Goal: Task Accomplishment & Management: Manage account settings

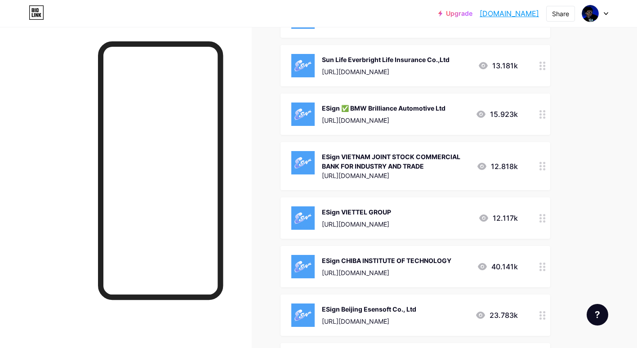
scroll to position [2600, 0]
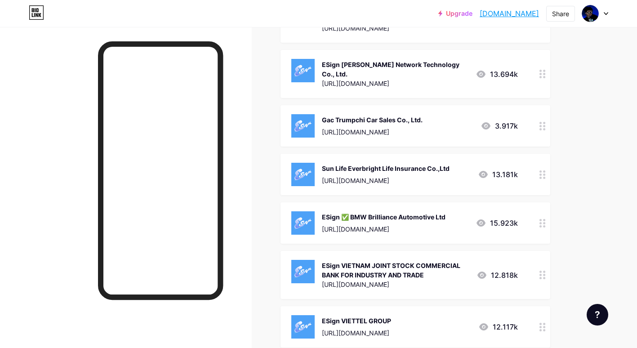
click at [247, 138] on div at bounding box center [126, 201] width 252 height 348
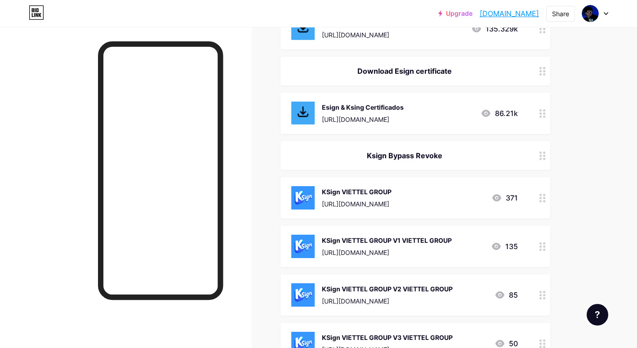
scroll to position [306, 0]
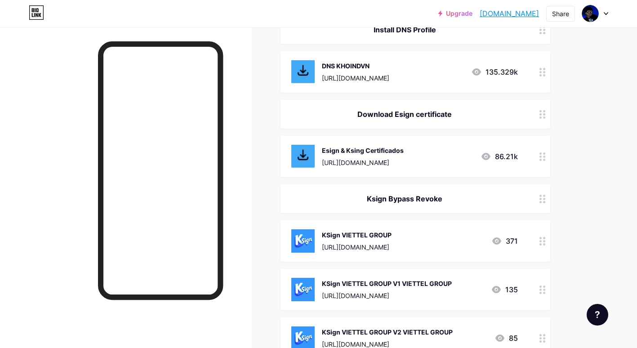
click at [391, 241] on div "KSign VIETTEL GROUP https://loadly.io/pJE8Gd6X" at bounding box center [357, 240] width 70 height 23
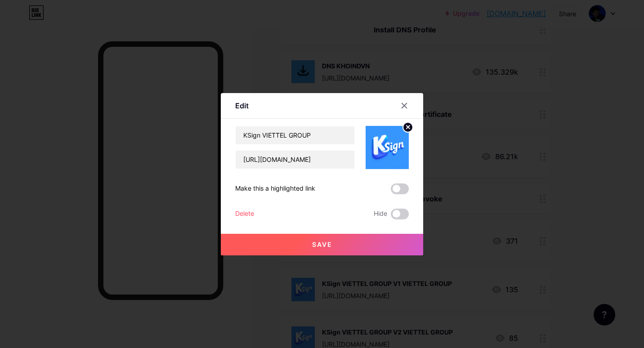
click at [241, 215] on div "Delete" at bounding box center [244, 214] width 19 height 11
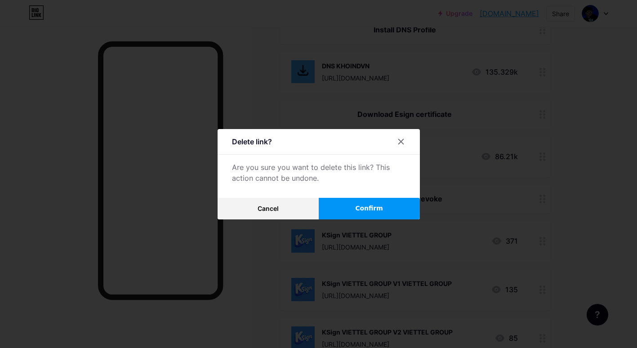
click at [347, 206] on button "Confirm" at bounding box center [369, 209] width 101 height 22
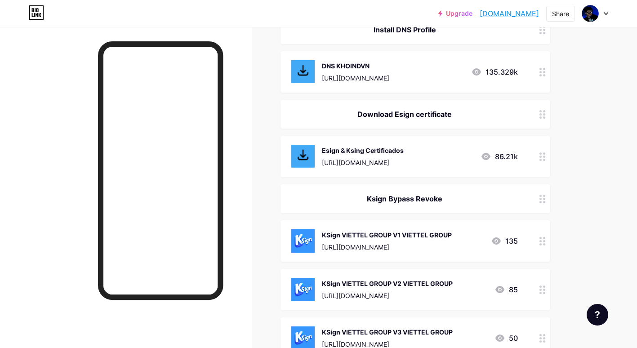
click at [359, 241] on div "KSign VIETTEL GROUP V1 VIETTEL GROUP https://loadly.io/YqfVTduO" at bounding box center [387, 240] width 130 height 23
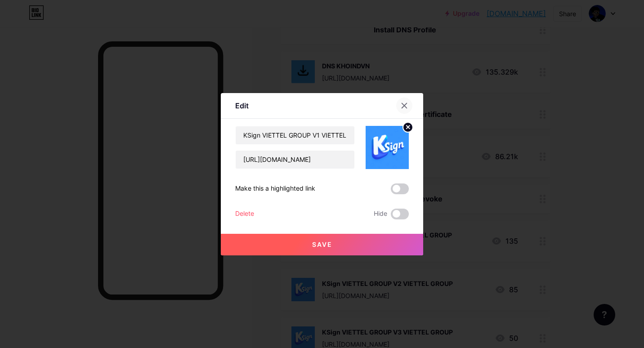
click at [404, 103] on icon at bounding box center [404, 105] width 7 height 7
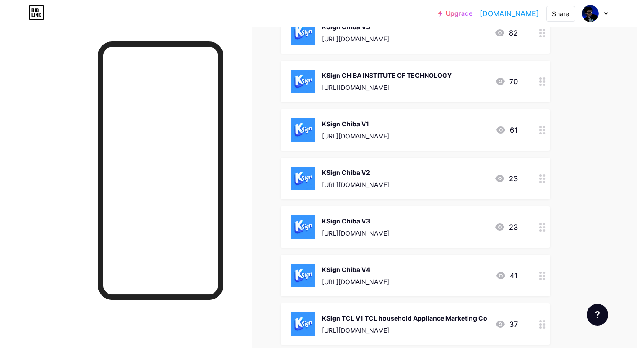
scroll to position [801, 0]
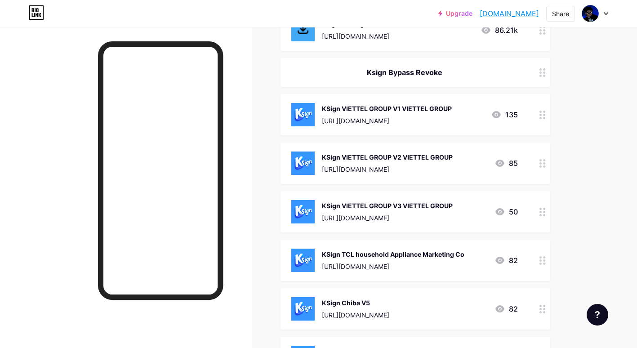
scroll to position [495, 0]
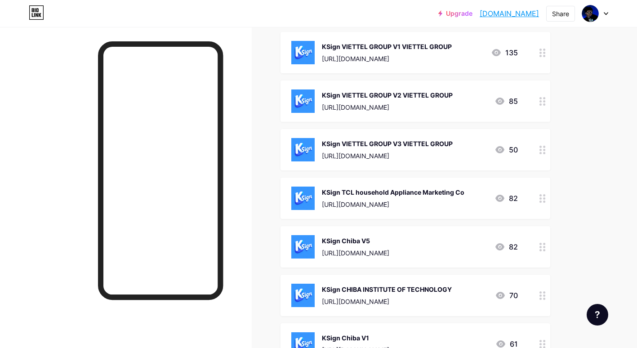
click at [434, 58] on div "[URL][DOMAIN_NAME]" at bounding box center [387, 58] width 130 height 9
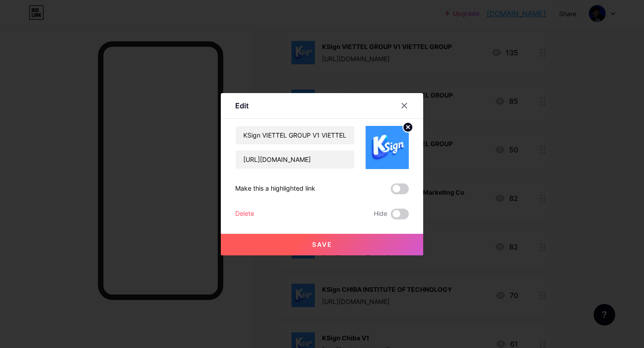
click at [237, 211] on div "Delete" at bounding box center [244, 214] width 19 height 11
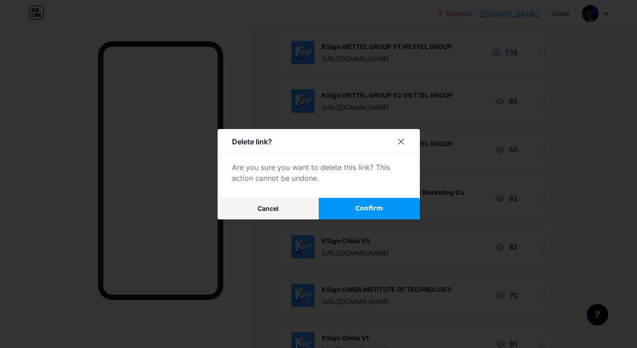
click at [377, 199] on button "Confirm" at bounding box center [369, 209] width 101 height 22
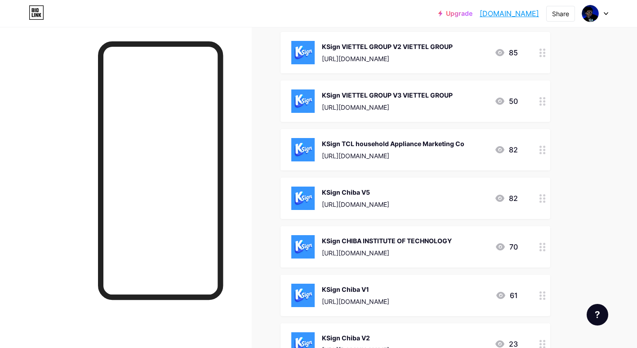
click at [352, 94] on div "KSign VIETTEL GROUP V3 VIETTEL GROUP" at bounding box center [387, 94] width 131 height 9
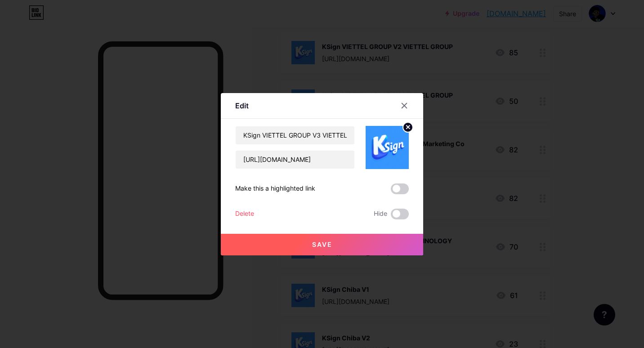
click at [237, 213] on div "Delete" at bounding box center [244, 214] width 19 height 11
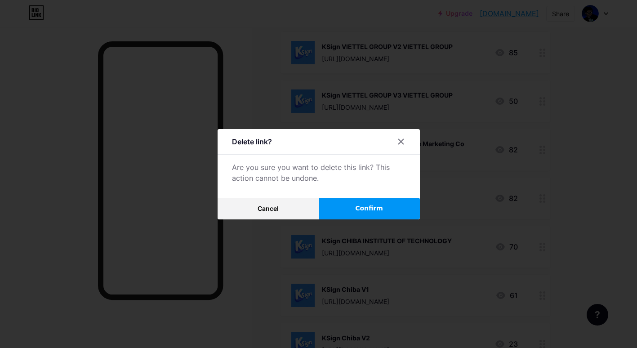
click at [341, 206] on button "Confirm" at bounding box center [369, 209] width 101 height 22
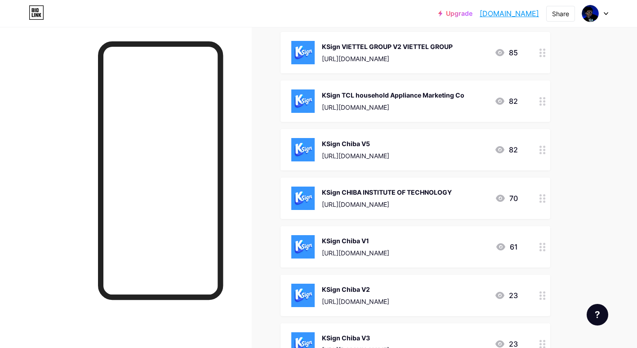
click at [342, 148] on div "KSign Chiba V5 https://loadly.io/Mp7femdt" at bounding box center [355, 149] width 67 height 23
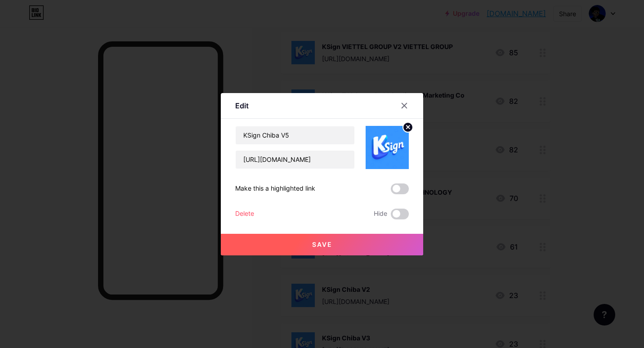
click at [236, 209] on div "Delete" at bounding box center [244, 214] width 19 height 11
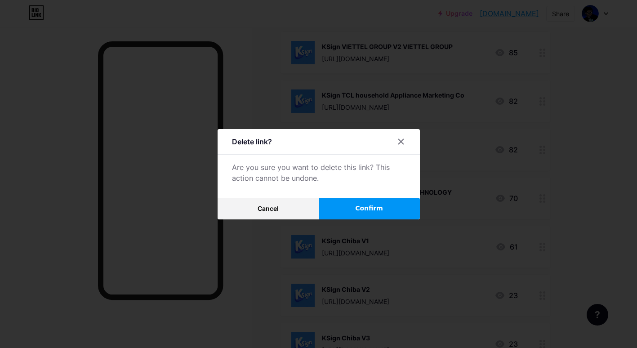
click at [347, 204] on button "Confirm" at bounding box center [369, 209] width 101 height 22
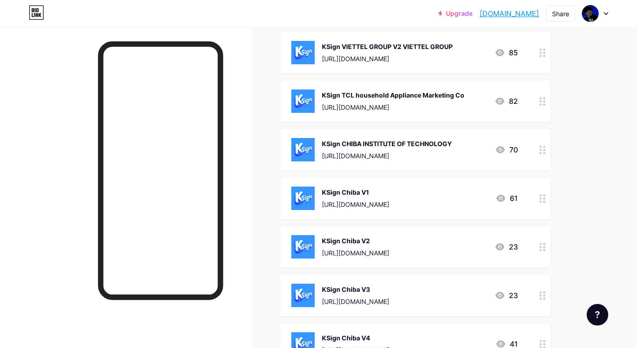
click at [331, 181] on div "KSign Chiba V1 https://loadly.io/zUyCT3H8 61" at bounding box center [416, 198] width 270 height 41
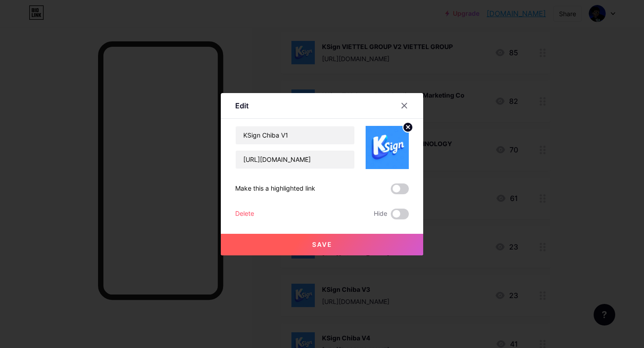
click at [249, 211] on div "Delete" at bounding box center [244, 214] width 19 height 11
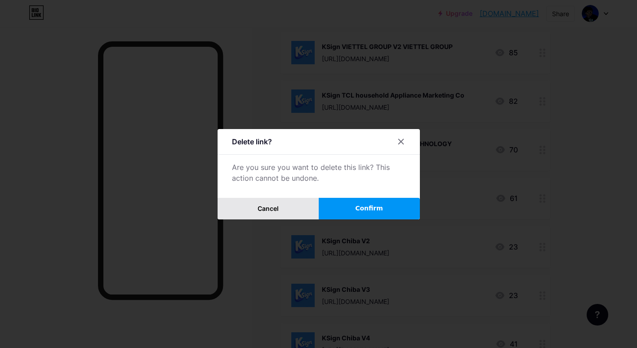
click at [246, 213] on button "Cancel" at bounding box center [268, 209] width 101 height 22
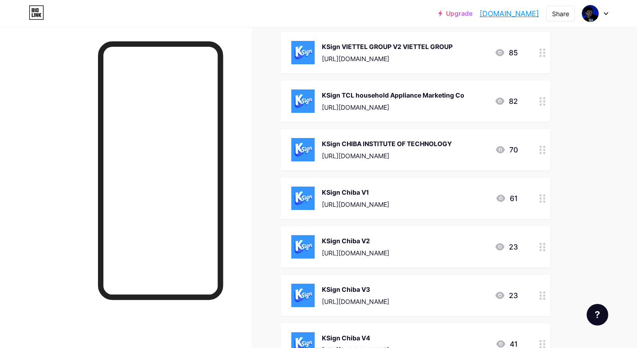
click at [340, 204] on div "[URL][DOMAIN_NAME]" at bounding box center [355, 204] width 67 height 9
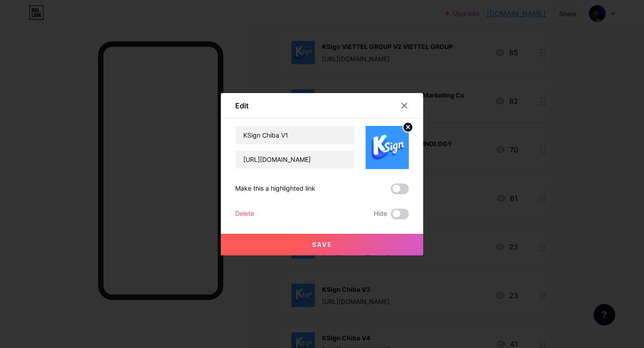
click at [242, 213] on div "Delete" at bounding box center [244, 214] width 19 height 11
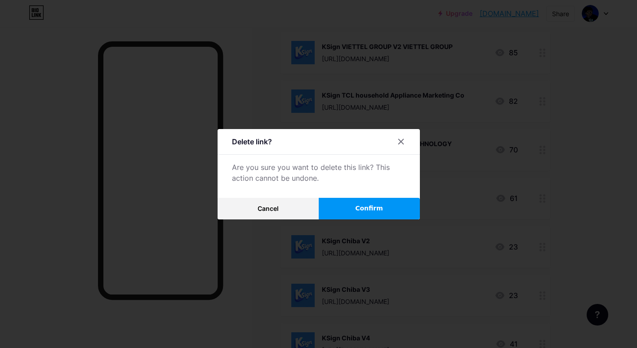
click at [386, 206] on button "Confirm" at bounding box center [369, 209] width 101 height 22
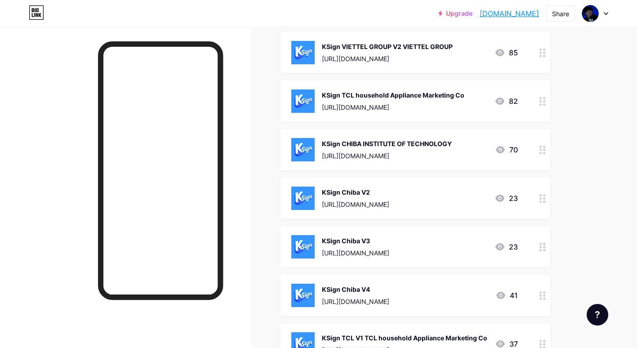
click at [346, 246] on div "KSign Chiba V3 https://loadly.io/NRkK7p17" at bounding box center [355, 246] width 67 height 23
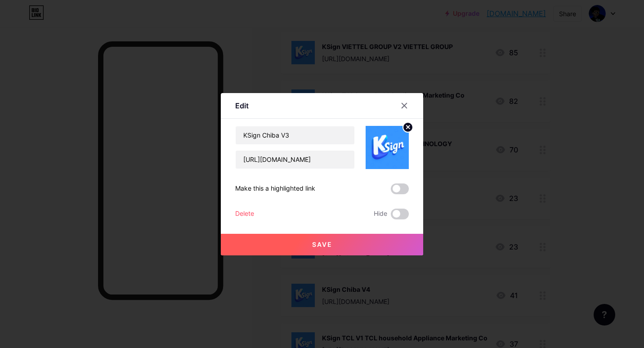
click at [237, 217] on div "Delete" at bounding box center [244, 214] width 19 height 11
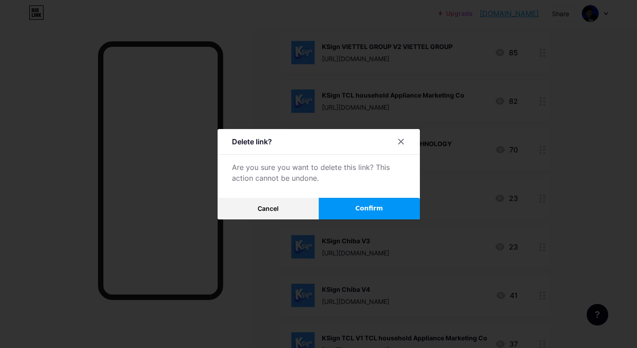
click at [361, 210] on span "Confirm" at bounding box center [369, 208] width 28 height 9
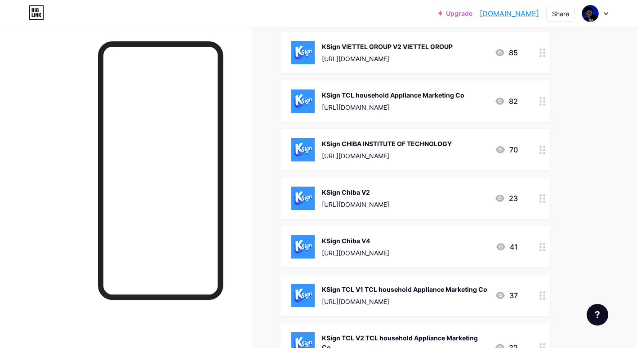
click at [352, 242] on div "KSign Chiba V4" at bounding box center [355, 240] width 67 height 9
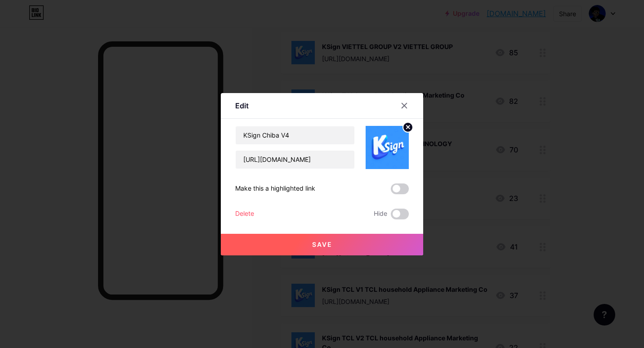
click at [249, 211] on div "Delete" at bounding box center [244, 214] width 19 height 11
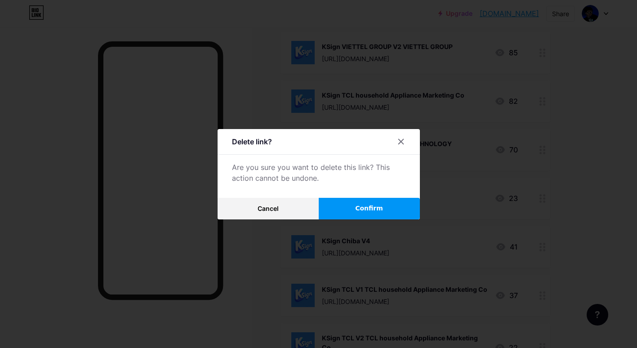
click at [352, 204] on button "Confirm" at bounding box center [369, 209] width 101 height 22
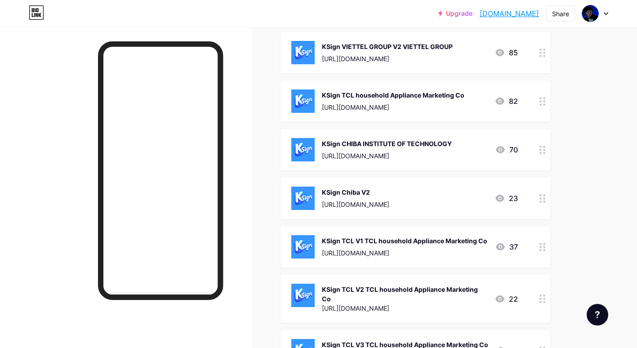
click at [341, 241] on div "KSign TCL V1 TCL household Appliance Marketing Co" at bounding box center [404, 240] width 165 height 9
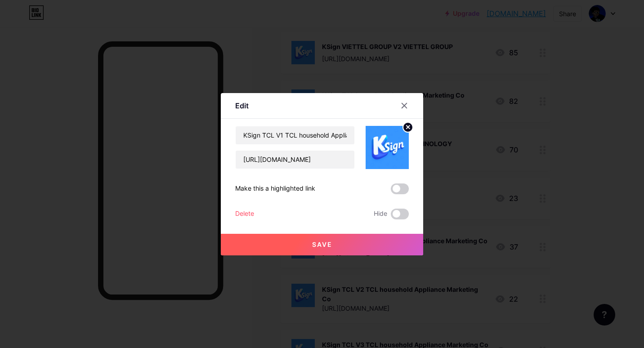
click at [240, 213] on div "Delete" at bounding box center [244, 214] width 19 height 11
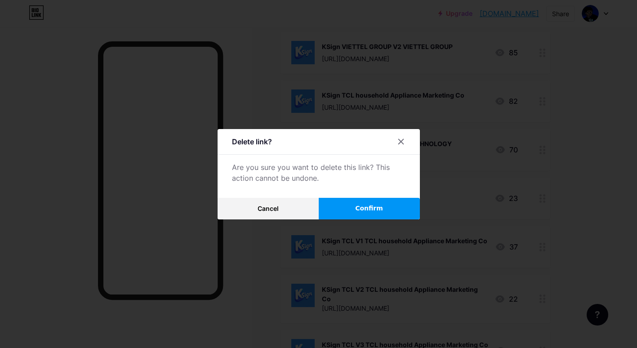
click at [364, 212] on span "Confirm" at bounding box center [369, 208] width 28 height 9
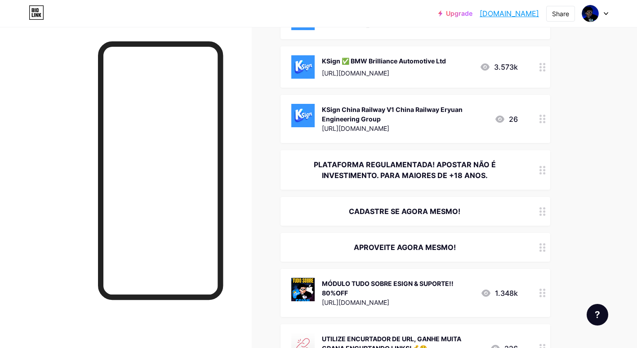
scroll to position [1124, 0]
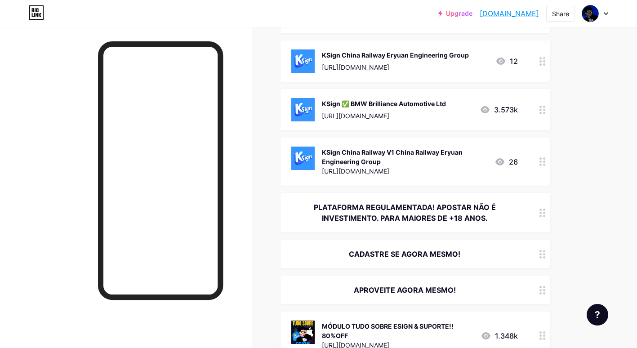
click at [411, 205] on div "PLATAFORMA REGULAMENTADA! APOSTAR NÃO É INVESTIMENTO. PARA MAIORES DE +18 ANOS." at bounding box center [404, 213] width 227 height 22
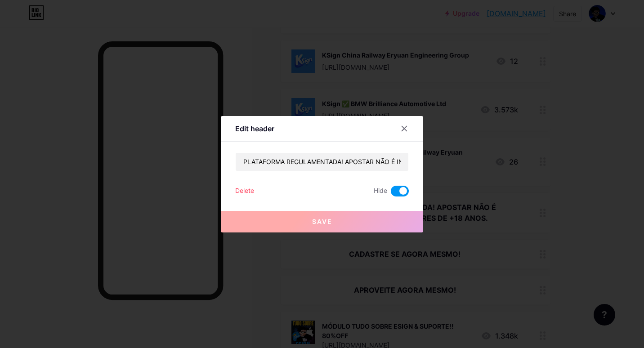
click at [250, 188] on div "Delete" at bounding box center [244, 191] width 19 height 11
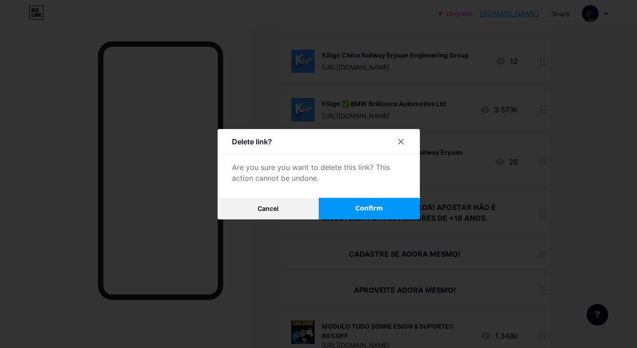
click at [376, 206] on span "Confirm" at bounding box center [369, 208] width 28 height 9
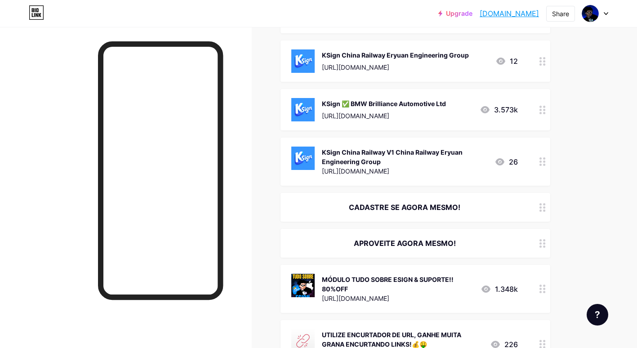
click at [382, 206] on div "CADASTRE SE AGORA MESMO!" at bounding box center [416, 207] width 270 height 29
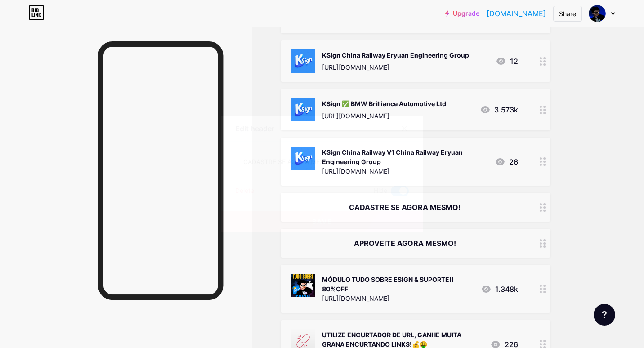
click at [246, 190] on div "Delete" at bounding box center [244, 191] width 19 height 11
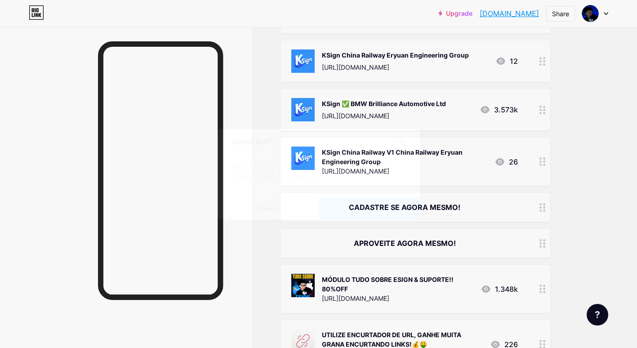
click at [353, 201] on button "Confirm" at bounding box center [369, 209] width 101 height 22
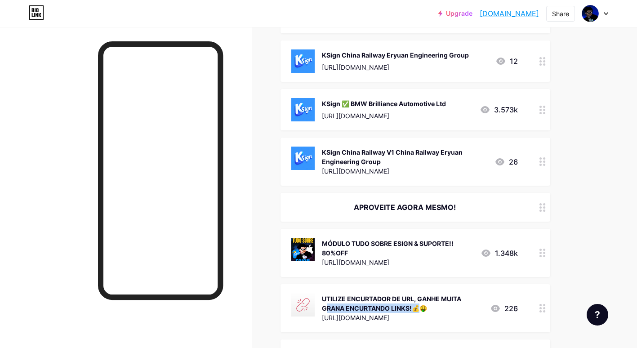
drag, startPoint x: 371, startPoint y: 301, endPoint x: 419, endPoint y: 286, distance: 50.5
click at [419, 286] on div "UTILIZE ENCURTADOR DE URL, GANHE MUITA GRANA ENCURTANDO LINKS!💰🤑 https://encurt…" at bounding box center [416, 308] width 270 height 48
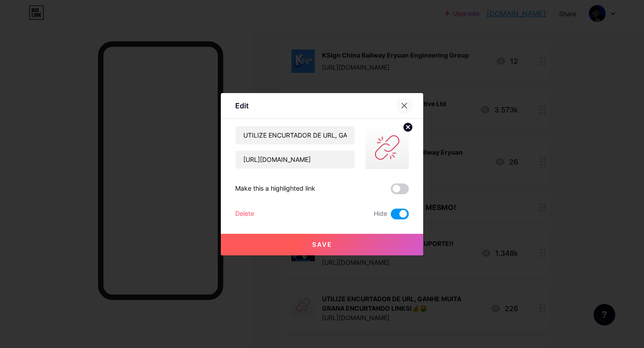
click at [402, 102] on icon at bounding box center [404, 105] width 7 height 7
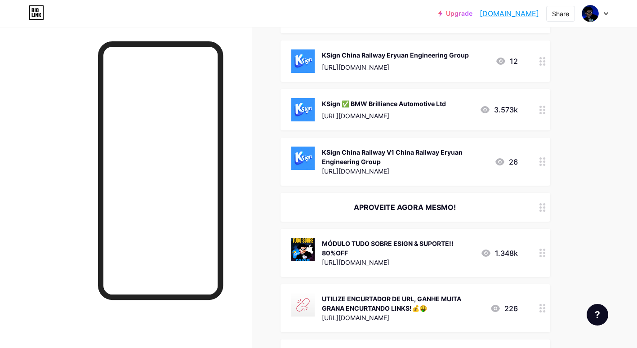
click at [424, 305] on div "UTILIZE ENCURTADOR DE URL, GANHE MUITA GRANA ENCURTANDO LINKS!💰🤑" at bounding box center [402, 303] width 161 height 19
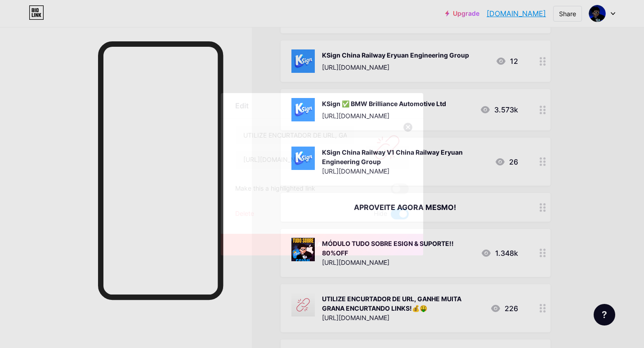
click at [398, 212] on span at bounding box center [400, 214] width 18 height 11
click at [391, 216] on input "checkbox" at bounding box center [391, 216] width 0 height 0
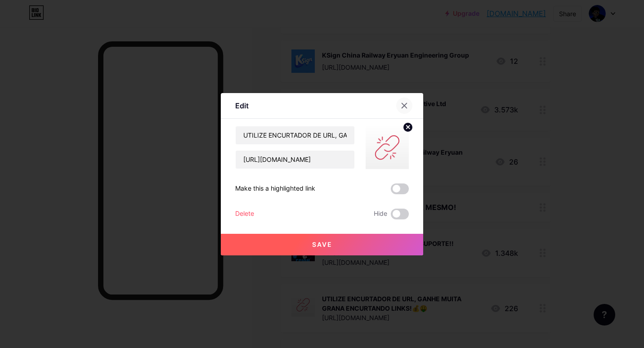
click at [401, 109] on icon at bounding box center [404, 105] width 7 height 7
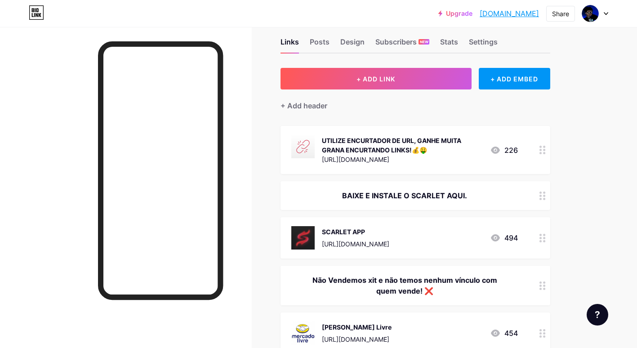
scroll to position [0, 0]
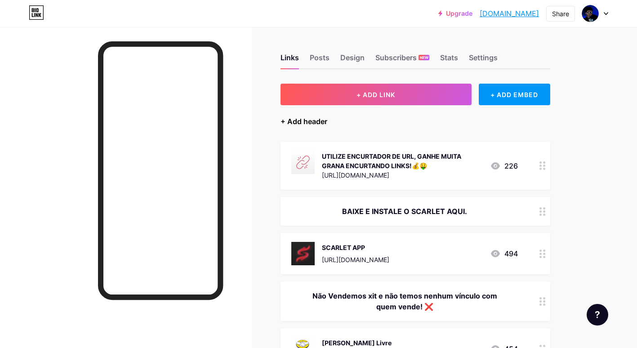
click at [305, 120] on div "+ Add header" at bounding box center [304, 121] width 47 height 11
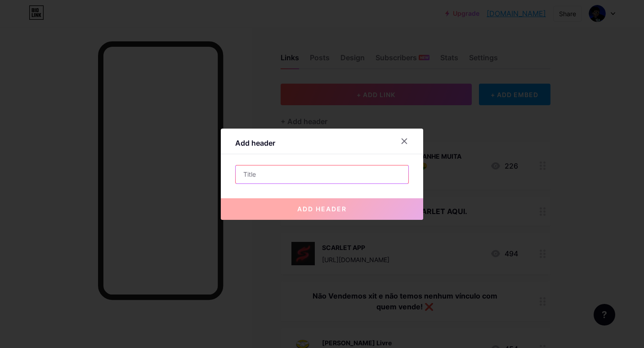
click at [283, 178] on input "text" at bounding box center [322, 174] width 173 height 18
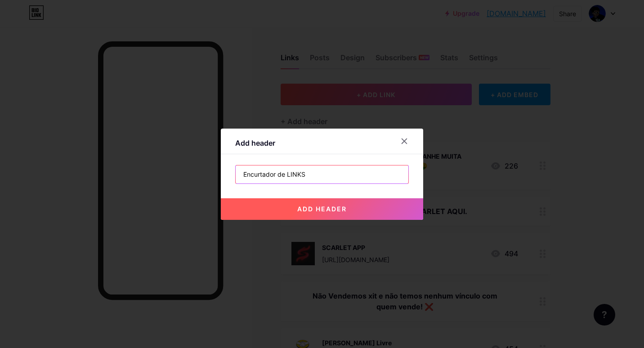
type input "Encurtador de LINKS"
click at [300, 213] on button "add header" at bounding box center [322, 209] width 202 height 22
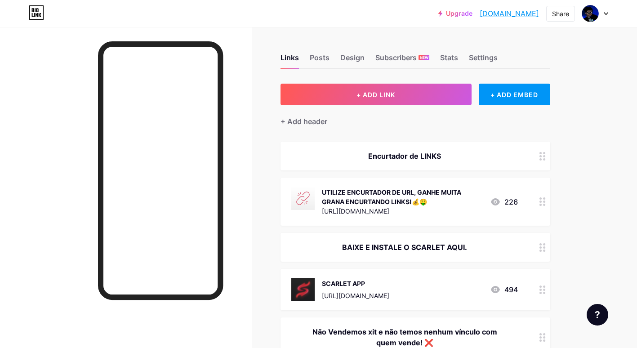
click at [401, 193] on div "UTILIZE ENCURTADOR DE URL, GANHE MUITA GRANA ENCURTANDO LINKS!💰🤑" at bounding box center [402, 197] width 161 height 19
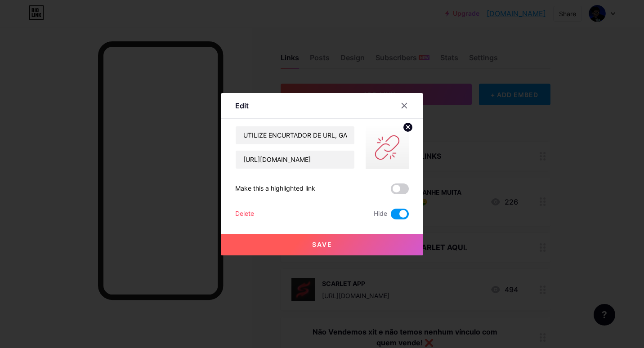
click at [400, 211] on span at bounding box center [400, 214] width 18 height 11
click at [391, 216] on input "checkbox" at bounding box center [391, 216] width 0 height 0
click at [338, 241] on button "Save" at bounding box center [322, 245] width 202 height 22
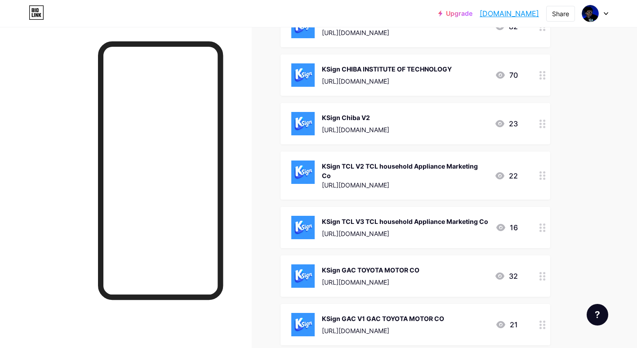
scroll to position [585, 0]
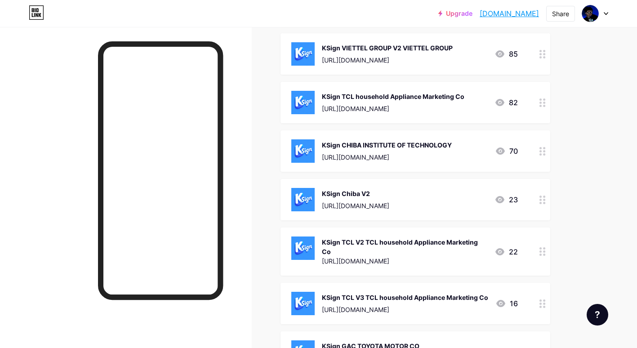
click at [390, 159] on div "[URL][DOMAIN_NAME]" at bounding box center [387, 156] width 130 height 9
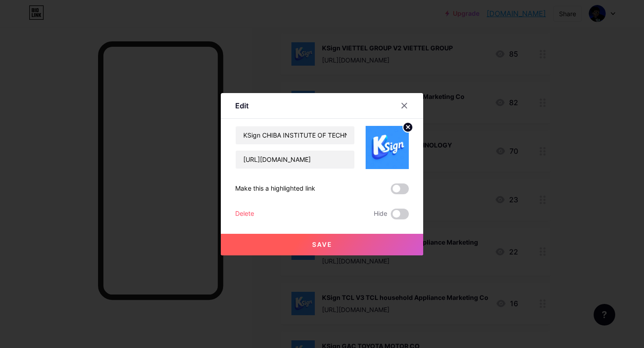
click at [242, 214] on div "Delete" at bounding box center [244, 214] width 19 height 11
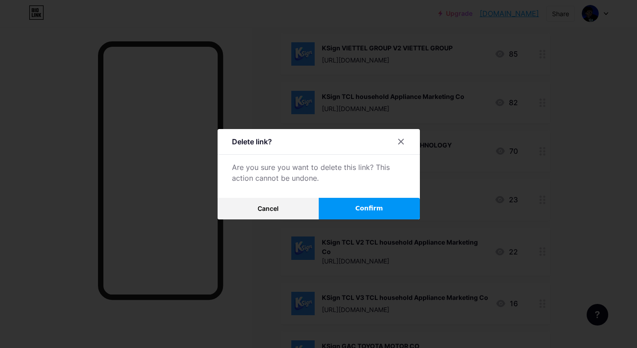
click at [377, 206] on span "Confirm" at bounding box center [369, 208] width 28 height 9
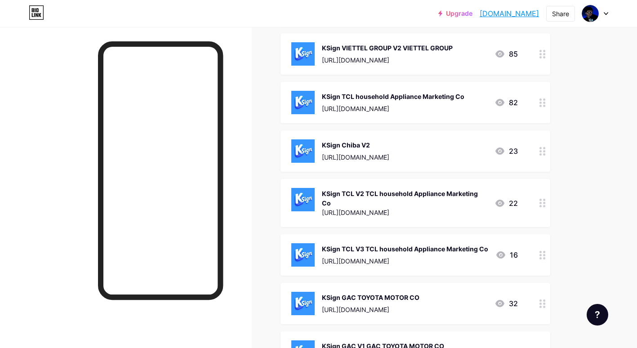
click at [362, 244] on div "KSign TCL V3 TCL household Appliance Marketing Co" at bounding box center [405, 248] width 166 height 9
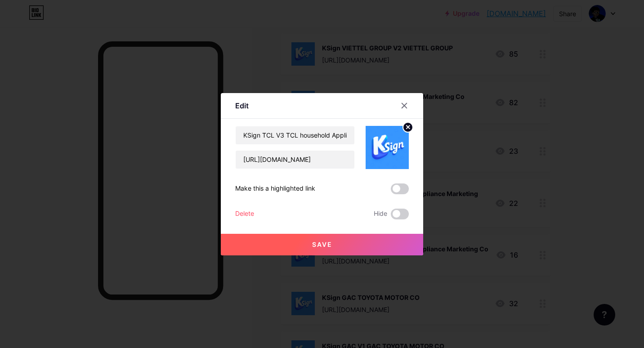
click at [248, 210] on div "Delete" at bounding box center [244, 214] width 19 height 11
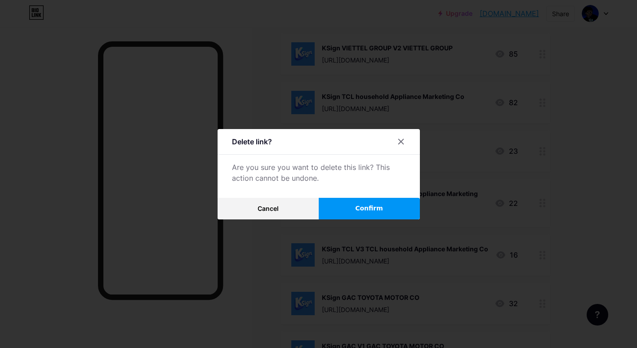
click at [344, 206] on button "Confirm" at bounding box center [369, 209] width 101 height 22
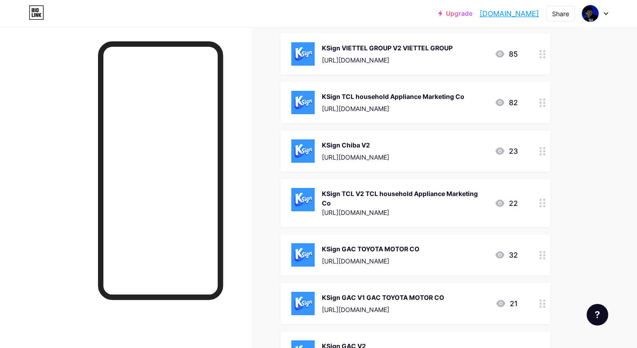
click at [346, 256] on div "[URL][DOMAIN_NAME]" at bounding box center [371, 260] width 98 height 9
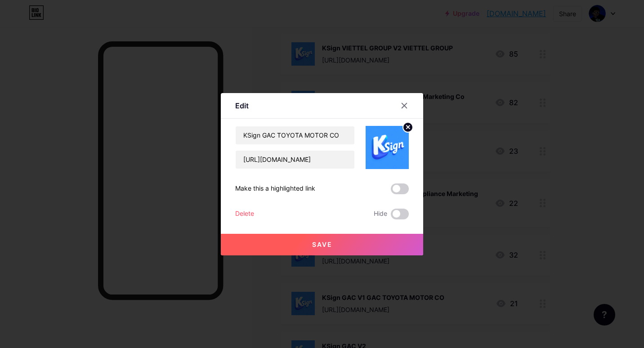
click at [242, 216] on div "Delete" at bounding box center [244, 214] width 19 height 11
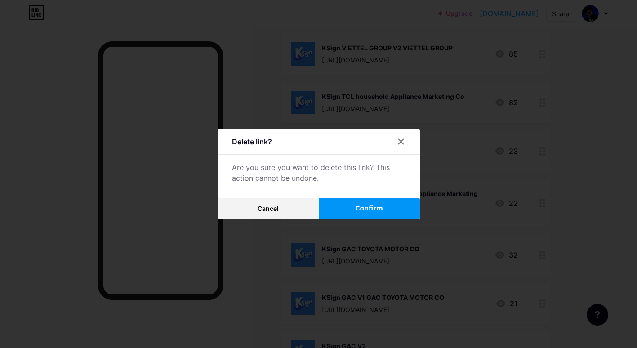
click at [340, 209] on button "Confirm" at bounding box center [369, 209] width 101 height 22
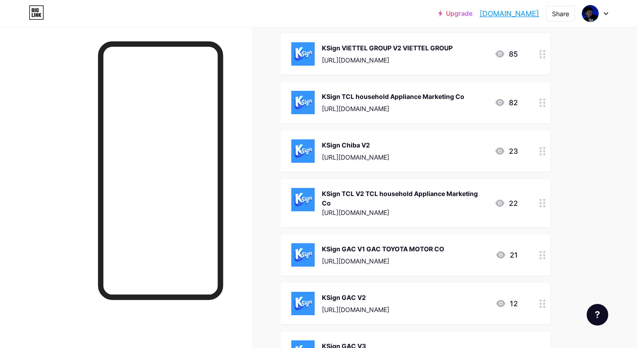
click at [339, 256] on div "[URL][DOMAIN_NAME]" at bounding box center [383, 260] width 122 height 9
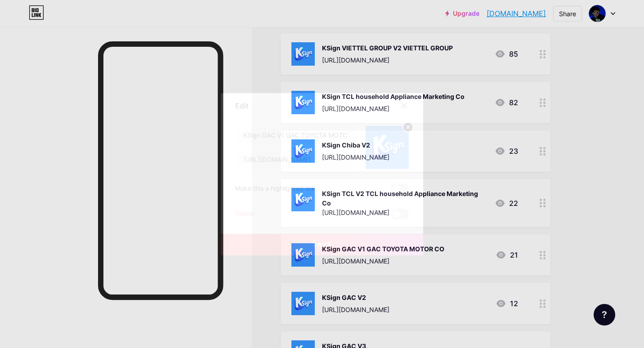
click at [249, 213] on div "Delete" at bounding box center [244, 214] width 19 height 11
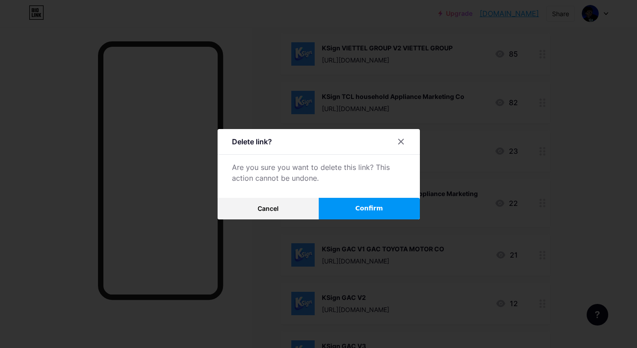
click at [335, 205] on button "Confirm" at bounding box center [369, 209] width 101 height 22
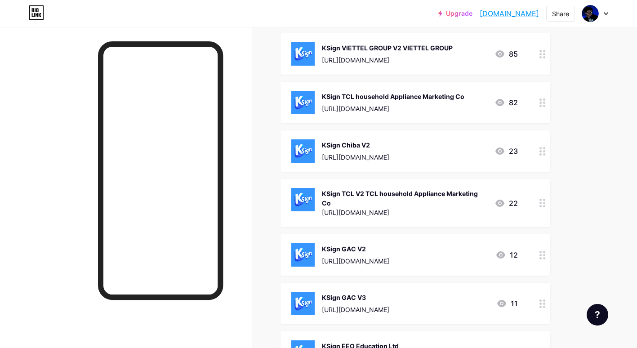
click at [351, 247] on div "KSign GAC V2 https://loadly.io/ZHFbgrf3" at bounding box center [355, 254] width 67 height 23
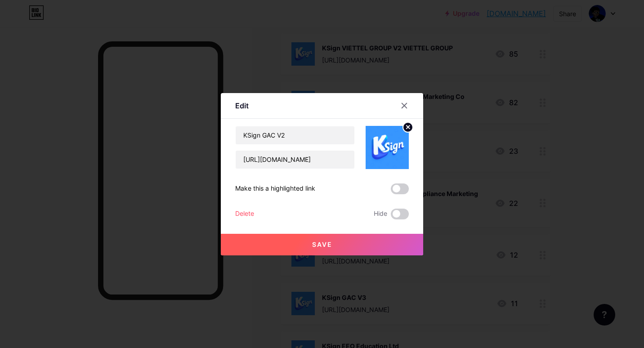
click at [231, 210] on div "Edit Content YouTube Play YouTube video without leaving your page. ADD Vimeo Pl…" at bounding box center [322, 174] width 202 height 162
click at [248, 213] on div "Delete" at bounding box center [244, 214] width 19 height 11
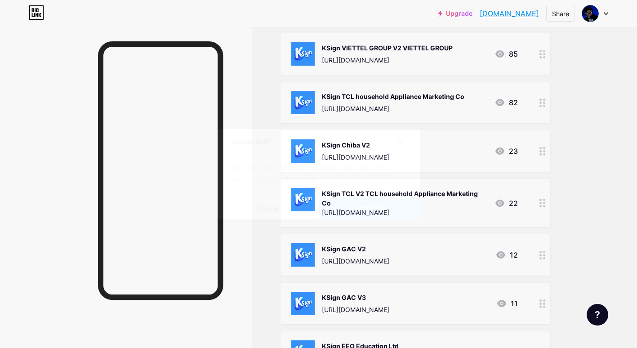
click at [376, 210] on span "Confirm" at bounding box center [369, 208] width 28 height 9
click at [359, 246] on div "KSign GAC V3" at bounding box center [355, 248] width 67 height 9
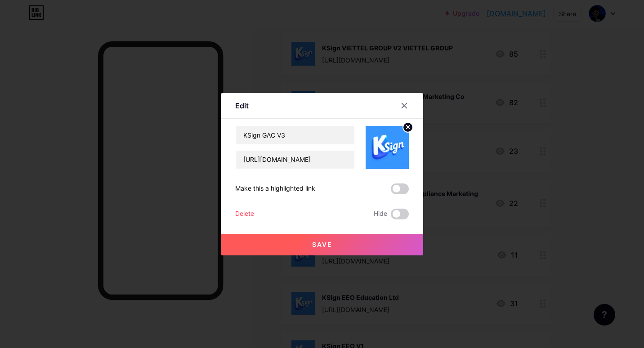
click at [243, 213] on div "Delete" at bounding box center [244, 214] width 19 height 11
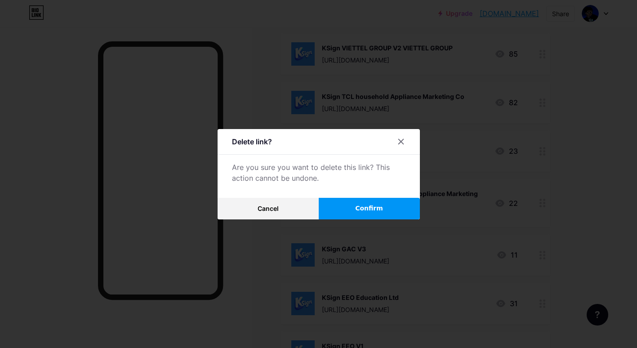
click at [370, 211] on span "Confirm" at bounding box center [369, 208] width 28 height 9
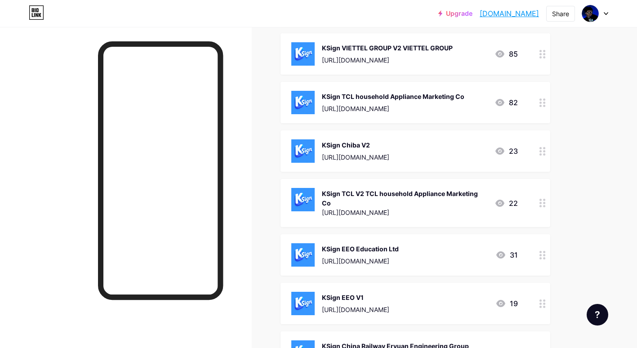
click at [361, 244] on div "KSign EEO Education Ltd" at bounding box center [360, 248] width 77 height 9
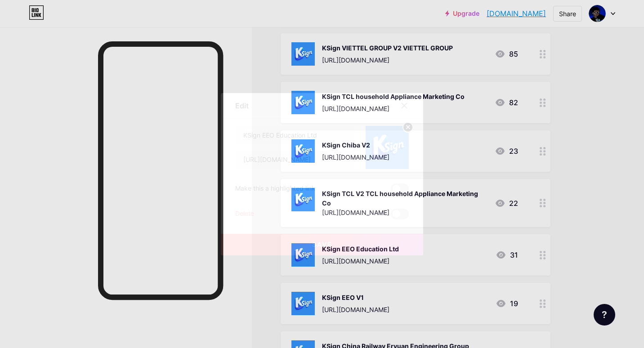
click at [241, 215] on div "Delete" at bounding box center [244, 214] width 19 height 11
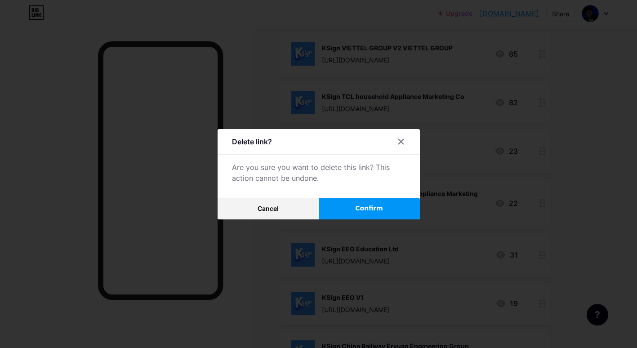
click at [332, 205] on button "Confirm" at bounding box center [369, 209] width 101 height 22
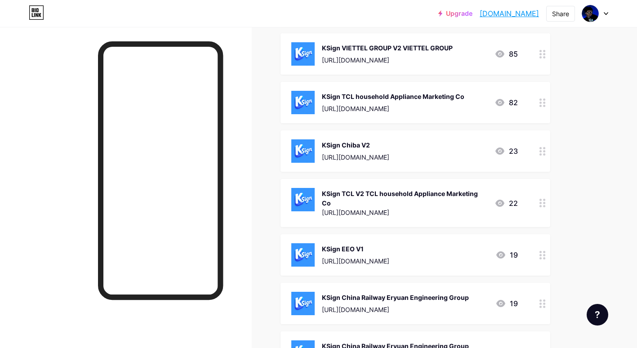
scroll to position [809, 0]
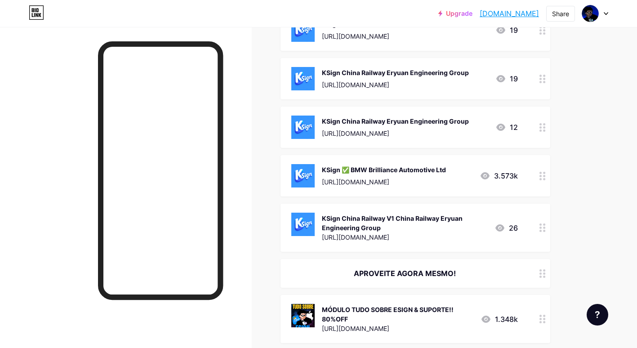
click at [362, 215] on div "KSign China Railway V1 China Railway Eryuan Engineering Group" at bounding box center [404, 223] width 165 height 19
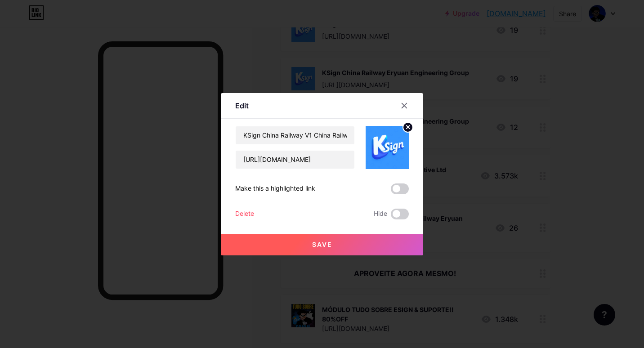
click at [247, 211] on div "Delete" at bounding box center [244, 214] width 19 height 11
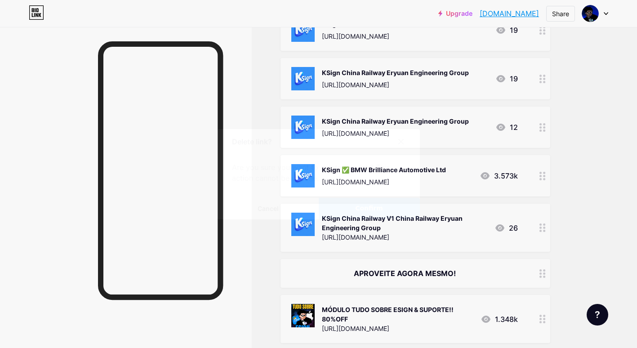
click at [361, 197] on div "Delete link? Are you sure you want to delete this link? This action cannot be u…" at bounding box center [319, 174] width 202 height 90
click at [384, 206] on button "Confirm" at bounding box center [369, 209] width 101 height 22
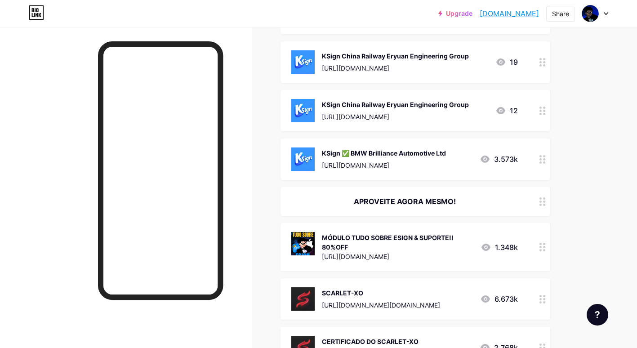
scroll to position [854, 0]
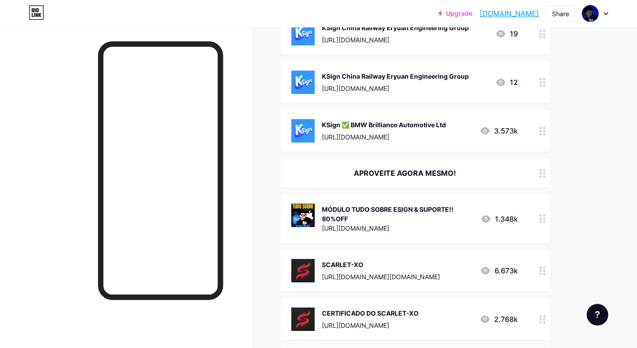
click at [398, 123] on div "KSign ✅ BMW Brilliance Automotive Ltd https://loadly.io/57jdwiXt" at bounding box center [384, 130] width 124 height 23
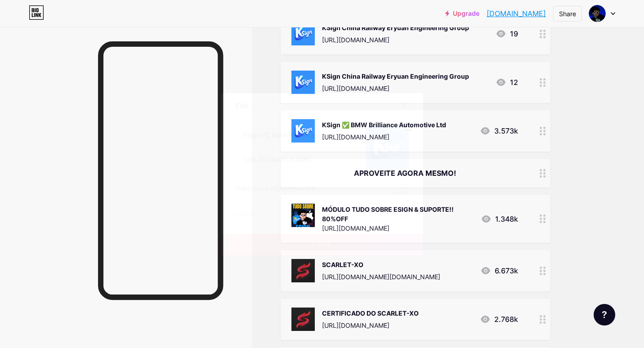
click at [243, 214] on div "Delete" at bounding box center [244, 214] width 19 height 11
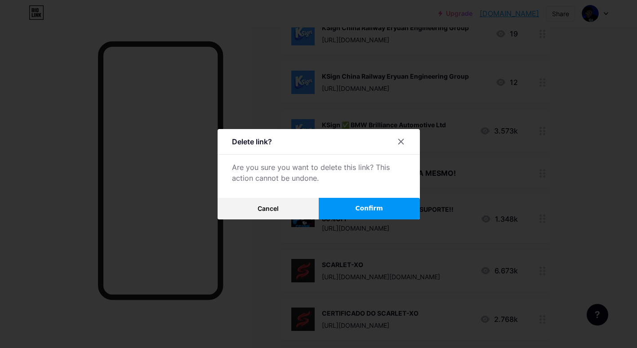
click at [383, 206] on button "Confirm" at bounding box center [369, 209] width 101 height 22
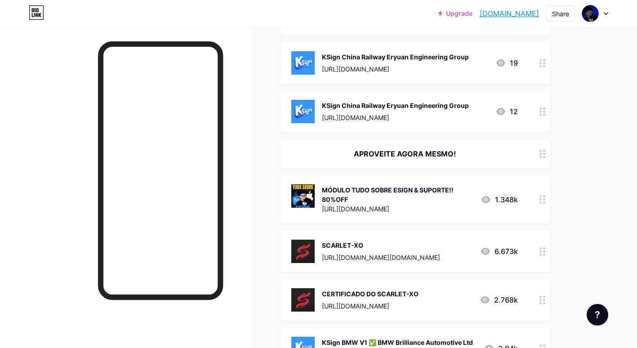
scroll to position [809, 0]
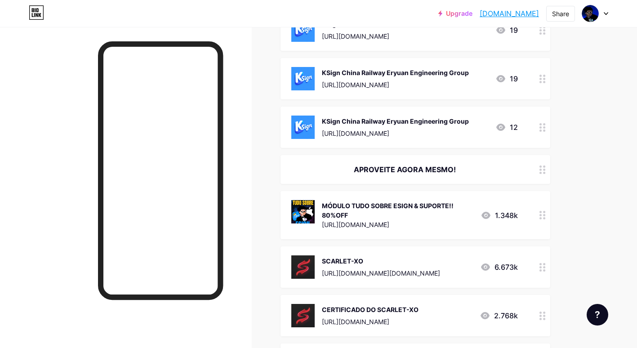
click at [385, 129] on div "[URL][DOMAIN_NAME]" at bounding box center [395, 133] width 147 height 9
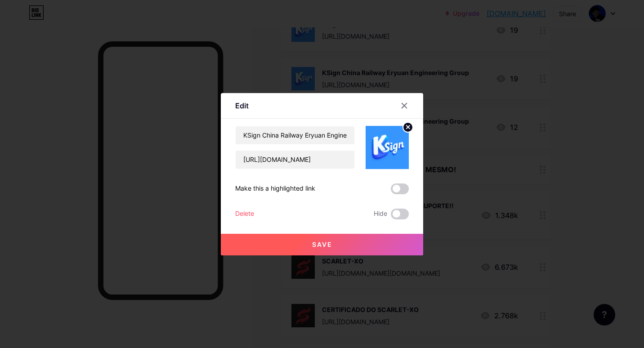
click at [246, 213] on div "Delete" at bounding box center [244, 214] width 19 height 11
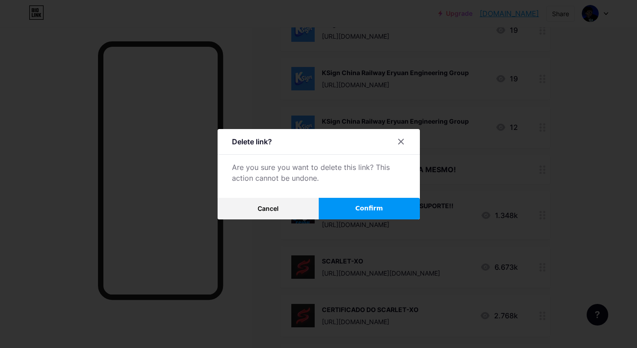
click at [376, 201] on button "Confirm" at bounding box center [369, 209] width 101 height 22
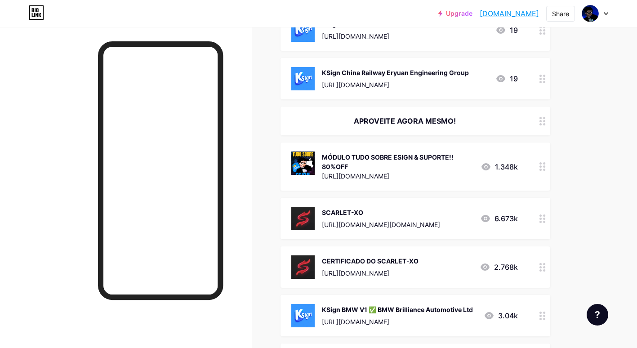
click at [386, 80] on div "[URL][DOMAIN_NAME]" at bounding box center [395, 84] width 147 height 9
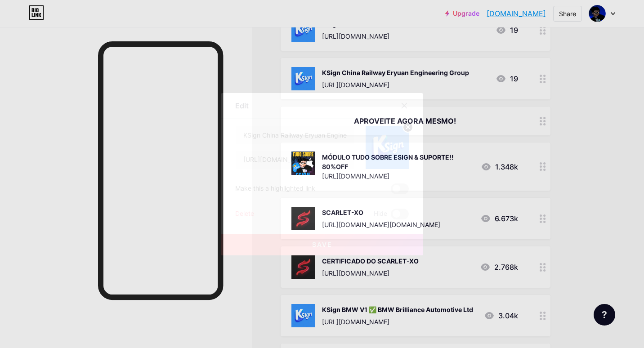
click at [248, 212] on div "Delete" at bounding box center [244, 214] width 19 height 11
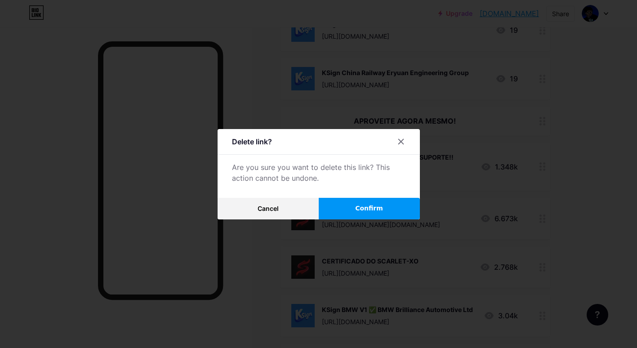
click at [295, 243] on div at bounding box center [318, 174] width 637 height 348
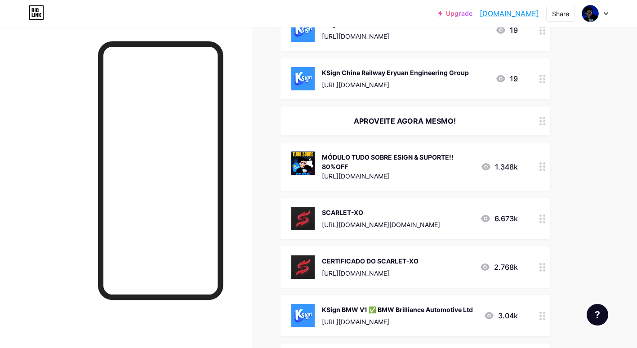
click at [369, 83] on div "KSign China Railway Eryuan Engineering Group https://loadly.io/SpCyGaYM" at bounding box center [395, 78] width 147 height 23
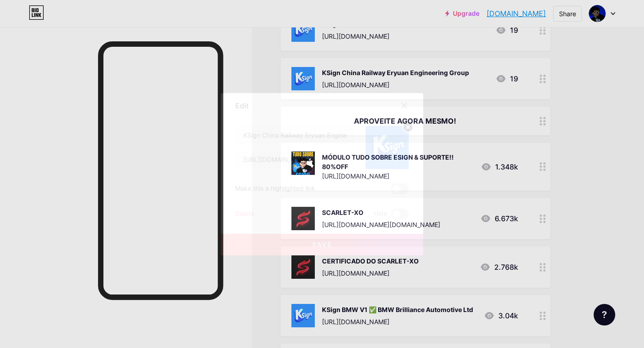
click at [244, 212] on div "Delete" at bounding box center [244, 214] width 19 height 11
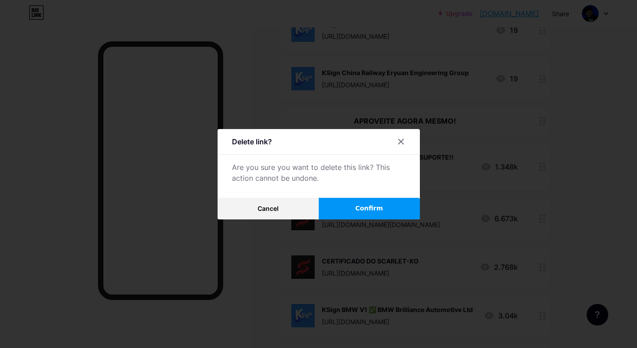
click at [385, 215] on button "Confirm" at bounding box center [369, 209] width 101 height 22
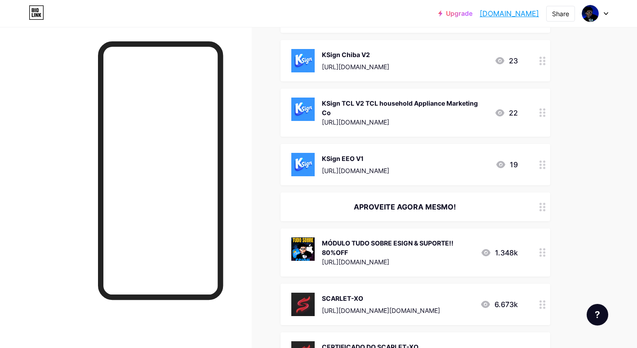
scroll to position [675, 0]
click at [375, 166] on div "https://loadly.io/vu7OjCg1" at bounding box center [355, 170] width 67 height 9
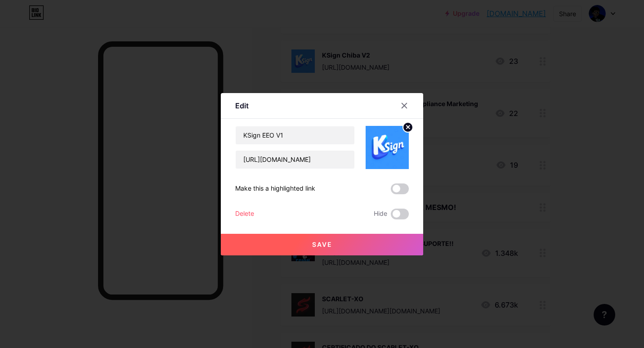
click at [244, 216] on div "Delete" at bounding box center [244, 214] width 19 height 11
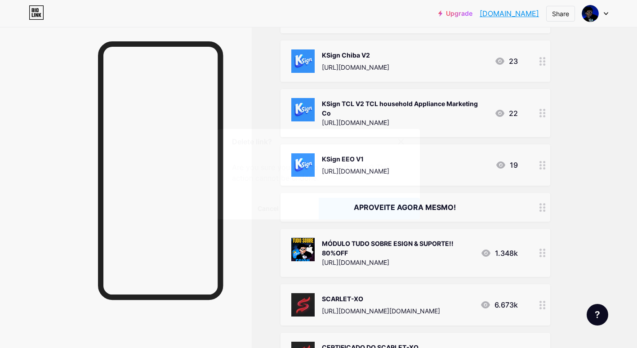
click at [370, 208] on span "Confirm" at bounding box center [369, 208] width 28 height 9
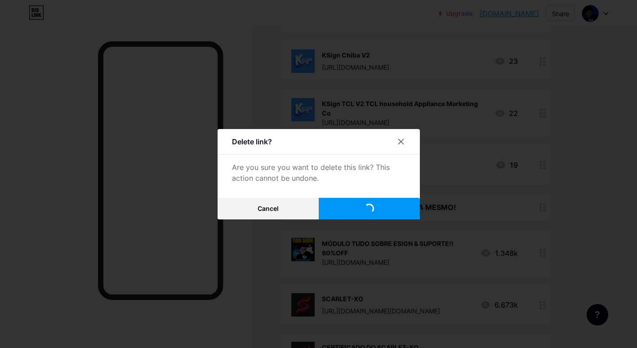
scroll to position [630, 0]
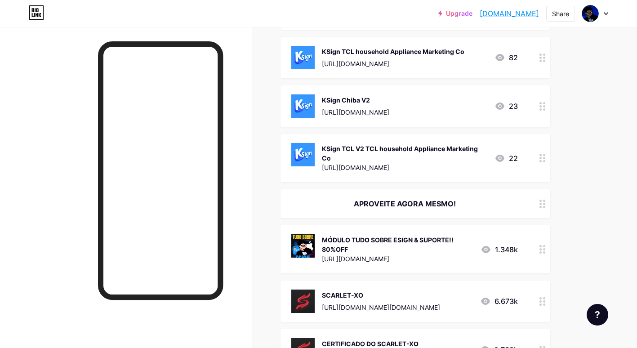
click at [404, 114] on div "KSign Chiba V2 https://loadly.io/kSkjPMhv 23" at bounding box center [404, 105] width 227 height 23
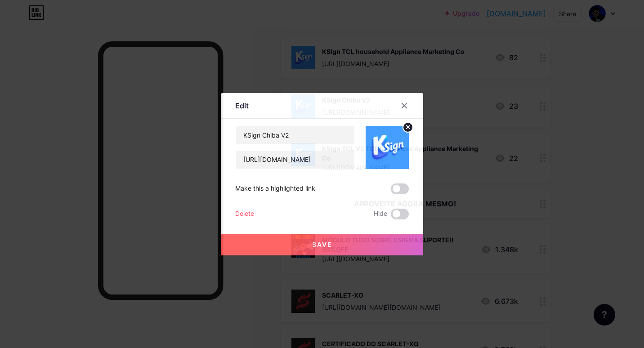
click at [242, 213] on div "Delete" at bounding box center [244, 214] width 19 height 11
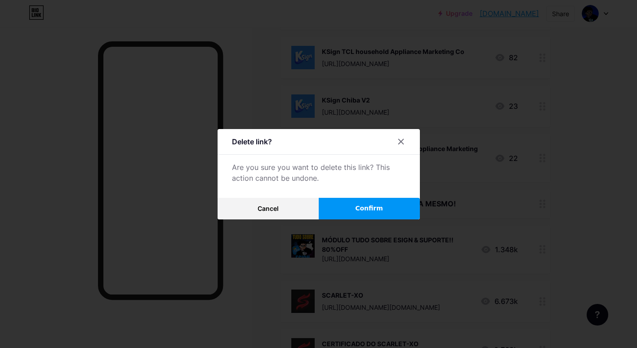
click at [377, 208] on span "Confirm" at bounding box center [369, 208] width 28 height 9
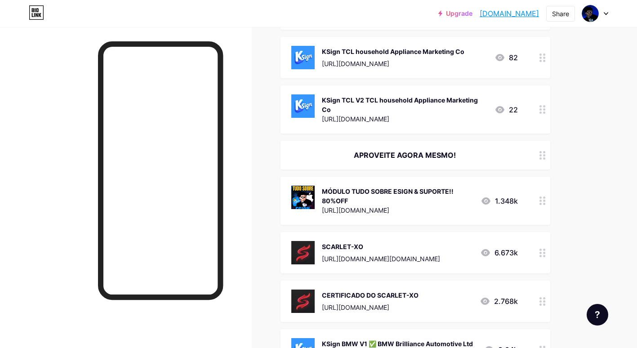
click at [403, 93] on div "KSign TCL V2 TCL household Appliance Marketing Co https://loadly.io/6i1ZZSji 22" at bounding box center [416, 109] width 270 height 48
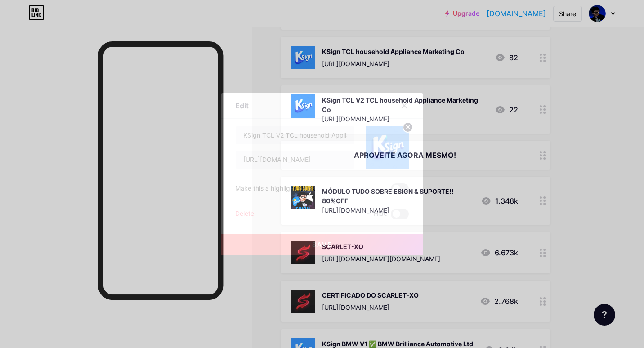
click at [250, 215] on div "Delete" at bounding box center [244, 214] width 19 height 11
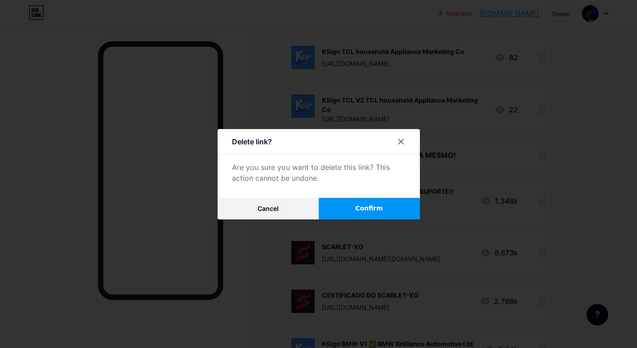
click at [365, 212] on span "Confirm" at bounding box center [369, 208] width 28 height 9
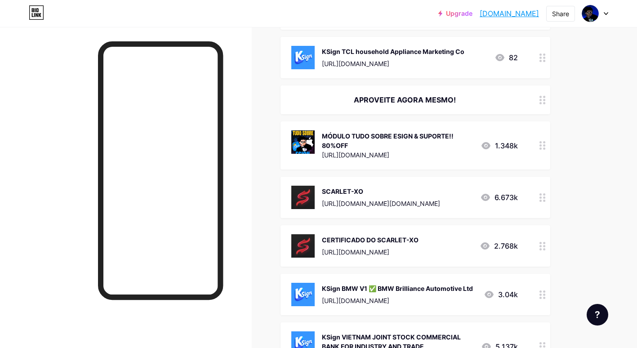
click at [354, 50] on div "KSign TCL household Appliance Marketing Co" at bounding box center [393, 51] width 143 height 9
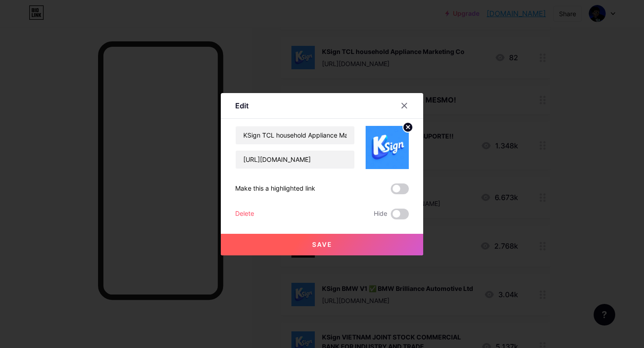
click at [235, 215] on div "Delete" at bounding box center [244, 214] width 19 height 11
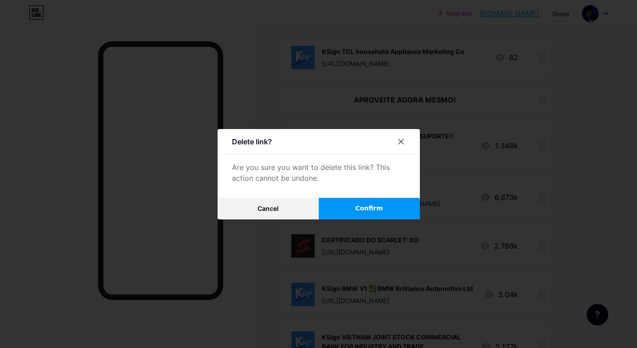
click at [362, 215] on button "Confirm" at bounding box center [369, 209] width 101 height 22
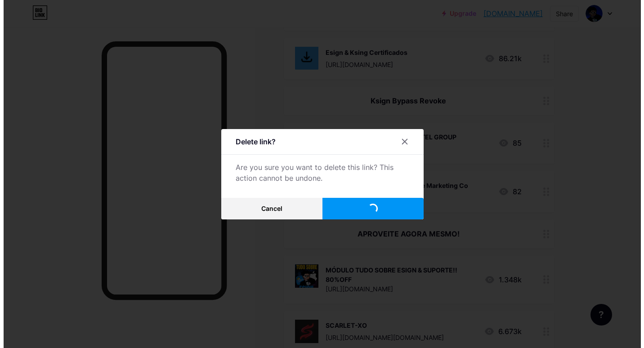
scroll to position [495, 0]
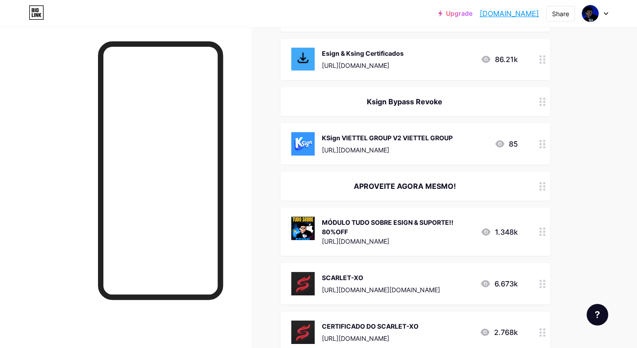
click at [396, 143] on div "KSign VIETTEL GROUP V2 VIETTEL GROUP https://loadly.io/XYvyFUF5" at bounding box center [387, 143] width 131 height 23
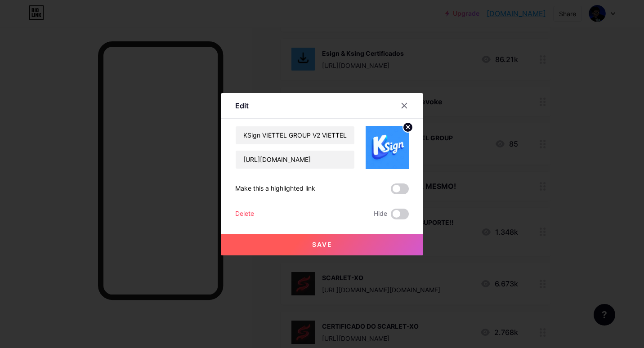
click at [236, 216] on div "Delete" at bounding box center [244, 214] width 19 height 11
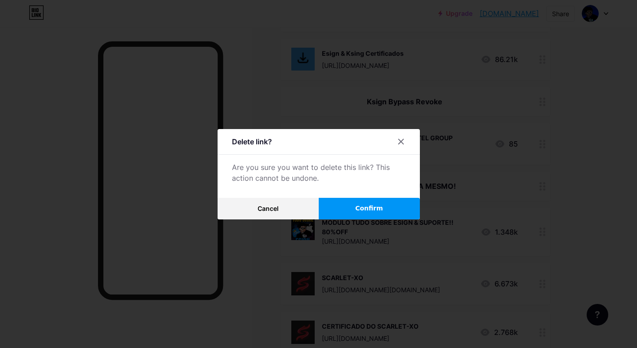
click at [370, 207] on span "Confirm" at bounding box center [369, 208] width 28 height 9
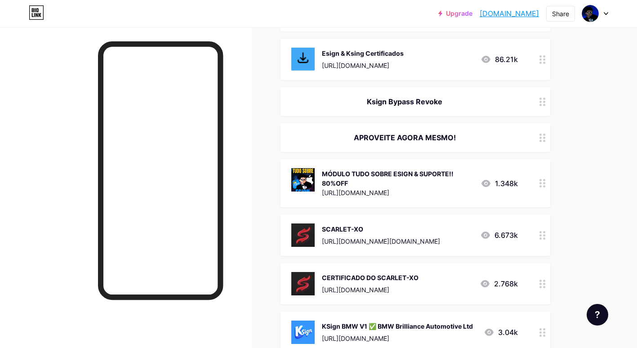
click at [385, 174] on div "MÓDULO TUDO SOBRE ESIGN & SUPORTE!! 80%OFF" at bounding box center [398, 178] width 152 height 19
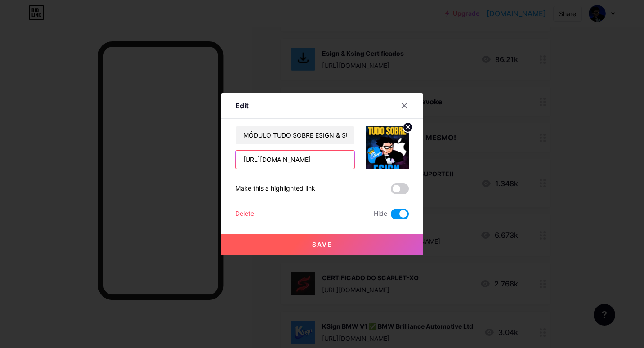
click at [290, 159] on input "[URL][DOMAIN_NAME]" at bounding box center [295, 160] width 119 height 18
drag, startPoint x: 239, startPoint y: 159, endPoint x: 492, endPoint y: 157, distance: 252.8
click at [492, 157] on div "Edit Content YouTube Play YouTube video without leaving your page. ADD Vimeo Pl…" at bounding box center [322, 174] width 644 height 348
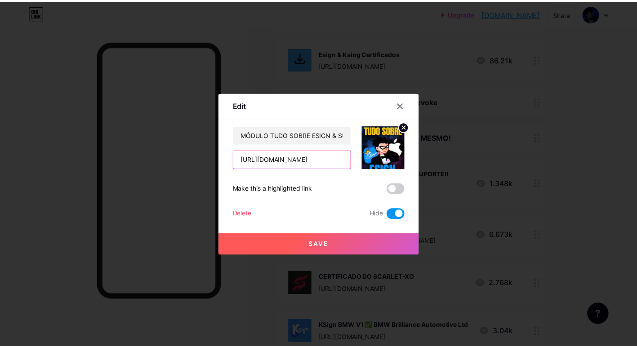
scroll to position [0, 0]
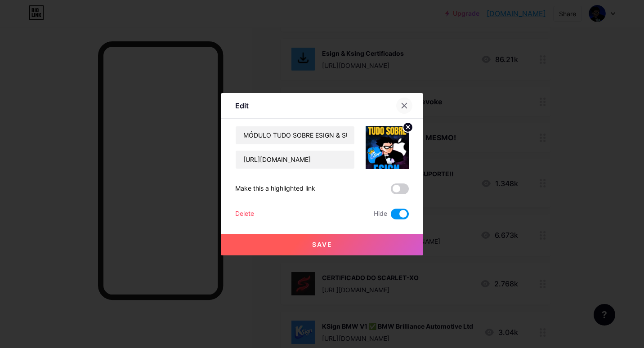
click at [402, 104] on icon at bounding box center [404, 105] width 7 height 7
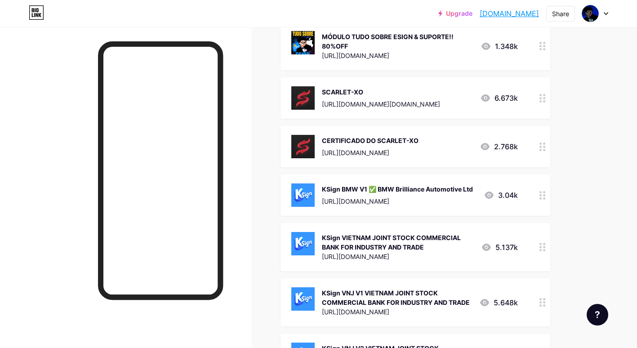
scroll to position [675, 0]
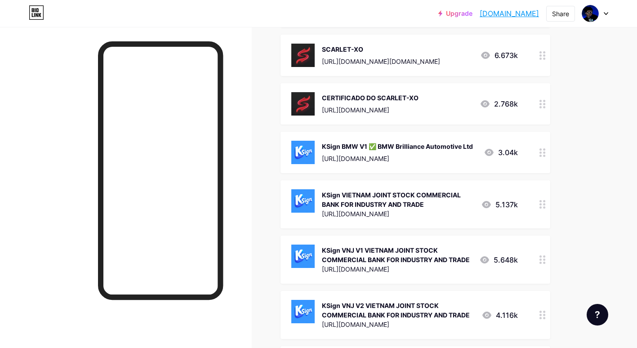
click at [356, 155] on div "[URL][DOMAIN_NAME]" at bounding box center [397, 158] width 151 height 9
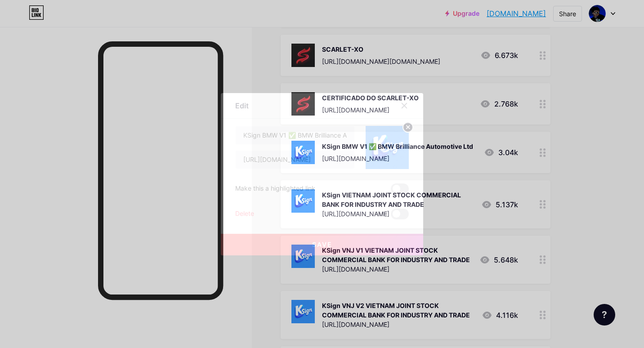
click at [245, 215] on div "Delete" at bounding box center [244, 214] width 19 height 11
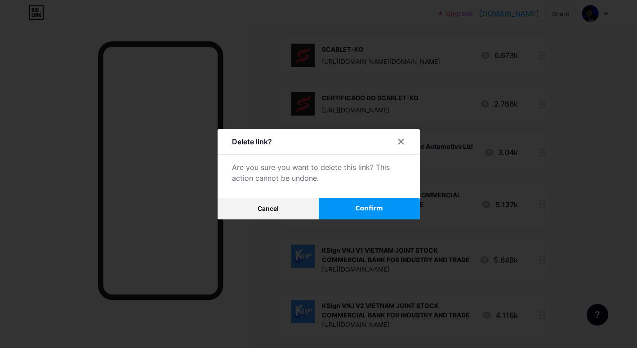
click at [369, 199] on button "Confirm" at bounding box center [369, 209] width 101 height 22
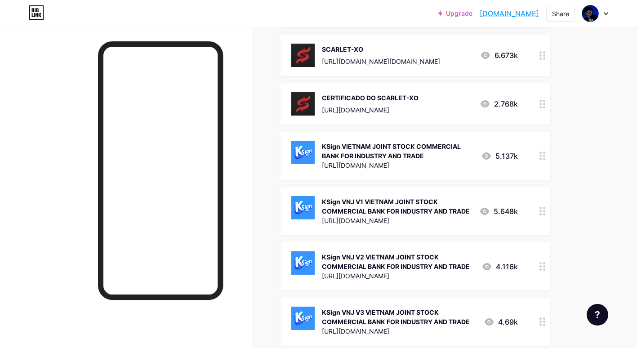
click at [345, 152] on div "KSign VIETNAM JOINT STOCK COMMERCIAL BANK FOR INDUSTRY AND TRADE" at bounding box center [398, 151] width 152 height 19
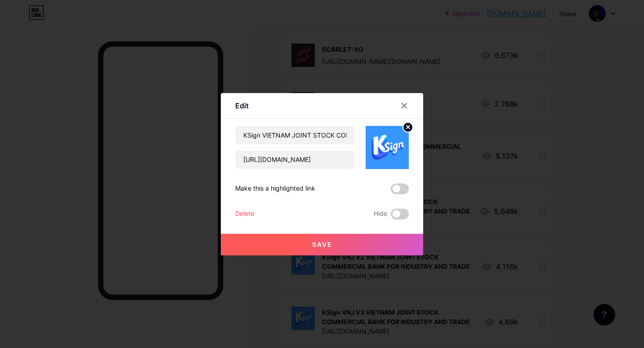
click at [235, 209] on div "Delete" at bounding box center [244, 214] width 19 height 11
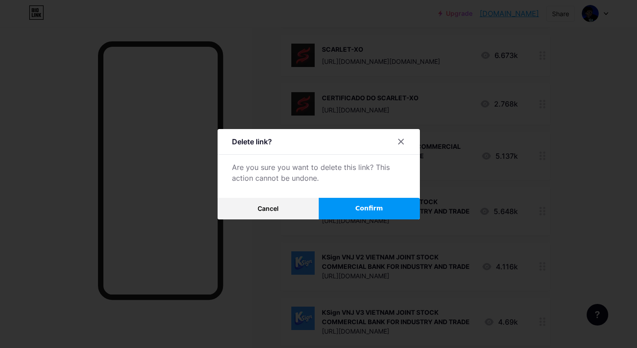
click at [364, 214] on button "Confirm" at bounding box center [369, 209] width 101 height 22
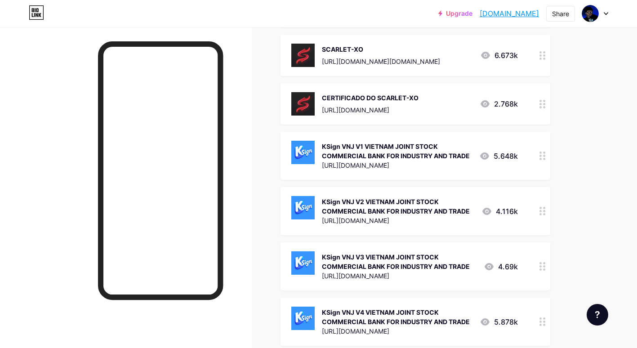
click at [351, 207] on div "KSign VNJ V2 VIETNAM JOINT STOCK COMMERCIAL BANK FOR INDUSTRY AND TRADE" at bounding box center [398, 206] width 152 height 19
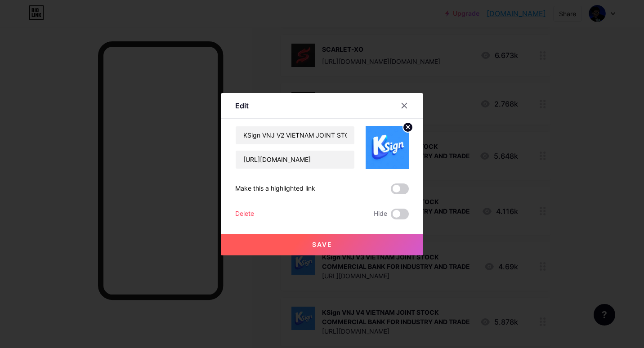
click at [239, 216] on div "Delete" at bounding box center [244, 214] width 19 height 11
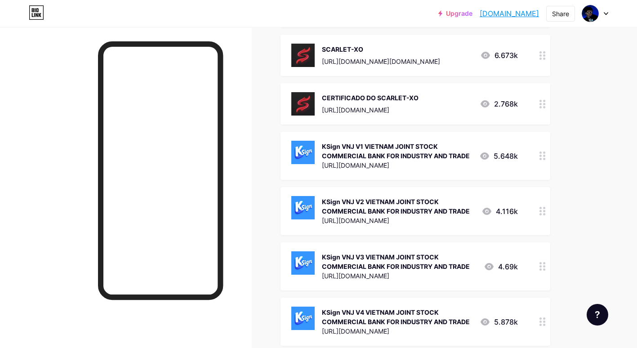
click at [369, 203] on button "Confirm" at bounding box center [369, 209] width 101 height 22
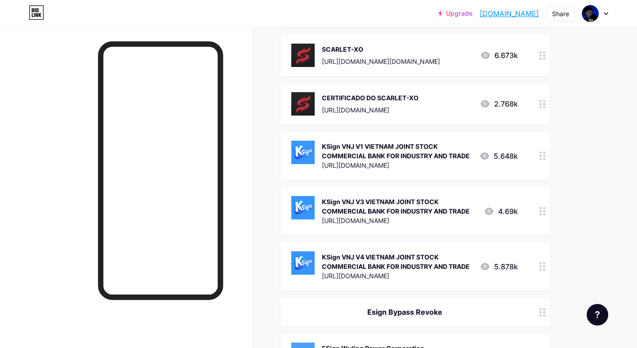
click at [353, 164] on div "[URL][DOMAIN_NAME]" at bounding box center [397, 165] width 150 height 9
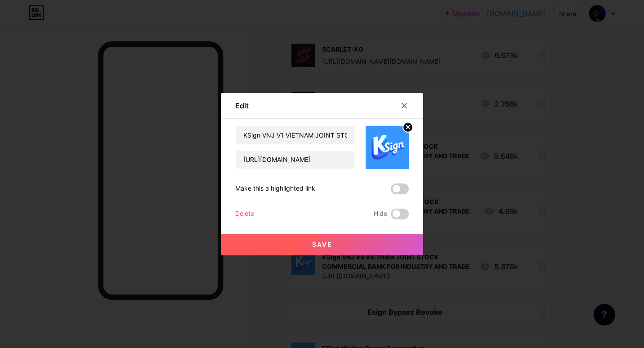
click at [236, 213] on div "Delete" at bounding box center [244, 214] width 19 height 11
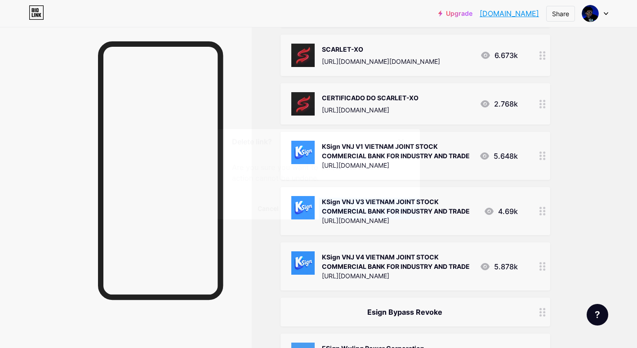
click at [345, 216] on button "Confirm" at bounding box center [369, 209] width 101 height 22
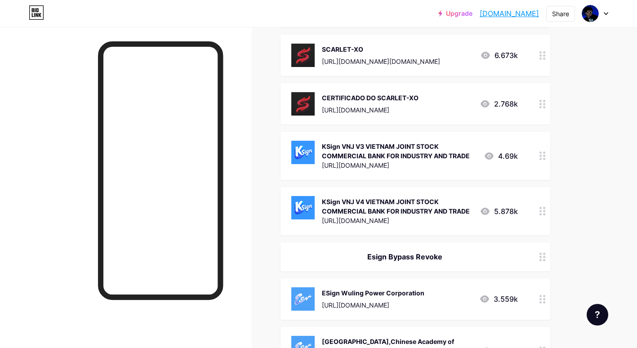
click at [353, 203] on div "KSign VNJ V4 VIETNAM JOINT STOCK COMMERCIAL BANK FOR INDUSTRY AND TRADE" at bounding box center [397, 206] width 151 height 19
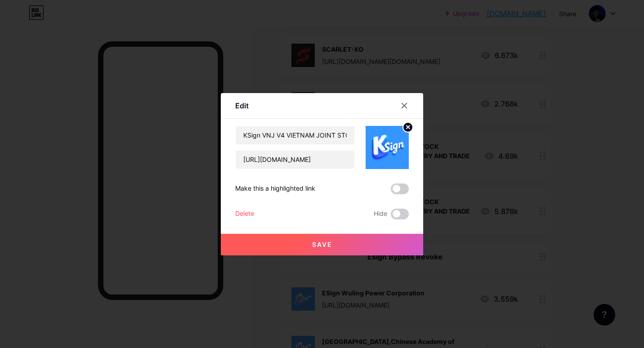
click at [249, 218] on div "Delete" at bounding box center [244, 214] width 19 height 11
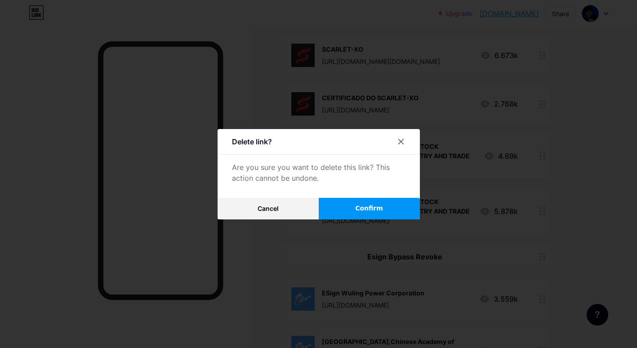
click at [370, 208] on span "Confirm" at bounding box center [369, 208] width 28 height 9
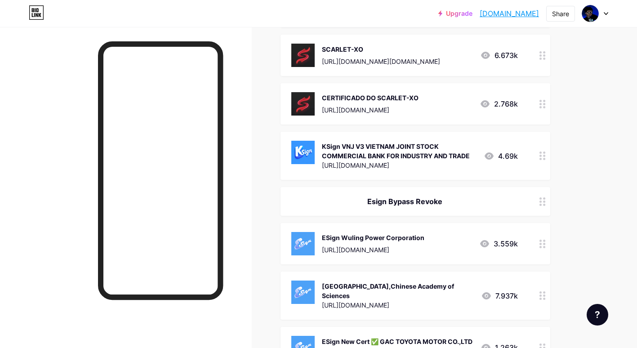
click at [351, 154] on div "KSign VNJ V3 VIETNAM JOINT STOCK COMMERCIAL BANK FOR INDUSTRY AND TRADE" at bounding box center [399, 151] width 155 height 19
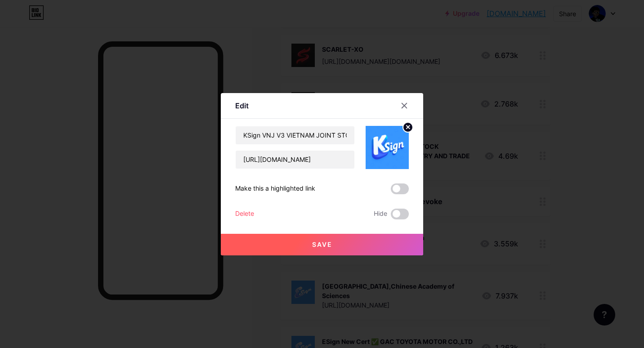
click at [257, 215] on div "Delete Hide" at bounding box center [322, 214] width 174 height 11
click at [250, 214] on div "Delete" at bounding box center [244, 214] width 19 height 11
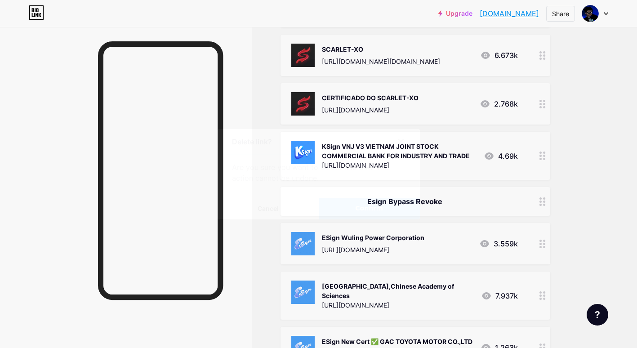
click at [347, 209] on button "Confirm" at bounding box center [369, 209] width 101 height 22
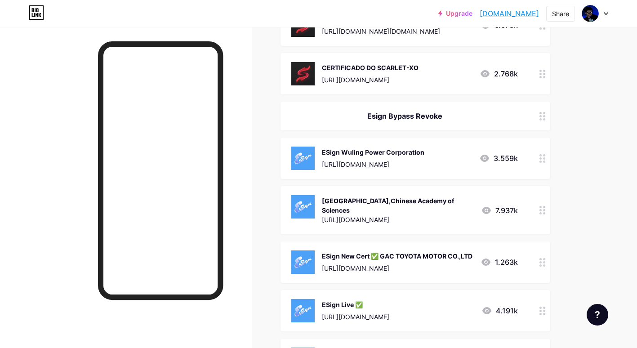
scroll to position [765, 0]
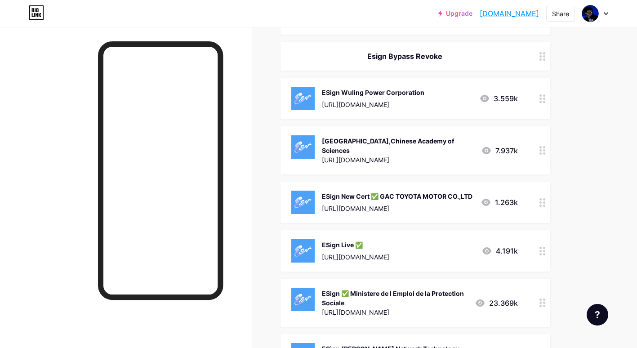
click at [354, 100] on div "https://api.khoindvn.eu.org/qqlFXY" at bounding box center [373, 104] width 103 height 9
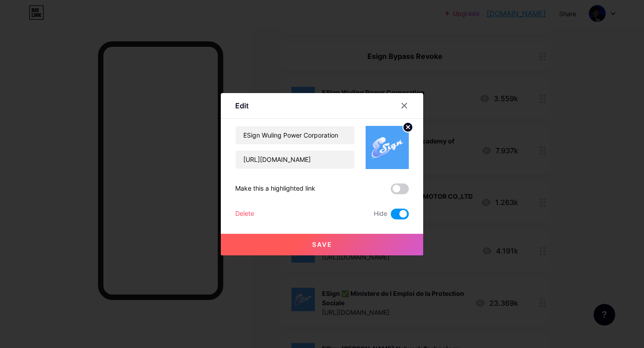
click at [245, 216] on div "Delete" at bounding box center [244, 214] width 19 height 11
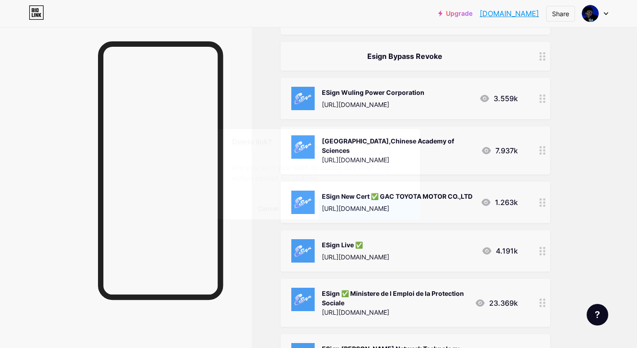
drag, startPoint x: 364, startPoint y: 205, endPoint x: 384, endPoint y: 206, distance: 19.4
click at [364, 206] on span "Confirm" at bounding box center [369, 208] width 28 height 9
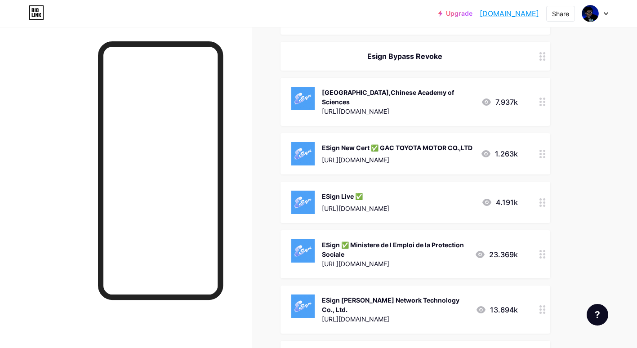
click at [335, 162] on div "https://api.khoindvn.eu.org/rmhxeC" at bounding box center [397, 159] width 151 height 9
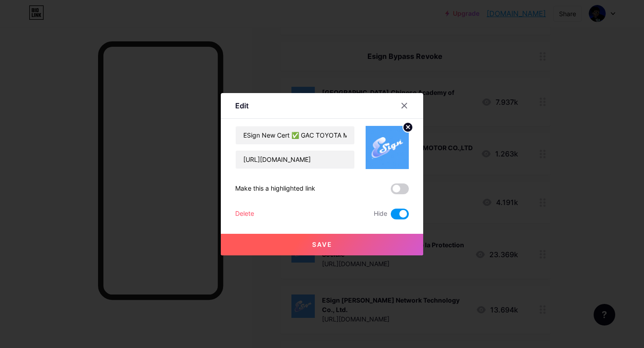
click at [238, 208] on div "ESign New Cert ✅ GAC TOYOTA MOTOR CO.,LTD https://api.khoindvn.eu.org/rmhxeC Ma…" at bounding box center [322, 173] width 174 height 94
click at [240, 211] on div "Delete" at bounding box center [244, 214] width 19 height 11
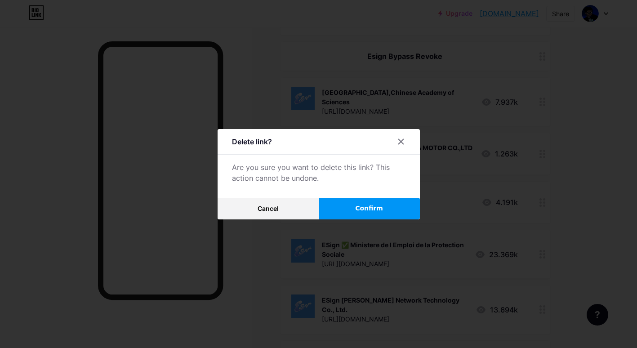
click at [331, 204] on button "Confirm" at bounding box center [369, 209] width 101 height 22
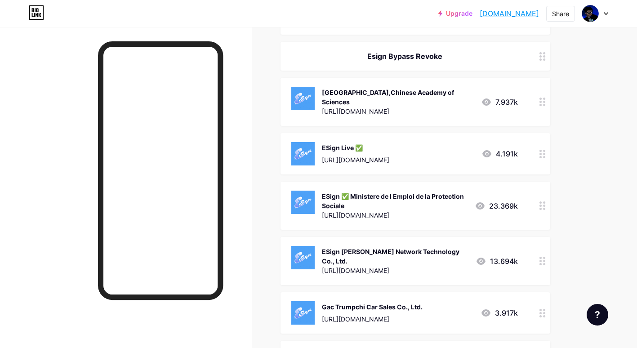
click at [371, 258] on div "ESign Zhuhaishi ShijiXintong Network Technology Co., Ltd." at bounding box center [395, 256] width 147 height 19
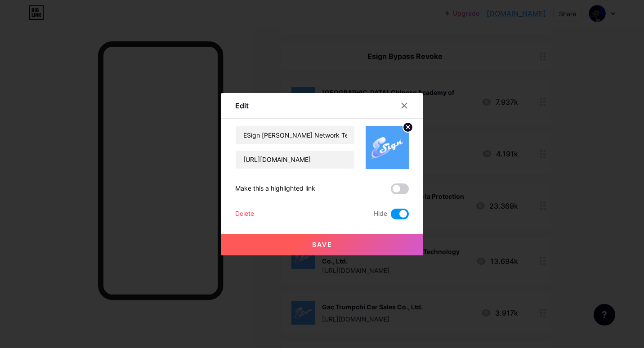
click at [242, 210] on div "Delete" at bounding box center [244, 214] width 19 height 11
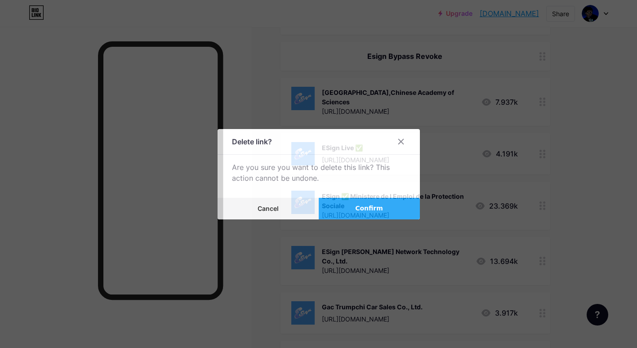
click at [388, 203] on button "Confirm" at bounding box center [369, 209] width 101 height 22
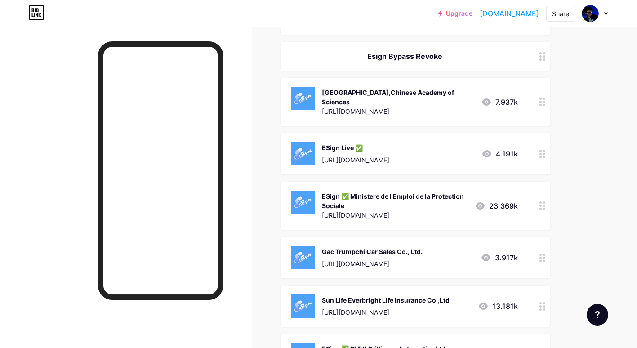
click at [334, 256] on div "Gac Trumpchi Car Sales Co., Ltd. https://api.khoindvn.eu.org/2DIXpE" at bounding box center [372, 257] width 101 height 23
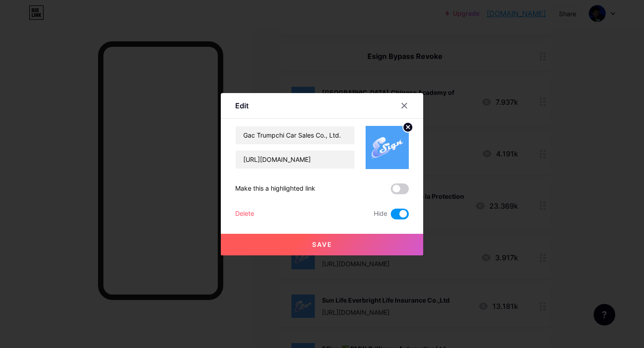
click at [268, 234] on div "Save" at bounding box center [322, 237] width 202 height 36
click at [246, 214] on div "Delete" at bounding box center [244, 214] width 19 height 11
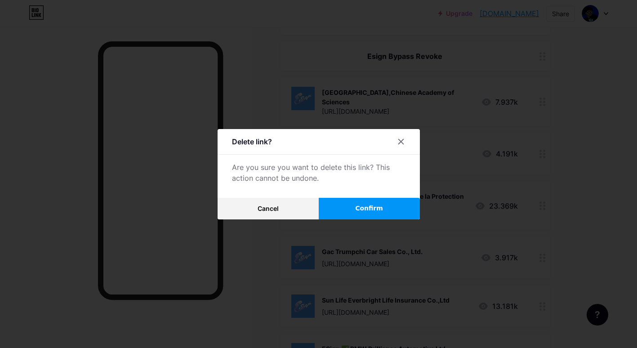
click at [345, 206] on button "Confirm" at bounding box center [369, 209] width 101 height 22
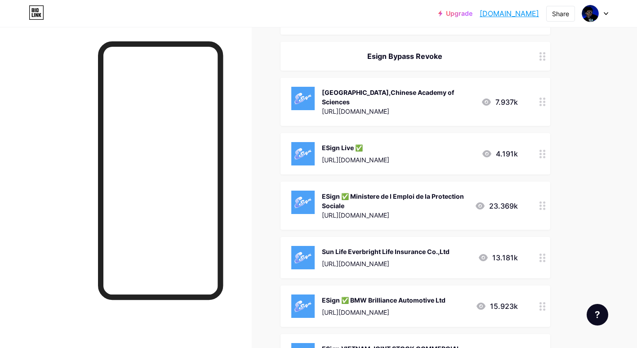
click at [335, 241] on div "Sun Life Everbright Life Insurance Co.,Ltd https://api.khoindvn.eu.org/WQfaVa 1…" at bounding box center [416, 257] width 270 height 41
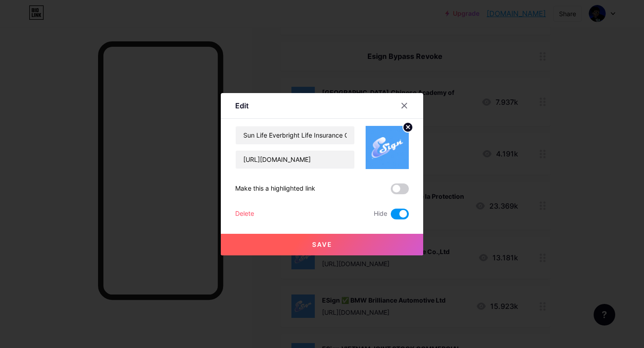
click at [235, 209] on div "Delete" at bounding box center [244, 214] width 19 height 11
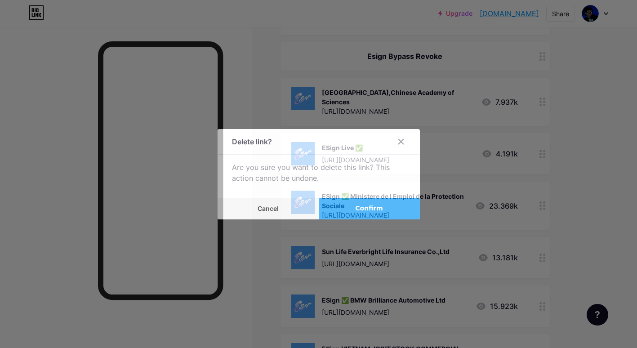
click at [378, 207] on span "Confirm" at bounding box center [369, 208] width 28 height 9
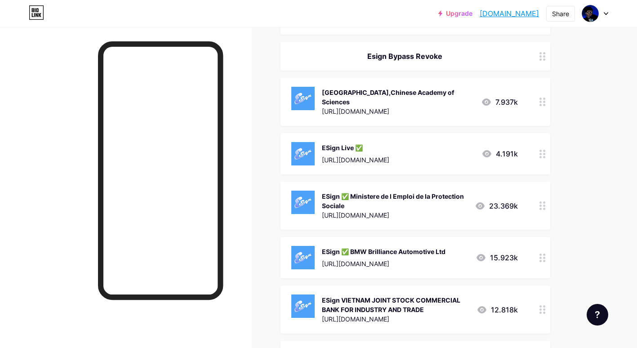
click at [340, 250] on div "ESign ✅ BMW Brilliance Automotive Ltd" at bounding box center [384, 251] width 124 height 9
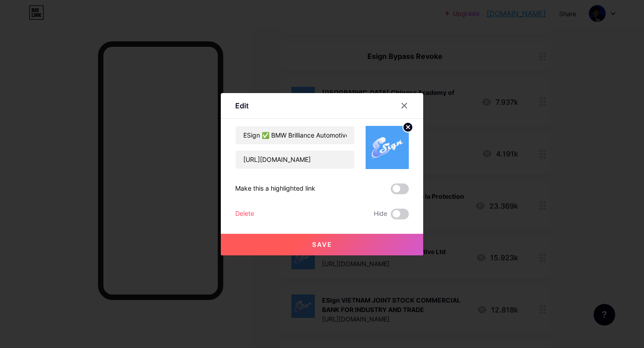
click at [251, 216] on div "Delete Hide" at bounding box center [322, 214] width 174 height 11
click at [239, 212] on div "Delete" at bounding box center [244, 214] width 19 height 11
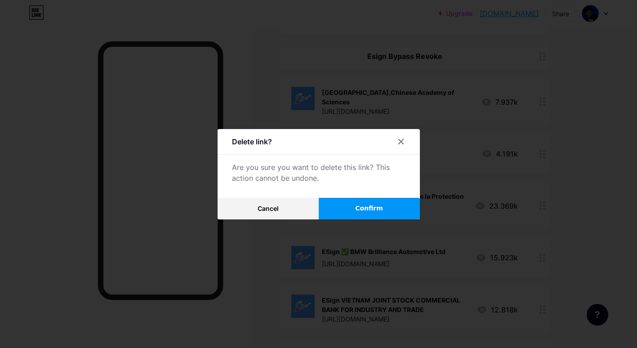
click at [335, 206] on button "Confirm" at bounding box center [369, 209] width 101 height 22
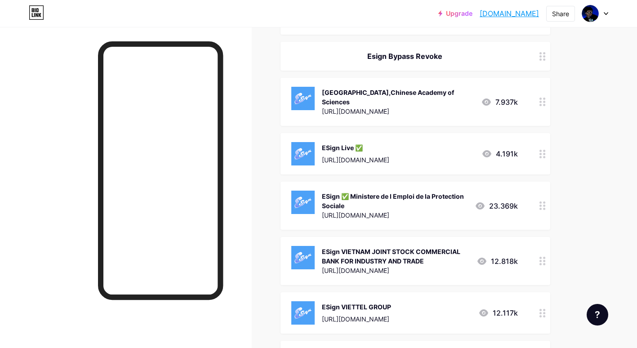
click at [304, 203] on img at bounding box center [302, 202] width 23 height 23
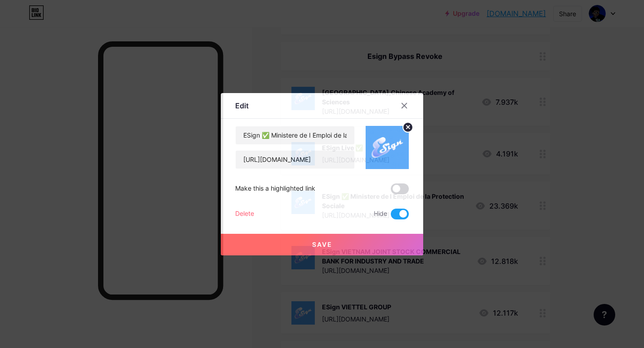
click at [241, 212] on div "Delete" at bounding box center [244, 214] width 19 height 11
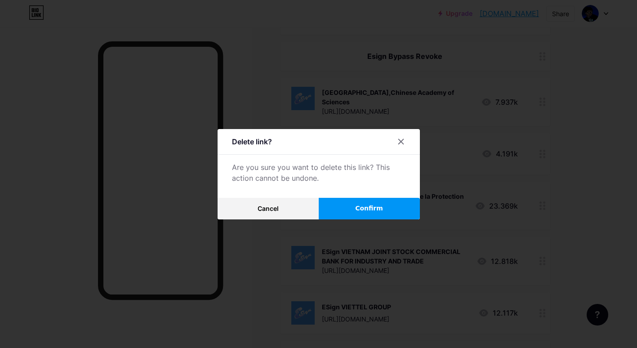
click at [388, 205] on button "Confirm" at bounding box center [369, 209] width 101 height 22
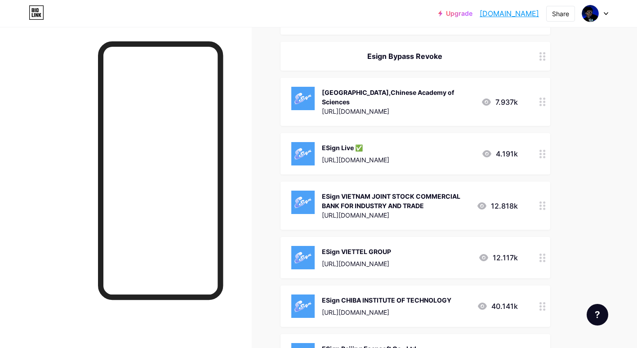
click at [332, 251] on div "ESign VIETTEL GROUP" at bounding box center [356, 251] width 69 height 9
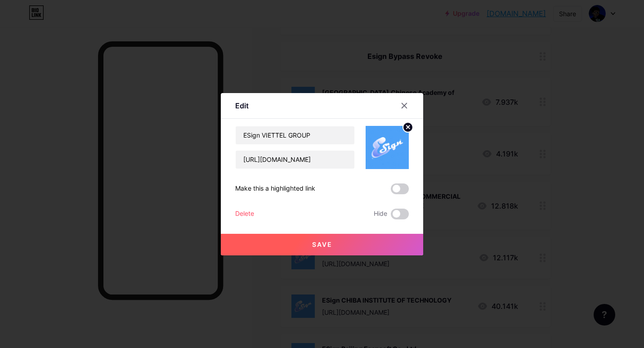
click at [244, 212] on div "Delete" at bounding box center [244, 214] width 19 height 11
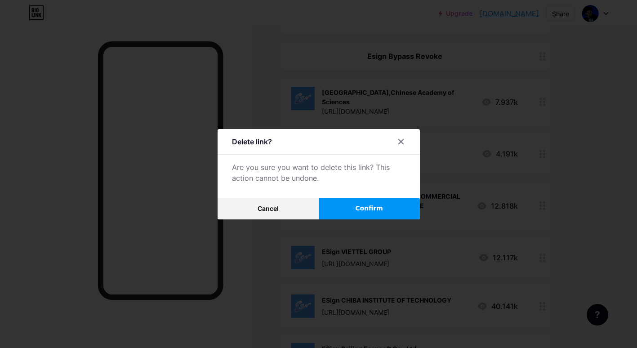
click at [379, 214] on button "Confirm" at bounding box center [369, 209] width 101 height 22
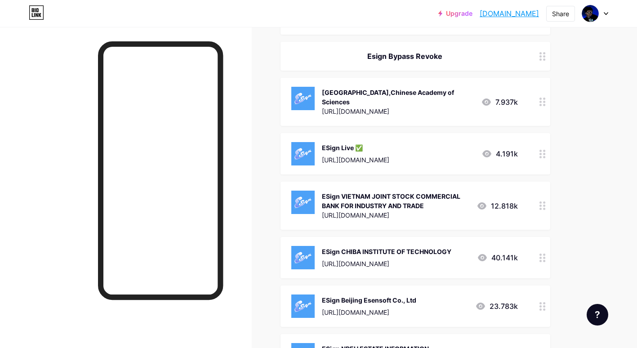
click at [308, 256] on img at bounding box center [302, 257] width 23 height 23
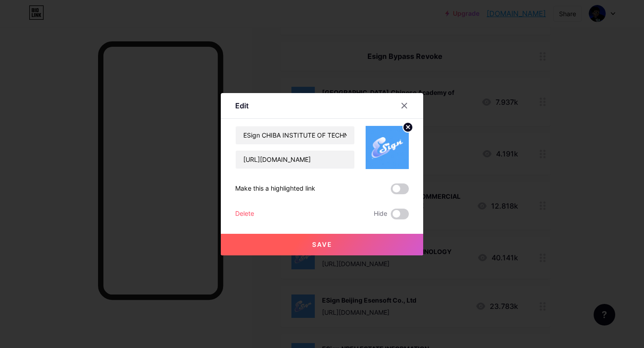
click at [242, 212] on div "Delete" at bounding box center [244, 214] width 19 height 11
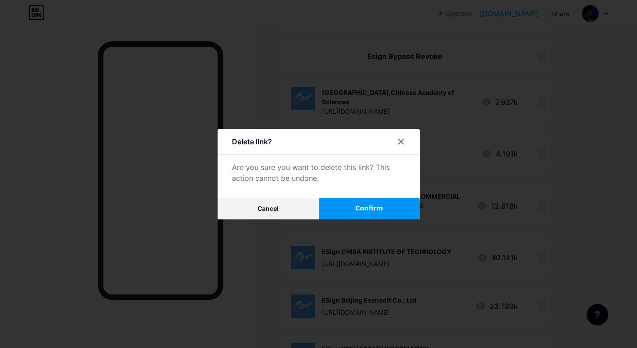
click at [375, 209] on span "Confirm" at bounding box center [369, 208] width 28 height 9
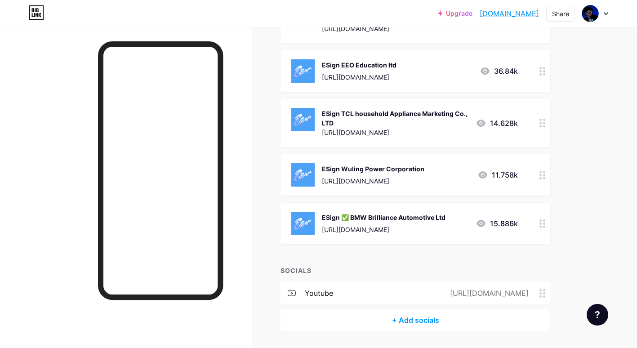
scroll to position [1138, 0]
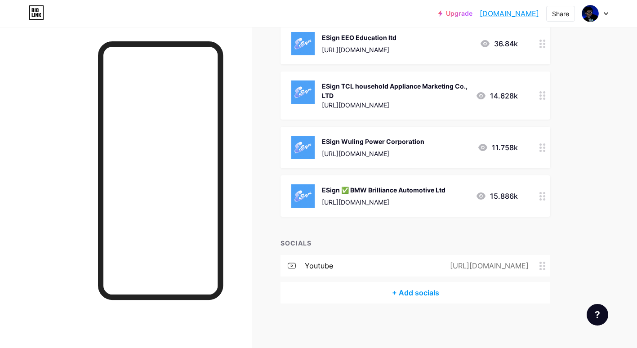
click at [343, 207] on div "ESign ✅ BMW Brilliance Automotive Ltd https://loadly.io/KDxT6fCO" at bounding box center [384, 195] width 124 height 23
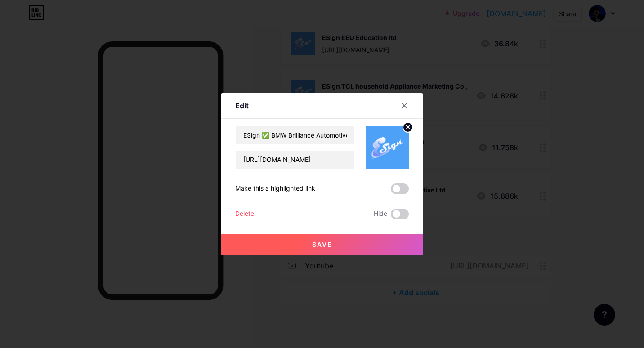
click at [242, 213] on div "Delete" at bounding box center [244, 214] width 19 height 11
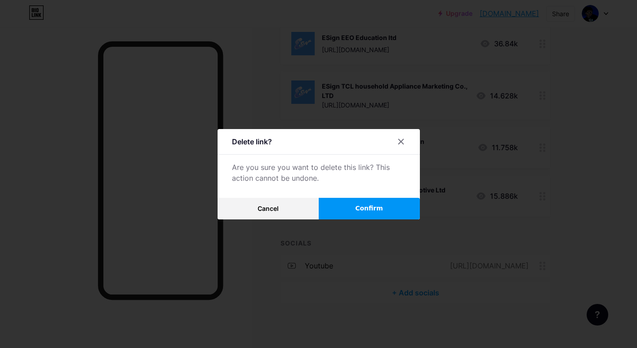
click at [348, 194] on div "Delete link? Are you sure you want to delete this link? This action cannot be u…" at bounding box center [319, 174] width 202 height 90
click at [349, 200] on div "Delete link? Are you sure you want to delete this link? This action cannot be u…" at bounding box center [319, 174] width 202 height 90
click at [349, 203] on button "Confirm" at bounding box center [369, 209] width 101 height 22
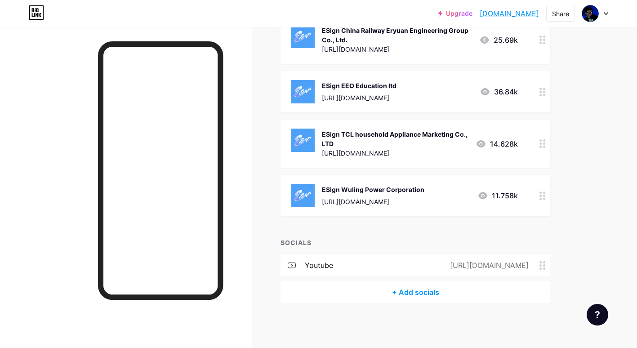
scroll to position [1089, 0]
click at [340, 302] on div "+ Add socials" at bounding box center [416, 293] width 270 height 22
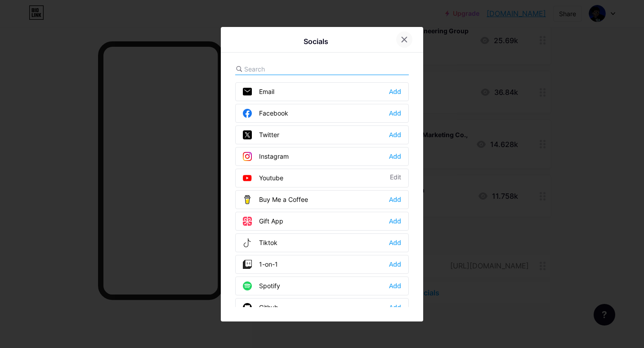
click at [402, 40] on icon at bounding box center [404, 39] width 5 height 5
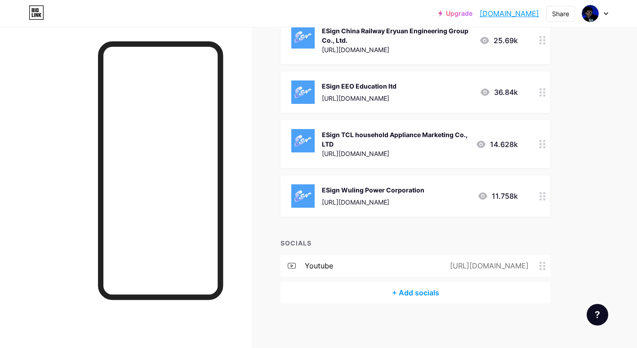
click at [339, 189] on div "ESign Wuling Power Corporation" at bounding box center [373, 189] width 103 height 9
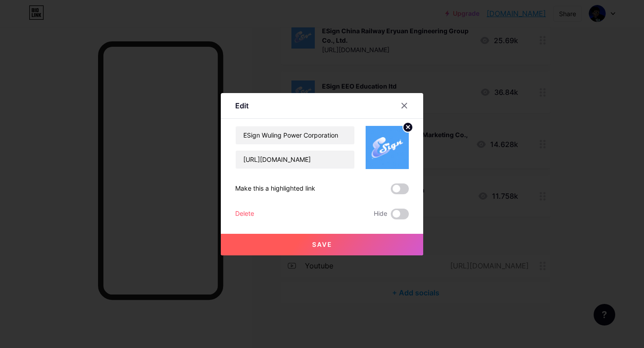
click at [245, 207] on div "ESign Wuling Power Corporation https://loadly.io/zBXxhRoc Make this a highlight…" at bounding box center [322, 173] width 174 height 94
click at [246, 213] on div "Delete" at bounding box center [244, 214] width 19 height 11
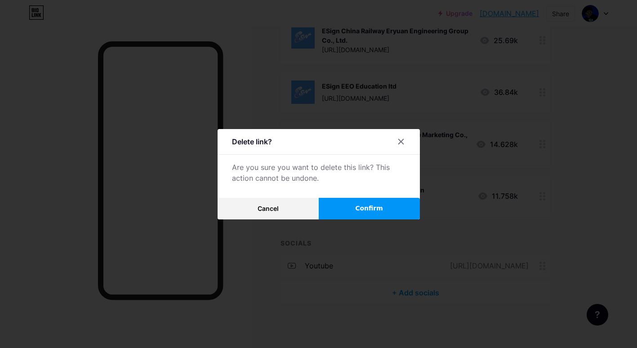
click at [369, 210] on span "Confirm" at bounding box center [369, 208] width 28 height 9
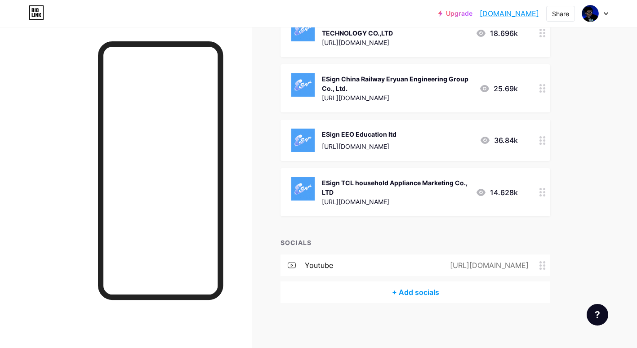
scroll to position [1041, 0]
click at [329, 143] on div "[URL][DOMAIN_NAME]" at bounding box center [359, 146] width 75 height 9
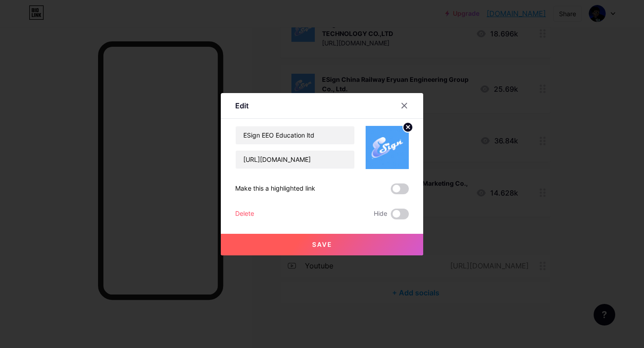
click at [237, 213] on div "Delete" at bounding box center [244, 214] width 19 height 11
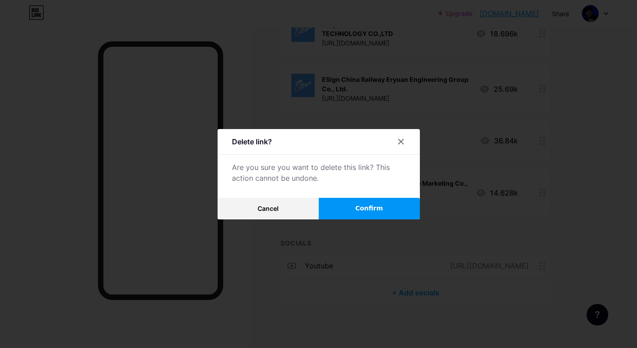
click at [341, 198] on div "Delete link? Are you sure you want to delete this link? This action cannot be u…" at bounding box center [319, 174] width 202 height 90
drag, startPoint x: 341, startPoint y: 198, endPoint x: 340, endPoint y: 203, distance: 4.7
click at [340, 202] on button "Confirm" at bounding box center [369, 209] width 101 height 22
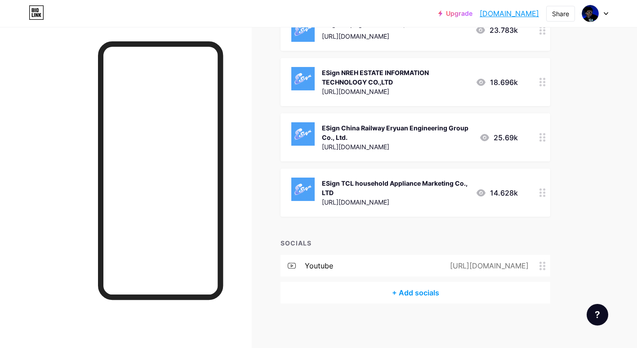
click at [359, 143] on div "[URL][DOMAIN_NAME]" at bounding box center [397, 146] width 150 height 9
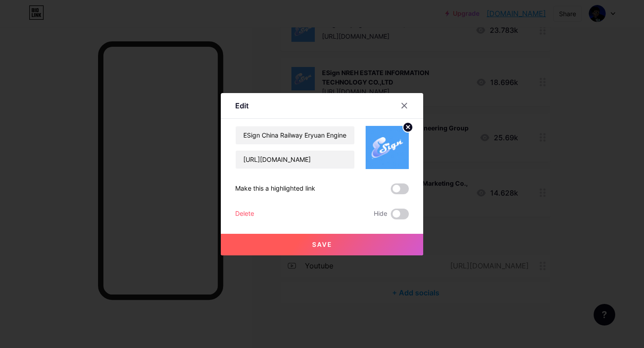
click at [246, 214] on div "Delete" at bounding box center [244, 214] width 19 height 11
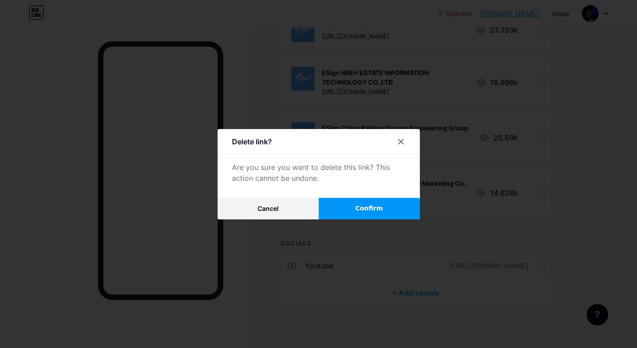
drag, startPoint x: 336, startPoint y: 204, endPoint x: 412, endPoint y: 191, distance: 77.0
click at [336, 203] on button "Confirm" at bounding box center [369, 209] width 101 height 22
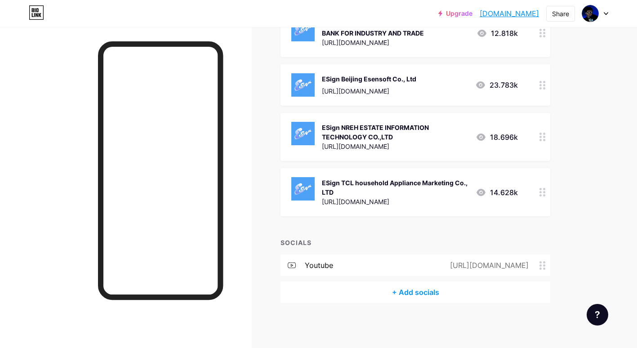
scroll to position [937, 0]
click at [356, 142] on div "[URL][DOMAIN_NAME]" at bounding box center [395, 146] width 147 height 9
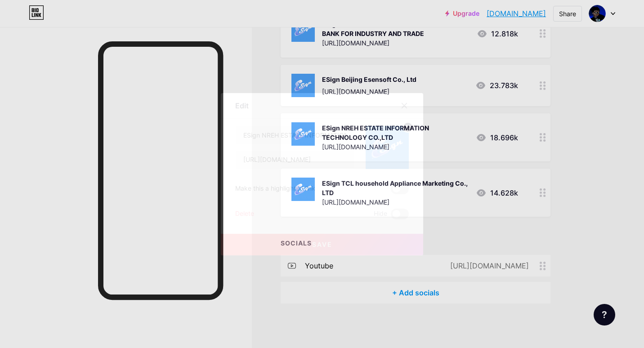
click at [235, 214] on div "Delete" at bounding box center [244, 214] width 19 height 11
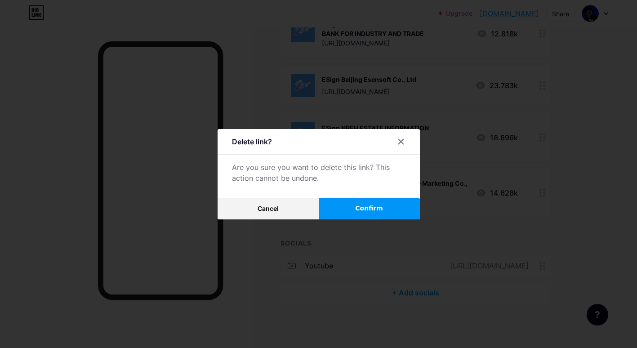
click at [341, 205] on button "Confirm" at bounding box center [369, 209] width 101 height 22
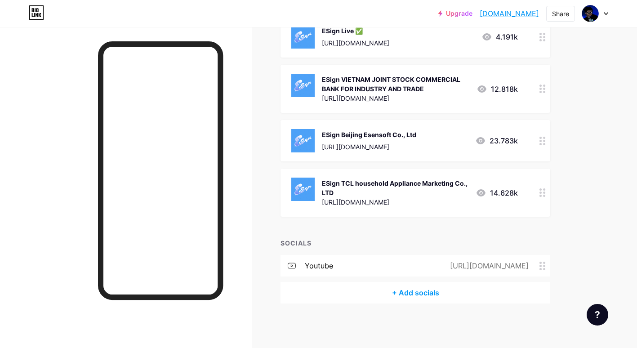
click at [361, 200] on div "[URL][DOMAIN_NAME]" at bounding box center [395, 201] width 147 height 9
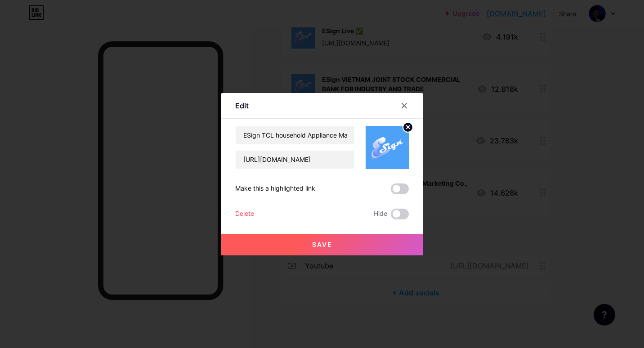
click at [245, 212] on div "Delete" at bounding box center [244, 214] width 19 height 11
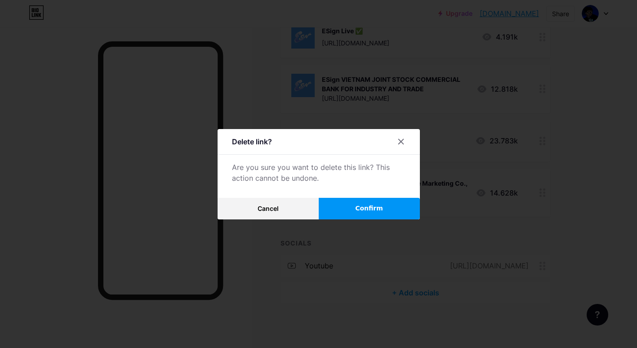
click at [349, 201] on button "Confirm" at bounding box center [369, 209] width 101 height 22
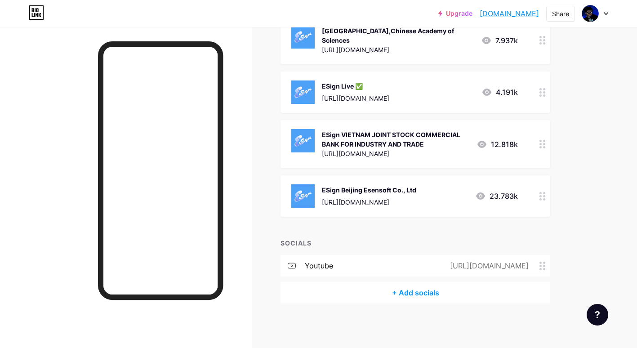
click at [369, 148] on div "ESign VIETNAM JOINT STOCK COMMERCIAL BANK FOR INDUSTRY AND TRADE" at bounding box center [396, 139] width 148 height 19
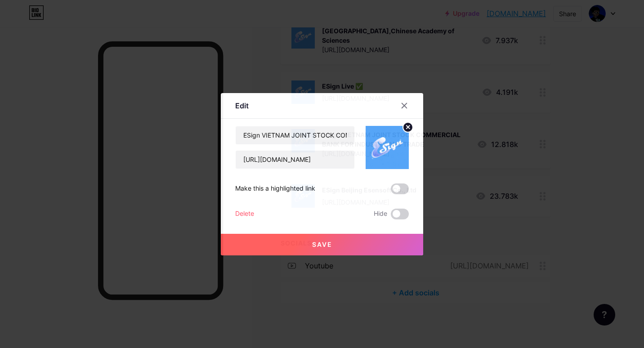
click at [245, 214] on div "Delete" at bounding box center [244, 214] width 19 height 11
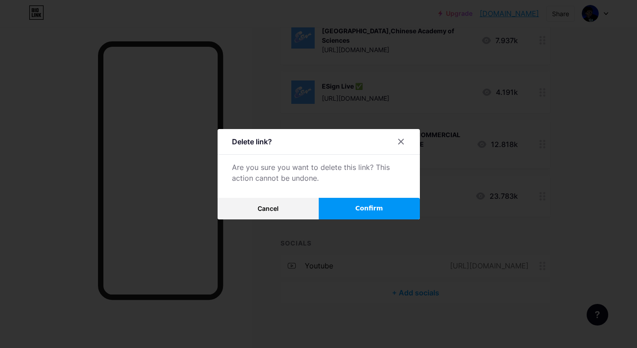
click at [346, 187] on div "Delete link? Are you sure you want to delete this link? This action cannot be u…" at bounding box center [319, 174] width 202 height 90
click at [354, 211] on button "Confirm" at bounding box center [369, 209] width 101 height 22
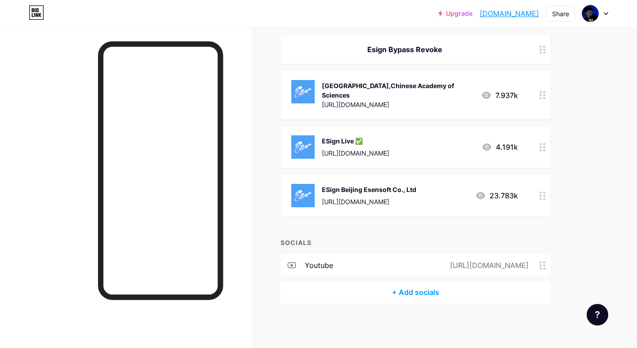
scroll to position [771, 0]
click at [346, 201] on div "[URL][DOMAIN_NAME]" at bounding box center [369, 201] width 94 height 9
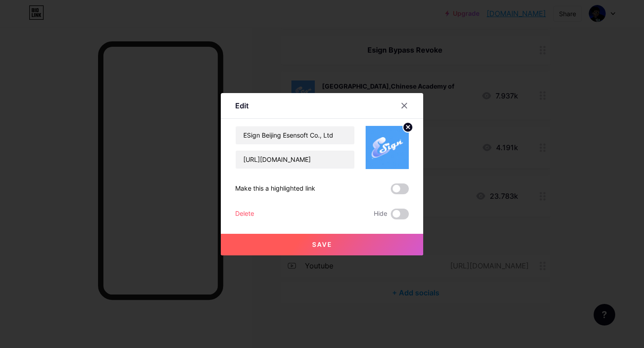
click at [238, 215] on div "Delete" at bounding box center [244, 214] width 19 height 11
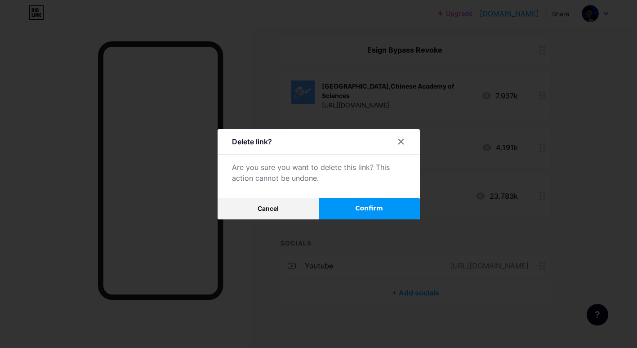
drag, startPoint x: 349, startPoint y: 205, endPoint x: 355, endPoint y: 204, distance: 6.0
click at [350, 204] on button "Confirm" at bounding box center [369, 209] width 101 height 22
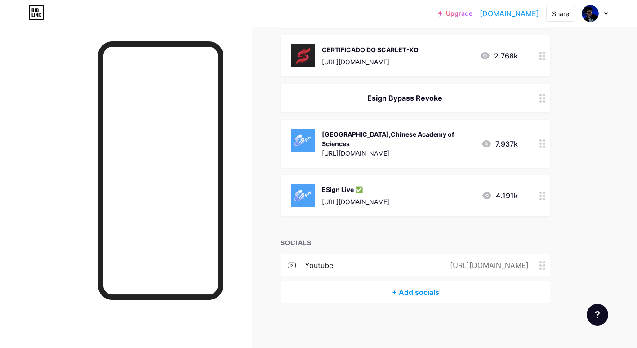
scroll to position [722, 0]
click at [358, 197] on div "ESign Live ✅ https://api.khoindvn.eu.org/LaXY9N" at bounding box center [355, 195] width 67 height 23
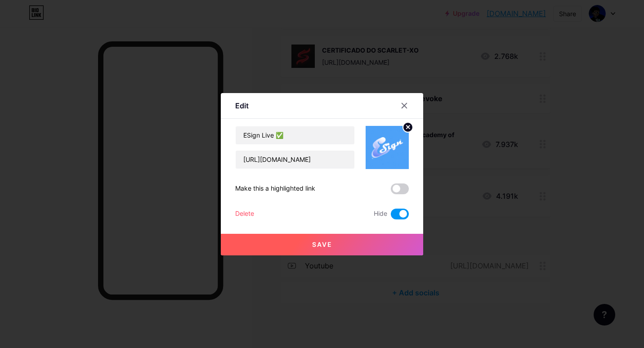
click at [235, 211] on div "Delete" at bounding box center [244, 214] width 19 height 11
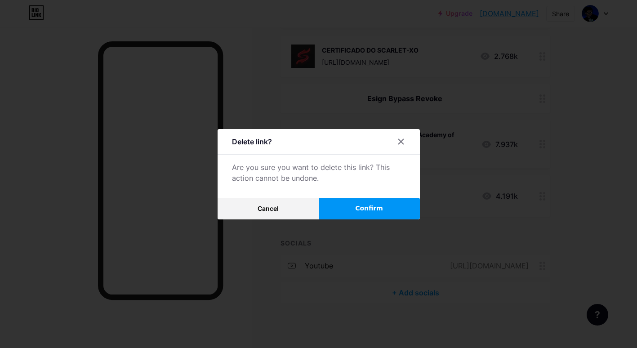
click at [345, 205] on button "Confirm" at bounding box center [369, 209] width 101 height 22
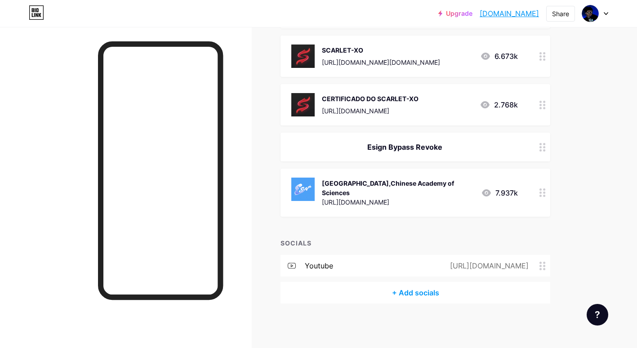
click at [354, 197] on div "ESign ✅ National Science Library,Chinese Academy of Sciences" at bounding box center [398, 188] width 152 height 19
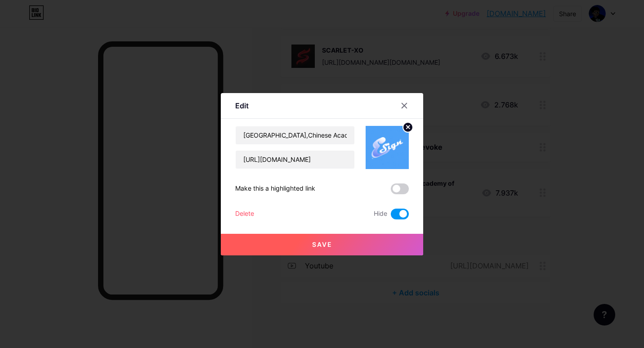
click at [242, 212] on div "Delete" at bounding box center [244, 214] width 19 height 11
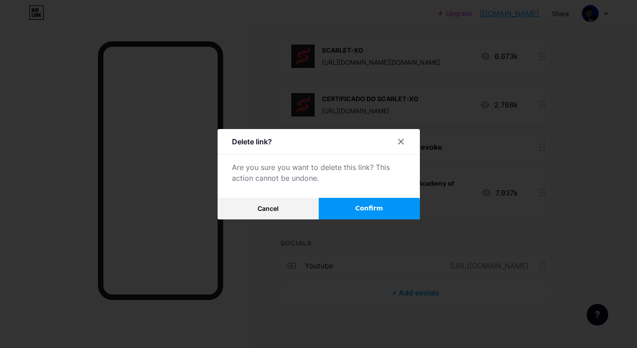
click at [385, 208] on button "Confirm" at bounding box center [369, 209] width 101 height 22
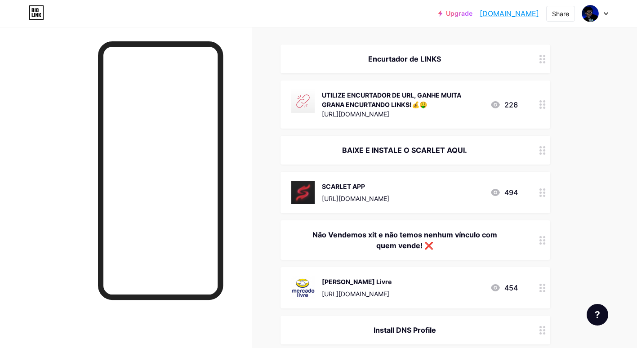
scroll to position [0, 0]
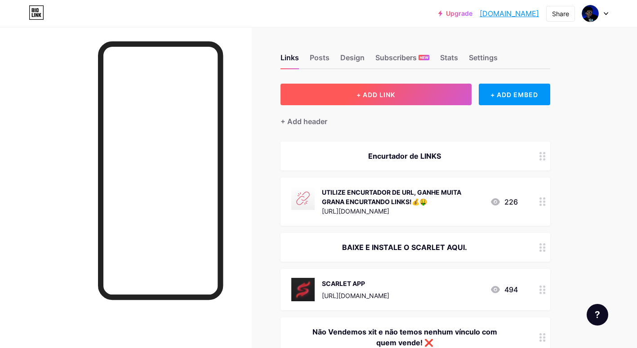
click at [356, 93] on button "+ ADD LINK" at bounding box center [376, 95] width 191 height 22
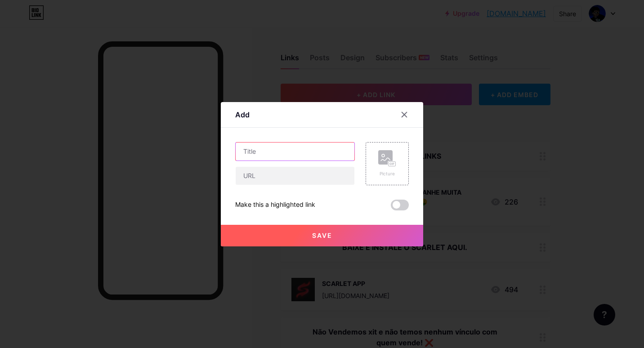
click at [282, 152] on input "text" at bounding box center [295, 152] width 119 height 18
paste input "KSign ✅ GLOBAL TAKEOFF, INC"
type input "KSign ✅ GLOBAL TAKEOFF, INC"
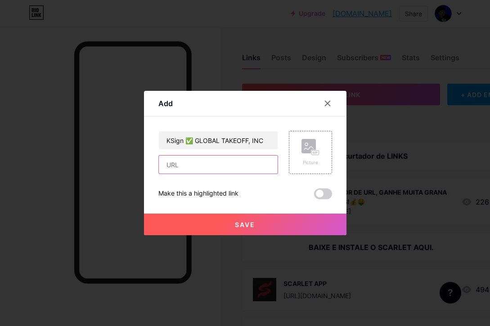
click at [234, 165] on input "text" at bounding box center [218, 165] width 119 height 18
paste input "[URL][DOMAIN_NAME]"
type input "[URL][DOMAIN_NAME]"
click at [311, 159] on div "Picture" at bounding box center [310, 152] width 18 height 27
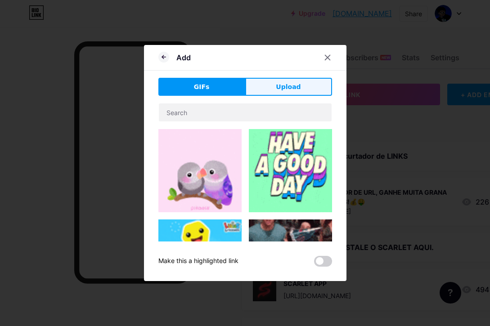
click at [273, 85] on button "Upload" at bounding box center [288, 87] width 87 height 18
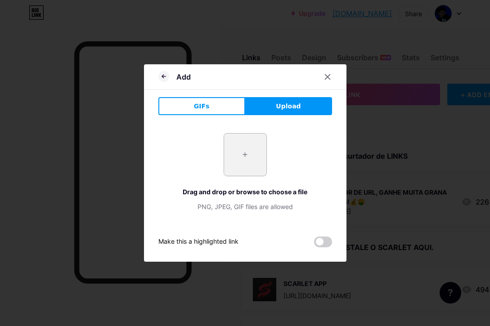
click at [245, 153] on input "file" at bounding box center [245, 155] width 42 height 42
type input "C:\fakepath\bw0vKTIJC519mYD8XE8SPuWPmDHlKF7s.png"
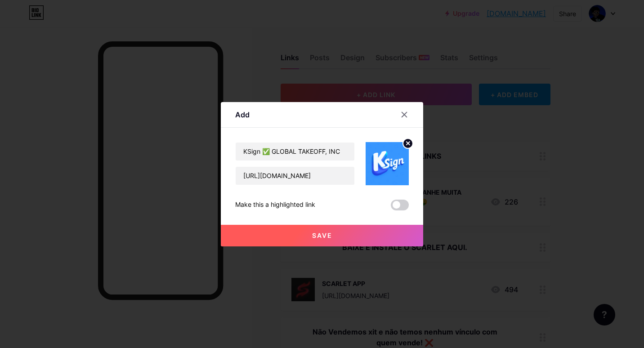
click at [328, 231] on button "Save" at bounding box center [322, 236] width 202 height 22
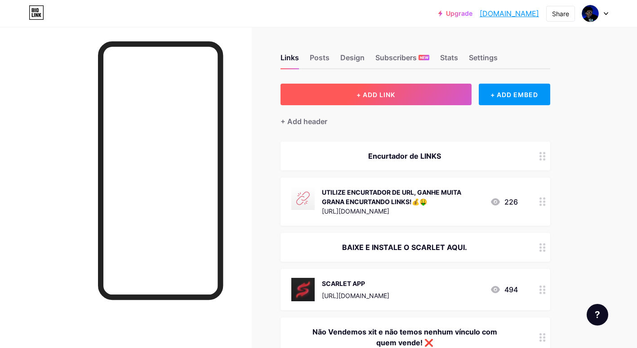
click at [418, 91] on button "+ ADD LINK" at bounding box center [376, 95] width 191 height 22
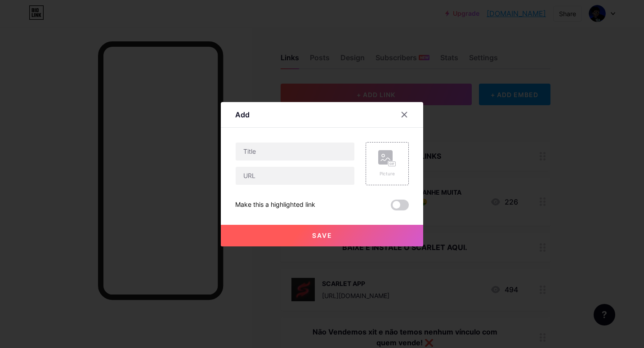
drag, startPoint x: 306, startPoint y: 164, endPoint x: 301, endPoint y: 164, distance: 4.9
click at [305, 164] on div at bounding box center [295, 163] width 120 height 43
click at [294, 154] on input "text" at bounding box center [295, 152] width 119 height 18
paste input "KSign [GEOGRAPHIC_DATA]"
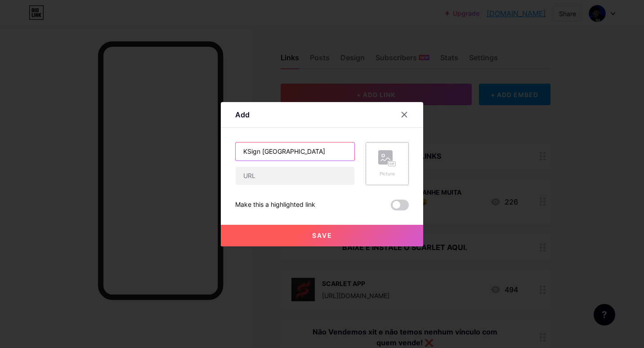
type input "KSign [GEOGRAPHIC_DATA]"
click at [384, 160] on rect at bounding box center [385, 157] width 14 height 14
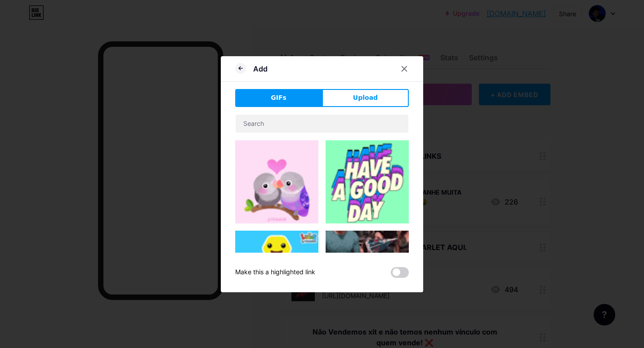
click at [358, 98] on span "Upload" at bounding box center [365, 97] width 25 height 9
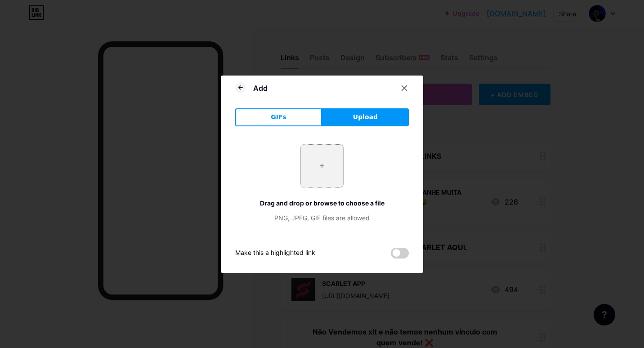
click at [317, 161] on input "file" at bounding box center [322, 166] width 42 height 42
type input "C:\fakepath\bw0vKTIJC519mYD8XE8SPuWPmDHlKF7s.png"
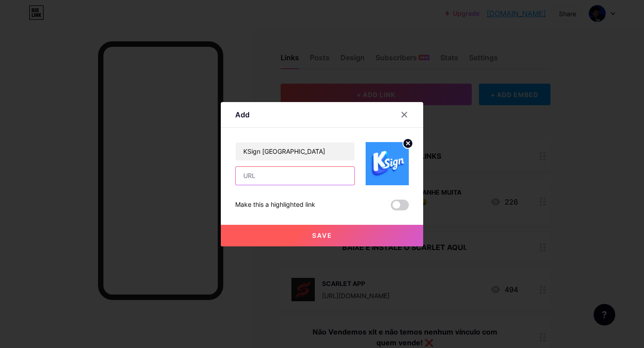
click at [304, 174] on input "text" at bounding box center [295, 176] width 119 height 18
paste input "[URL][DOMAIN_NAME]"
type input "[URL][DOMAIN_NAME]"
click at [312, 233] on span "Save" at bounding box center [322, 236] width 20 height 8
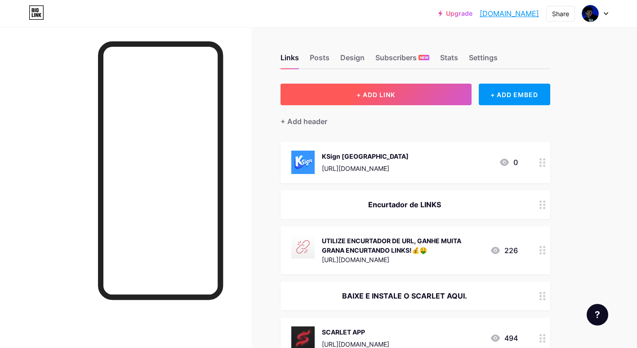
click at [360, 101] on button "+ ADD LINK" at bounding box center [376, 95] width 191 height 22
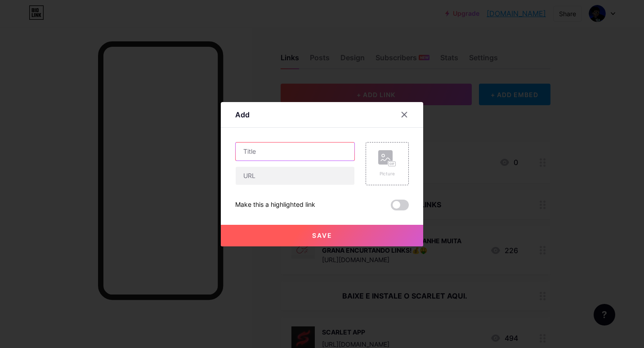
click at [284, 152] on input "text" at bounding box center [295, 152] width 119 height 18
click at [384, 165] on icon at bounding box center [387, 158] width 18 height 17
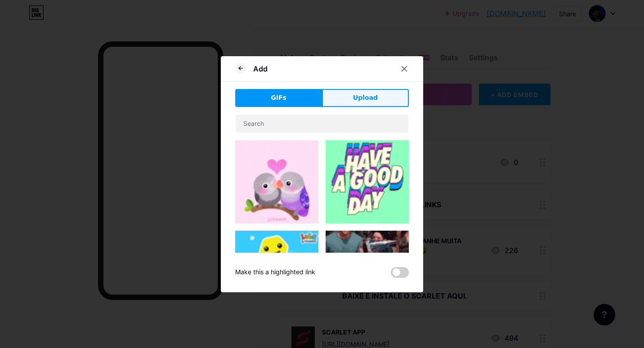
click at [363, 98] on span "Upload" at bounding box center [365, 97] width 25 height 9
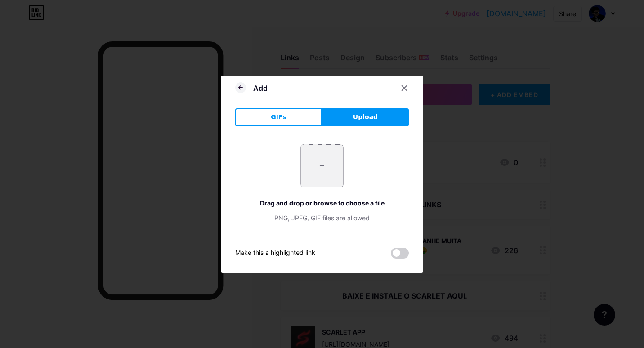
click at [315, 169] on input "file" at bounding box center [322, 166] width 42 height 42
type input "C:\fakepath\bw0vKTIJC519mYD8XE8SPuWPmDHlKF7s.png"
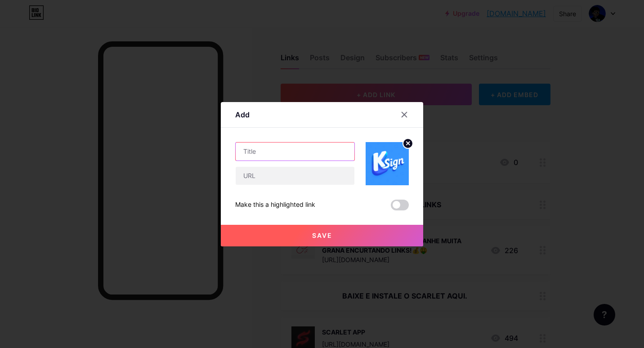
click at [275, 148] on input "text" at bounding box center [295, 152] width 119 height 18
paste input "KSign BMW Brilliance Automotive Ltd"
type input "KSign BMW Brilliance Automotive Ltd"
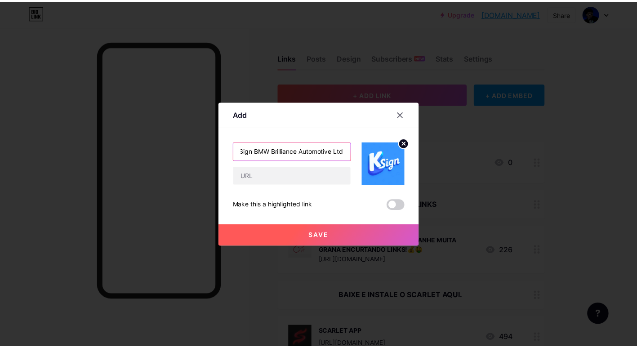
scroll to position [0, 0]
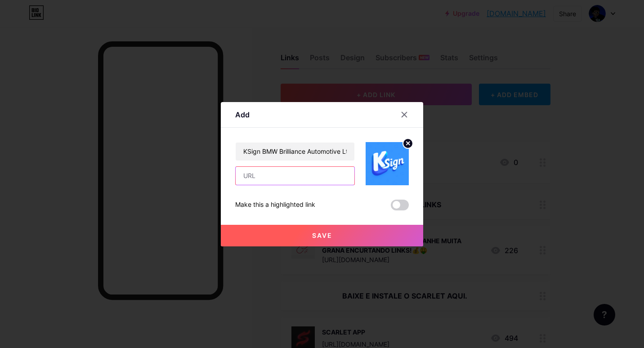
click at [302, 175] on input "text" at bounding box center [295, 176] width 119 height 18
paste input "[URL][DOMAIN_NAME]"
type input "[URL][DOMAIN_NAME]"
click at [321, 229] on button "Save" at bounding box center [322, 236] width 202 height 22
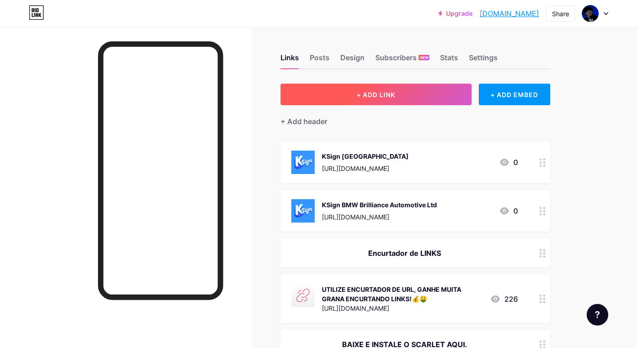
click at [389, 89] on button "+ ADD LINK" at bounding box center [376, 95] width 191 height 22
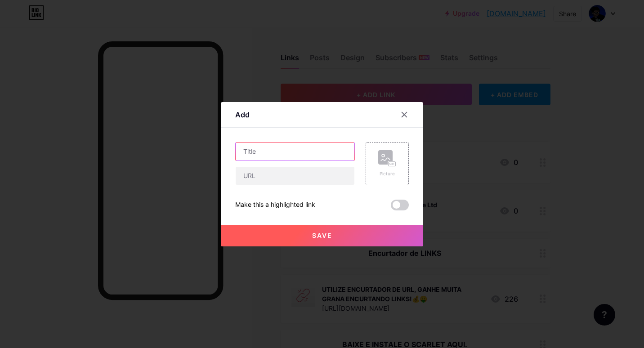
click at [266, 156] on input "text" at bounding box center [295, 152] width 119 height 18
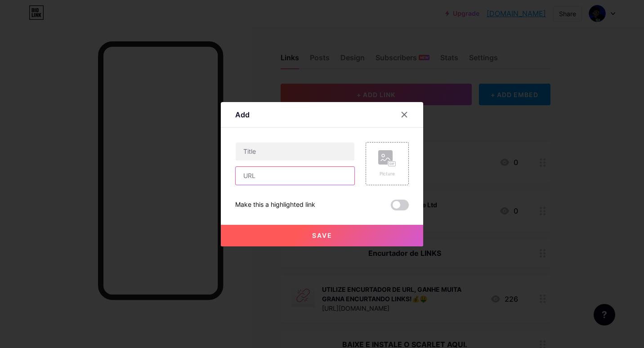
click at [286, 181] on input "text" at bounding box center [295, 176] width 119 height 18
paste input "[URL][DOMAIN_NAME]"
type input "[URL][DOMAIN_NAME]"
click at [389, 162] on rect at bounding box center [392, 163] width 7 height 4
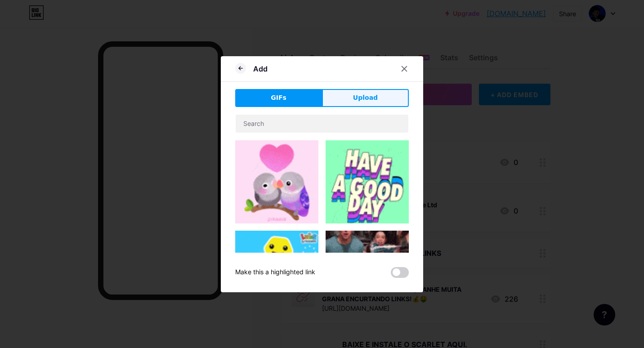
click at [372, 95] on span "Upload" at bounding box center [365, 97] width 25 height 9
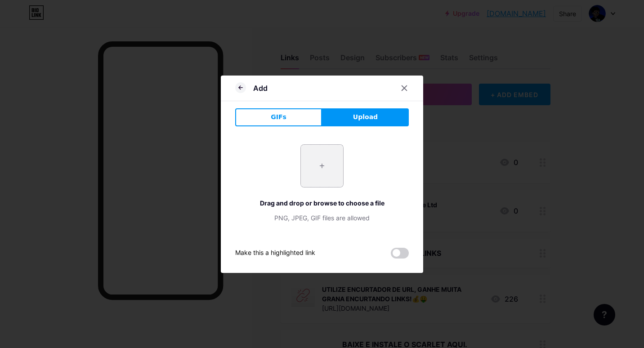
click at [333, 166] on input "file" at bounding box center [322, 166] width 42 height 42
type input "C:\fakepath\bw0vKTIJC519mYD8XE8SPuWPmDHlKF7s.png"
click at [293, 117] on button "GIFs" at bounding box center [278, 117] width 87 height 18
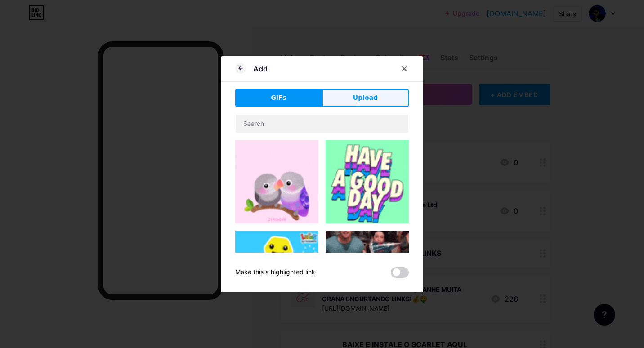
click at [363, 103] on button "Upload" at bounding box center [365, 98] width 87 height 18
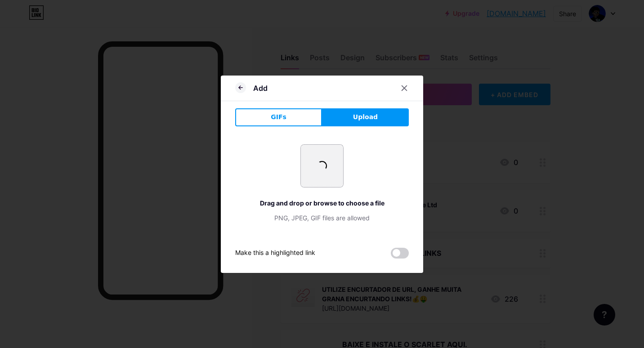
click at [311, 166] on input "file" at bounding box center [322, 166] width 42 height 42
type input "C:\fakepath\bw0vKTIJC519mYD8XE8SPuWPmDHlKF7s.png"
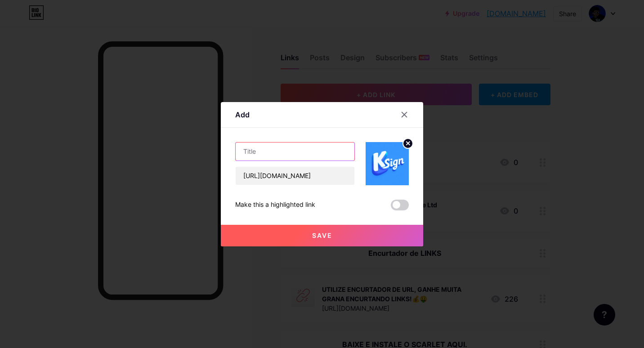
click at [265, 155] on input "text" at bounding box center [295, 152] width 119 height 18
paste input "KSign BMW V1 BMW Brilliance Automotive Ltd"
type input "KSign BMW V1 BMW Brilliance Automotive Ltd"
click at [319, 235] on span "Save" at bounding box center [322, 236] width 20 height 8
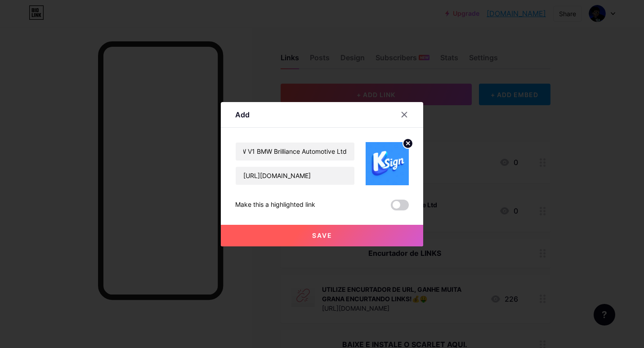
scroll to position [0, 0]
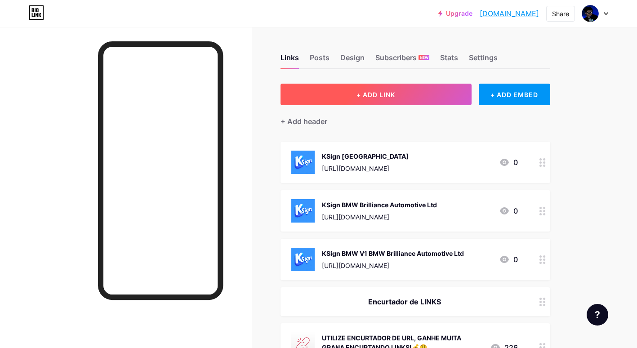
click at [373, 95] on span "+ ADD LINK" at bounding box center [376, 95] width 39 height 8
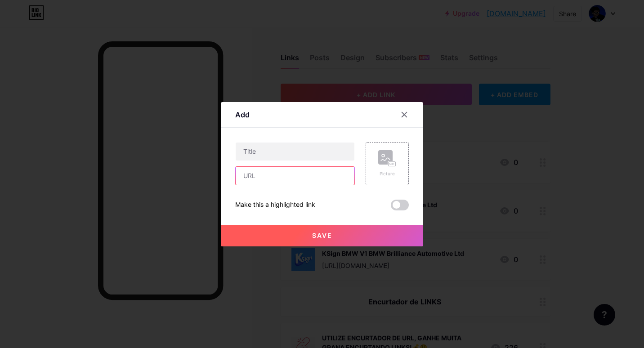
click at [261, 179] on input "text" at bounding box center [295, 176] width 119 height 18
paste input "KSign VIETNAM JOINT STOCK COMMERCIAL BANK FOR INDUSTRY AND TRADE"
type input "KSign VIETNAM JOINT STOCK COMMERCIAL BANK FOR INDUSTRY AND TRADE"
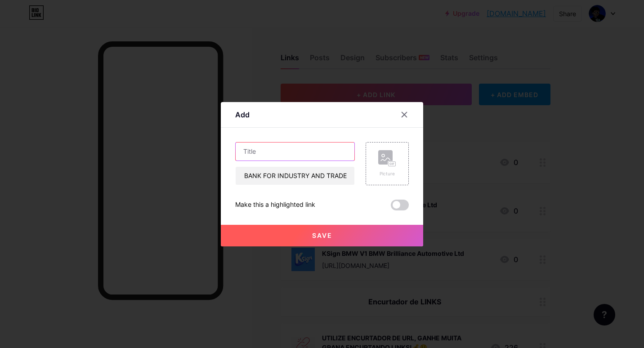
click at [289, 155] on input "text" at bounding box center [295, 152] width 119 height 18
paste input "KSign VIETNAM JOINT STOCK COMMERCIAL BANK FOR INDUSTRY AND TRADE"
type input "KSign VIETNAM JOINT STOCK COMMERCIAL BANK FOR INDUSTRY AND TRADE"
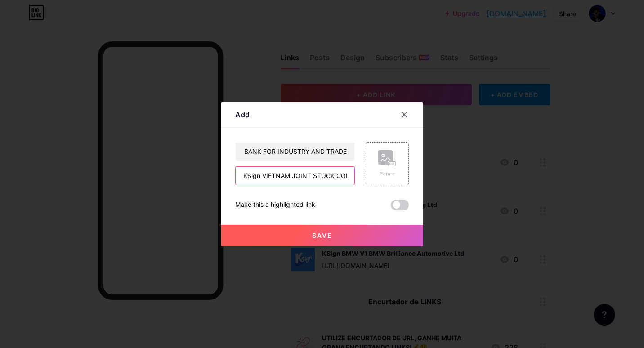
click at [282, 177] on input "KSign VIETNAM JOINT STOCK COMMERCIAL BANK FOR INDUSTRY AND TRADE" at bounding box center [295, 176] width 119 height 18
click at [387, 159] on rect at bounding box center [385, 157] width 14 height 14
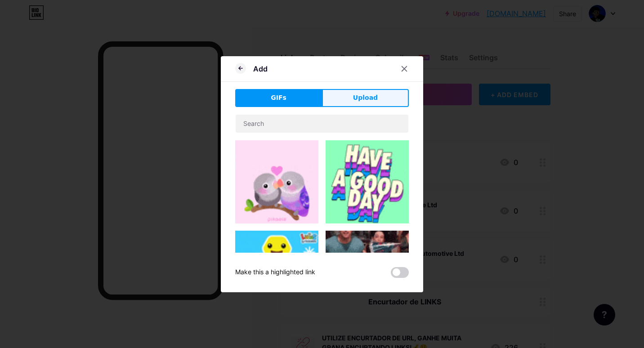
click at [358, 100] on span "Upload" at bounding box center [365, 97] width 25 height 9
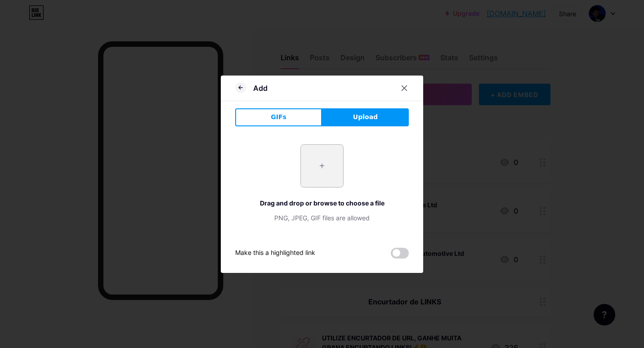
click at [322, 158] on input "file" at bounding box center [322, 166] width 42 height 42
type input "C:\fakepath\bw0vKTIJC519mYD8XE8SPuWPmDHlKF7s.png"
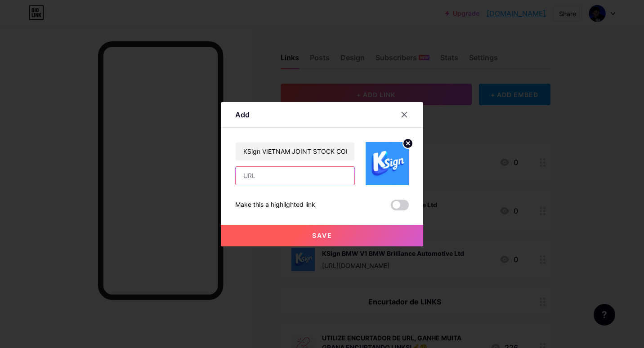
click at [280, 176] on input "text" at bounding box center [295, 176] width 119 height 18
paste input "[URL][DOMAIN_NAME]"
type input "[URL][DOMAIN_NAME]"
click at [310, 231] on button "Save" at bounding box center [322, 236] width 202 height 22
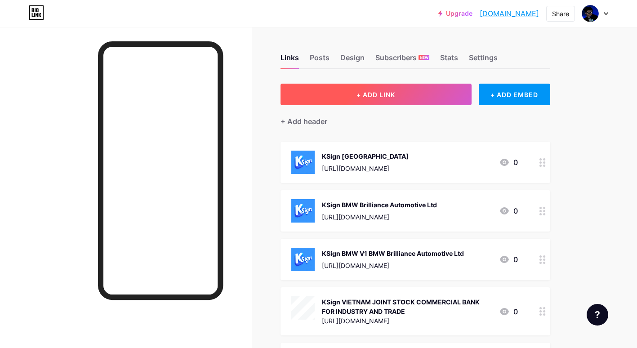
click at [357, 96] on span "+ ADD LINK" at bounding box center [376, 95] width 39 height 8
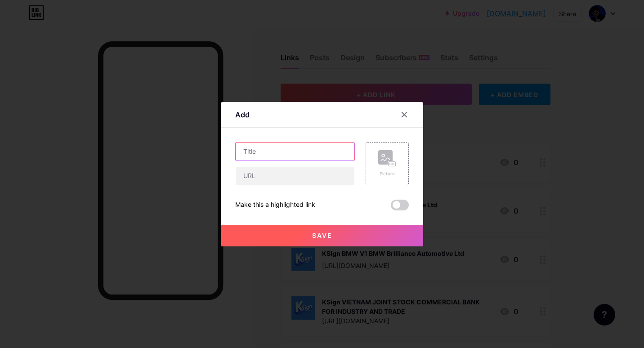
click at [277, 153] on input "text" at bounding box center [295, 152] width 119 height 18
paste input "KSign VNJ V1 VIETNAM JOINT STOCK COMMERCIAL BANK FOR INDUSTRY AND TRADE"
type input "KSign VNJ V1 VIETNAM JOINT STOCK COMMERCIAL BANK FOR INDUSTRY AND TRADE"
click at [384, 160] on rect at bounding box center [385, 157] width 14 height 14
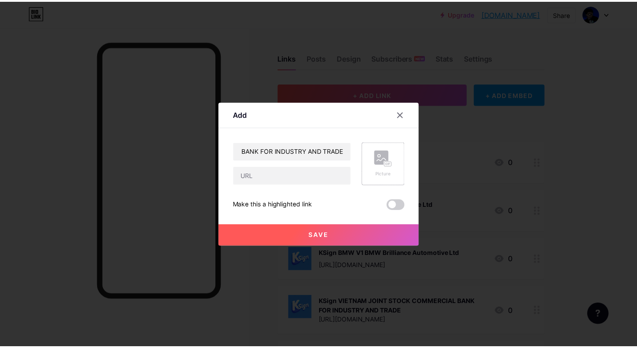
scroll to position [0, 0]
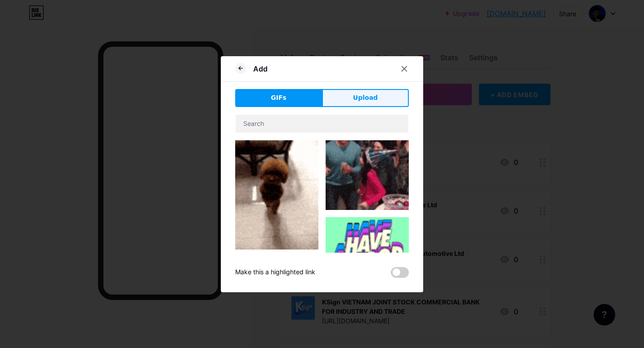
click at [361, 98] on span "Upload" at bounding box center [365, 97] width 25 height 9
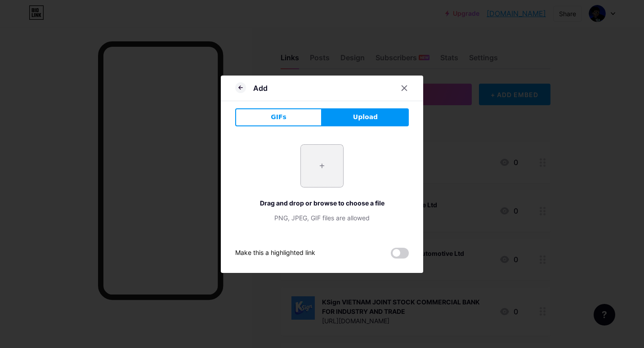
click at [335, 152] on input "file" at bounding box center [322, 166] width 42 height 42
type input "C:\fakepath\bw0vKTIJC519mYD8XE8SPuWPmDHlKF7s.png"
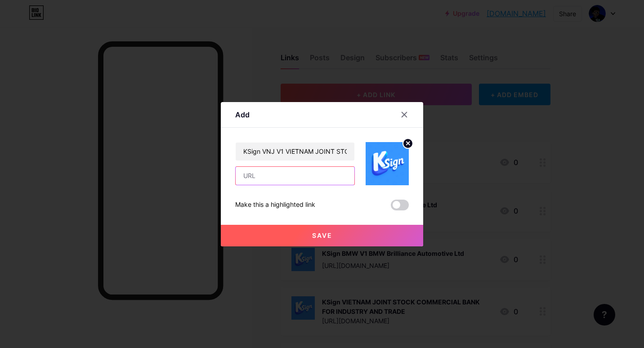
click at [315, 176] on input "text" at bounding box center [295, 176] width 119 height 18
paste input "[URL][DOMAIN_NAME]"
type input "[URL][DOMAIN_NAME]"
click at [337, 233] on button "Save" at bounding box center [322, 236] width 202 height 22
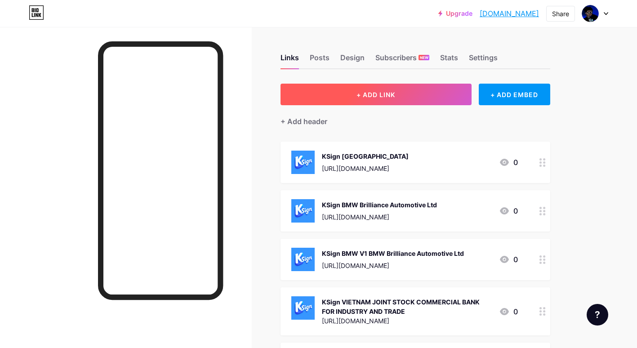
click at [368, 95] on span "+ ADD LINK" at bounding box center [376, 95] width 39 height 8
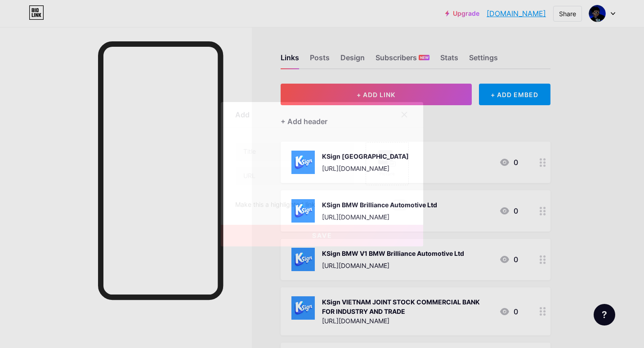
click at [402, 113] on icon at bounding box center [404, 114] width 7 height 7
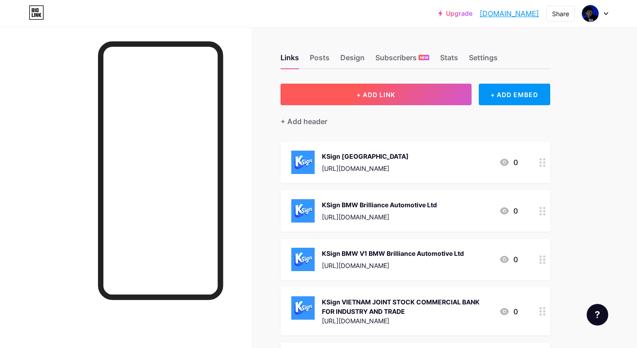
click at [397, 98] on button "+ ADD LINK" at bounding box center [376, 95] width 191 height 22
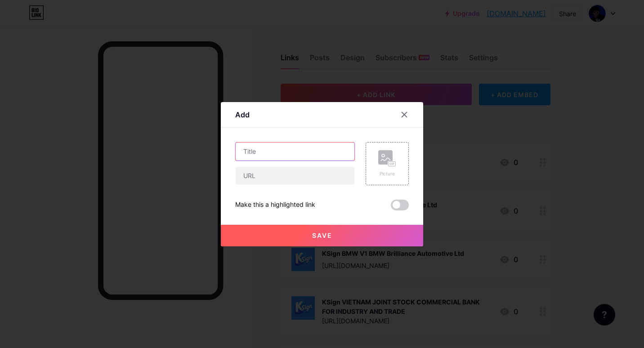
click at [272, 152] on input "text" at bounding box center [295, 152] width 119 height 18
paste input "KSign VNJ V2 VIETNAM JOINT STOCK COMMERCIAL BANK FOR INDUSTRY AND TRADE"
type input "KSign VNJ V2 VIETNAM JOINT STOCK COMMERCIAL BANK FOR INDUSTRY AND TRADE"
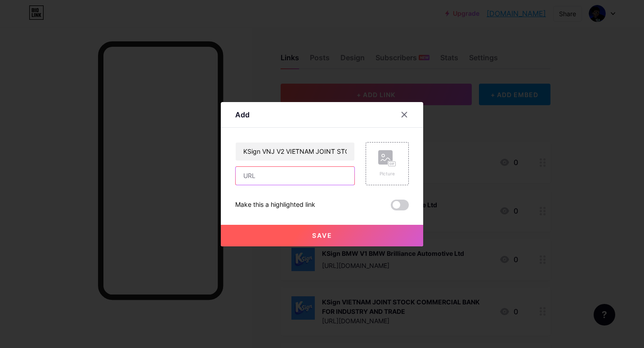
click at [296, 179] on input "text" at bounding box center [295, 176] width 119 height 18
paste input "[URL][DOMAIN_NAME]"
type input "[URL][DOMAIN_NAME]"
click at [398, 170] on div "Picture" at bounding box center [387, 163] width 43 height 43
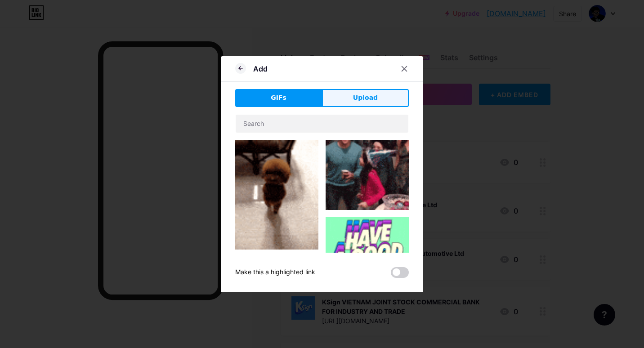
click at [369, 89] on button "Upload" at bounding box center [365, 98] width 87 height 18
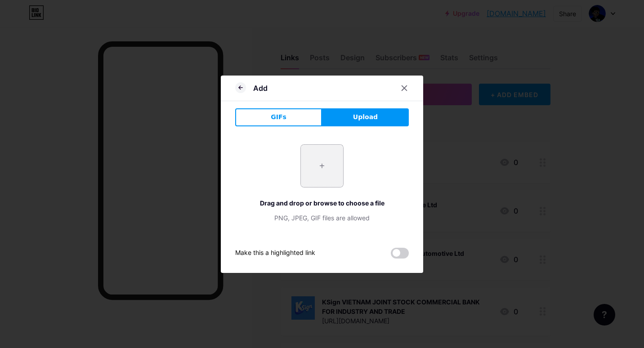
click at [317, 165] on input "file" at bounding box center [322, 166] width 42 height 42
type input "C:\fakepath\bw0vKTIJC519mYD8XE8SPuWPmDHlKF7s.png"
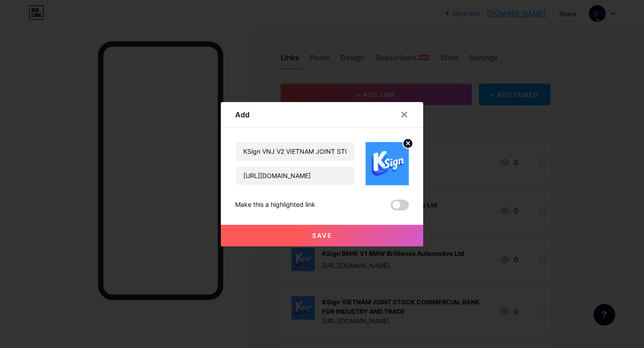
click at [346, 237] on button "Save" at bounding box center [322, 236] width 202 height 22
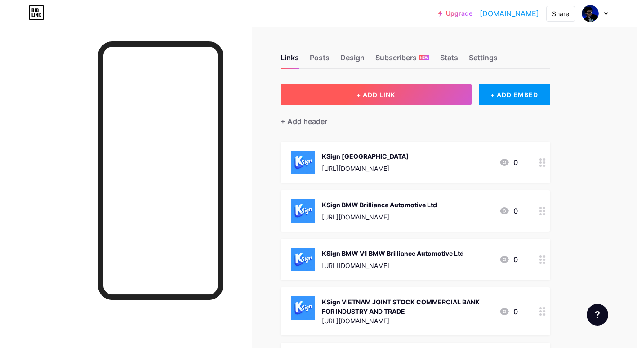
click at [382, 101] on button "+ ADD LINK" at bounding box center [376, 95] width 191 height 22
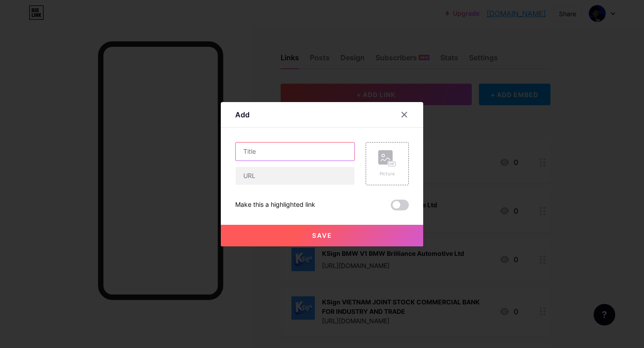
click at [296, 151] on input "text" at bounding box center [295, 152] width 119 height 18
paste input "KSign VNJ V3 VIETNAM JOINT STOCK COMMERCIAL BANK FOR INDUSTRY AND TRADE"
type input "KSign VNJ V3 VIETNAM JOINT STOCK COMMERCIAL BANK FOR INDUSTRY AND TRADE"
click at [397, 161] on div "Picture" at bounding box center [387, 163] width 43 height 43
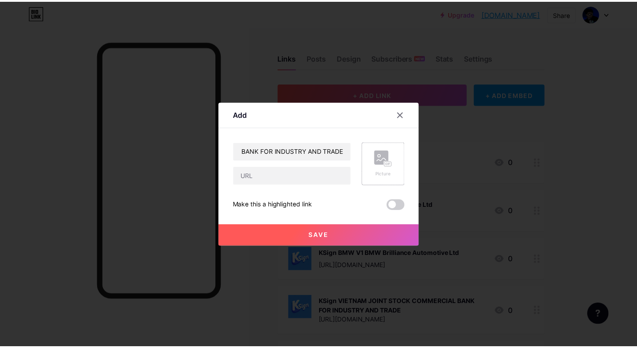
scroll to position [0, 0]
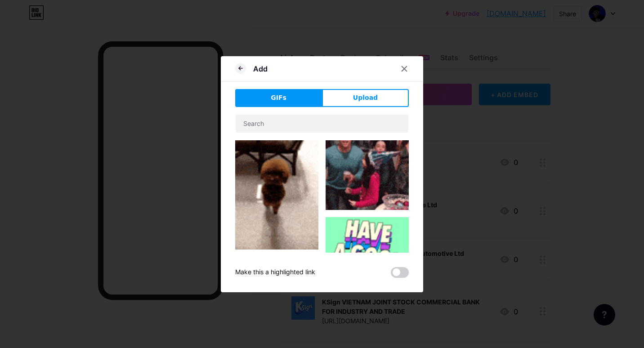
click at [348, 68] on div "Add" at bounding box center [322, 71] width 202 height 21
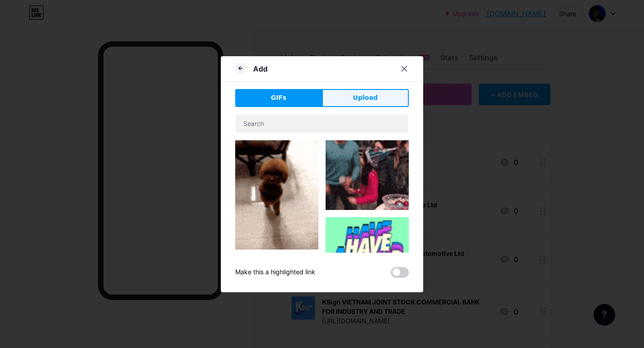
drag, startPoint x: 343, startPoint y: 89, endPoint x: 353, endPoint y: 105, distance: 18.6
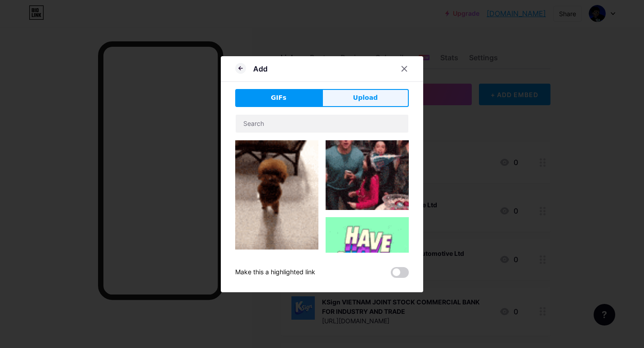
click at [343, 90] on button "Upload" at bounding box center [365, 98] width 87 height 18
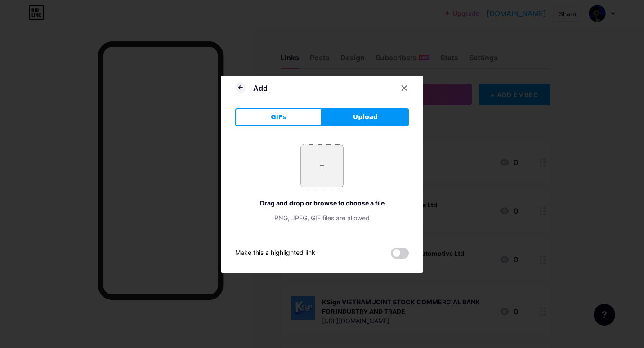
click at [320, 166] on input "file" at bounding box center [322, 166] width 42 height 42
type input "C:\fakepath\bw0vKTIJC519mYD8XE8SPuWPmDHlKF7s.png"
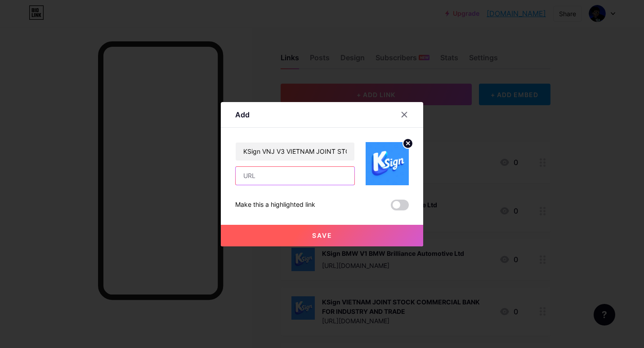
click at [275, 176] on input "text" at bounding box center [295, 176] width 119 height 18
paste input "[URL][DOMAIN_NAME]"
type input "[URL][DOMAIN_NAME]"
click at [288, 236] on button "Save" at bounding box center [322, 236] width 202 height 22
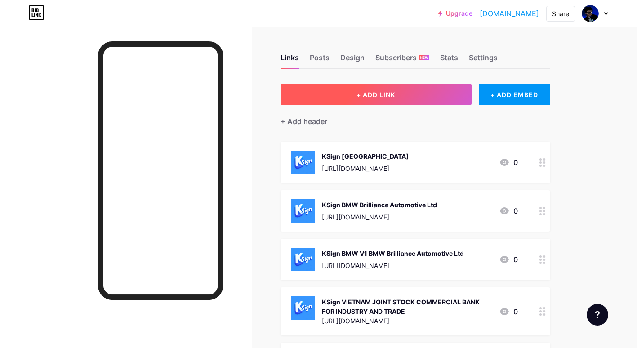
click at [370, 97] on span "+ ADD LINK" at bounding box center [376, 95] width 39 height 8
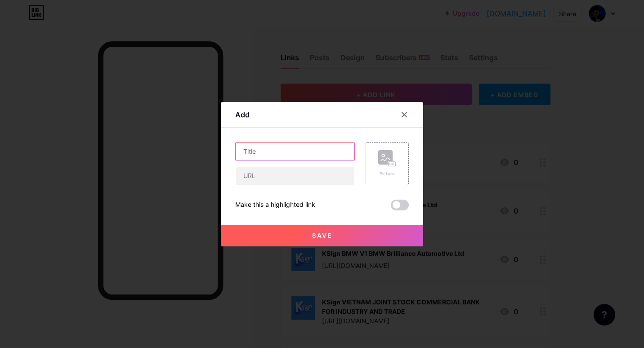
click at [250, 156] on input "text" at bounding box center [295, 152] width 119 height 18
paste input "KSign VNJ V4 VIETNAM JOINT STOCK COMMERCIAL BANK FOR INDUSTRY AND TRADE"
type input "KSign VNJ V4 VIETNAM JOINT STOCK COMMERCIAL BANK FOR INDUSTRY AND TRADE"
click at [391, 161] on icon at bounding box center [387, 158] width 18 height 17
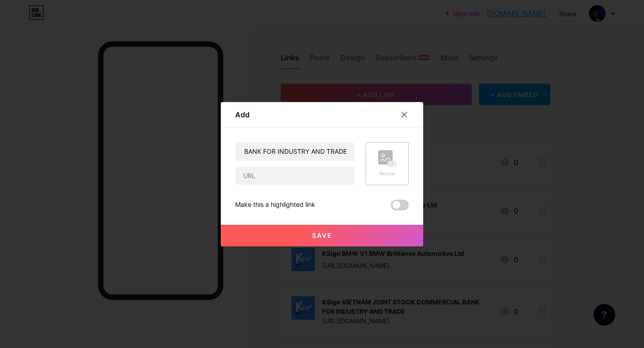
scroll to position [0, 0]
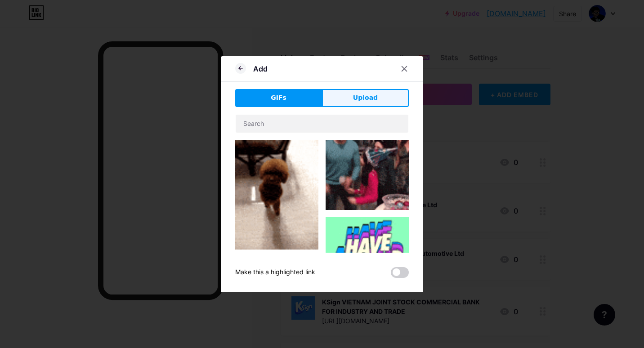
click at [346, 99] on button "Upload" at bounding box center [365, 98] width 87 height 18
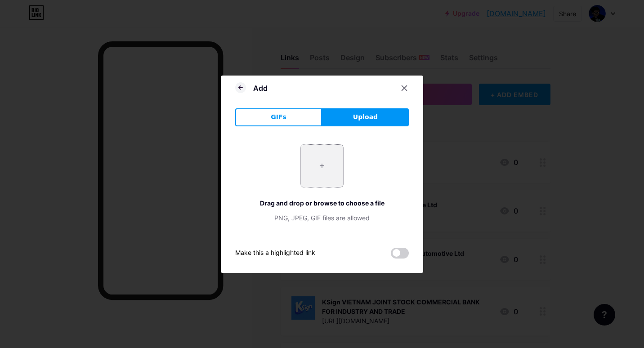
click at [324, 170] on input "file" at bounding box center [322, 166] width 42 height 42
type input "C:\fakepath\bw0vKTIJC519mYD8XE8SPuWPmDHlKF7s.png"
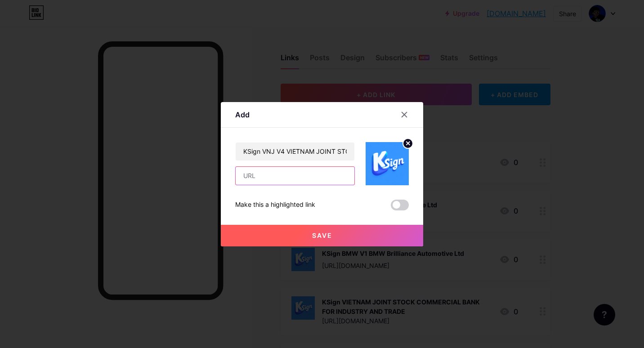
click at [301, 179] on input "text" at bounding box center [295, 176] width 119 height 18
paste input "[URL][DOMAIN_NAME]"
type input "[URL][DOMAIN_NAME]"
click at [302, 224] on div "Save" at bounding box center [322, 228] width 202 height 36
click at [322, 235] on span "Save" at bounding box center [322, 236] width 20 height 8
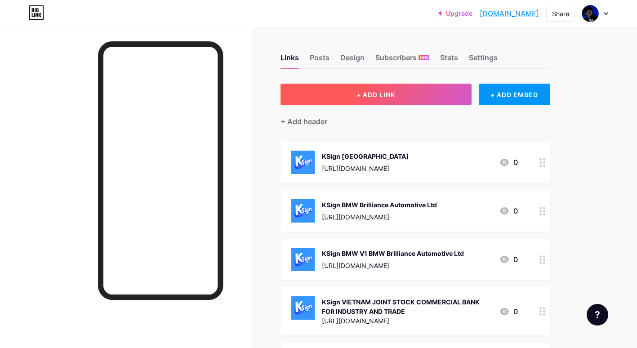
click at [375, 98] on span "+ ADD LINK" at bounding box center [376, 95] width 39 height 8
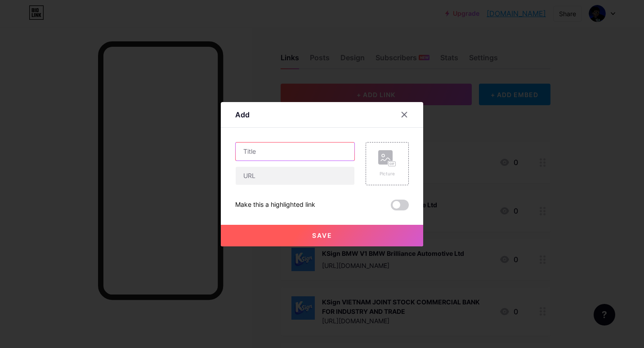
click at [295, 157] on input "text" at bounding box center [295, 152] width 119 height 18
paste input "KSign VIETTEL GROUP"
type input "KSign VIETTEL GROUP"
click at [403, 164] on div "Picture" at bounding box center [387, 163] width 43 height 43
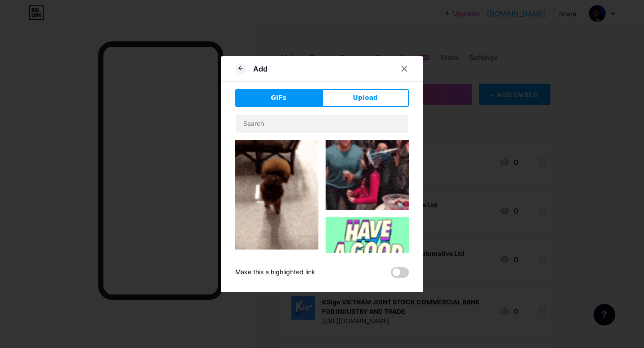
drag, startPoint x: 378, startPoint y: 85, endPoint x: 372, endPoint y: 96, distance: 12.7
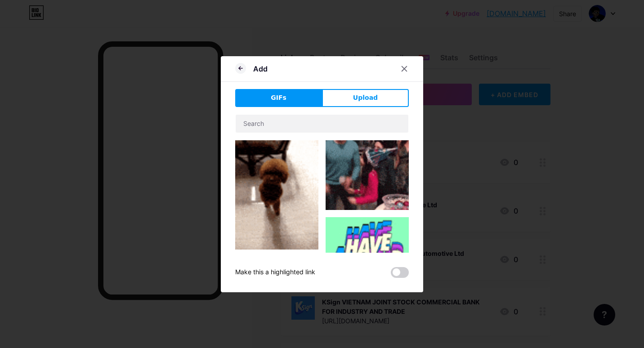
click at [378, 87] on div "Add GIFs Upload Content YouTube Play YouTube video without leaving your page. A…" at bounding box center [322, 174] width 202 height 236
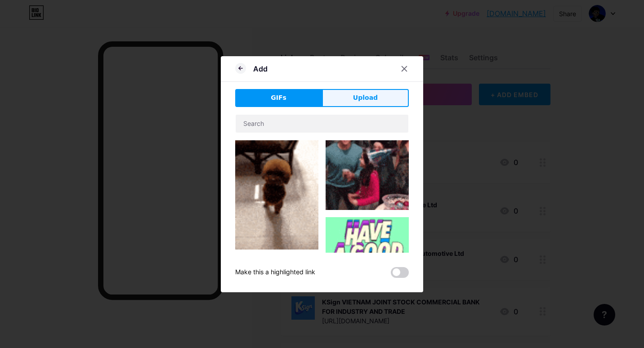
click at [372, 96] on span "Upload" at bounding box center [365, 97] width 25 height 9
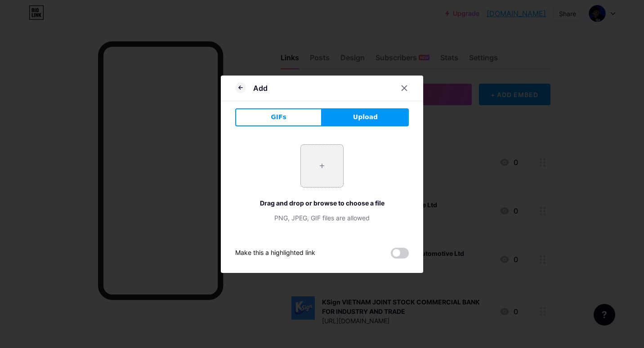
click at [316, 166] on input "file" at bounding box center [322, 166] width 42 height 42
type input "C:\fakepath\bw0vKTIJC519mYD8XE8SPuWPmDHlKF7s.png"
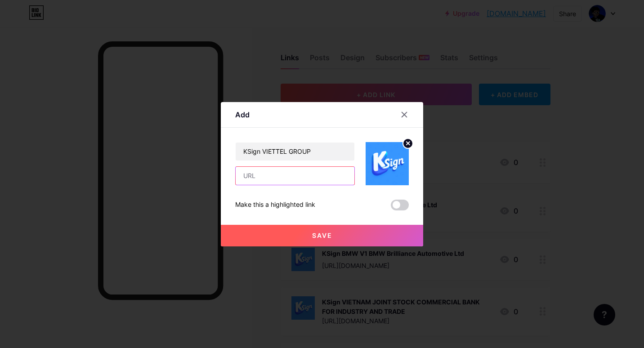
click at [277, 176] on input "text" at bounding box center [295, 176] width 119 height 18
paste input "[URL][DOMAIN_NAME]"
type input "[URL][DOMAIN_NAME]"
click at [278, 232] on button "Save" at bounding box center [322, 236] width 202 height 22
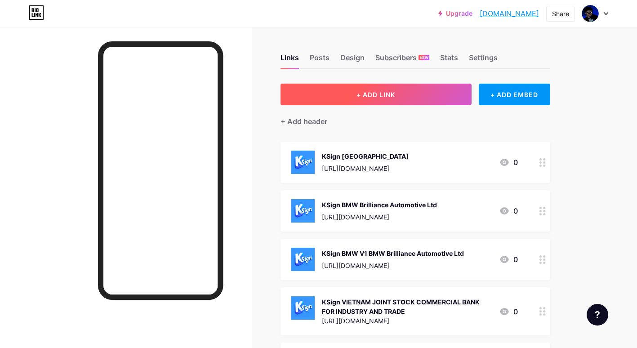
click at [353, 93] on button "+ ADD LINK" at bounding box center [376, 95] width 191 height 22
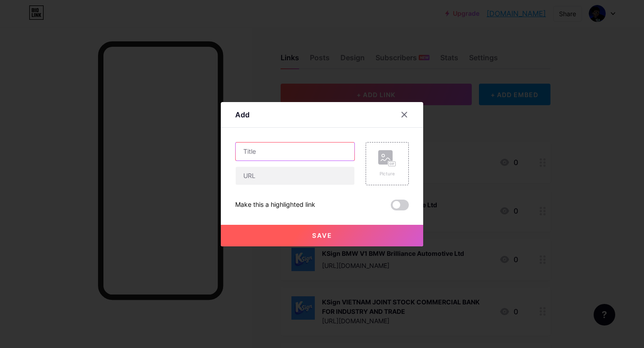
click at [276, 143] on input "text" at bounding box center [295, 152] width 119 height 18
paste input "KSign VIETTEL GROUP V1 VIETTEL GROUP"
type input "KSign VIETTEL GROUP V1 VIETTEL GROUP"
click at [381, 165] on icon at bounding box center [387, 158] width 18 height 17
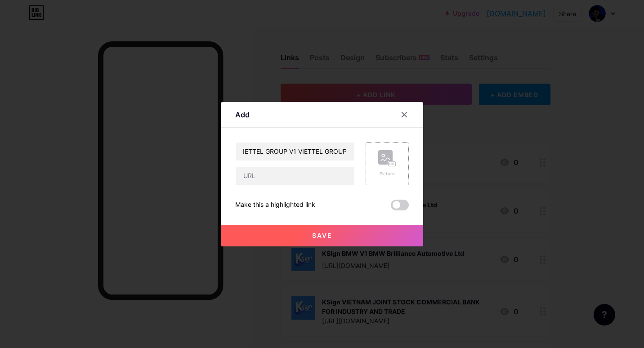
scroll to position [0, 0]
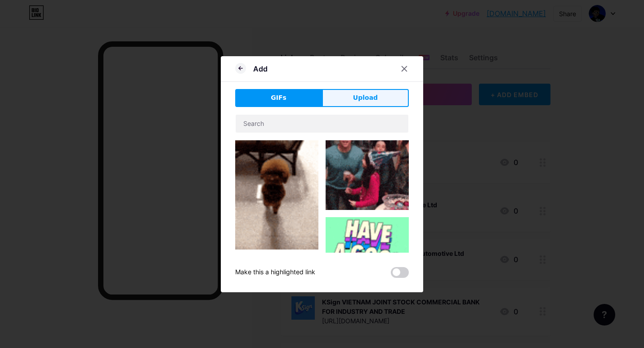
click at [353, 93] on span "Upload" at bounding box center [365, 97] width 25 height 9
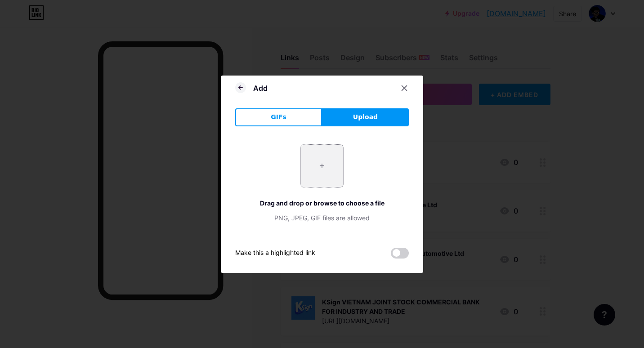
click at [301, 164] on input "file" at bounding box center [322, 166] width 42 height 42
type input "C:\fakepath\bw0vKTIJC519mYD8XE8SPuWPmDHlKF7s.png"
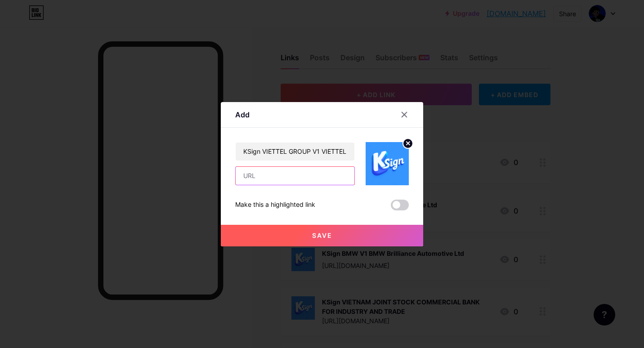
click at [280, 176] on input "text" at bounding box center [295, 176] width 119 height 18
click at [292, 178] on input "text" at bounding box center [295, 176] width 119 height 18
paste input "[URL][DOMAIN_NAME]"
type input "[URL][DOMAIN_NAME]"
click at [312, 239] on span "Save" at bounding box center [322, 236] width 20 height 8
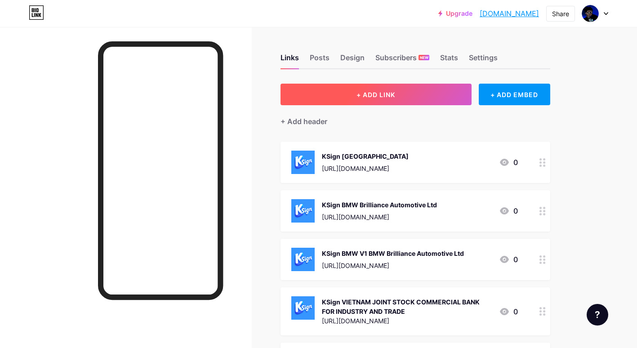
click at [356, 96] on button "+ ADD LINK" at bounding box center [376, 95] width 191 height 22
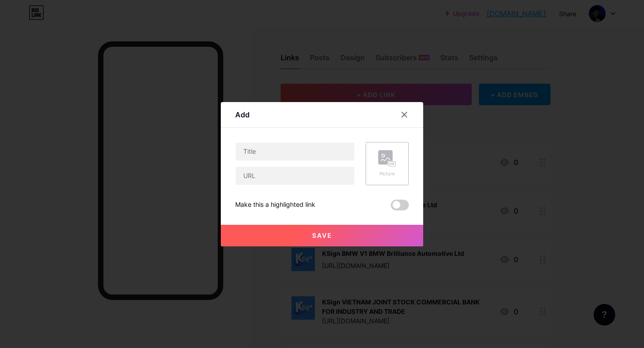
click at [384, 159] on rect at bounding box center [385, 157] width 14 height 14
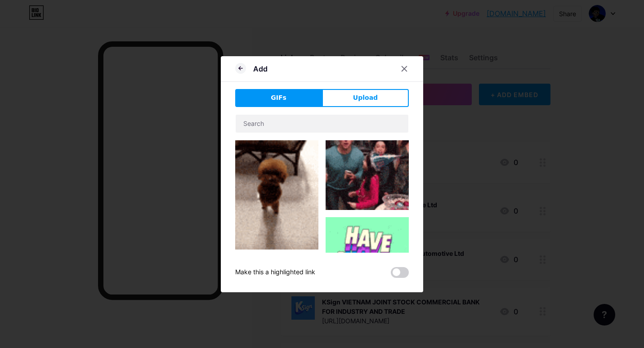
click at [358, 107] on div "GIFs Upload Content YouTube Play YouTube video without leaving your page. ADD V…" at bounding box center [322, 183] width 174 height 189
click at [353, 97] on span "Upload" at bounding box center [365, 97] width 25 height 9
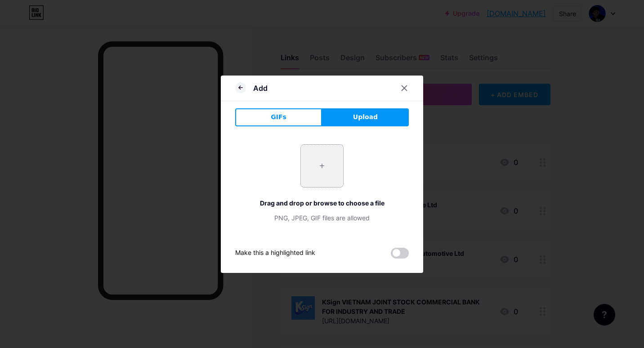
click at [318, 156] on input "file" at bounding box center [322, 166] width 42 height 42
type input "C:\fakepath\bw0vKTIJC519mYD8XE8SPuWPmDHlKF7s.png"
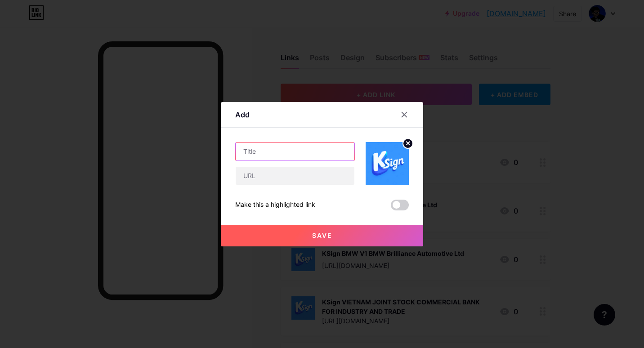
drag, startPoint x: 294, startPoint y: 148, endPoint x: 300, endPoint y: 171, distance: 24.4
click at [294, 148] on input "text" at bounding box center [295, 152] width 119 height 18
paste input "[URL][DOMAIN_NAME]"
type input "[URL][DOMAIN_NAME]"
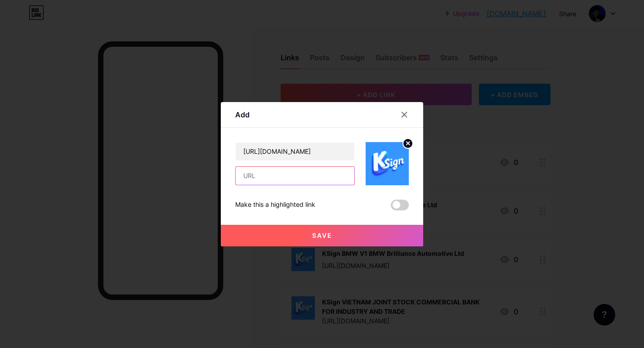
click at [311, 174] on input "text" at bounding box center [295, 176] width 119 height 18
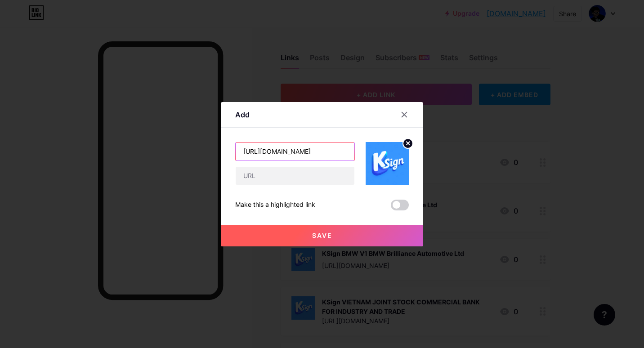
drag, startPoint x: 326, startPoint y: 153, endPoint x: 0, endPoint y: 87, distance: 332.7
click at [12, 99] on div "Add Content YouTube Play YouTube video without leaving your page. ADD Vimeo Pla…" at bounding box center [322, 174] width 644 height 348
paste input "KSign VIETTEL GROUP V2 VIETTEL GROUP"
type input "KSign VIETTEL GROUP V2 VIETTEL GROUP"
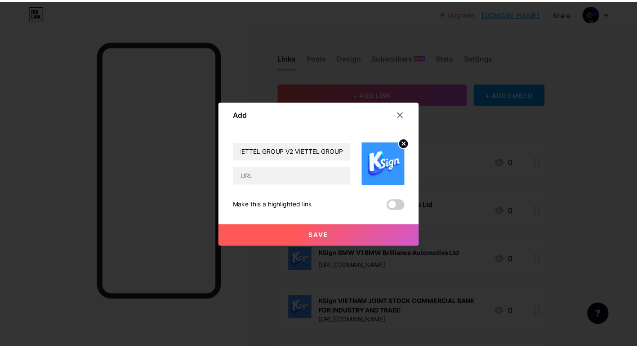
scroll to position [0, 0]
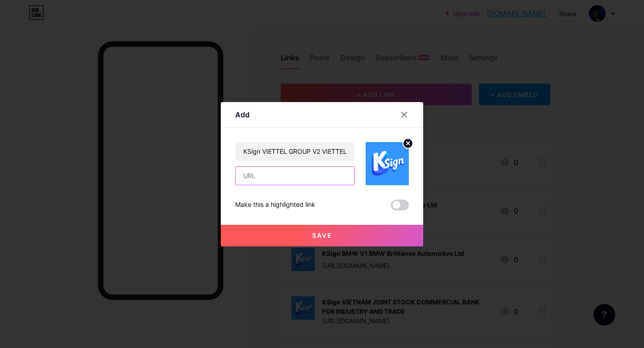
click at [294, 174] on input "text" at bounding box center [295, 176] width 119 height 18
paste input "[URL][DOMAIN_NAME]"
type input "[URL][DOMAIN_NAME]"
click at [308, 233] on button "Save" at bounding box center [322, 236] width 202 height 22
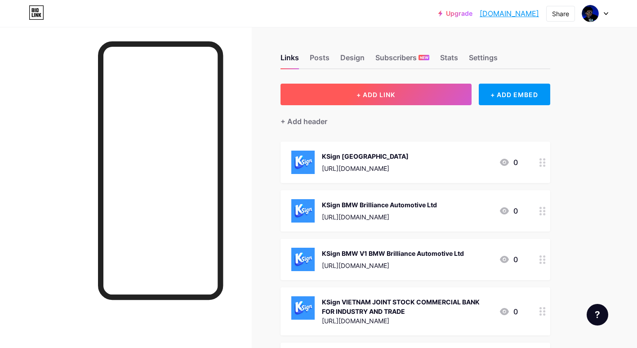
click at [361, 97] on span "+ ADD LINK" at bounding box center [376, 95] width 39 height 8
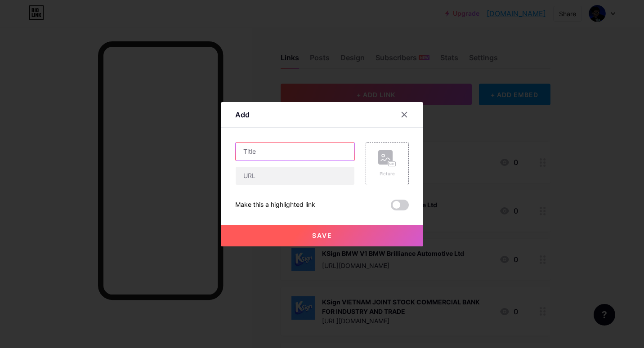
click at [286, 145] on input "text" at bounding box center [295, 152] width 119 height 18
paste input "KSign VIETTEL GROUP V3 VIETTEL GROUP"
type input "KSign VIETTEL GROUP V3 VIETTEL GROUP"
click at [378, 163] on rect at bounding box center [385, 157] width 14 height 14
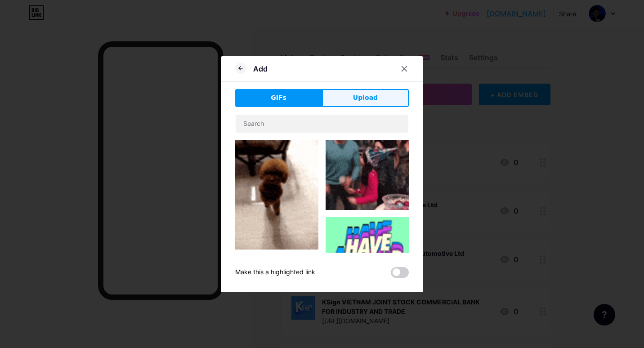
drag, startPoint x: 363, startPoint y: 77, endPoint x: 362, endPoint y: 92, distance: 15.3
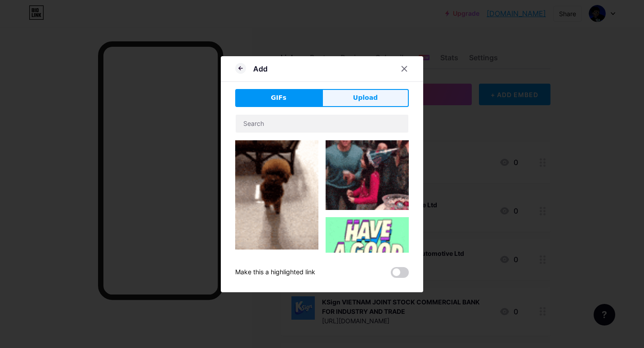
click at [363, 79] on div "Add" at bounding box center [322, 71] width 202 height 21
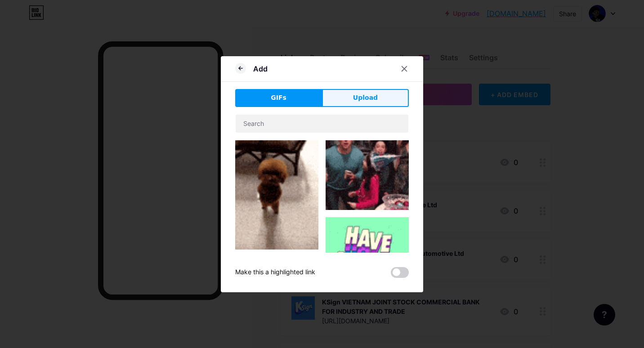
drag, startPoint x: 362, startPoint y: 92, endPoint x: 346, endPoint y: 112, distance: 25.3
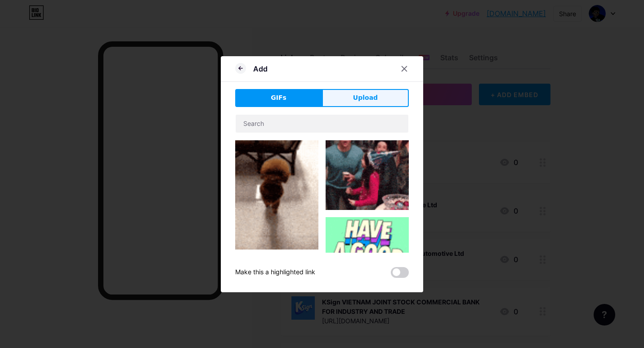
click at [362, 94] on button "Upload" at bounding box center [365, 98] width 87 height 18
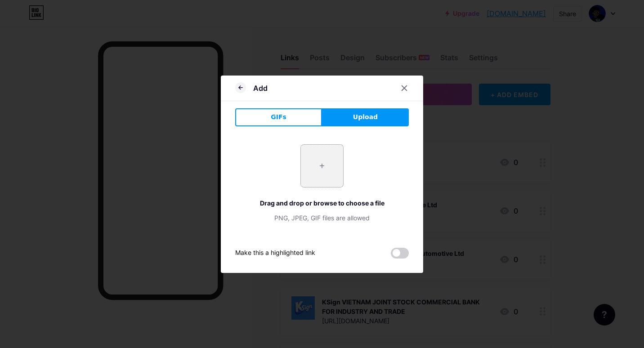
click at [318, 153] on input "file" at bounding box center [322, 166] width 42 height 42
type input "C:\fakepath\bw0vKTIJC519mYD8XE8SPuWPmDHlKF7s.png"
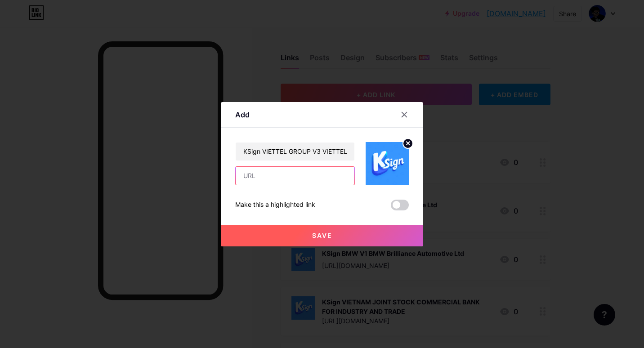
click at [291, 174] on input "text" at bounding box center [295, 176] width 119 height 18
paste input "[URL][DOMAIN_NAME]"
type input "[URL][DOMAIN_NAME]"
click at [291, 233] on button "Save" at bounding box center [322, 236] width 202 height 22
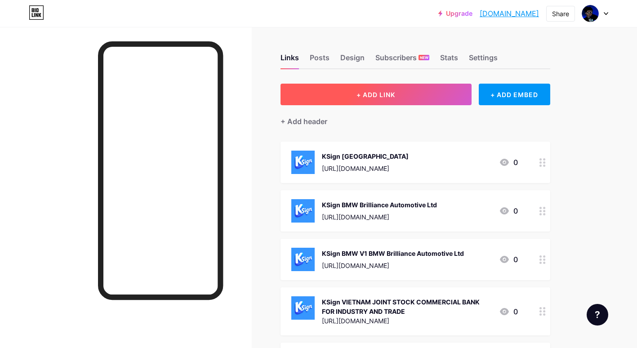
click at [382, 91] on span "+ ADD LINK" at bounding box center [376, 95] width 39 height 8
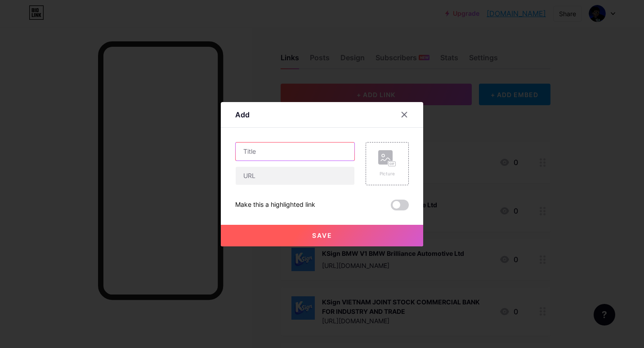
click at [280, 153] on input "text" at bounding box center [295, 152] width 119 height 18
paste input "KSign CHIBA INSTITUTE OF TECHNOLOGY"
type input "KSign CHIBA INSTITUTE OF TECHNOLOGY"
click at [379, 154] on icon at bounding box center [387, 158] width 18 height 17
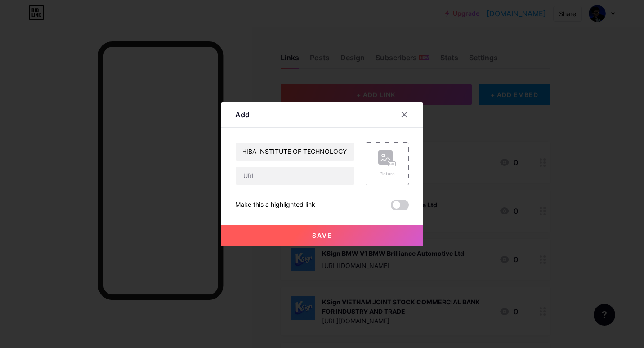
scroll to position [0, 0]
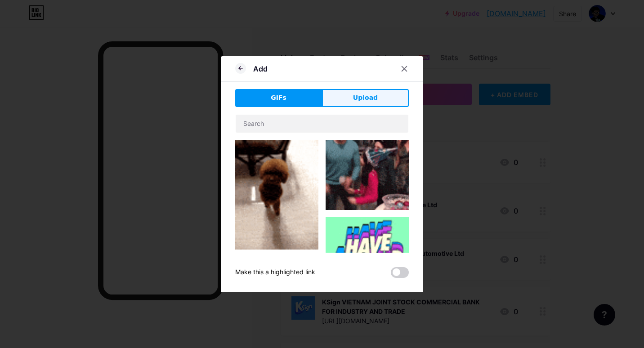
click at [355, 102] on span "Upload" at bounding box center [365, 97] width 25 height 9
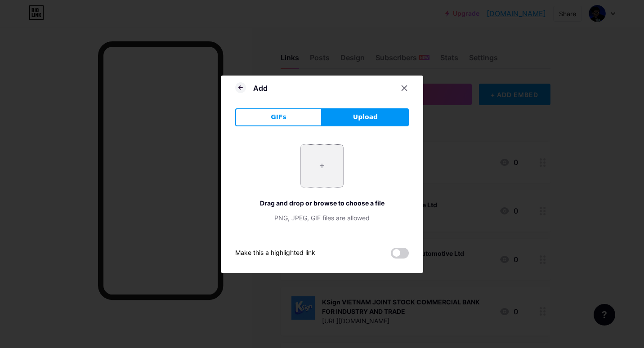
click at [319, 153] on input "file" at bounding box center [322, 166] width 42 height 42
type input "C:\fakepath\bw0vKTIJC519mYD8XE8SPuWPmDHlKF7s.png"
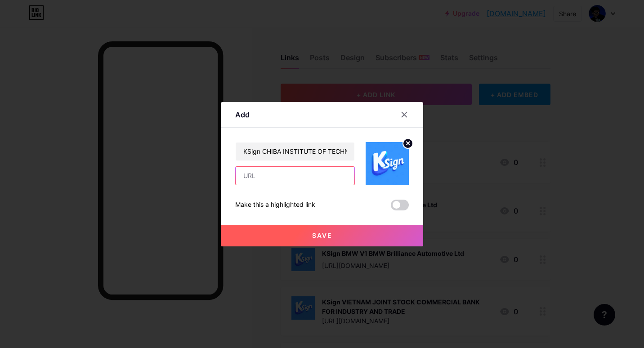
click at [292, 169] on input "text" at bounding box center [295, 176] width 119 height 18
paste input "[URL][DOMAIN_NAME]"
type input "[URL][DOMAIN_NAME]"
click at [304, 235] on button "Save" at bounding box center [322, 236] width 202 height 22
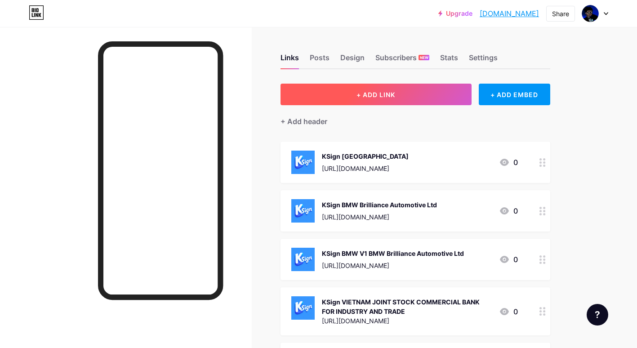
click at [386, 94] on span "+ ADD LINK" at bounding box center [376, 95] width 39 height 8
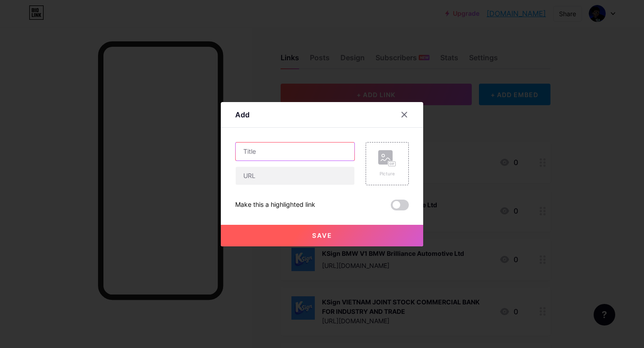
click at [306, 148] on input "text" at bounding box center [295, 152] width 119 height 18
paste input "KSign Chiba V1 CHIBA INSTITUTE OF TECHNOLOGY"
type input "KSign Chiba V1 CHIBA INSTITUTE OF TECHNOLOGY"
click at [378, 159] on rect at bounding box center [385, 157] width 14 height 14
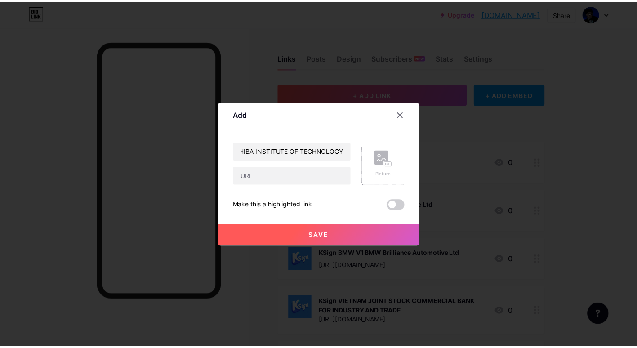
scroll to position [0, 0]
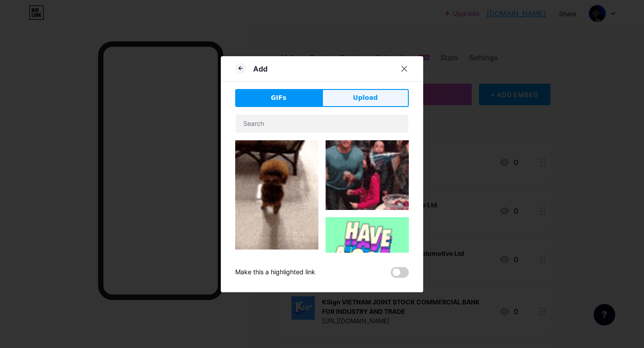
drag, startPoint x: 347, startPoint y: 94, endPoint x: 350, endPoint y: 130, distance: 36.5
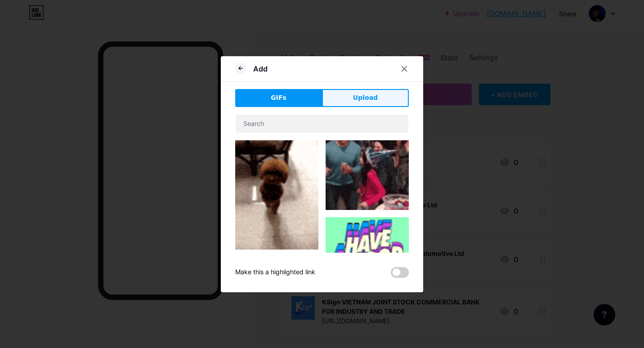
click at [348, 94] on button "Upload" at bounding box center [365, 98] width 87 height 18
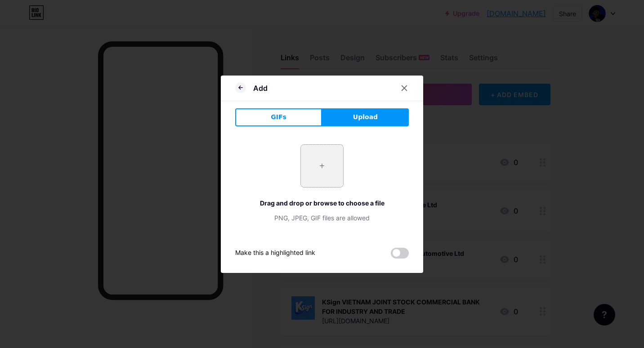
click at [326, 165] on input "file" at bounding box center [322, 166] width 42 height 42
type input "C:\fakepath\bw0vKTIJC519mYD8XE8SPuWPmDHlKF7s.png"
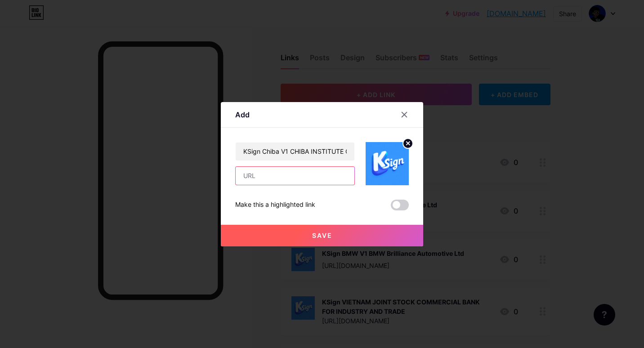
click at [289, 178] on input "text" at bounding box center [295, 176] width 119 height 18
paste input "[URL][DOMAIN_NAME]"
type input "[URL][DOMAIN_NAME]"
click at [318, 225] on button "Save" at bounding box center [322, 236] width 202 height 22
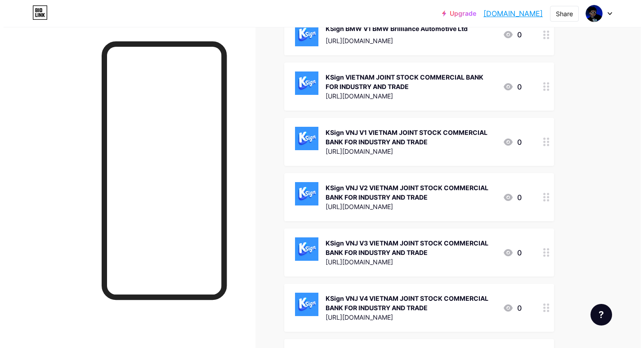
scroll to position [45, 0]
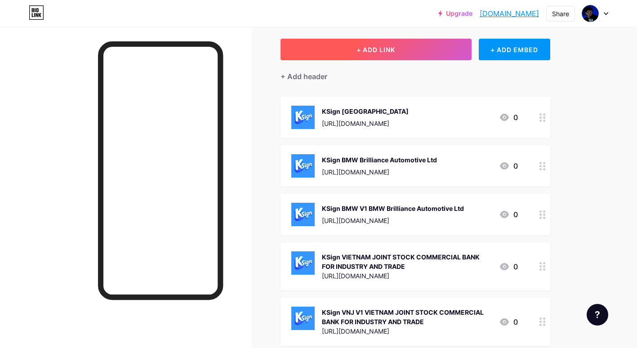
click at [366, 47] on span "+ ADD LINK" at bounding box center [376, 50] width 39 height 8
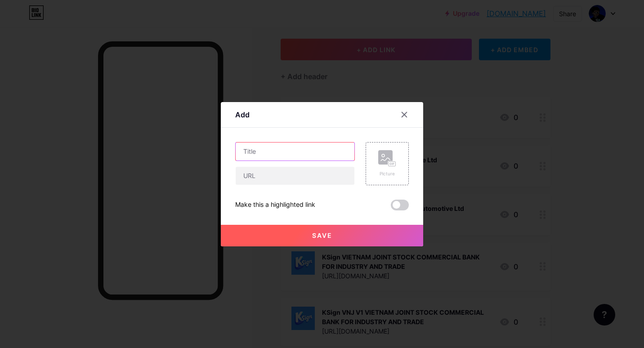
click at [303, 158] on input "text" at bounding box center [295, 152] width 119 height 18
paste input "KSign Chiaba V2 [GEOGRAPHIC_DATA]"
drag, startPoint x: 278, startPoint y: 157, endPoint x: 286, endPoint y: 162, distance: 10.0
click at [212, 148] on div "Add Content YouTube Play YouTube video without leaving your page. ADD Vimeo Pla…" at bounding box center [322, 174] width 644 height 348
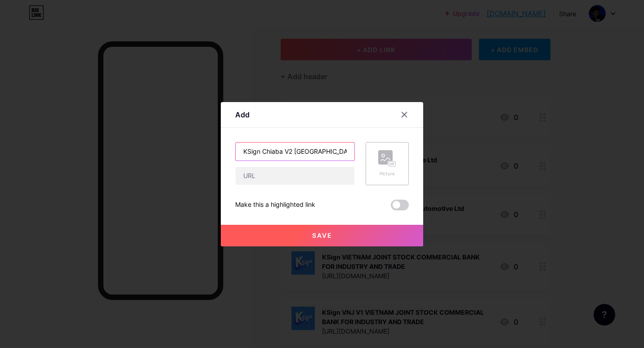
type input "KSign Chiaba V2 [GEOGRAPHIC_DATA]"
click at [389, 165] on rect at bounding box center [392, 163] width 7 height 4
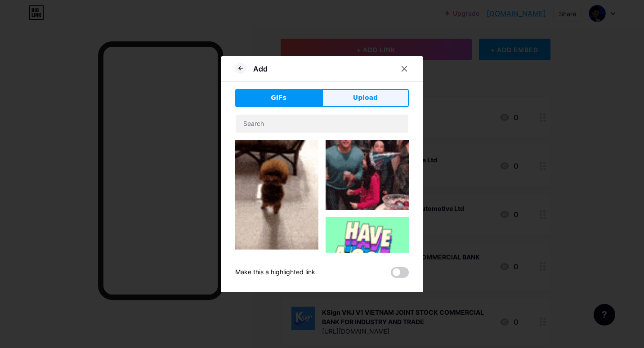
click at [356, 98] on span "Upload" at bounding box center [365, 97] width 25 height 9
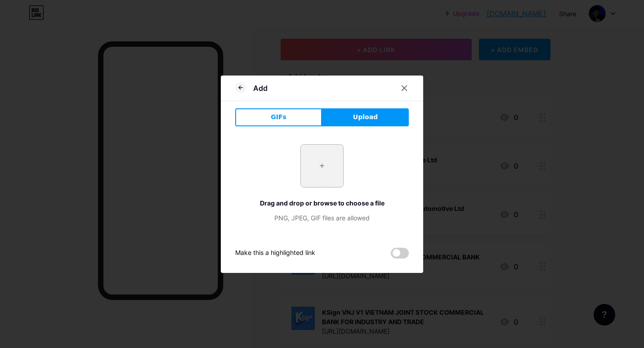
click at [310, 169] on input "file" at bounding box center [322, 166] width 42 height 42
type input "C:\fakepath\bw0vKTIJC519mYD8XE8SPuWPmDHlKF7s.png"
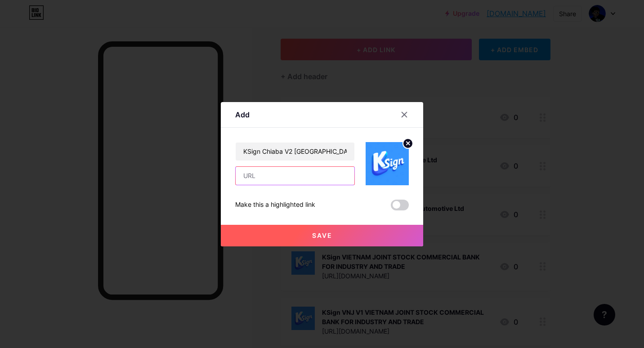
click at [280, 172] on input "text" at bounding box center [295, 176] width 119 height 18
paste input "[URL][DOMAIN_NAME]"
type input "[URL][DOMAIN_NAME]"
click at [312, 230] on button "Save" at bounding box center [322, 236] width 202 height 22
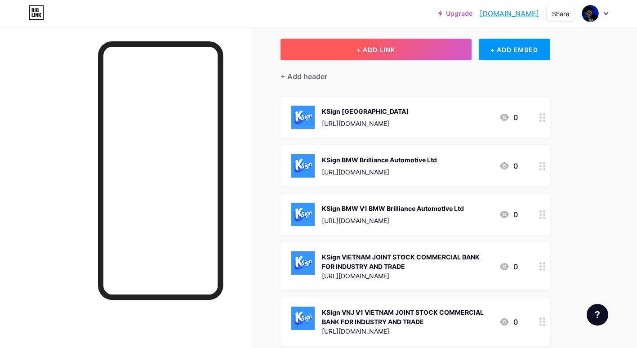
click at [343, 55] on button "+ ADD LINK" at bounding box center [376, 50] width 191 height 22
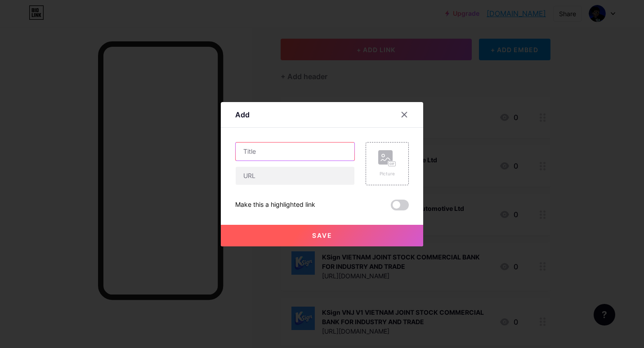
click at [293, 157] on input "text" at bounding box center [295, 152] width 119 height 18
paste input "KSign Chiaba V3 [GEOGRAPHIC_DATA]"
type input "KSign Chiaba V3 [GEOGRAPHIC_DATA]"
click at [381, 167] on div "Picture" at bounding box center [387, 163] width 18 height 27
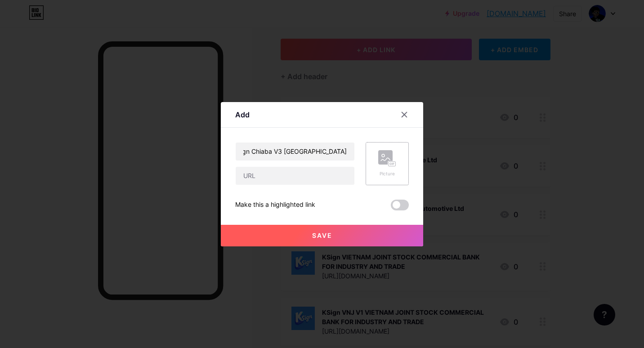
scroll to position [0, 0]
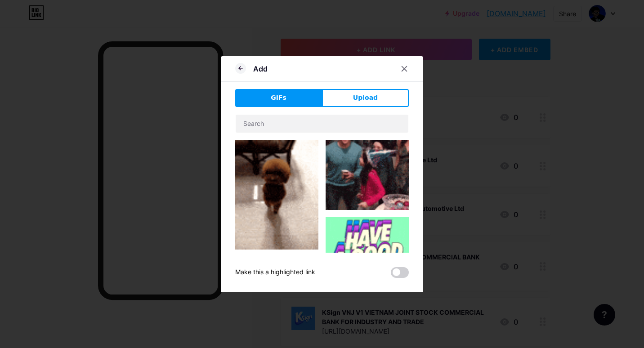
click at [360, 107] on div "GIFs Upload Content YouTube Play YouTube video without leaving your page. ADD V…" at bounding box center [322, 183] width 174 height 189
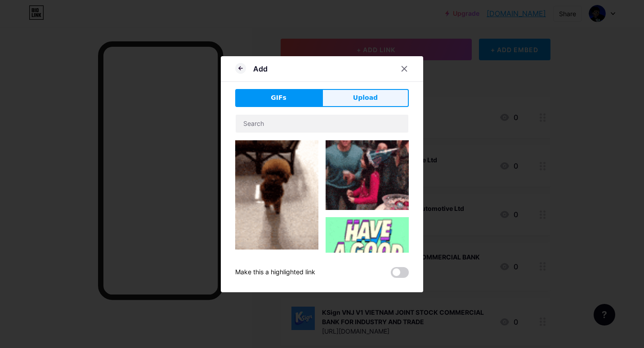
drag, startPoint x: 358, startPoint y: 103, endPoint x: 356, endPoint y: 120, distance: 17.6
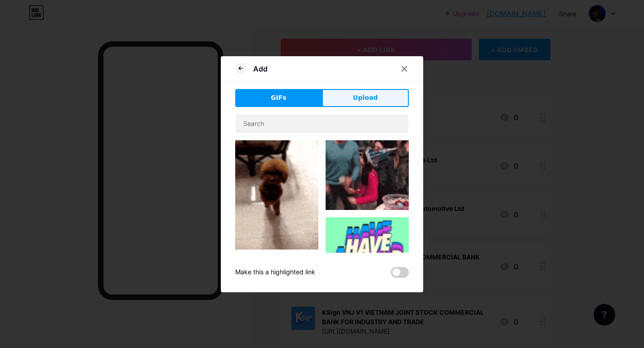
click at [357, 103] on button "Upload" at bounding box center [365, 98] width 87 height 18
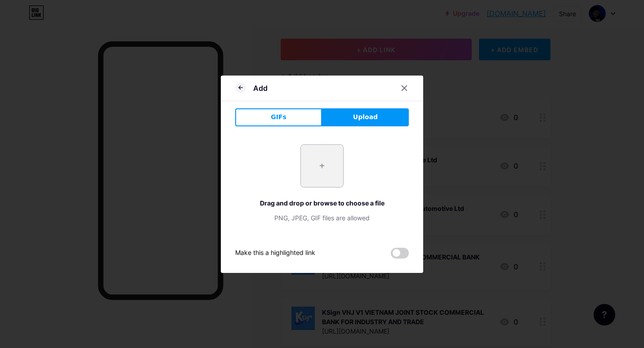
click at [309, 166] on input "file" at bounding box center [322, 166] width 42 height 42
type input "C:\fakepath\bw0vKTIJC519mYD8XE8SPuWPmDHlKF7s.png"
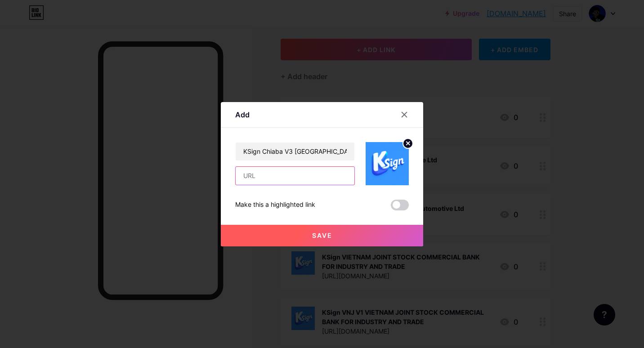
click at [302, 180] on input "text" at bounding box center [295, 176] width 119 height 18
paste input "[URL][DOMAIN_NAME]"
type input "[URL][DOMAIN_NAME]"
click at [318, 225] on div "Save" at bounding box center [322, 228] width 202 height 36
click at [312, 237] on span "Save" at bounding box center [322, 236] width 20 height 8
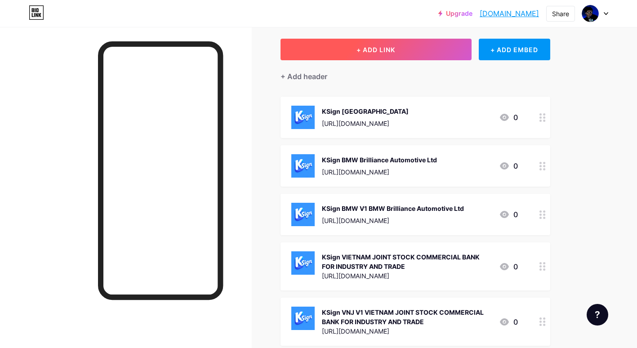
click at [358, 47] on span "+ ADD LINK" at bounding box center [376, 50] width 39 height 8
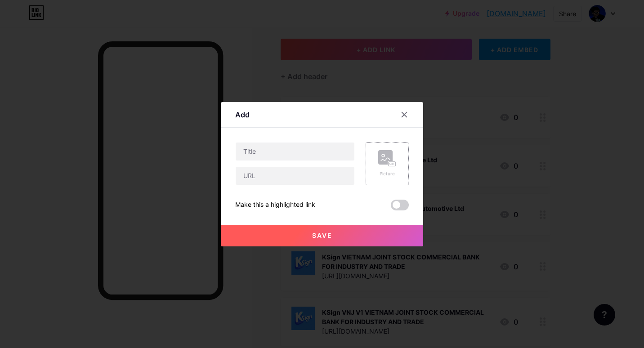
click at [380, 167] on div "Picture" at bounding box center [387, 163] width 18 height 27
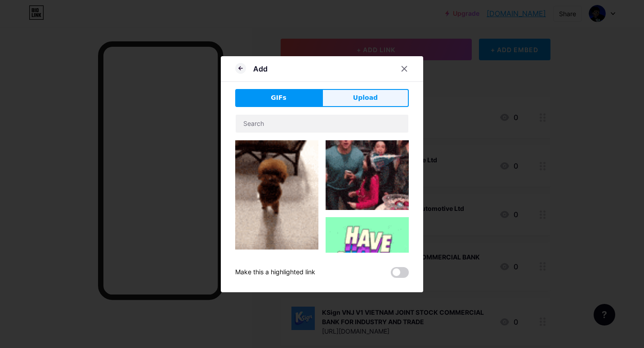
click at [347, 96] on button "Upload" at bounding box center [365, 98] width 87 height 18
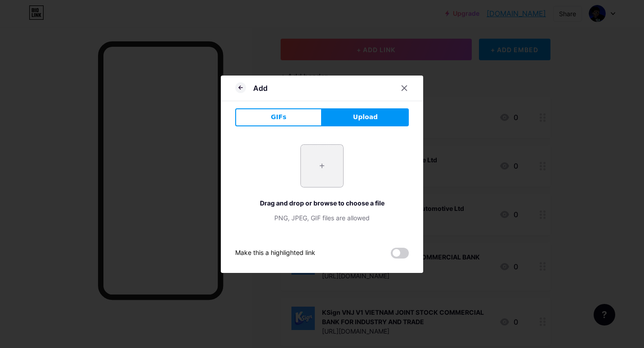
click at [322, 166] on input "file" at bounding box center [322, 166] width 42 height 42
type input "C:\fakepath\bw0vKTIJC519mYD8XE8SPuWPmDHlKF7s.png"
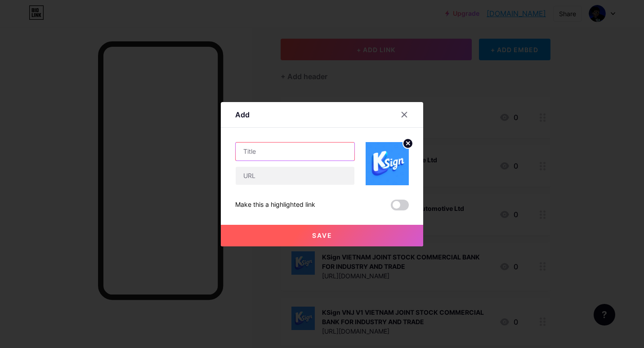
click at [279, 151] on input "text" at bounding box center [295, 152] width 119 height 18
paste input "KSign Chiba V4 [GEOGRAPHIC_DATA]"
type input "KSign Chiba V4 [GEOGRAPHIC_DATA]"
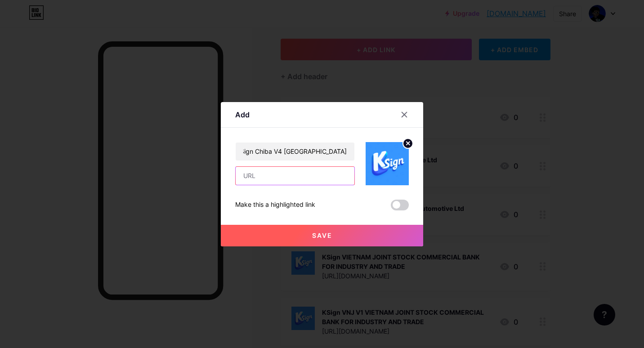
click at [307, 180] on input "text" at bounding box center [295, 176] width 119 height 18
click at [300, 174] on input "text" at bounding box center [295, 176] width 119 height 18
paste input "[URL][DOMAIN_NAME]"
type input "[URL][DOMAIN_NAME]"
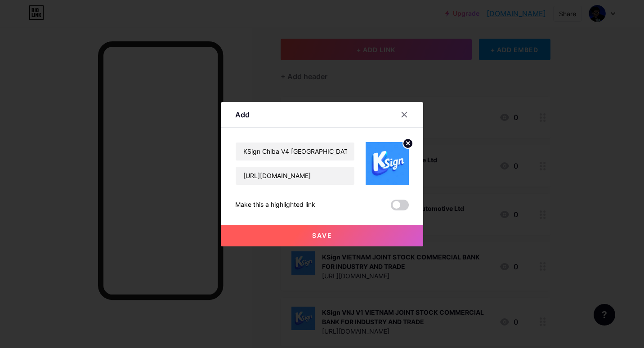
click at [325, 236] on span "Save" at bounding box center [322, 236] width 20 height 8
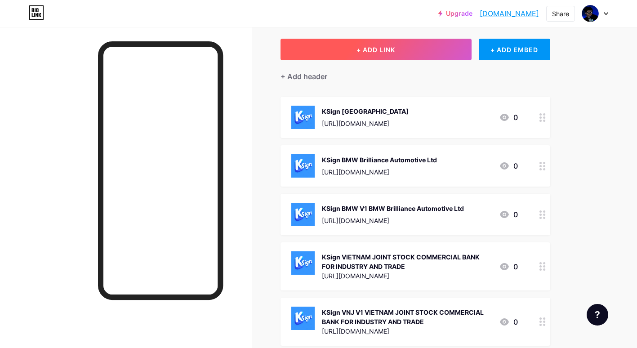
click at [376, 45] on button "+ ADD LINK" at bounding box center [376, 50] width 191 height 22
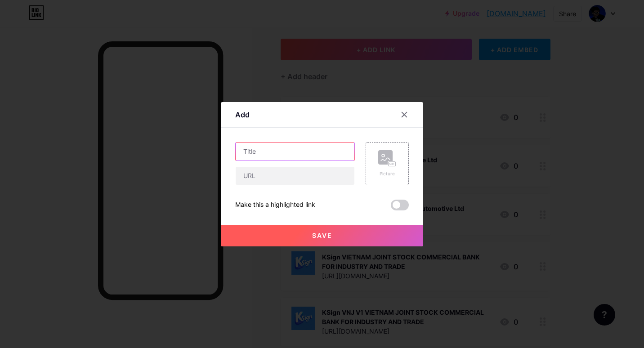
click at [283, 150] on input "text" at bounding box center [295, 152] width 119 height 18
paste input "KSign Chiba V5 [GEOGRAPHIC_DATA]"
type input "KSign Chiba V5 [GEOGRAPHIC_DATA]"
click at [381, 169] on div "Picture" at bounding box center [387, 163] width 18 height 27
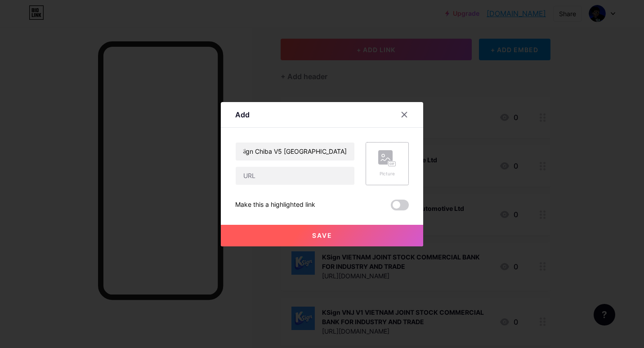
scroll to position [0, 0]
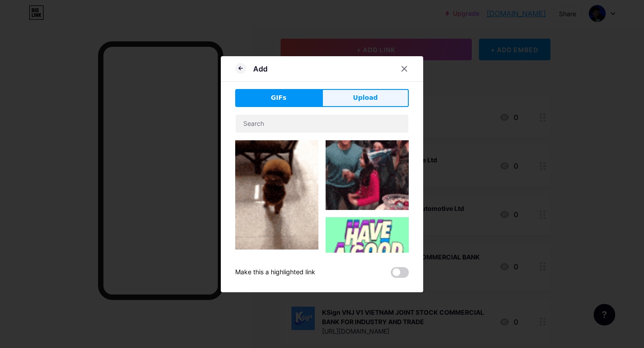
click at [355, 98] on span "Upload" at bounding box center [365, 97] width 25 height 9
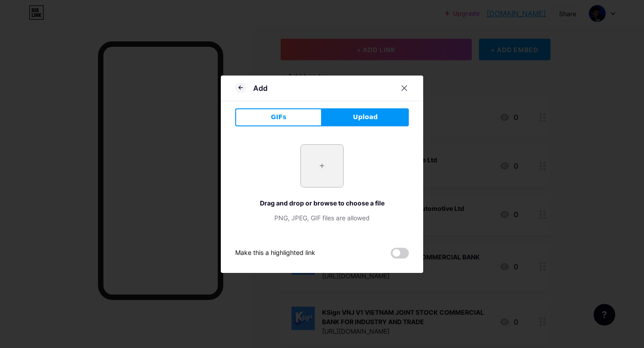
click at [309, 167] on input "file" at bounding box center [322, 166] width 42 height 42
type input "C:\fakepath\bw0vKTIJC519mYD8XE8SPuWPmDHlKF7s.png"
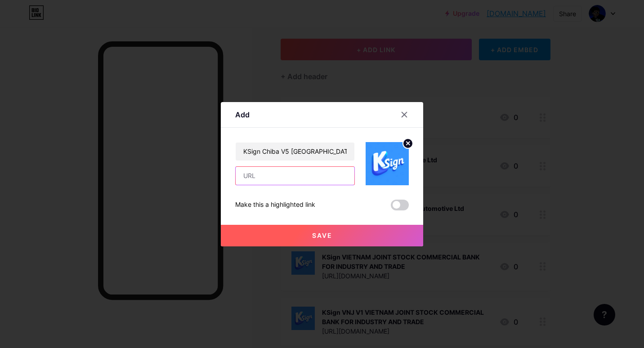
click at [299, 176] on input "text" at bounding box center [295, 176] width 119 height 18
paste input "[URL][DOMAIN_NAME]"
type input "[URL][DOMAIN_NAME]"
click at [315, 235] on span "Save" at bounding box center [322, 236] width 20 height 8
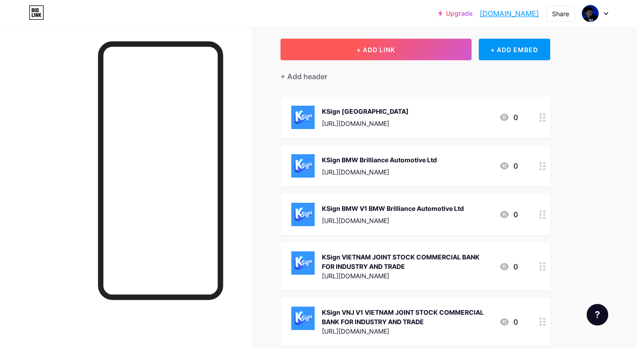
click at [346, 49] on button "+ ADD LINK" at bounding box center [376, 50] width 191 height 22
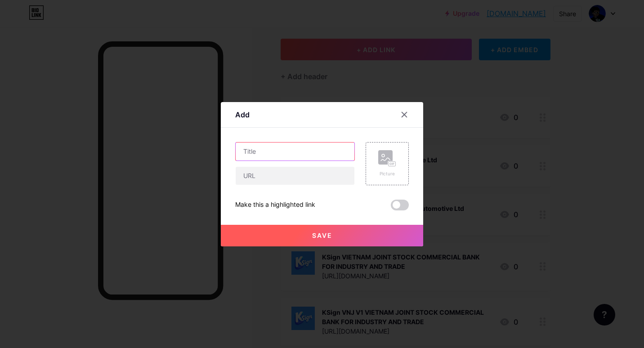
click at [271, 152] on input "text" at bounding box center [295, 152] width 119 height 18
paste input "KSign TCL household Appliance Marketing Co"
type input "KSign TCL household Appliance Marketing Co"
click at [385, 155] on rect at bounding box center [385, 157] width 14 height 14
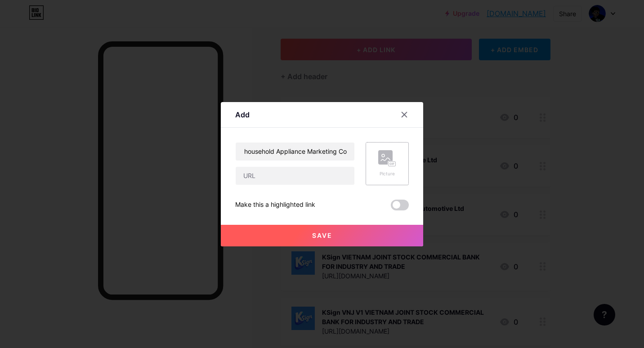
scroll to position [0, 0]
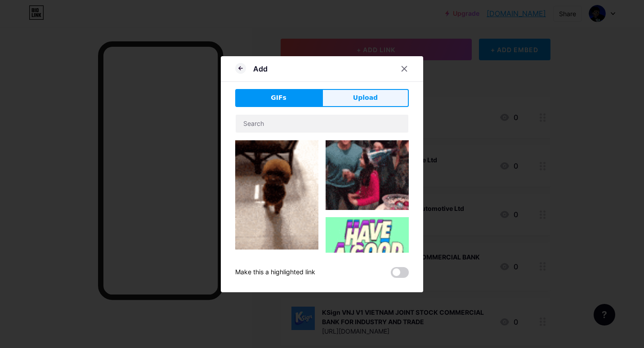
click at [356, 99] on span "Upload" at bounding box center [365, 97] width 25 height 9
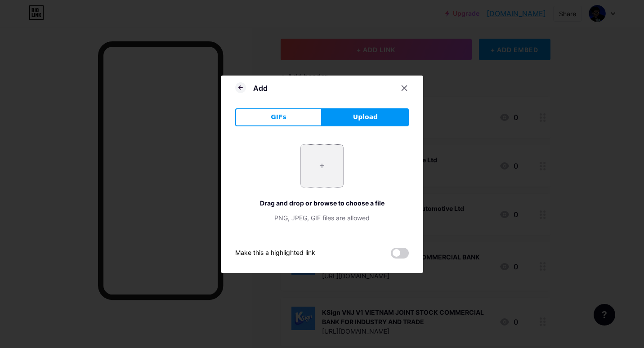
click at [329, 161] on input "file" at bounding box center [322, 166] width 42 height 42
type input "C:\fakepath\bw0vKTIJC519mYD8XE8SPuWPmDHlKF7s.png"
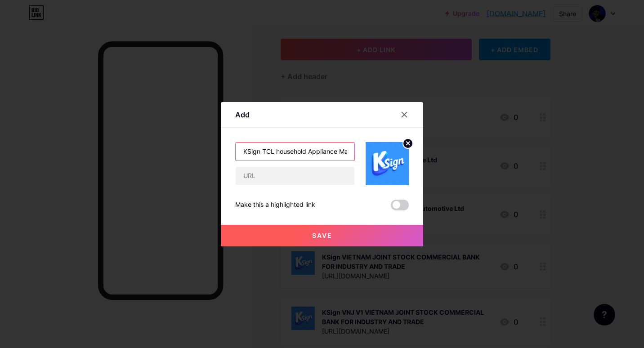
scroll to position [0, 33]
drag, startPoint x: 339, startPoint y: 159, endPoint x: 370, endPoint y: 148, distance: 33.3
click at [370, 148] on div "KSign TCL household Appliance Marketing Co" at bounding box center [322, 163] width 174 height 43
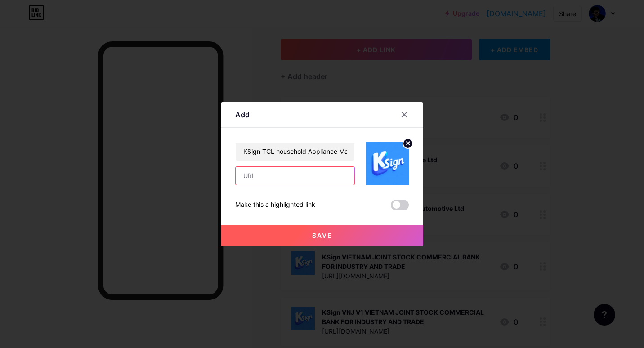
click at [284, 176] on input "text" at bounding box center [295, 176] width 119 height 18
paste input "KSign TCL V1 TCL household Appliance Marketing Co"
click at [337, 182] on input "KSign TCL V1 TCL household AppliancM" at bounding box center [295, 176] width 119 height 18
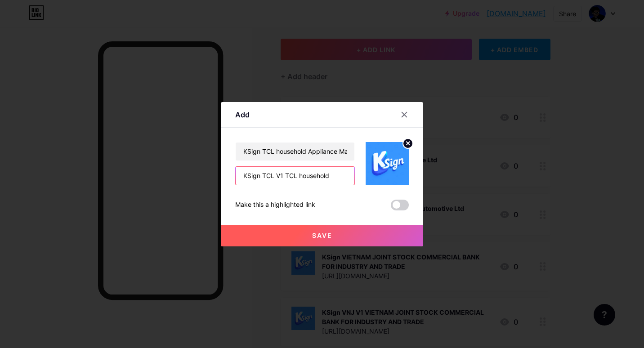
click at [336, 181] on input "KSign TCL V1 TCL household" at bounding box center [295, 176] width 119 height 18
type input "KSign TCL V1 TCL househ"
click at [336, 181] on input "text" at bounding box center [295, 176] width 119 height 18
paste input "[URL][DOMAIN_NAME]"
type input "[URL][DOMAIN_NAME]"
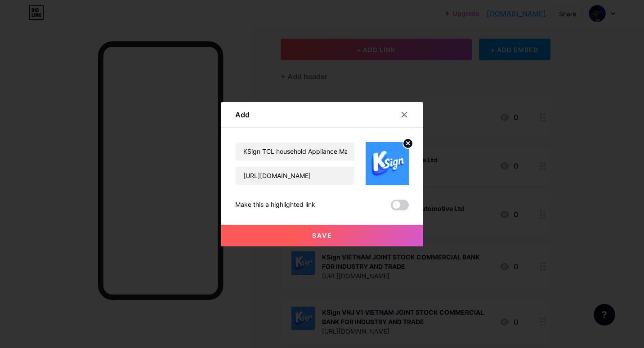
click at [302, 234] on button "Save" at bounding box center [322, 236] width 202 height 22
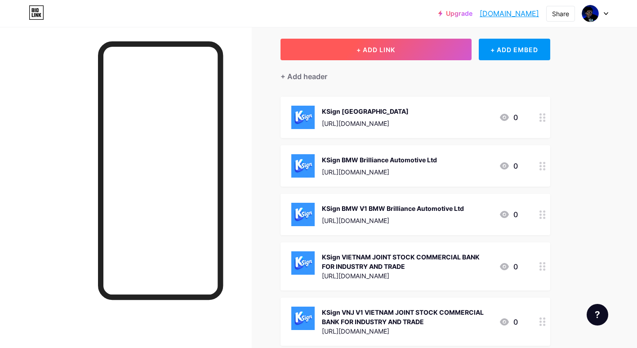
click at [365, 49] on span "+ ADD LINK" at bounding box center [376, 50] width 39 height 8
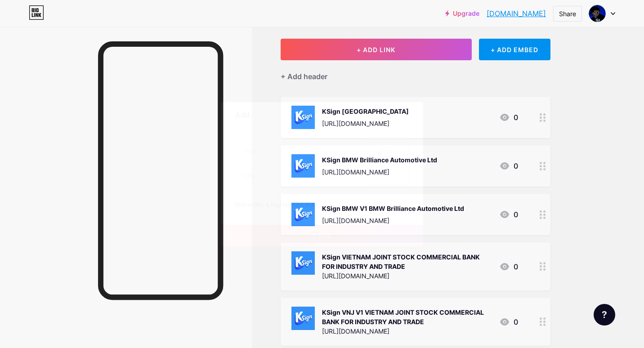
click at [279, 142] on div at bounding box center [295, 151] width 120 height 19
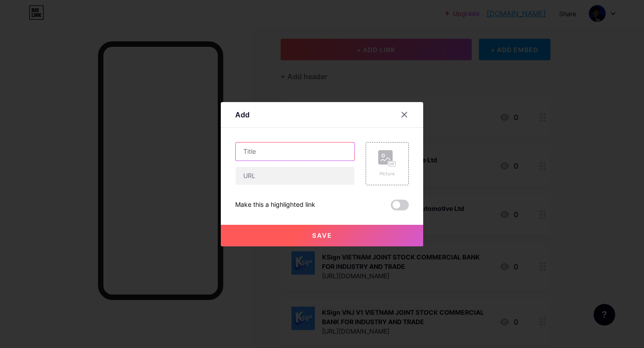
click at [309, 148] on input "text" at bounding box center [295, 152] width 119 height 18
paste input "KSign TCL V1 TCL household Appliance Marketing Co"
type input "KSign TCL V1 TCL household Appliance Marketing Co"
click at [392, 157] on icon at bounding box center [387, 158] width 18 height 17
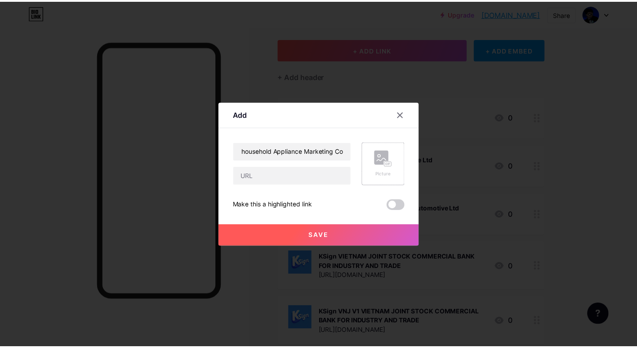
scroll to position [0, 0]
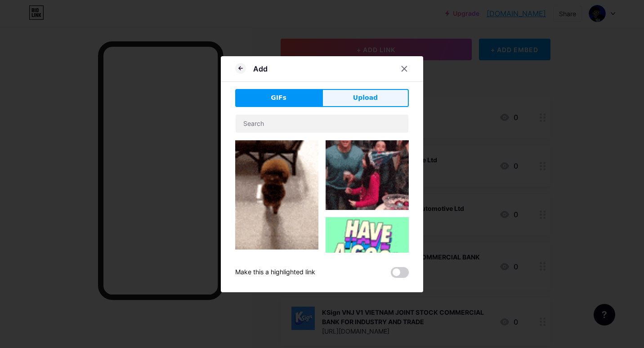
click at [362, 95] on span "Upload" at bounding box center [365, 97] width 25 height 9
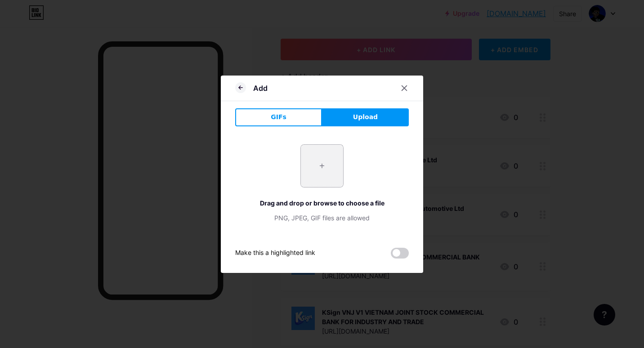
click at [338, 157] on div "+ Drag and drop or browse to choose a file PNG, JPEG, GIF files are allowed" at bounding box center [322, 183] width 174 height 78
click at [329, 171] on input "file" at bounding box center [322, 166] width 42 height 42
type input "C:\fakepath\bw0vKTIJC519mYD8XE8SPuWPmDHlKF7s.png"
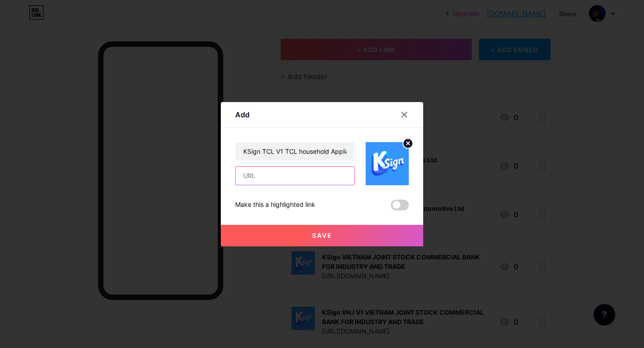
click at [284, 180] on input "text" at bounding box center [295, 176] width 119 height 18
paste input "[URL][DOMAIN_NAME]"
type input "[URL][DOMAIN_NAME]"
click at [340, 233] on button "Save" at bounding box center [322, 236] width 202 height 22
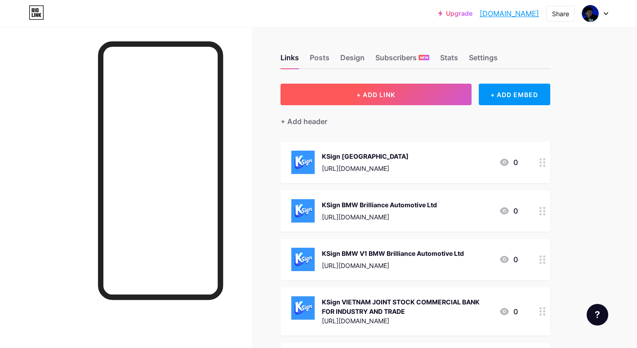
click at [365, 96] on span "+ ADD LINK" at bounding box center [376, 95] width 39 height 8
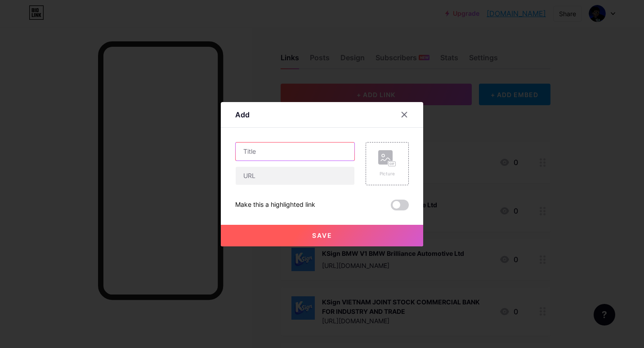
click at [259, 148] on input "text" at bounding box center [295, 152] width 119 height 18
paste input "KSign TCL V2 TCL household Appliance Marketing Co"
type input "KSign TCL V2 TCL household Appliance Marketing Co"
click at [389, 163] on rect at bounding box center [392, 163] width 7 height 4
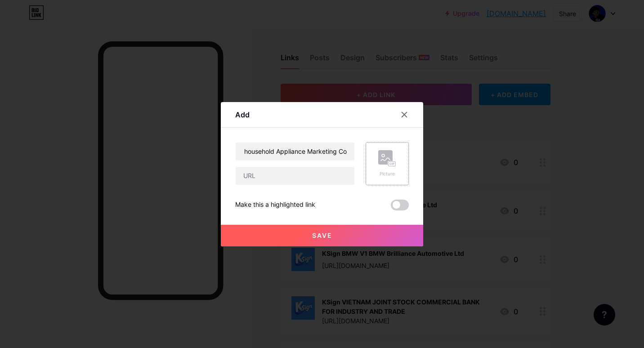
scroll to position [0, 0]
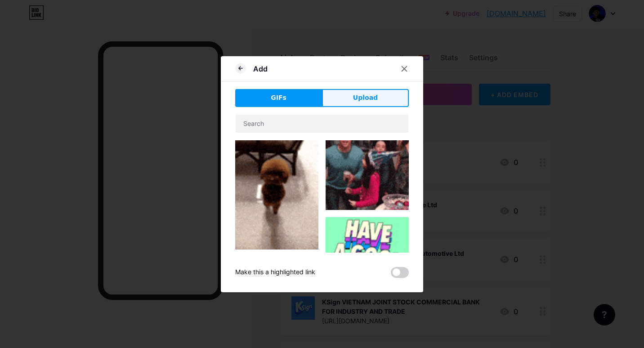
click at [362, 90] on button "Upload" at bounding box center [365, 98] width 87 height 18
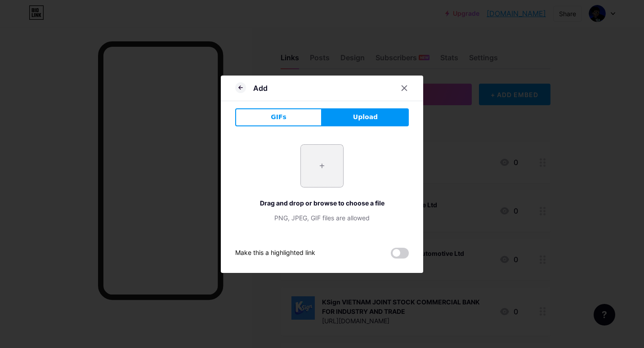
click at [328, 153] on input "file" at bounding box center [322, 166] width 42 height 42
type input "C:\fakepath\bw0vKTIJC519mYD8XE8SPuWPmDHlKF7s.png"
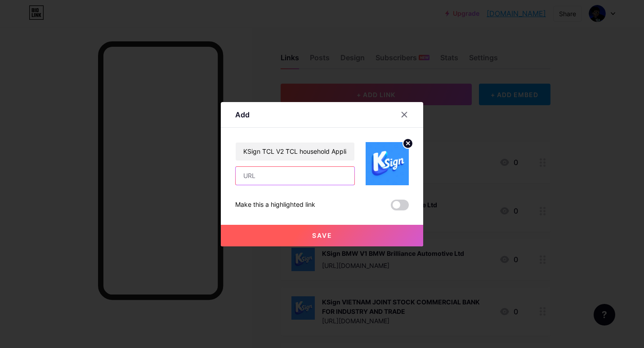
click at [278, 171] on input "text" at bounding box center [295, 176] width 119 height 18
paste input "[URL][DOMAIN_NAME]"
type input "[URL][DOMAIN_NAME]"
click at [297, 232] on button "Save" at bounding box center [322, 236] width 202 height 22
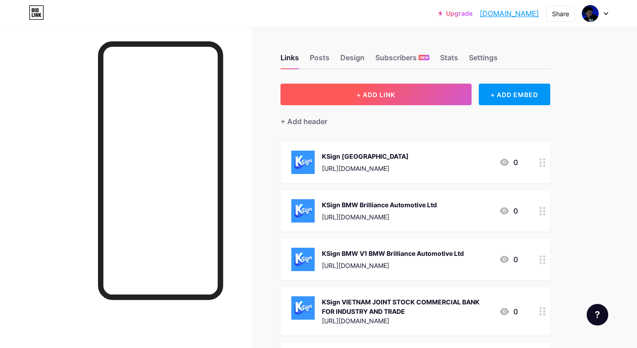
click at [349, 94] on button "+ ADD LINK" at bounding box center [376, 95] width 191 height 22
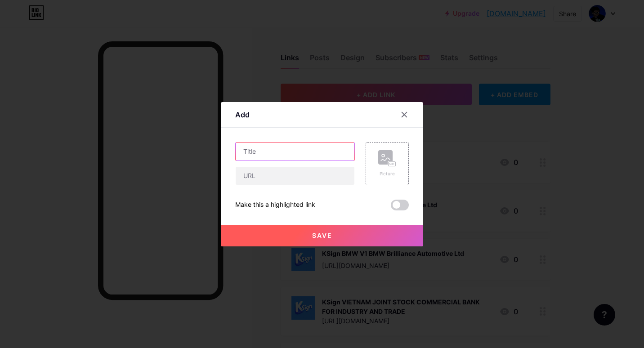
click at [281, 158] on input "text" at bounding box center [295, 152] width 119 height 18
paste input "KSign TCL V3 TCL household Appliance Marketing Co"
type input "KSign TCL V3 TCL household Appliance Marketing Co"
click at [388, 161] on rect at bounding box center [392, 163] width 8 height 5
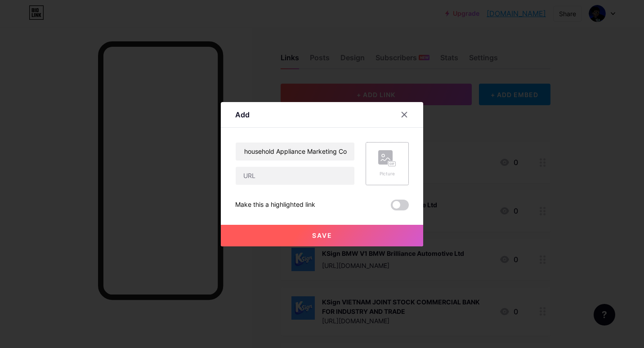
scroll to position [0, 0]
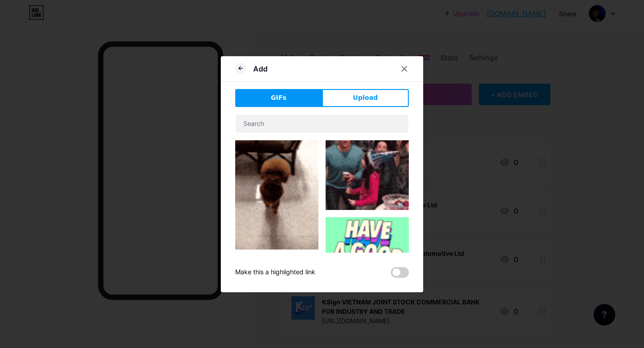
click at [353, 108] on div "GIFs Upload Content YouTube Play YouTube video without leaving your page. ADD V…" at bounding box center [322, 183] width 174 height 189
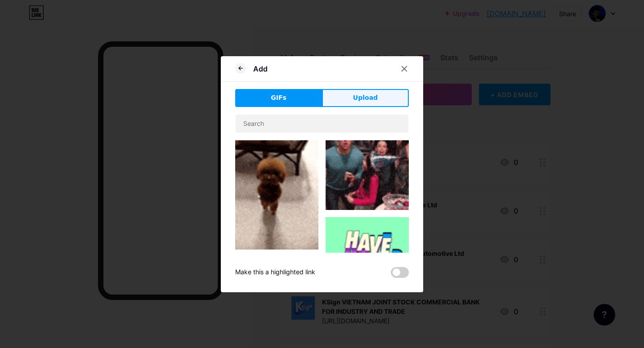
click at [357, 99] on span "Upload" at bounding box center [365, 97] width 25 height 9
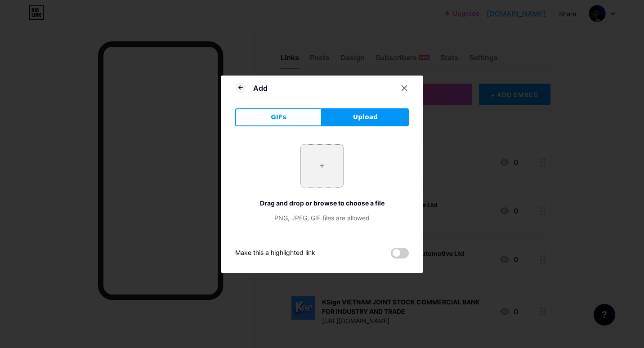
click at [321, 173] on input "file" at bounding box center [322, 166] width 42 height 42
type input "C:\fakepath\bw0vKTIJC519mYD8XE8SPuWPmDHlKF7s.png"
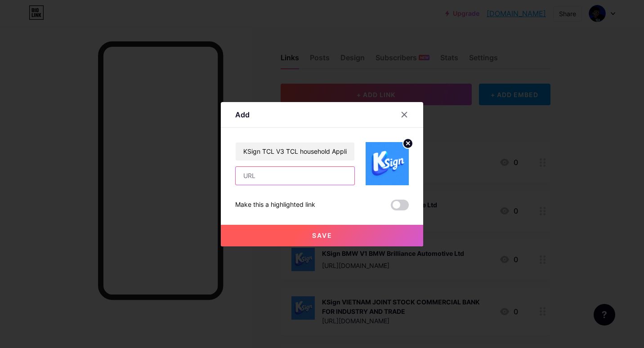
click at [274, 168] on input "text" at bounding box center [295, 176] width 119 height 18
paste input "[URL][DOMAIN_NAME]"
type input "[URL][DOMAIN_NAME]"
click at [294, 235] on button "Save" at bounding box center [322, 236] width 202 height 22
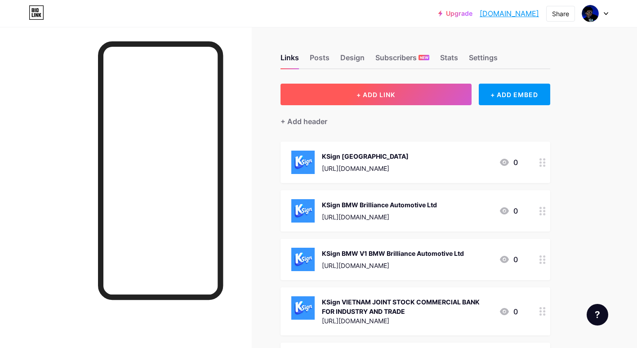
click at [363, 103] on button "+ ADD LINK" at bounding box center [376, 95] width 191 height 22
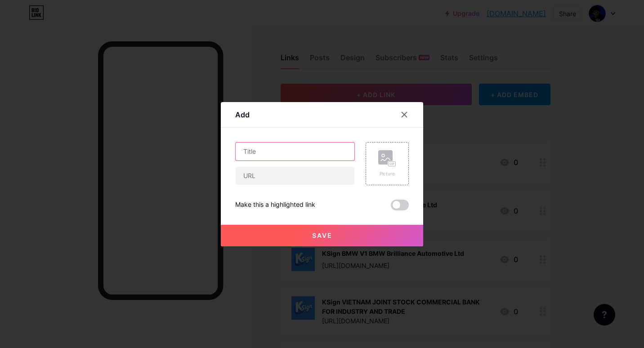
click at [284, 154] on input "text" at bounding box center [295, 152] width 119 height 18
paste input "KSign GAC TOYOTA MOTOR CO"
type input "KSign GAC TOYOTA MOTOR CO"
click at [387, 159] on rect at bounding box center [385, 157] width 14 height 14
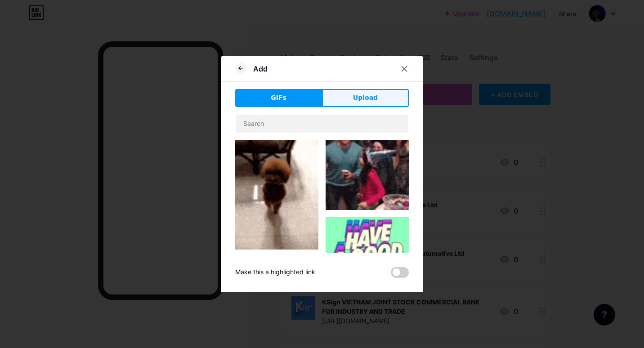
click at [356, 93] on button "Upload" at bounding box center [365, 98] width 87 height 18
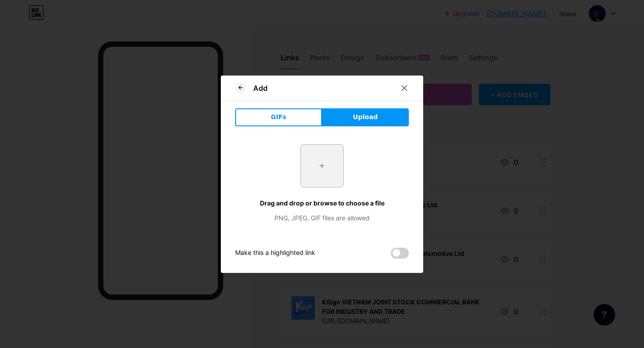
click at [319, 166] on input "file" at bounding box center [322, 166] width 42 height 42
type input "C:\fakepath\bw0vKTIJC519mYD8XE8SPuWPmDHlKF7s.png"
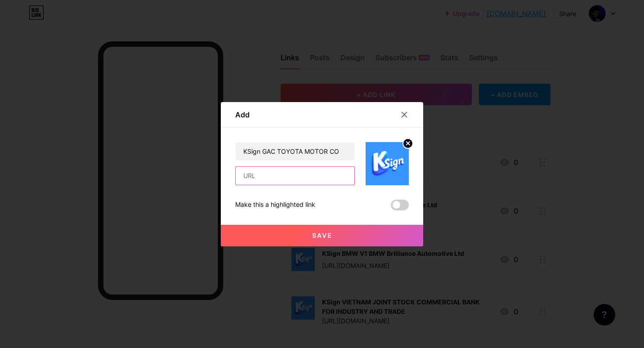
click at [268, 178] on input "text" at bounding box center [295, 176] width 119 height 18
paste input "[URL][DOMAIN_NAME]"
type input "[URL][DOMAIN_NAME]"
click at [289, 227] on button "Save" at bounding box center [322, 236] width 202 height 22
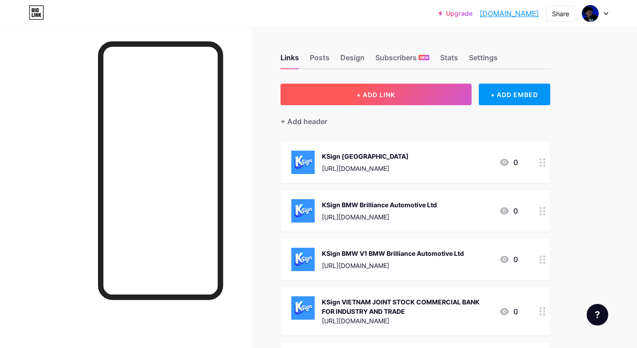
click at [365, 95] on span "+ ADD LINK" at bounding box center [376, 95] width 39 height 8
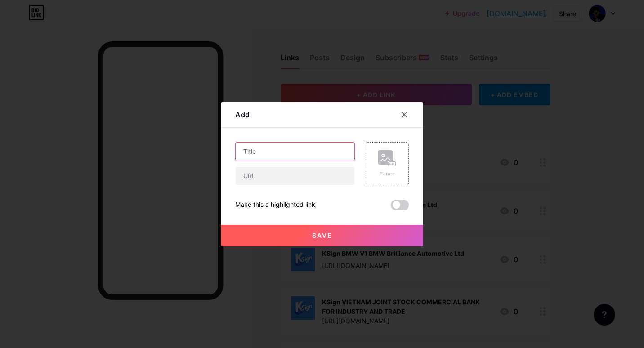
click at [296, 150] on input "text" at bounding box center [295, 152] width 119 height 18
paste input "KSign GAC V1 GAC TOYOTA MOTOR CO"
type input "KSign GAC V1 GAC TOYOTA MOTOR CO"
click at [392, 165] on icon at bounding box center [392, 164] width 0 height 2
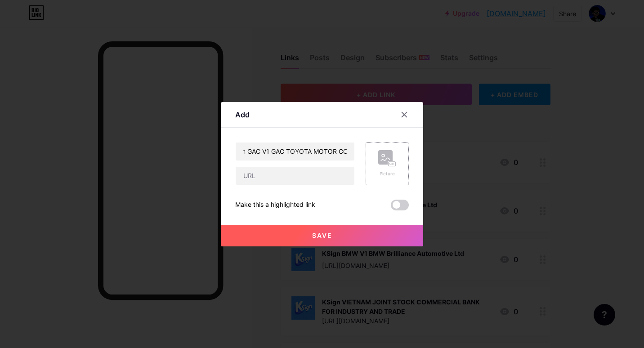
scroll to position [0, 0]
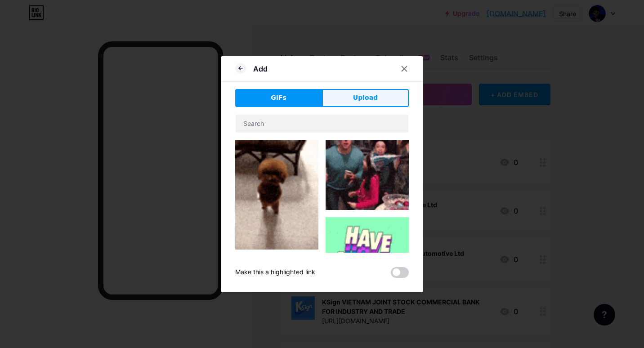
drag, startPoint x: 367, startPoint y: 95, endPoint x: 356, endPoint y: 127, distance: 34.0
click at [367, 95] on span "Upload" at bounding box center [365, 97] width 25 height 9
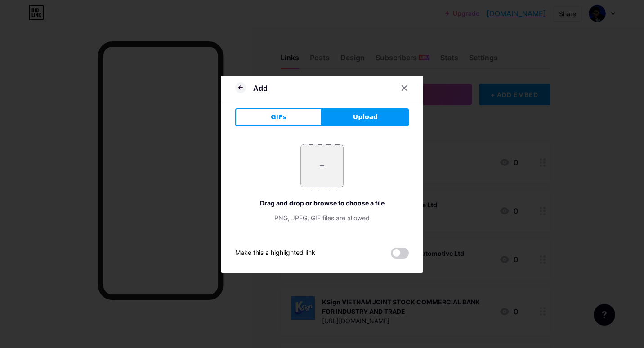
click at [316, 181] on input "file" at bounding box center [322, 166] width 42 height 42
type input "C:\fakepath\bw0vKTIJC519mYD8XE8SPuWPmDHlKF7s.png"
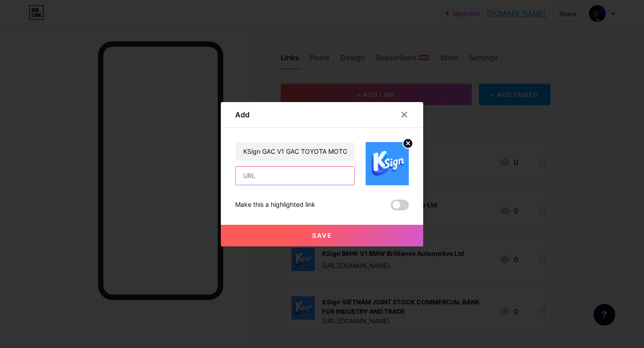
click at [311, 176] on input "text" at bounding box center [295, 176] width 119 height 18
paste input "KSign GAC V1 GAC TOYOTA MOTOR CO"
type input "KSign GAC V1 GAC TOYOTA MOTOR CO"
click at [304, 178] on input "text" at bounding box center [295, 176] width 119 height 18
paste input "[URL][DOMAIN_NAME]"
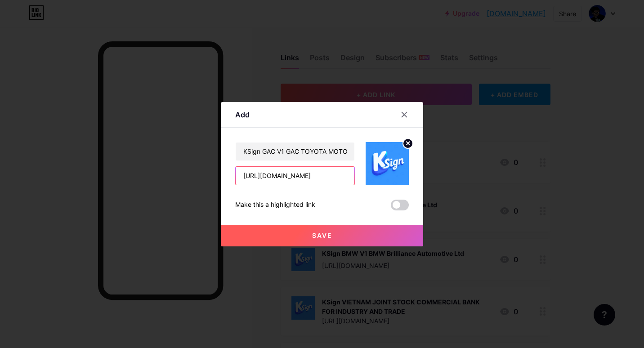
type input "[URL][DOMAIN_NAME]"
click at [330, 238] on button "Save" at bounding box center [322, 236] width 202 height 22
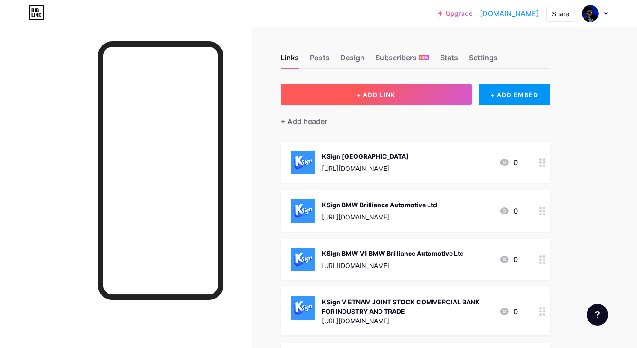
click at [361, 93] on span "+ ADD LINK" at bounding box center [376, 95] width 39 height 8
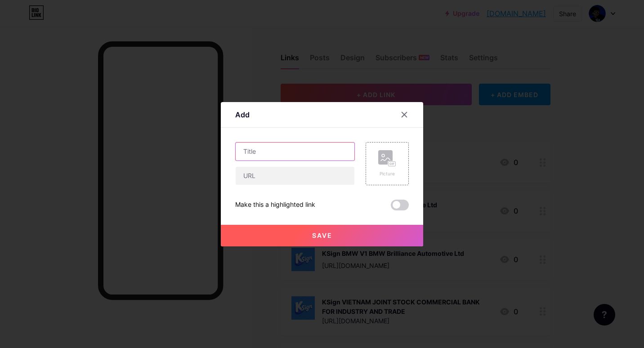
click at [288, 154] on input "text" at bounding box center [295, 152] width 119 height 18
paste input "KSign GAC V2 GAC TOYOTA MOTOR CO"
type input "KSign GAC V2 GAC TOYOTA MOTOR CO"
click at [411, 160] on div "Add Content YouTube Play YouTube video without leaving your page. ADD Vimeo Pla…" at bounding box center [322, 174] width 202 height 144
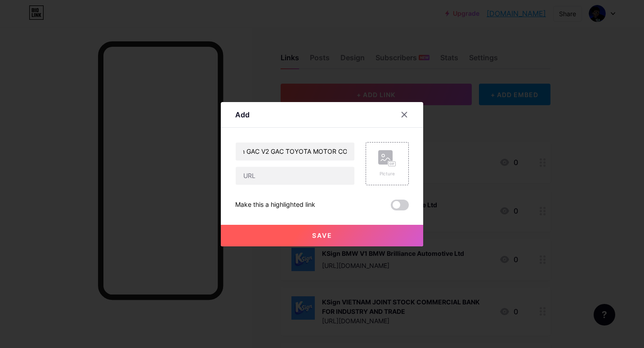
scroll to position [0, 0]
click at [378, 174] on div "Picture" at bounding box center [387, 173] width 18 height 7
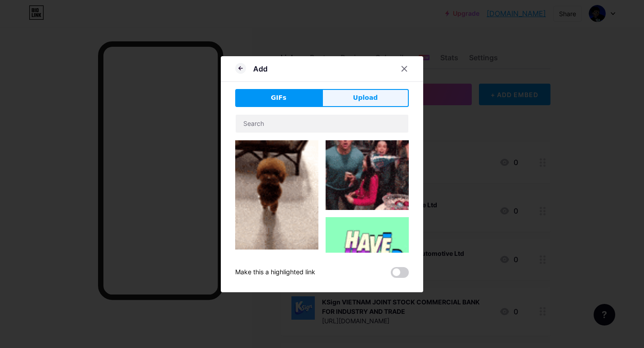
click at [366, 96] on span "Upload" at bounding box center [365, 97] width 25 height 9
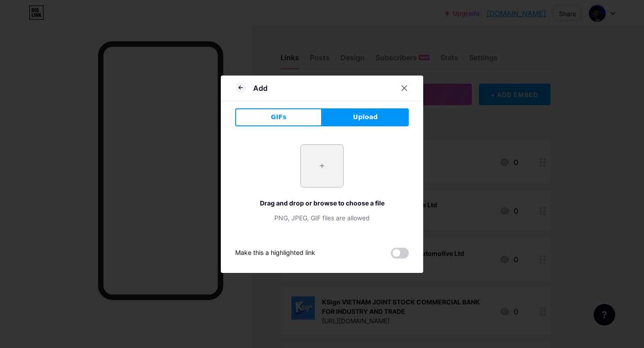
click at [302, 169] on input "file" at bounding box center [322, 166] width 42 height 42
type input "C:\fakepath\bw0vKTIJC519mYD8XE8SPuWPmDHlKF7s.png"
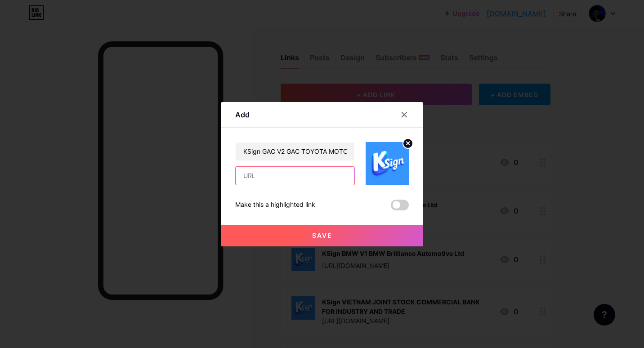
click at [262, 177] on input "text" at bounding box center [295, 176] width 119 height 18
paste input "[URL][DOMAIN_NAME]"
type input "[URL][DOMAIN_NAME]"
click at [312, 232] on span "Save" at bounding box center [322, 236] width 20 height 8
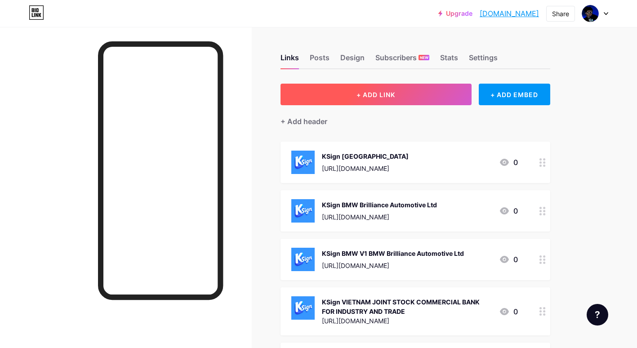
click at [358, 100] on button "+ ADD LINK" at bounding box center [376, 95] width 191 height 22
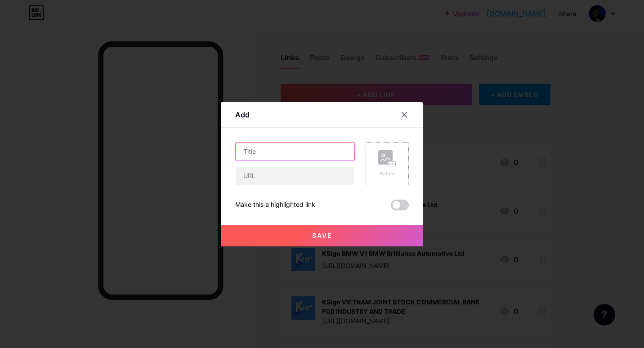
drag, startPoint x: 288, startPoint y: 152, endPoint x: 387, endPoint y: 171, distance: 100.9
click at [290, 151] on input "text" at bounding box center [295, 152] width 119 height 18
paste input "KSign GAC V3 GAC TOYOTA MOTOR CO"
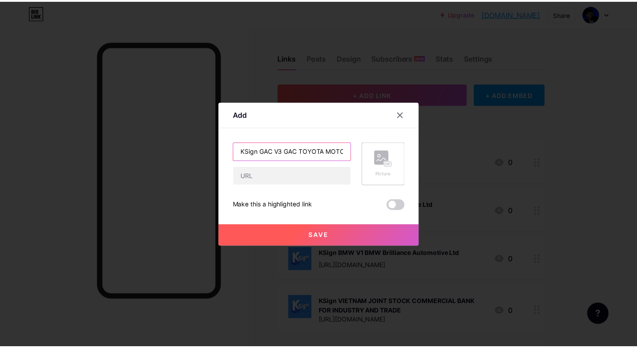
scroll to position [0, 16]
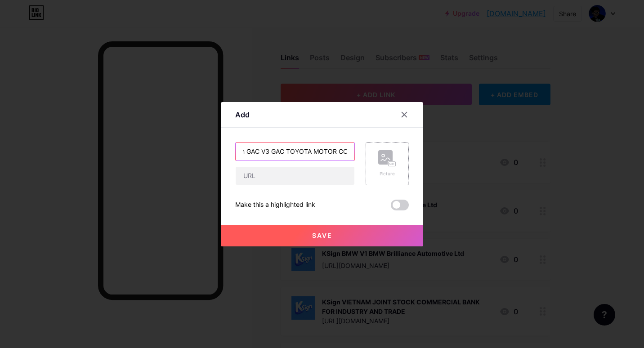
type input "KSign GAC V3 GAC TOYOTA MOTOR CO"
click at [384, 161] on rect at bounding box center [385, 157] width 14 height 14
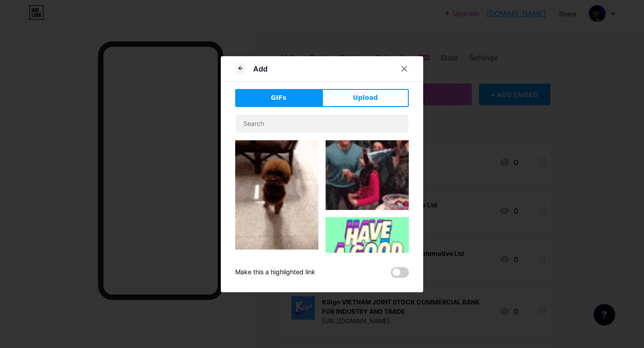
click at [338, 96] on button "Upload" at bounding box center [365, 98] width 87 height 18
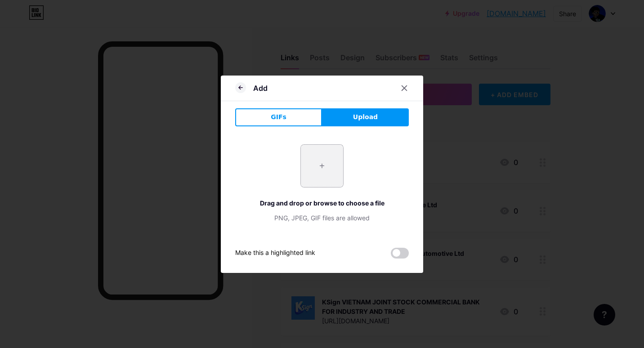
click at [321, 170] on input "file" at bounding box center [322, 166] width 42 height 42
type input "C:\fakepath\bw0vKTIJC519mYD8XE8SPuWPmDHlKF7s.png"
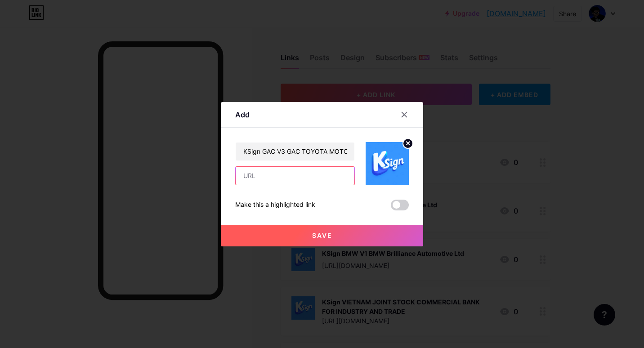
click at [279, 177] on input "text" at bounding box center [295, 176] width 119 height 18
paste input "[URL][DOMAIN_NAME]"
type input "[URL][DOMAIN_NAME]"
click at [300, 228] on button "Save" at bounding box center [322, 236] width 202 height 22
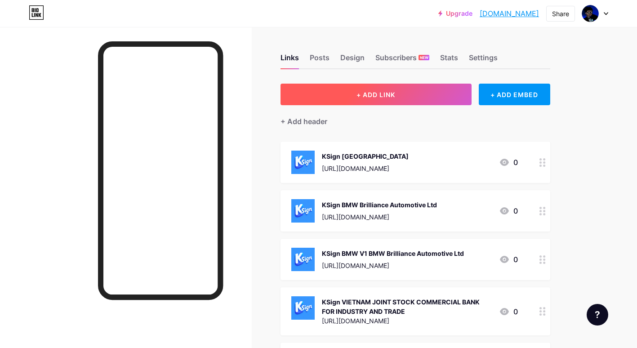
click at [393, 95] on span "+ ADD LINK" at bounding box center [376, 95] width 39 height 8
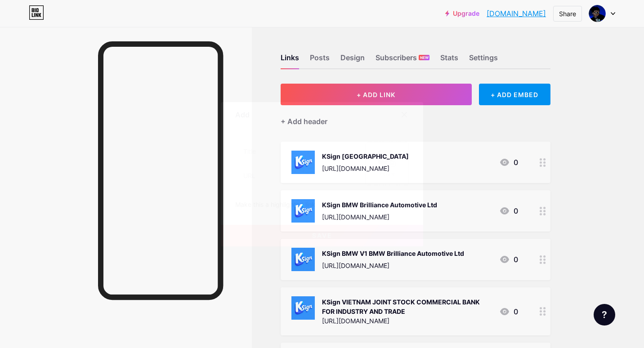
click at [378, 154] on rect at bounding box center [385, 157] width 14 height 14
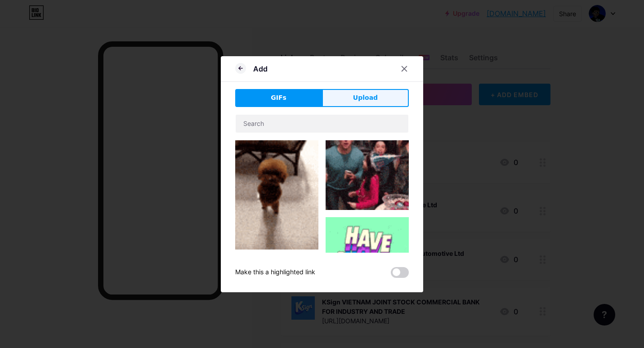
click at [345, 101] on button "Upload" at bounding box center [365, 98] width 87 height 18
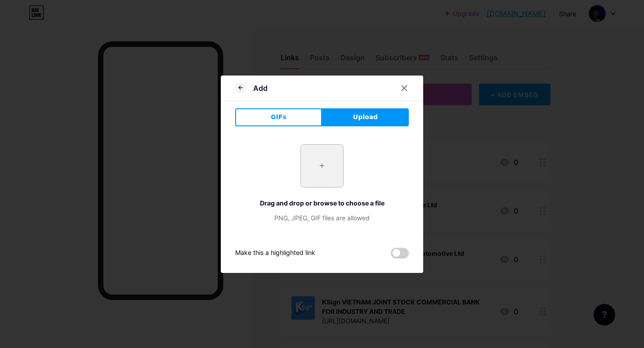
click at [311, 173] on input "file" at bounding box center [322, 166] width 42 height 42
type input "C:\fakepath\bw0vKTIJC519mYD8XE8SPuWPmDHlKF7s.png"
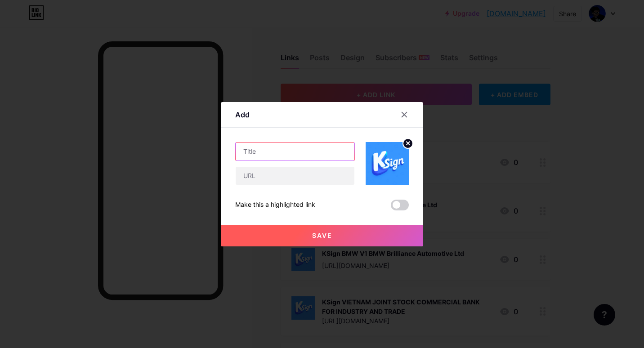
click at [275, 158] on input "text" at bounding box center [295, 152] width 119 height 18
paste input "KSign EEO Education Ltd"
type input "KSign EEO Education Ltd"
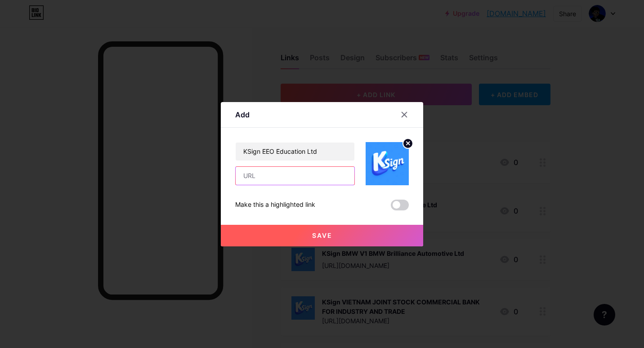
click at [271, 169] on input "text" at bounding box center [295, 176] width 119 height 18
paste input "[URL][DOMAIN_NAME]"
type input "[URL][DOMAIN_NAME]"
click at [306, 237] on button "Save" at bounding box center [322, 236] width 202 height 22
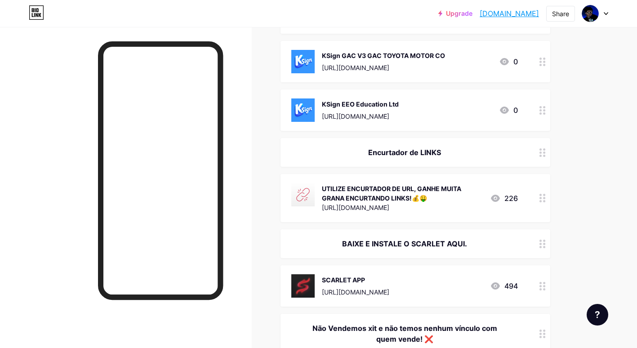
scroll to position [1349, 0]
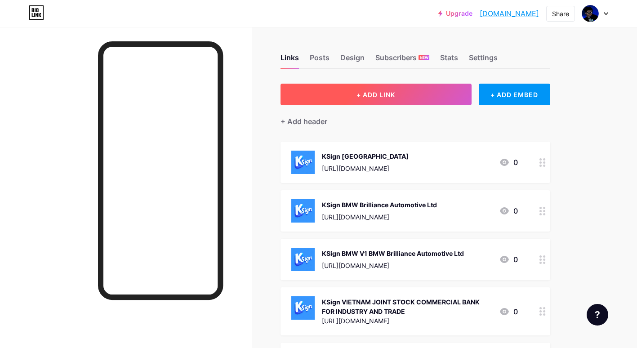
click at [413, 92] on button "+ ADD LINK" at bounding box center [376, 95] width 191 height 22
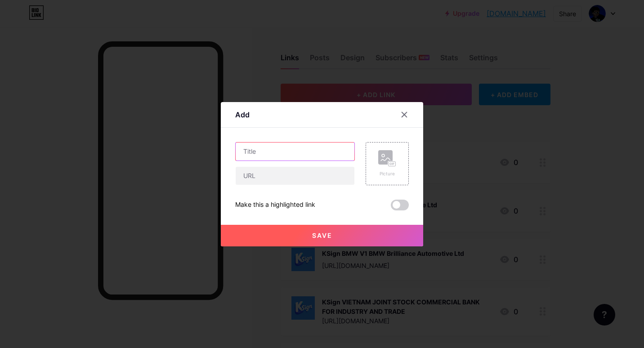
click at [277, 156] on input "text" at bounding box center [295, 152] width 119 height 18
paste input "KSign China Railway Eryuan Engineering Group"
type input "KSign China Railway Eryuan Engineering Group"
click at [384, 152] on rect at bounding box center [385, 157] width 14 height 14
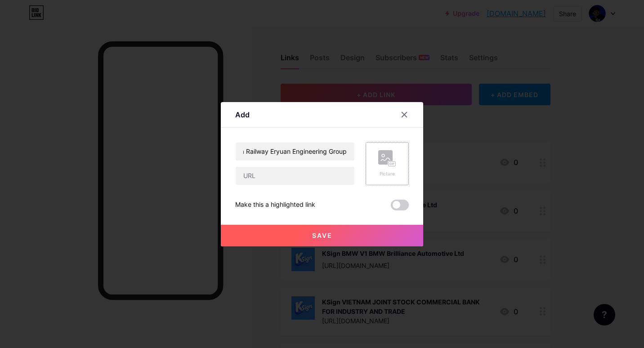
scroll to position [0, 0]
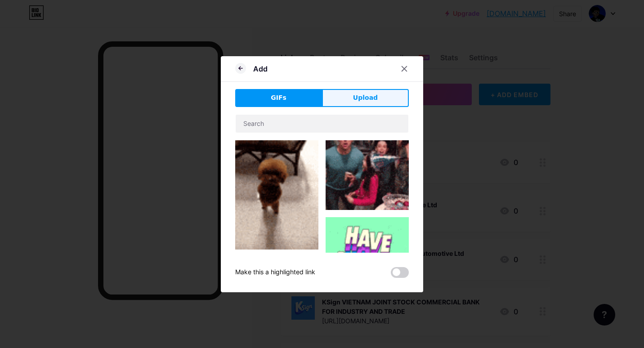
click at [343, 97] on button "Upload" at bounding box center [365, 98] width 87 height 18
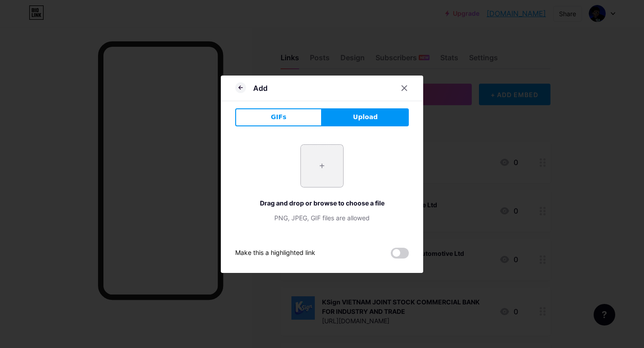
click at [318, 174] on input "file" at bounding box center [322, 166] width 42 height 42
type input "C:\fakepath\bw0vKTIJC519mYD8XE8SPuWPmDHlKF7s.png"
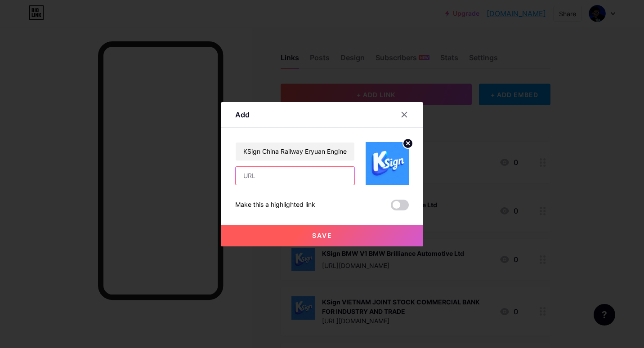
click at [279, 175] on input "text" at bounding box center [295, 176] width 119 height 18
click at [270, 302] on div at bounding box center [322, 174] width 644 height 348
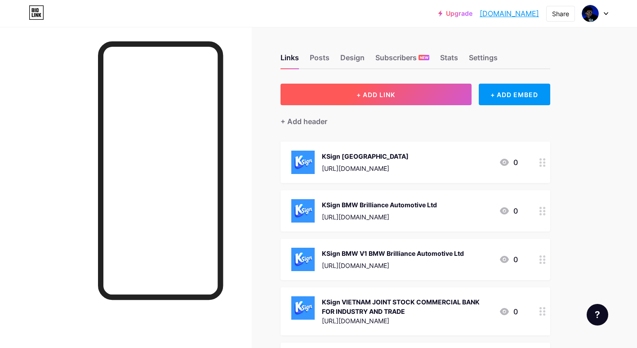
click at [403, 89] on button "+ ADD LINK" at bounding box center [376, 95] width 191 height 22
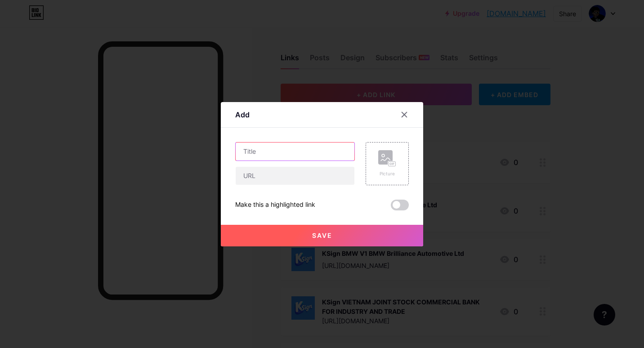
click at [293, 147] on input "text" at bounding box center [295, 152] width 119 height 18
paste input "[URL][DOMAIN_NAME]"
type input "[URL][DOMAIN_NAME]"
click at [385, 160] on rect at bounding box center [385, 157] width 14 height 14
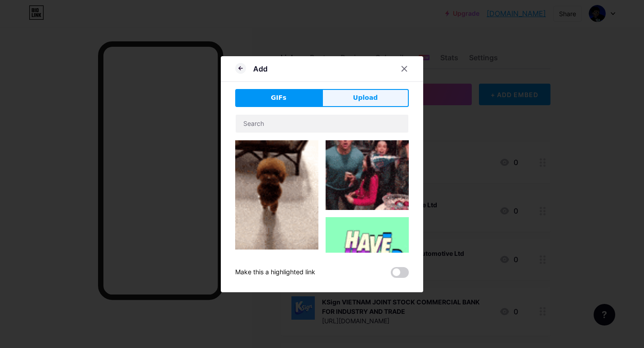
click at [354, 102] on span "Upload" at bounding box center [365, 97] width 25 height 9
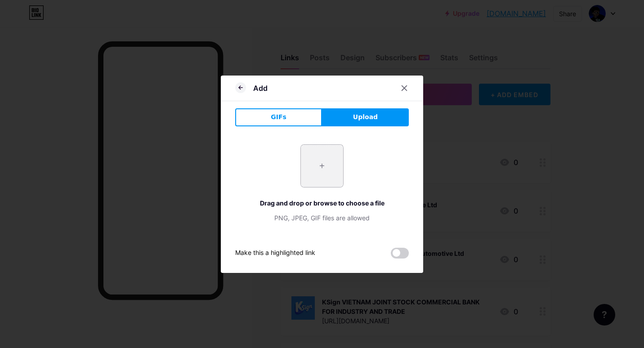
click at [316, 184] on input "file" at bounding box center [322, 166] width 42 height 42
type input "C:\fakepath\bw0vKTIJC519mYD8XE8SPuWPmDHlKF7s.png"
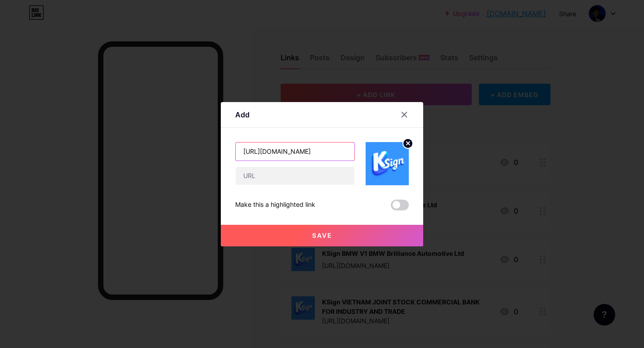
click at [321, 151] on input "[URL][DOMAIN_NAME]" at bounding box center [295, 152] width 119 height 18
drag, startPoint x: 329, startPoint y: 151, endPoint x: 34, endPoint y: 116, distance: 296.7
click at [53, 116] on div "Add Content YouTube Play YouTube video without leaving your page. ADD Vimeo Pla…" at bounding box center [322, 174] width 644 height 348
paste input "KSign China Railway Eryuan Engineering Group"
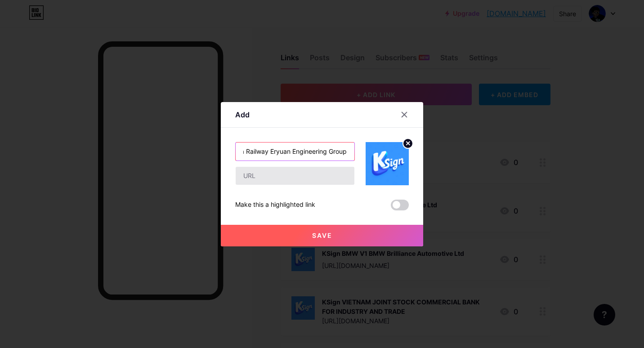
type input "KSign China Railway Eryuan Engineering Group"
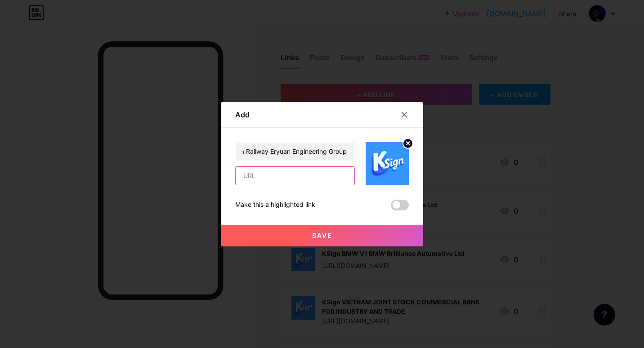
click at [315, 170] on input "text" at bounding box center [295, 176] width 119 height 18
paste input "[URL][DOMAIN_NAME]"
type input "[URL][DOMAIN_NAME]"
click at [321, 230] on button "Save" at bounding box center [322, 236] width 202 height 22
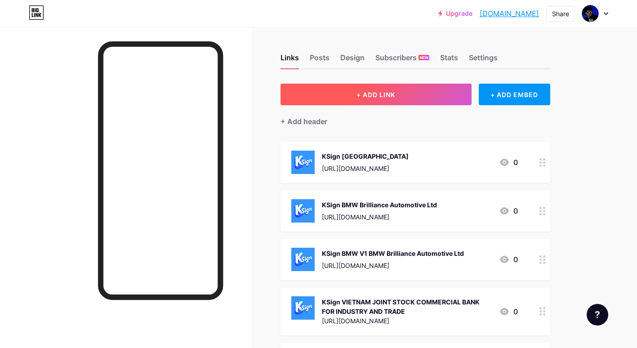
click at [349, 96] on button "+ ADD LINK" at bounding box center [376, 95] width 191 height 22
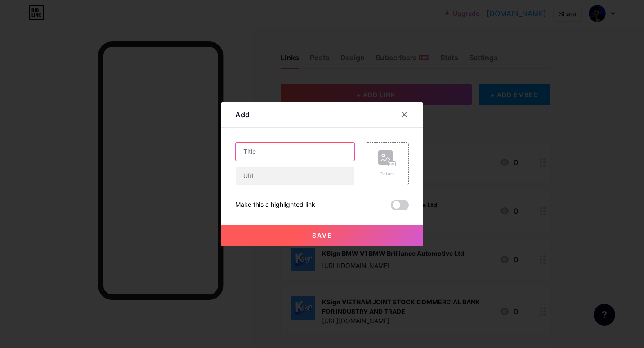
click at [286, 152] on input "text" at bounding box center [295, 152] width 119 height 18
paste input "KSign China Railway V1 China Railway Eryuan Engineering Group"
type input "KSign China Railway V1 China Railway Eryuan Engineering Group"
click at [389, 162] on rect at bounding box center [392, 163] width 7 height 4
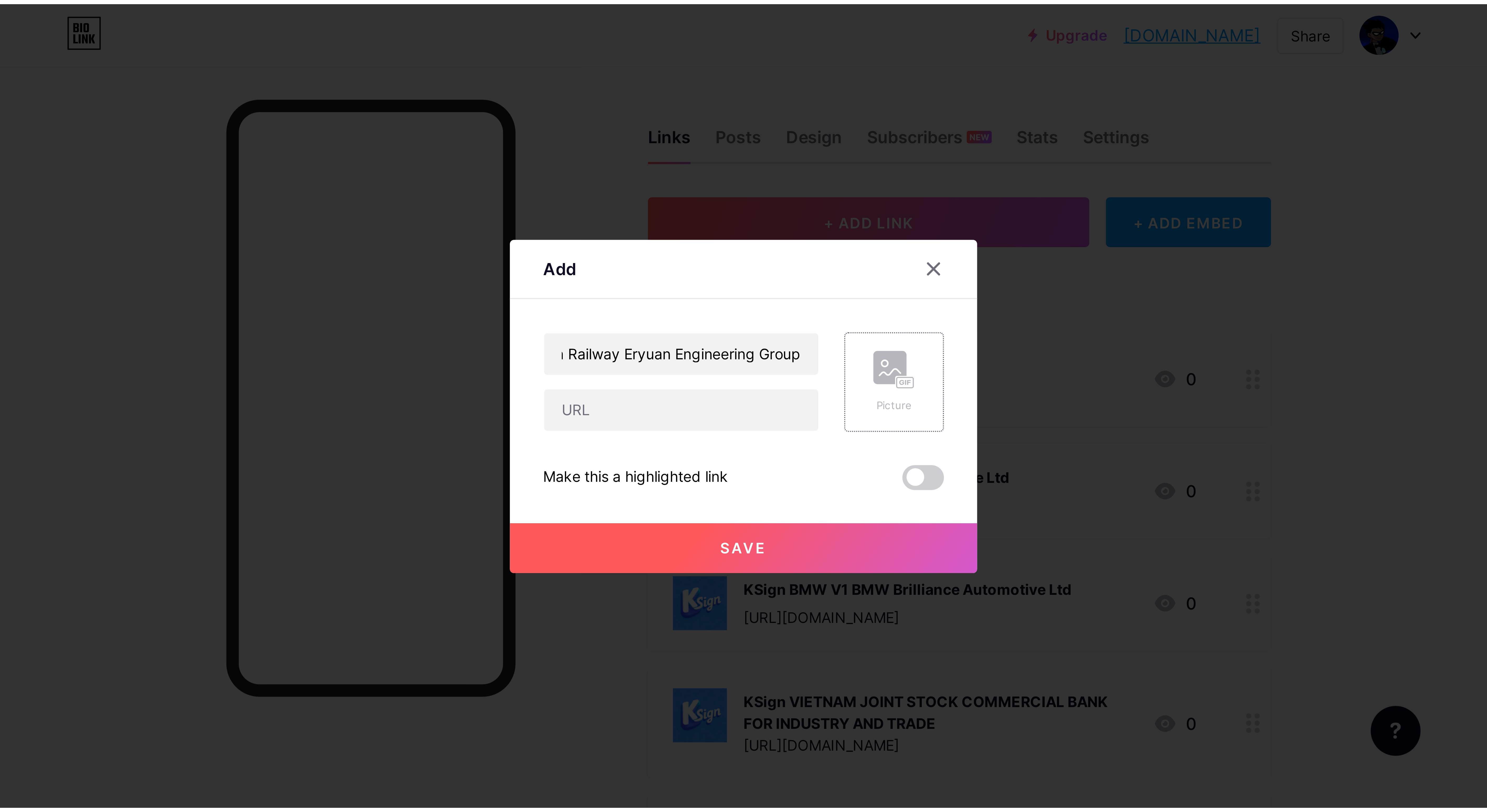
scroll to position [0, 0]
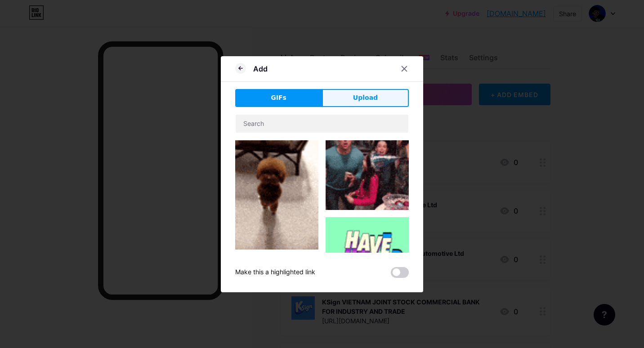
click at [362, 91] on button "Upload" at bounding box center [365, 98] width 87 height 18
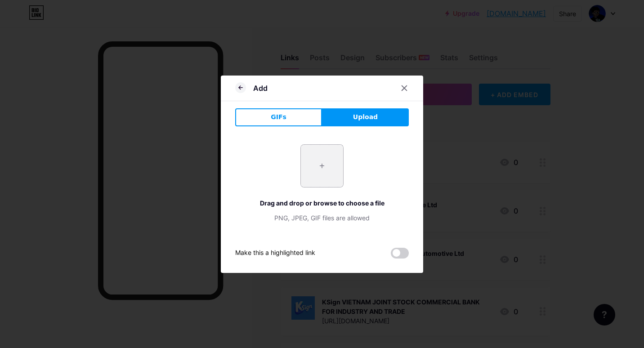
click at [314, 166] on input "file" at bounding box center [322, 166] width 42 height 42
type input "C:\fakepath\bw0vKTIJC519mYD8XE8SPuWPmDHlKF7s.png"
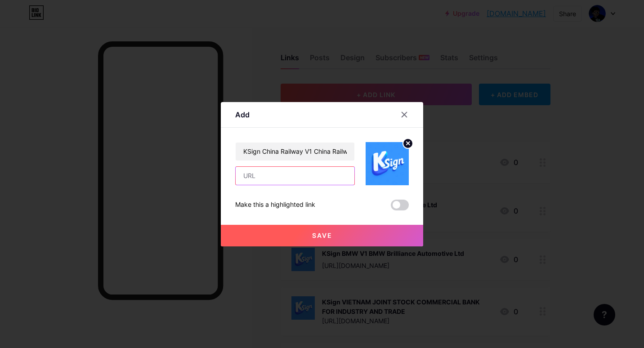
click at [281, 184] on input "text" at bounding box center [295, 176] width 119 height 18
paste input "[URL][DOMAIN_NAME]"
type input "[URL][DOMAIN_NAME]"
drag, startPoint x: 295, startPoint y: 242, endPoint x: 290, endPoint y: 238, distance: 6.1
click at [290, 238] on button "Save" at bounding box center [322, 236] width 202 height 22
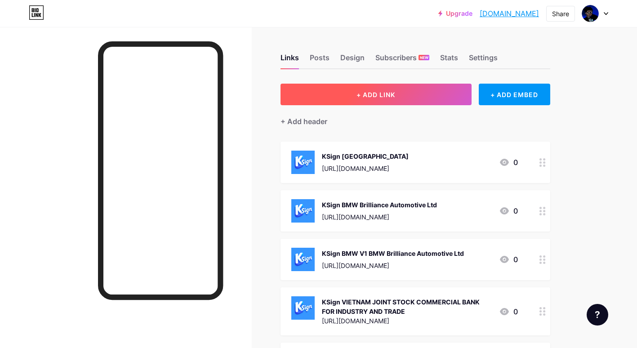
click at [396, 101] on button "+ ADD LINK" at bounding box center [376, 95] width 191 height 22
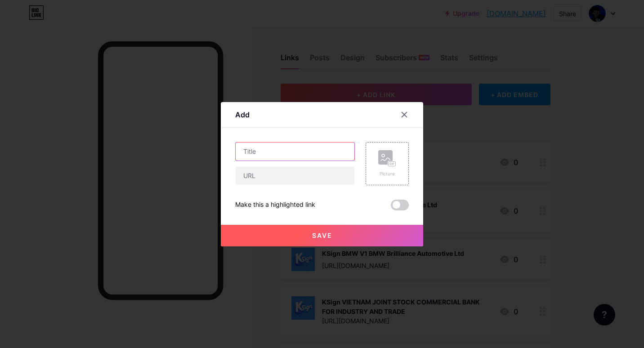
click at [289, 151] on input "text" at bounding box center [295, 152] width 119 height 18
paste input "KSign Beijing Esensoft Co"
type input "KSign Beijing Esensoft Co"
click at [398, 153] on div "Picture" at bounding box center [387, 163] width 43 height 43
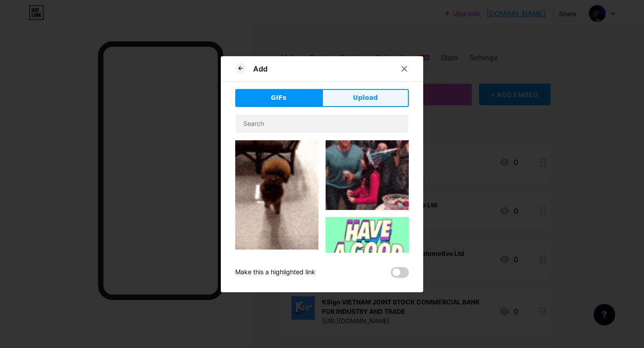
click at [343, 95] on button "Upload" at bounding box center [365, 98] width 87 height 18
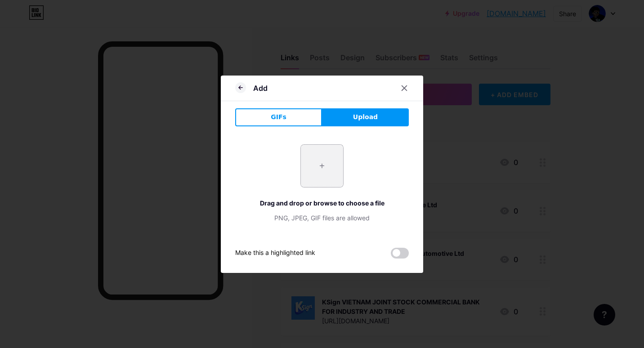
click at [312, 164] on input "file" at bounding box center [322, 166] width 42 height 42
type input "C:\fakepath\bw0vKTIJC519mYD8XE8SPuWPmDHlKF7s.png"
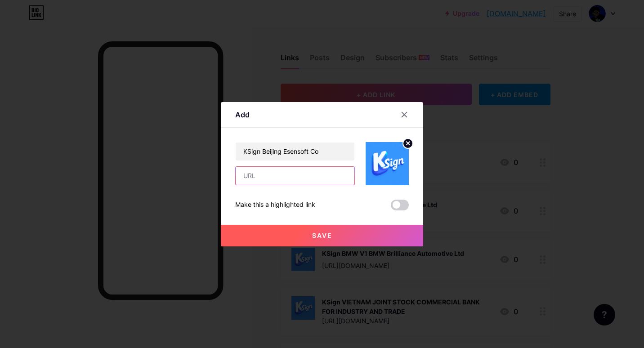
click at [283, 180] on input "text" at bounding box center [295, 176] width 119 height 18
paste input "[URL][DOMAIN_NAME]"
type input "[URL][DOMAIN_NAME]"
click at [333, 240] on button "Save" at bounding box center [322, 236] width 202 height 22
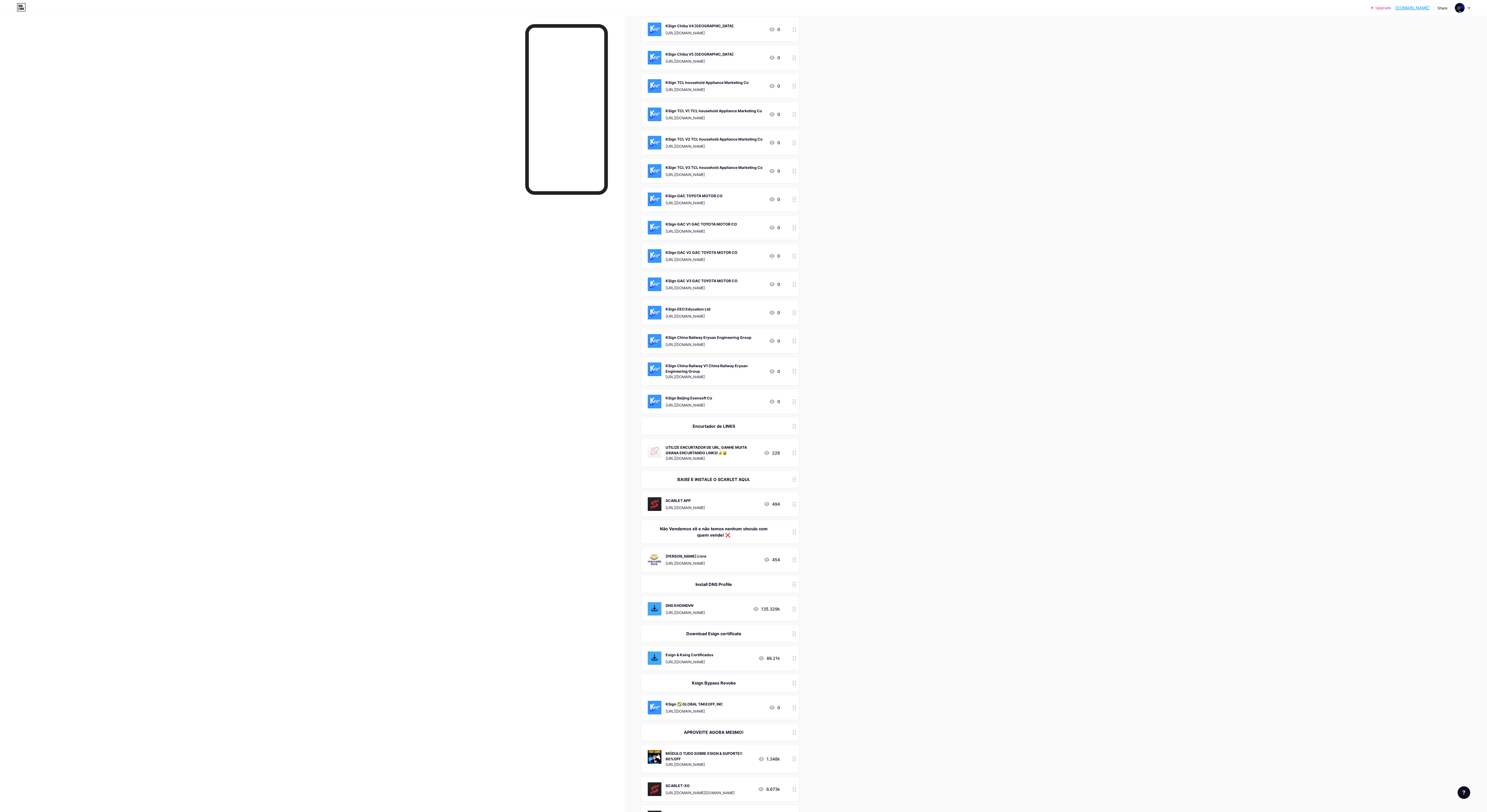
scroll to position [629, 0]
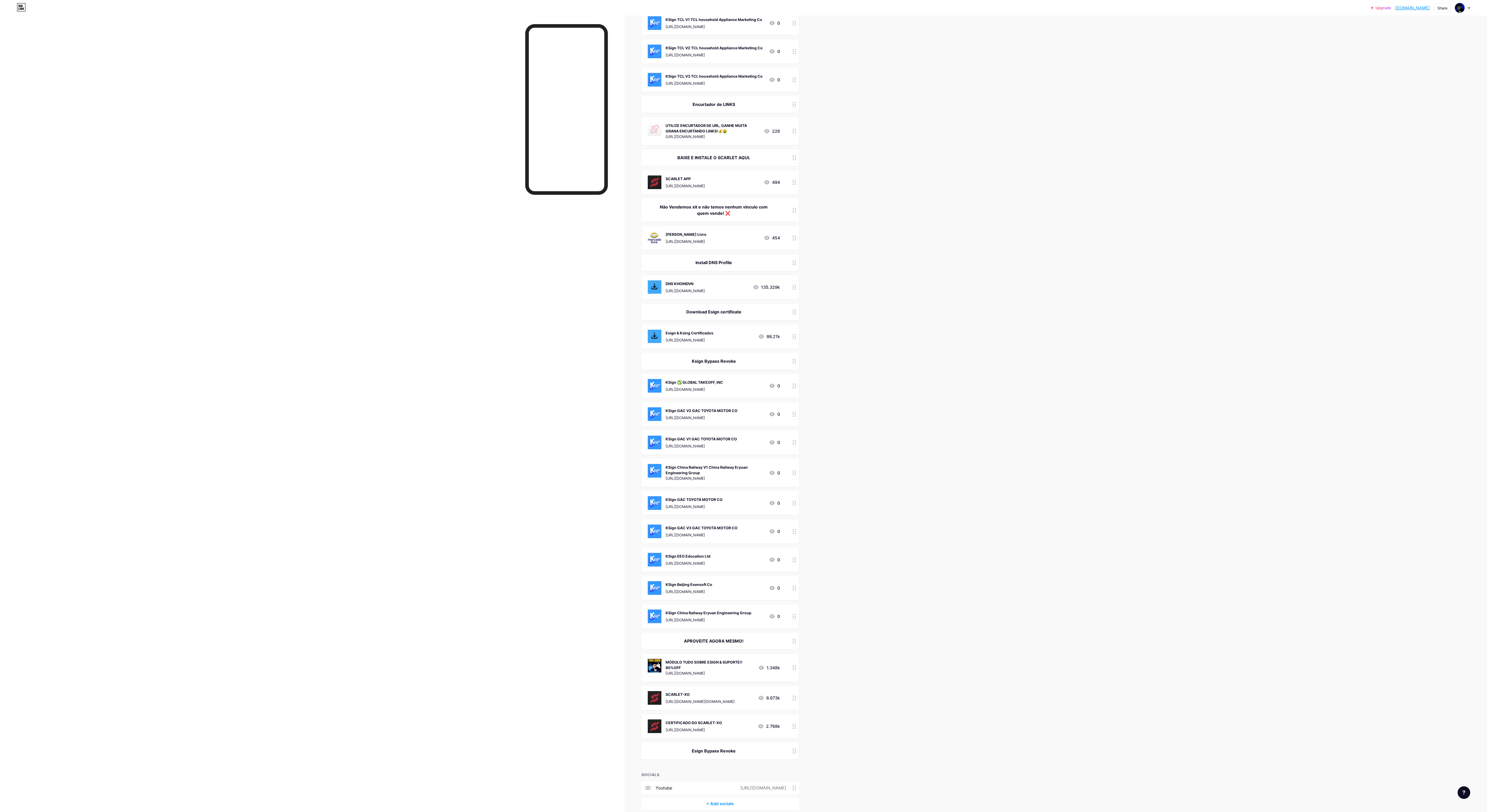
drag, startPoint x: 793, startPoint y: 72, endPoint x: 793, endPoint y: 81, distance: 9.0
click at [372, 81] on div "KSign TCL V3 TCL household Appliance Marketing Co https://loadly.io/nhMdwJJX 0" at bounding box center [720, 79] width 158 height 24
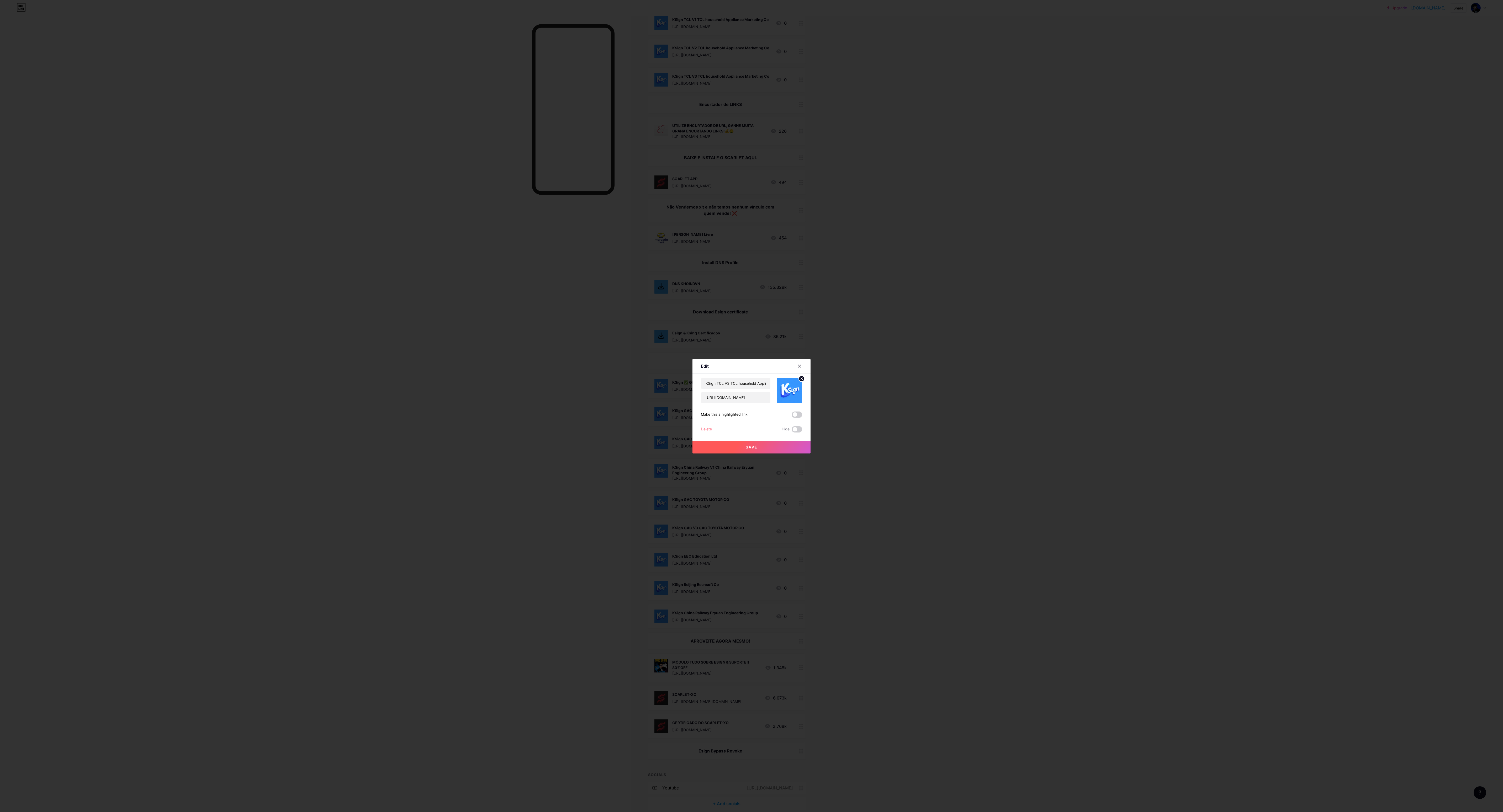
click at [372, 203] on div at bounding box center [752, 406] width 1503 height 812
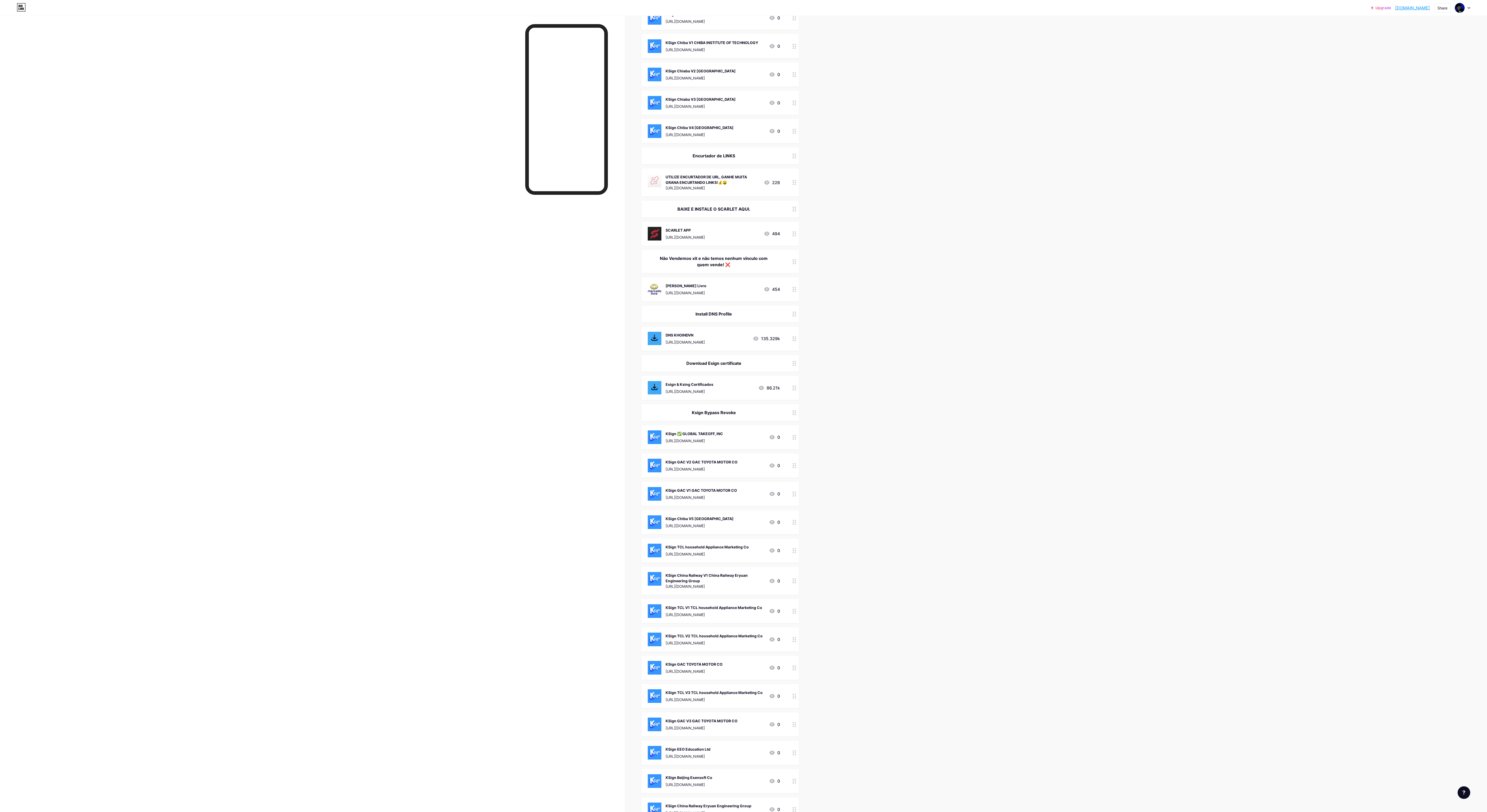
scroll to position [315, 0]
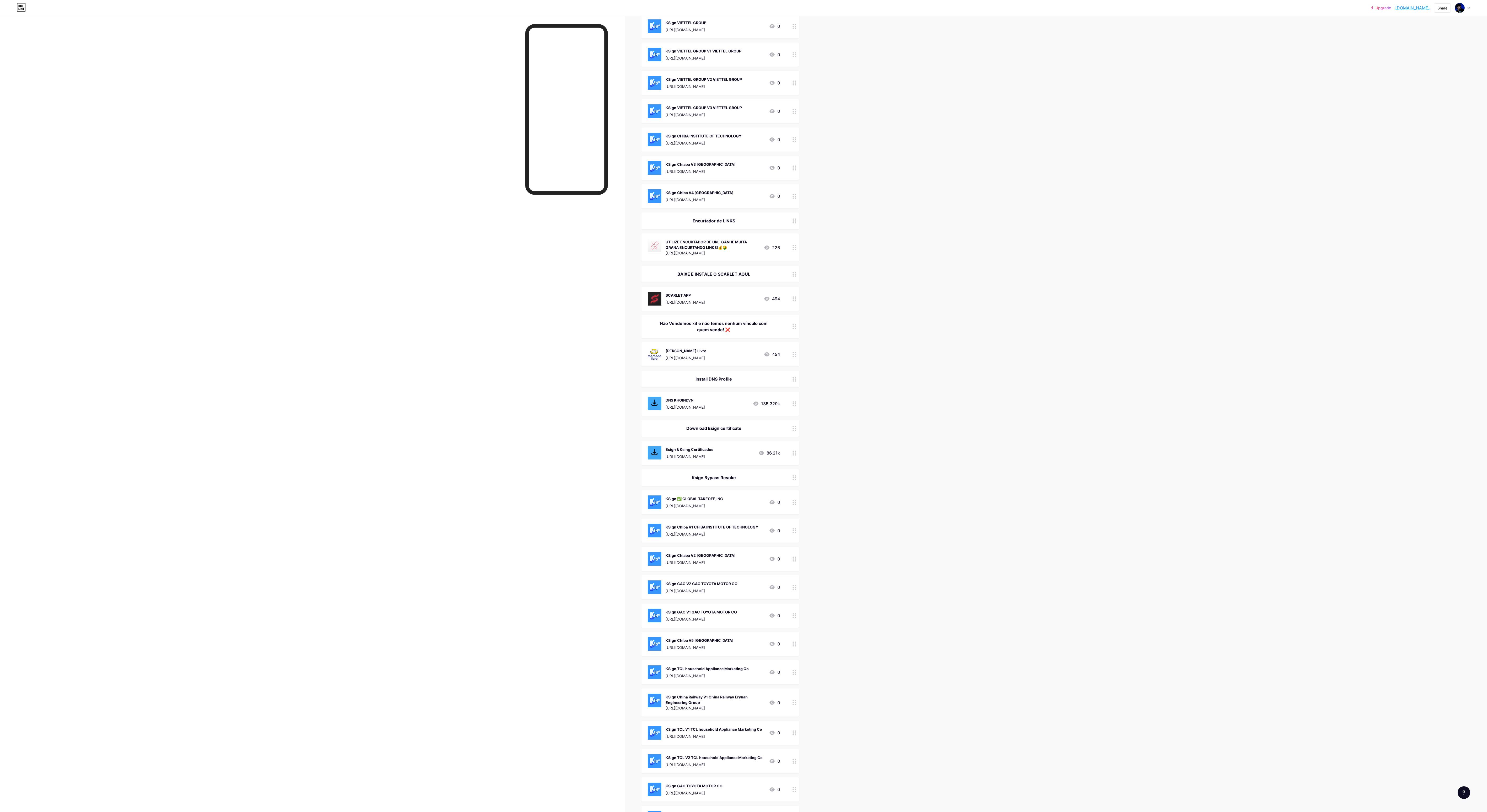
drag, startPoint x: 795, startPoint y: 193, endPoint x: 790, endPoint y: 194, distance: 5.1
click at [372, 194] on div "KSign Chiba V4 CHIBA INSTITUTE OF TECHNOLOGY https://loadly.io/gb2XXQOu 0" at bounding box center [720, 196] width 158 height 24
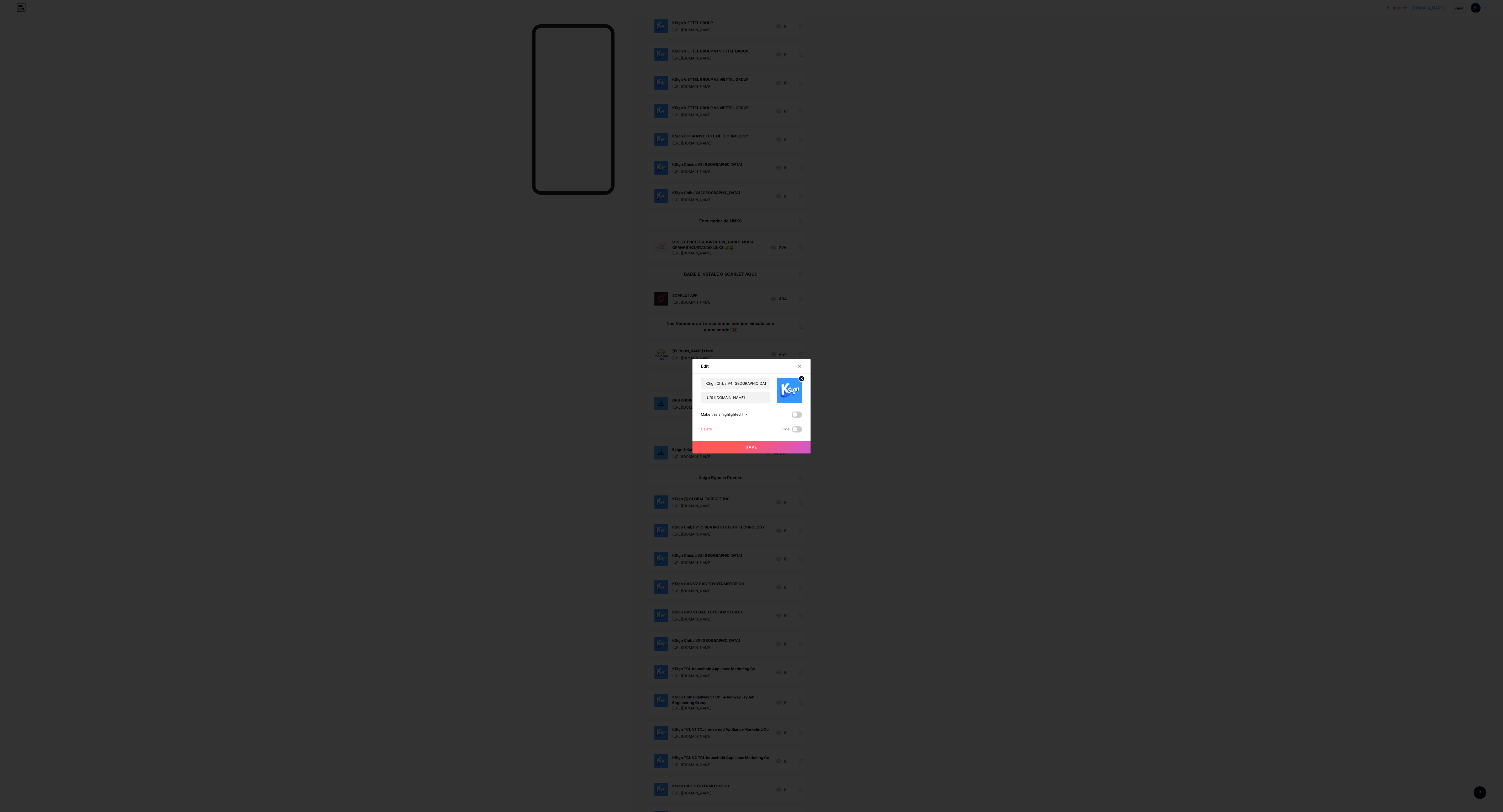
click at [372, 203] on div at bounding box center [752, 406] width 1503 height 812
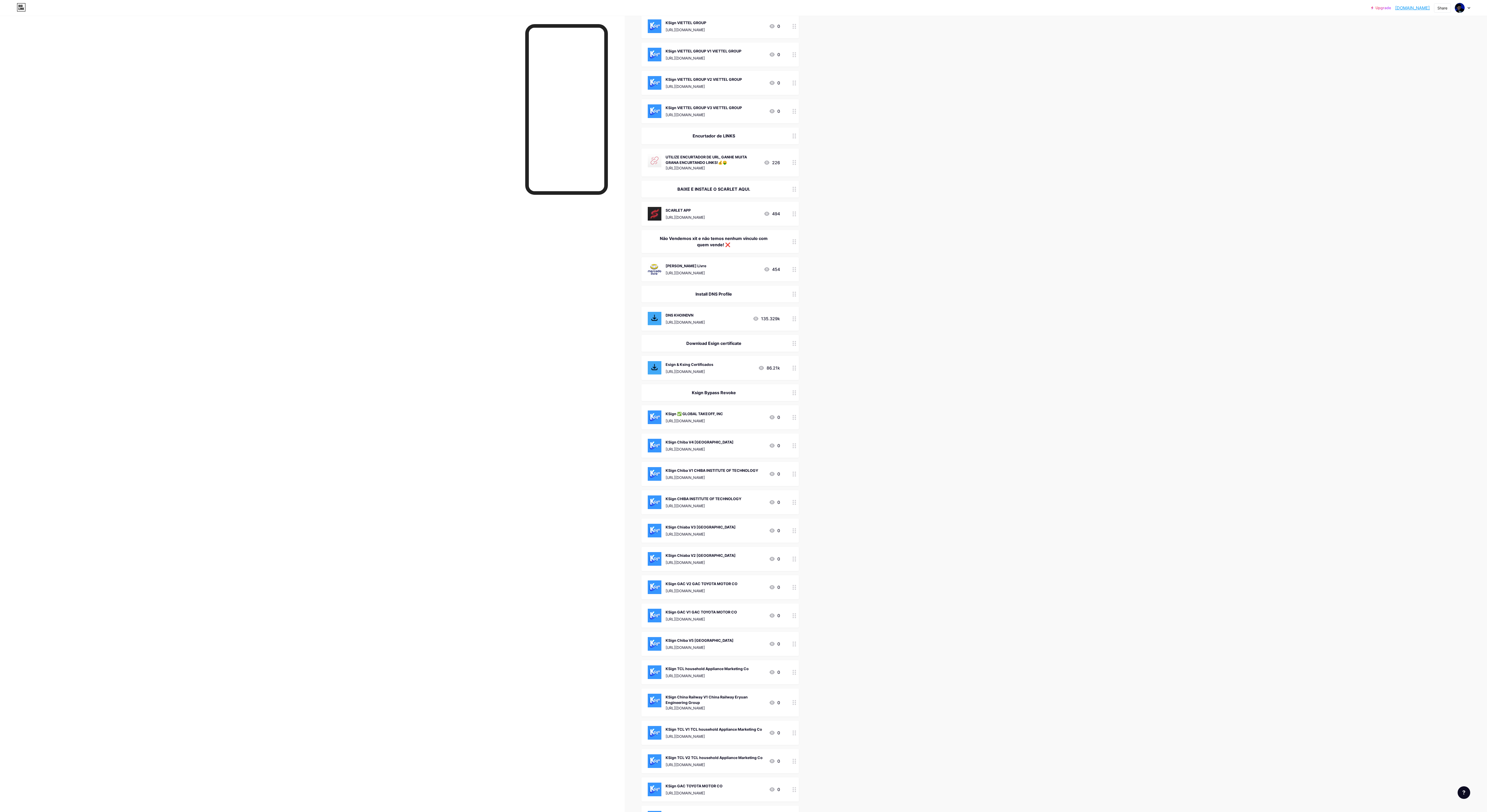
drag, startPoint x: 795, startPoint y: 106, endPoint x: 832, endPoint y: 107, distance: 37.0
click at [372, 107] on div "Upgrade ealmartini.bio.... ealmartini.bio.link Share Switch accounts SEJA BEM V…" at bounding box center [743, 418] width 1487 height 1466
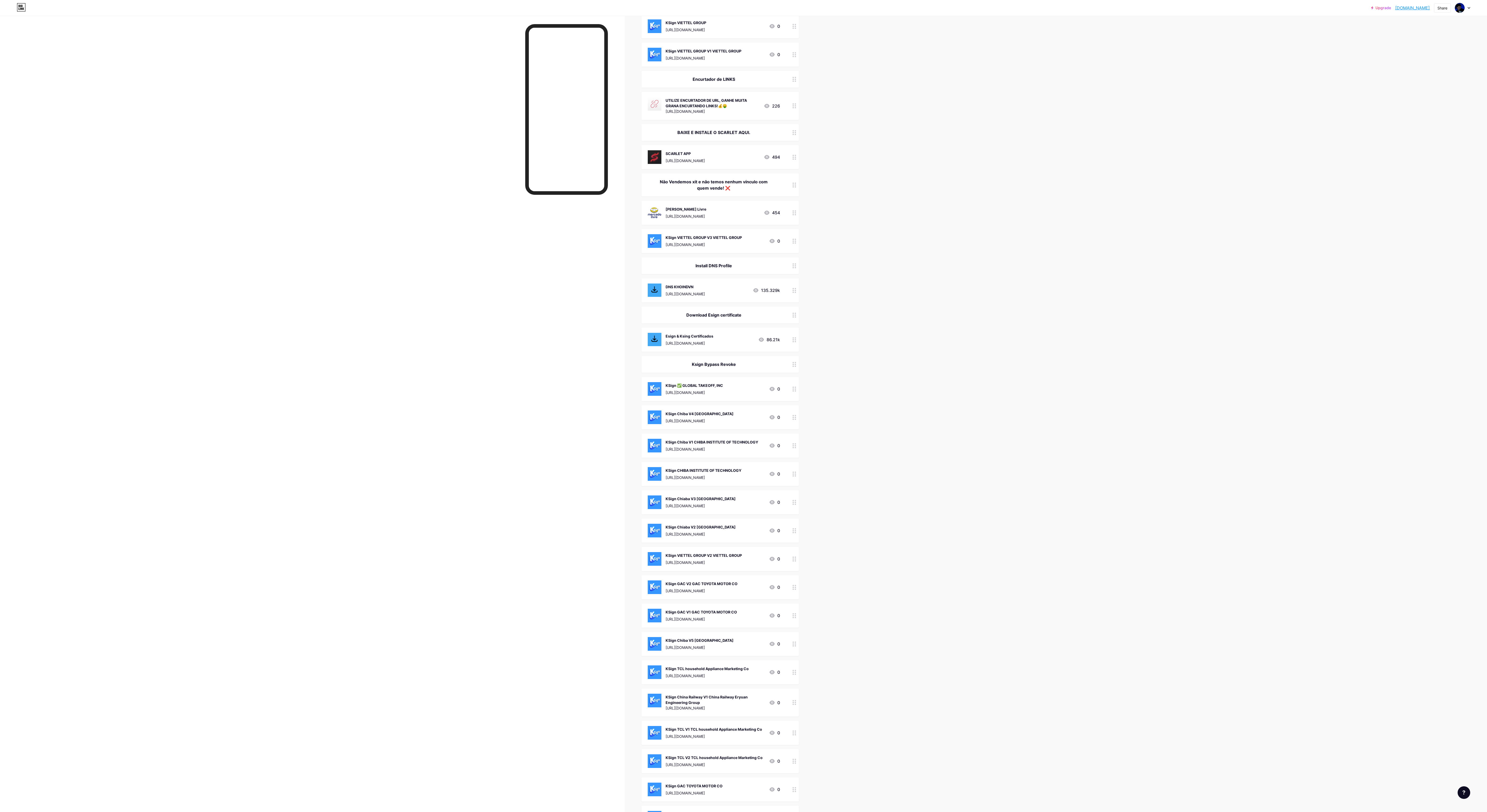
scroll to position [210, 0]
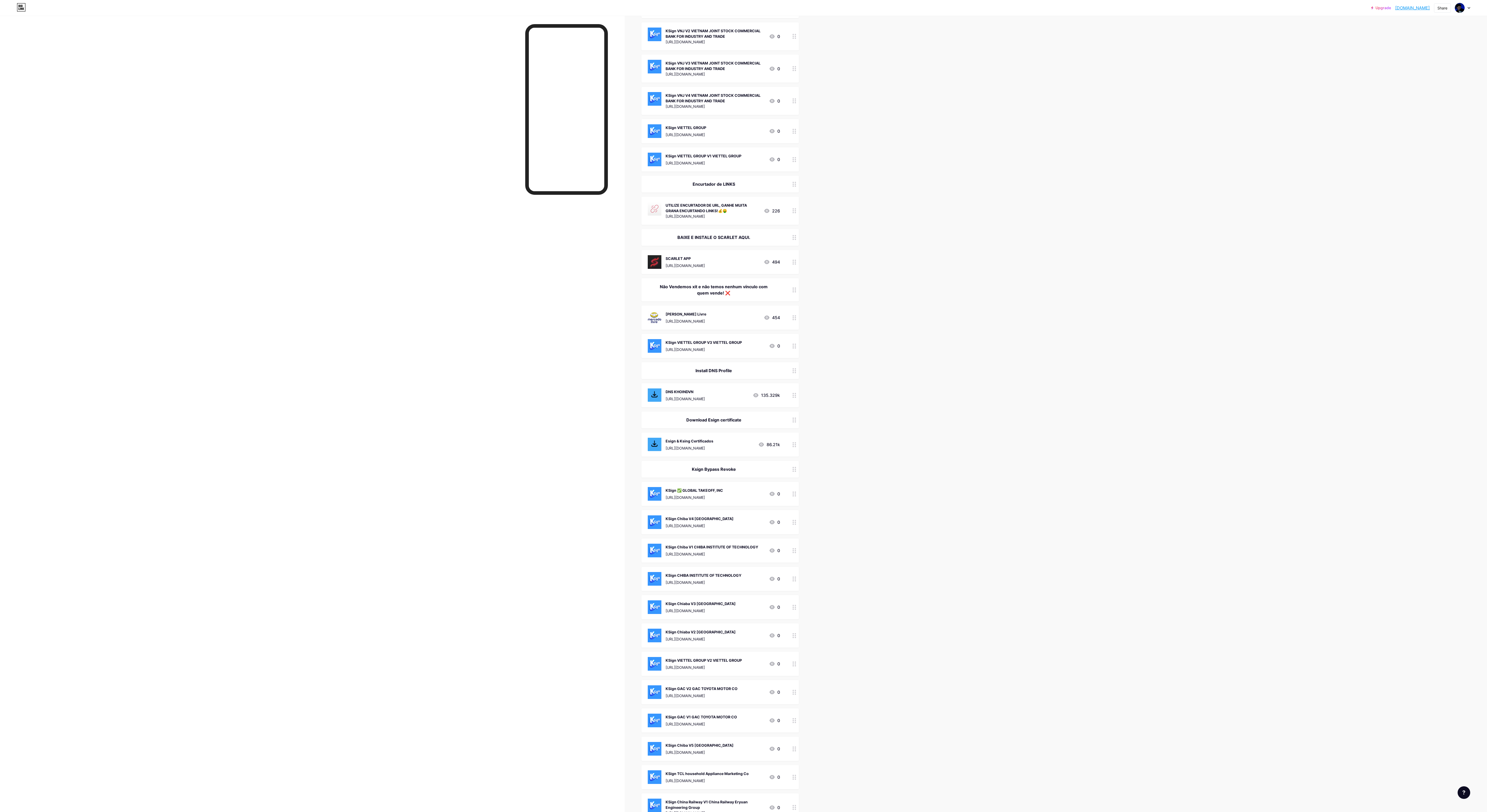
drag, startPoint x: 795, startPoint y: 127, endPoint x: 869, endPoint y: 103, distance: 77.8
click at [372, 103] on div "Upgrade ealmartini.bio.... ealmartini.bio.link Share Switch accounts SEJA BEM V…" at bounding box center [743, 523] width 1487 height 1466
drag, startPoint x: 869, startPoint y: 103, endPoint x: 802, endPoint y: 86, distance: 69.1
click at [372, 121] on div "Upgrade ealmartini.bio.... ealmartini.bio.link Share Switch accounts SEJA BEM V…" at bounding box center [743, 523] width 1487 height 1466
click at [372, 101] on div "Upgrade ealmartini.bio.... ealmartini.bio.link Share Switch accounts SEJA BEM V…" at bounding box center [743, 523] width 1487 height 1466
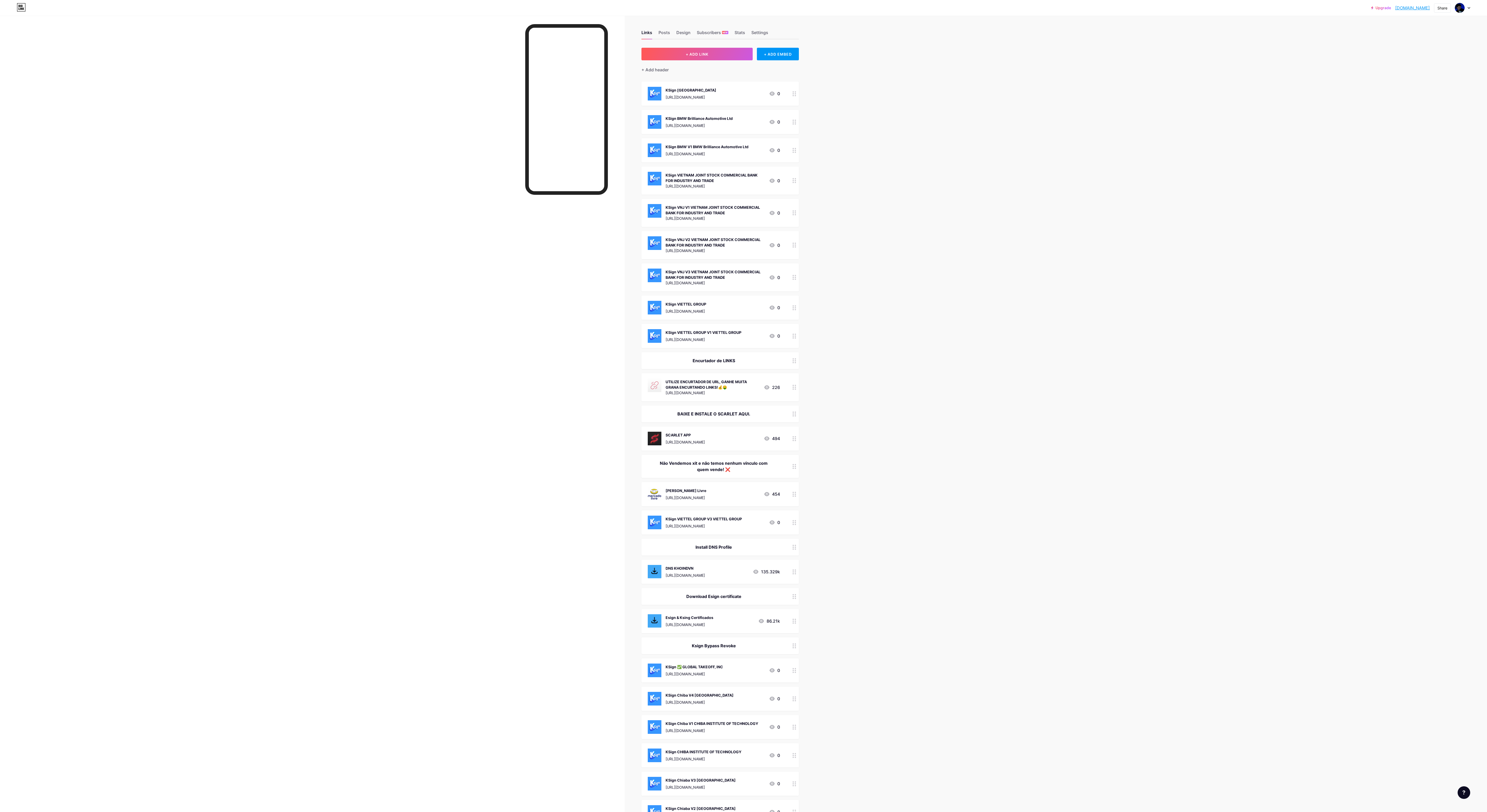
scroll to position [0, 0]
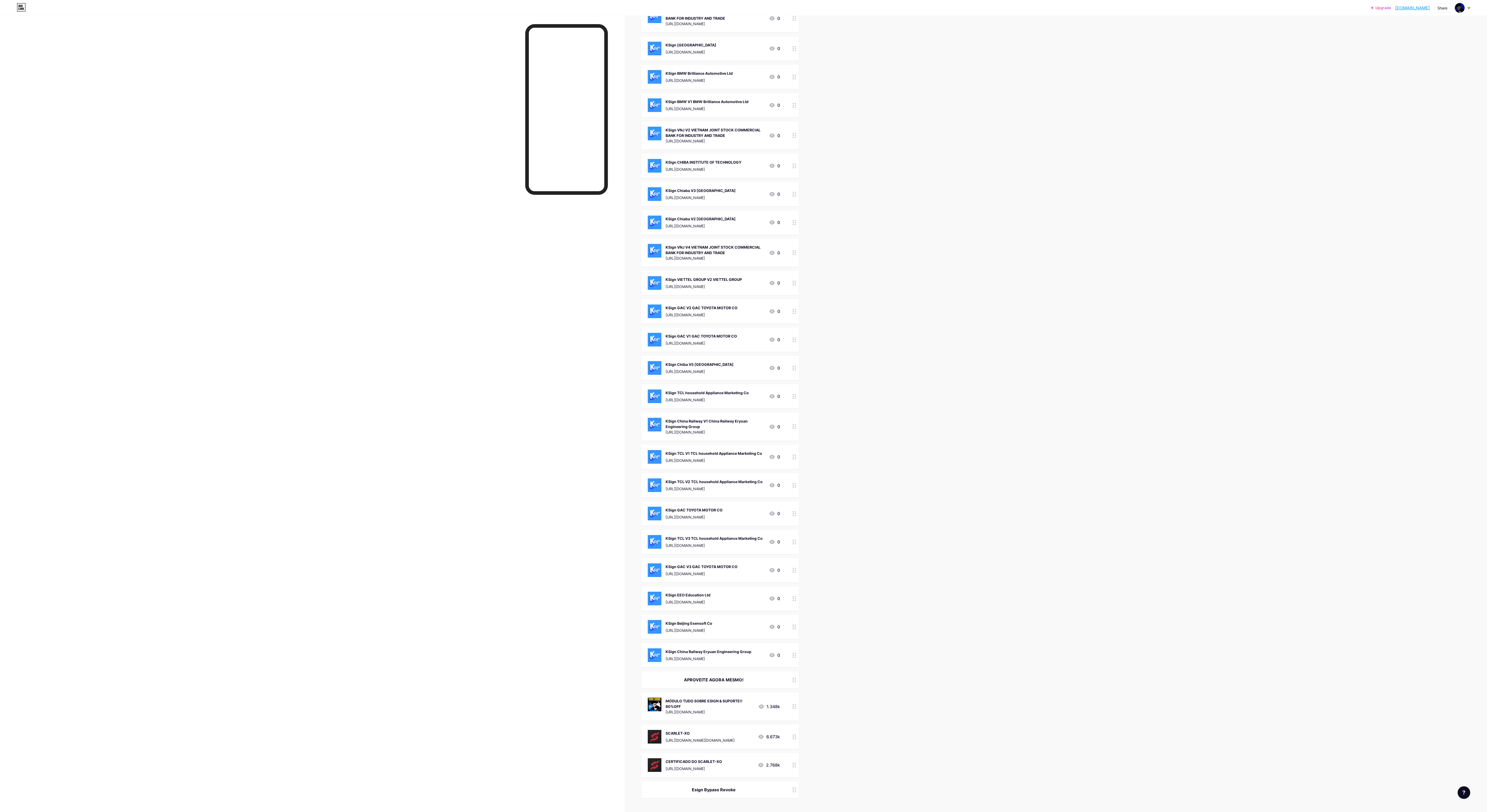
scroll to position [654, 0]
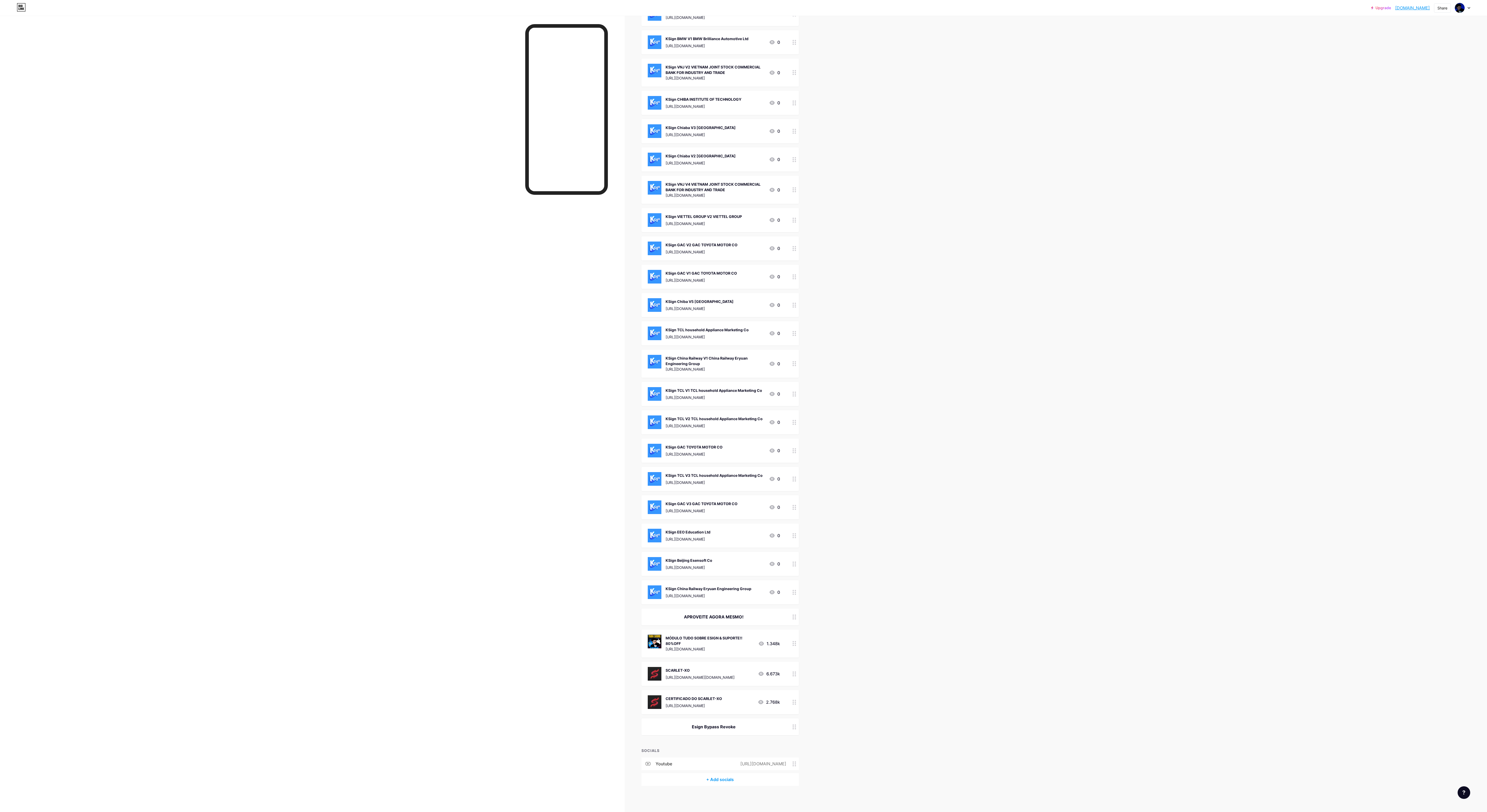
drag, startPoint x: 749, startPoint y: 615, endPoint x: 782, endPoint y: 616, distance: 33.0
click at [780, 616] on div "APROVEITE AGORA MESMO!" at bounding box center [713, 617] width 132 height 6
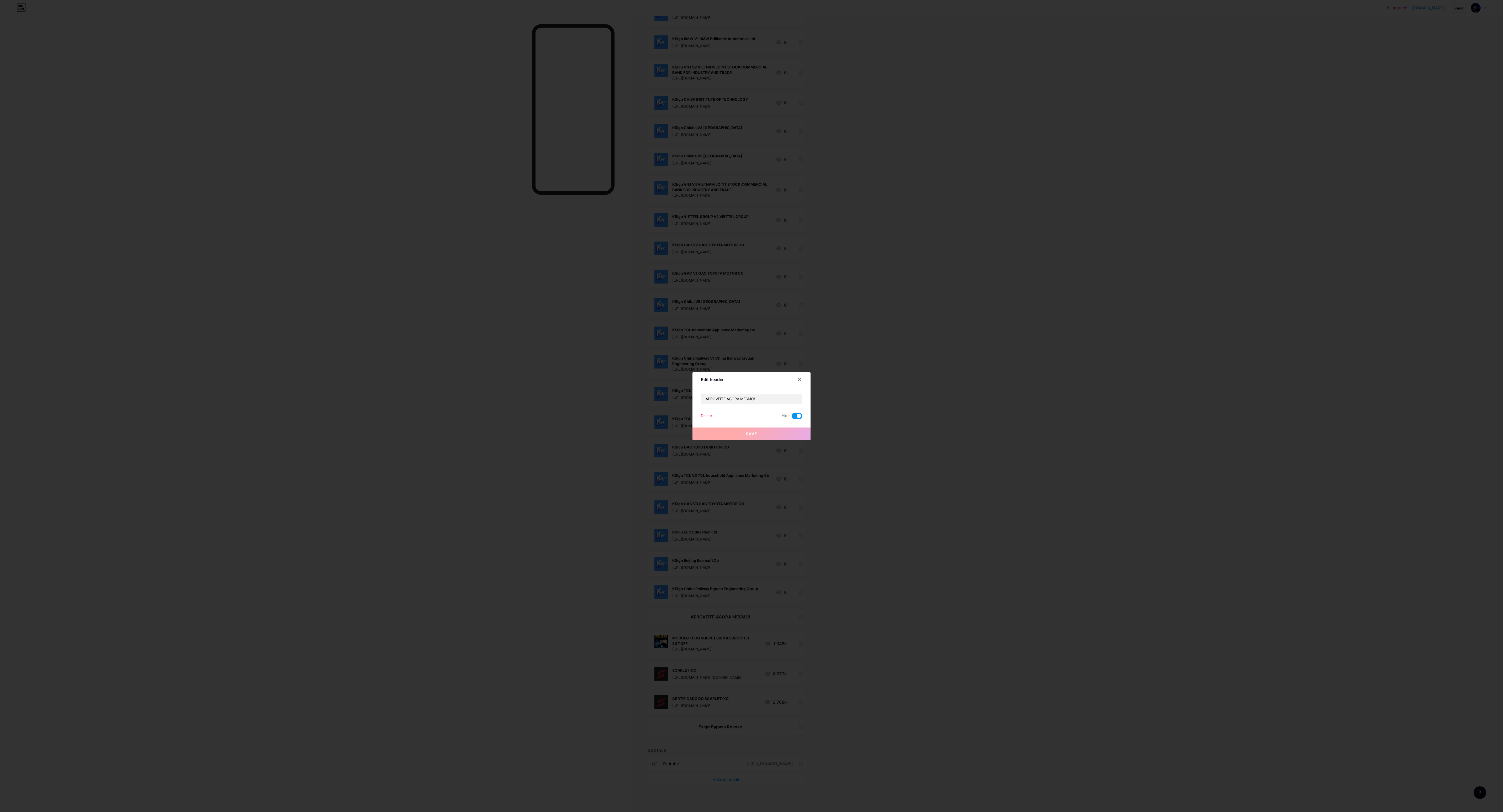
click at [926, 545] on div at bounding box center [752, 406] width 1503 height 812
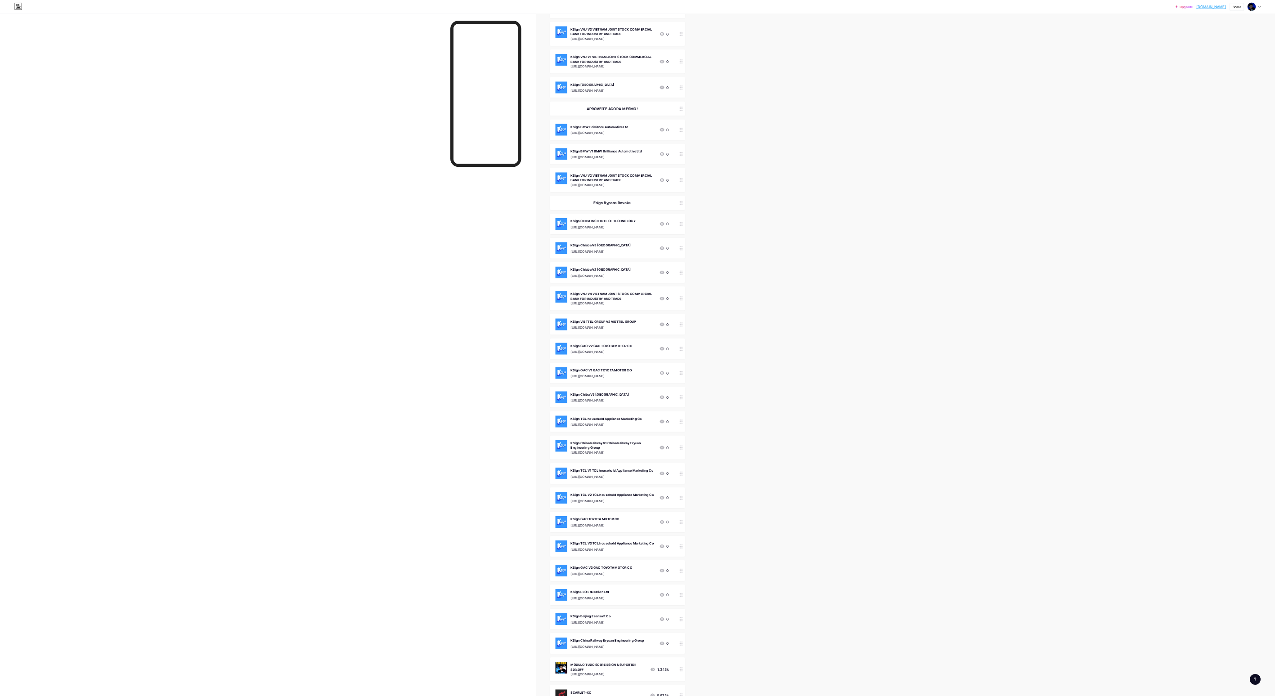
scroll to position [761, 0]
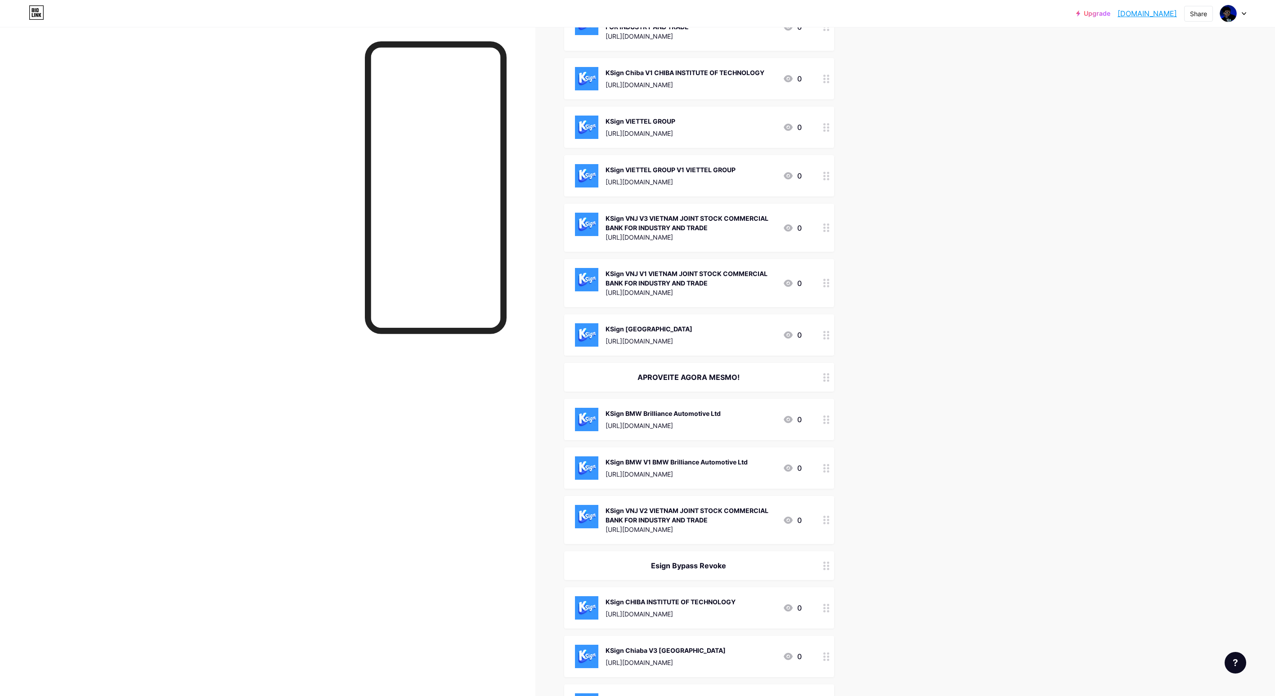
drag, startPoint x: 813, startPoint y: 572, endPoint x: 790, endPoint y: 559, distance: 27.0
click at [790, 559] on div "Esign Bypass Revoke" at bounding box center [699, 565] width 270 height 29
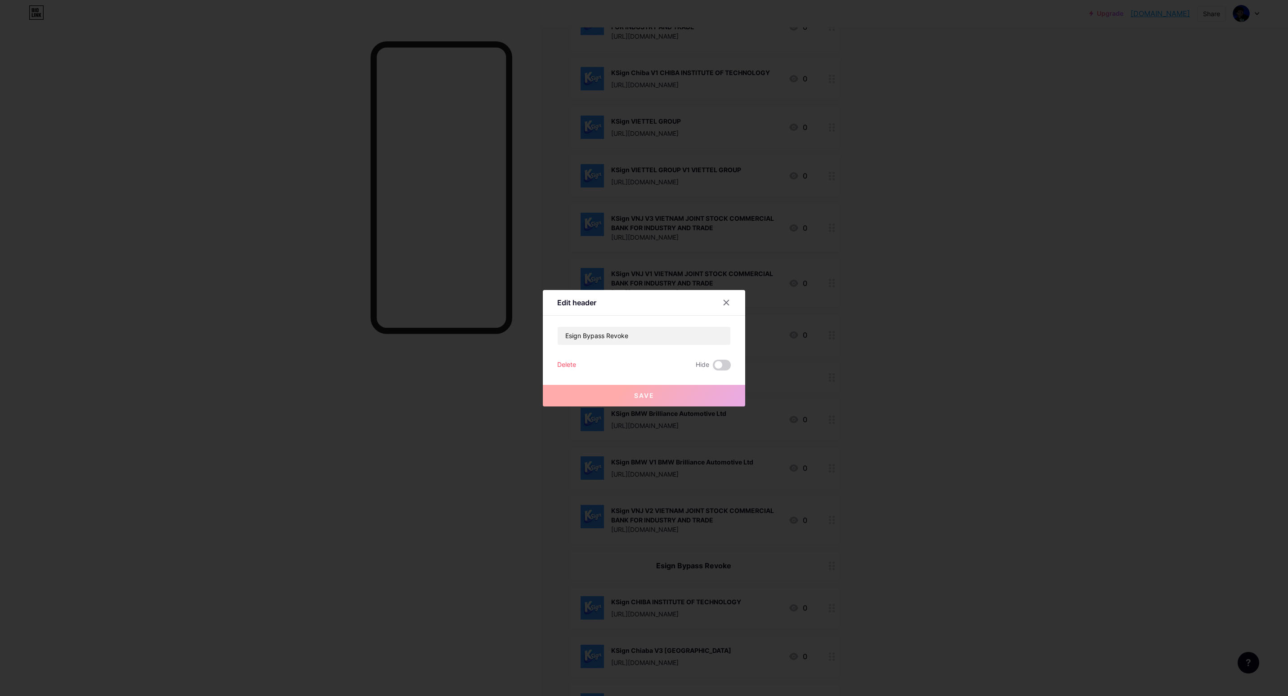
click at [893, 521] on div at bounding box center [644, 348] width 1288 height 696
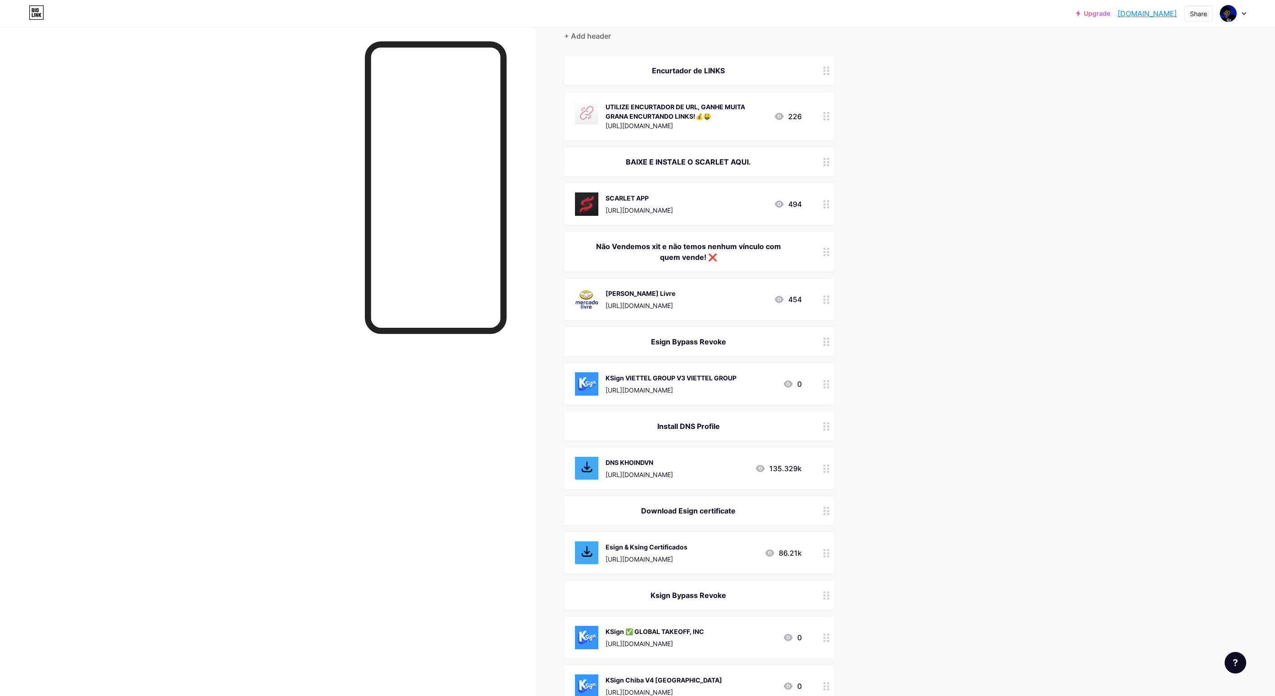
scroll to position [77, 0]
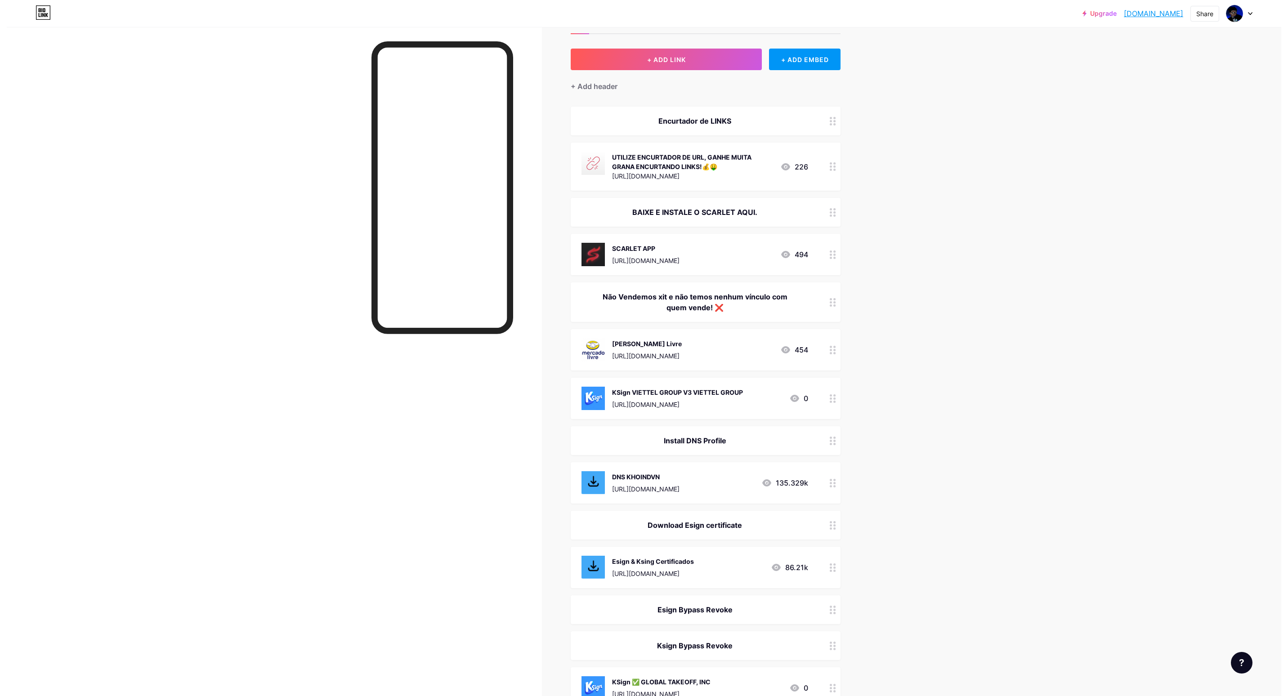
scroll to position [0, 0]
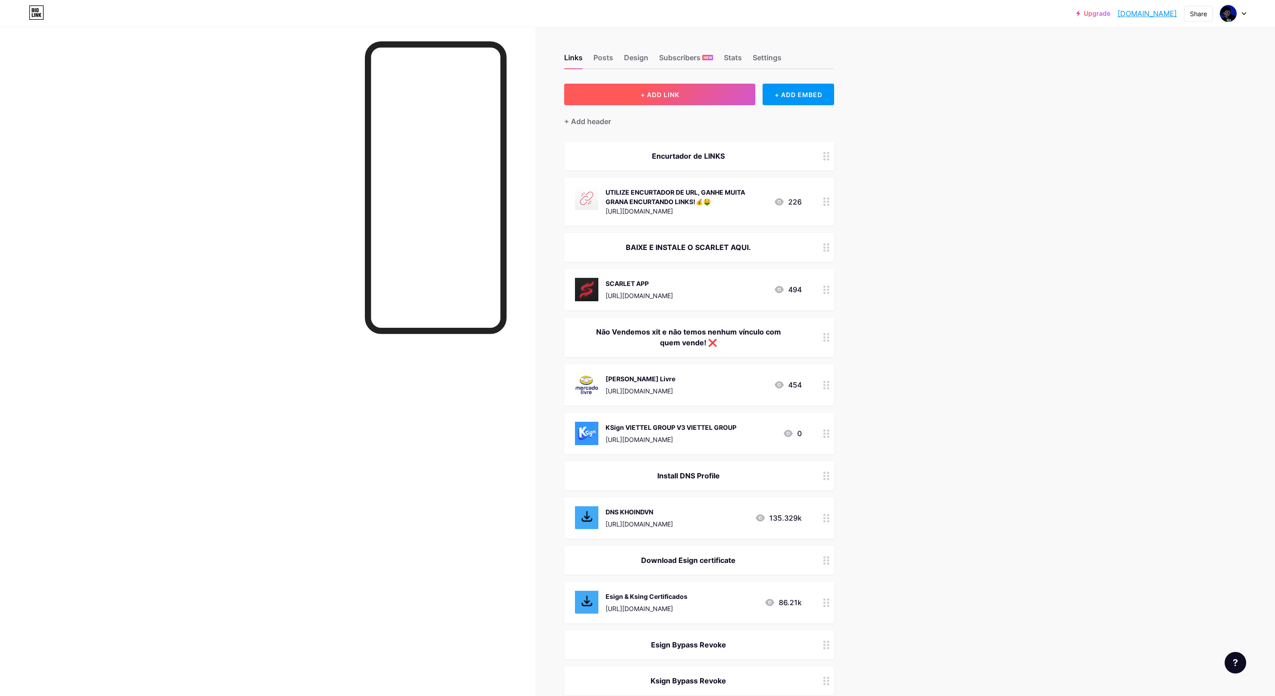
click at [689, 96] on button "+ ADD LINK" at bounding box center [659, 95] width 191 height 22
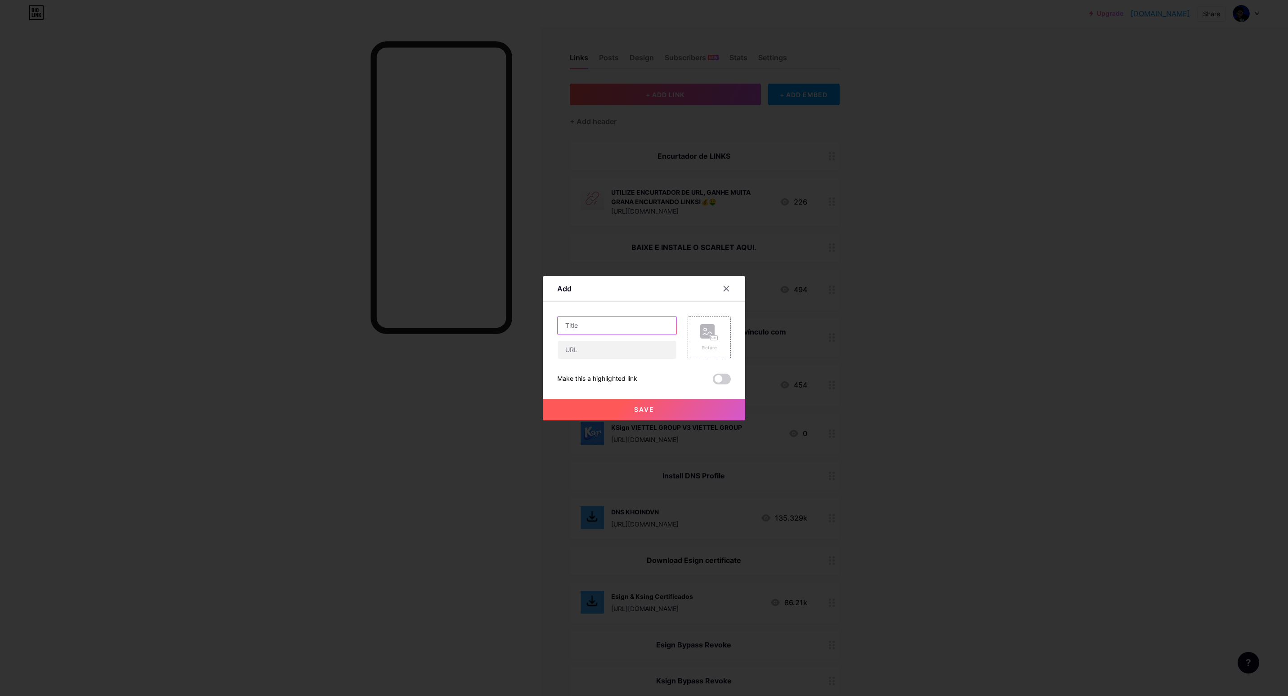
click at [610, 332] on input "text" at bounding box center [617, 326] width 119 height 18
click at [688, 339] on div "Picture" at bounding box center [709, 337] width 43 height 43
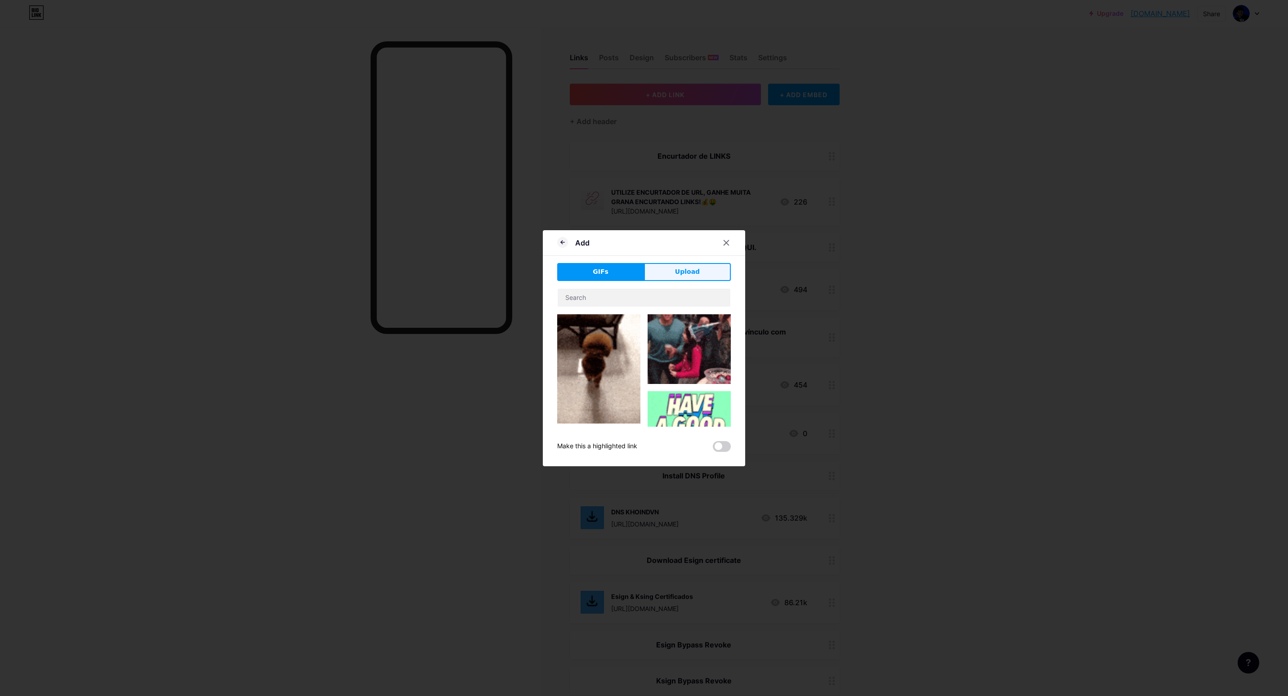
click at [683, 272] on span "Upload" at bounding box center [687, 271] width 25 height 9
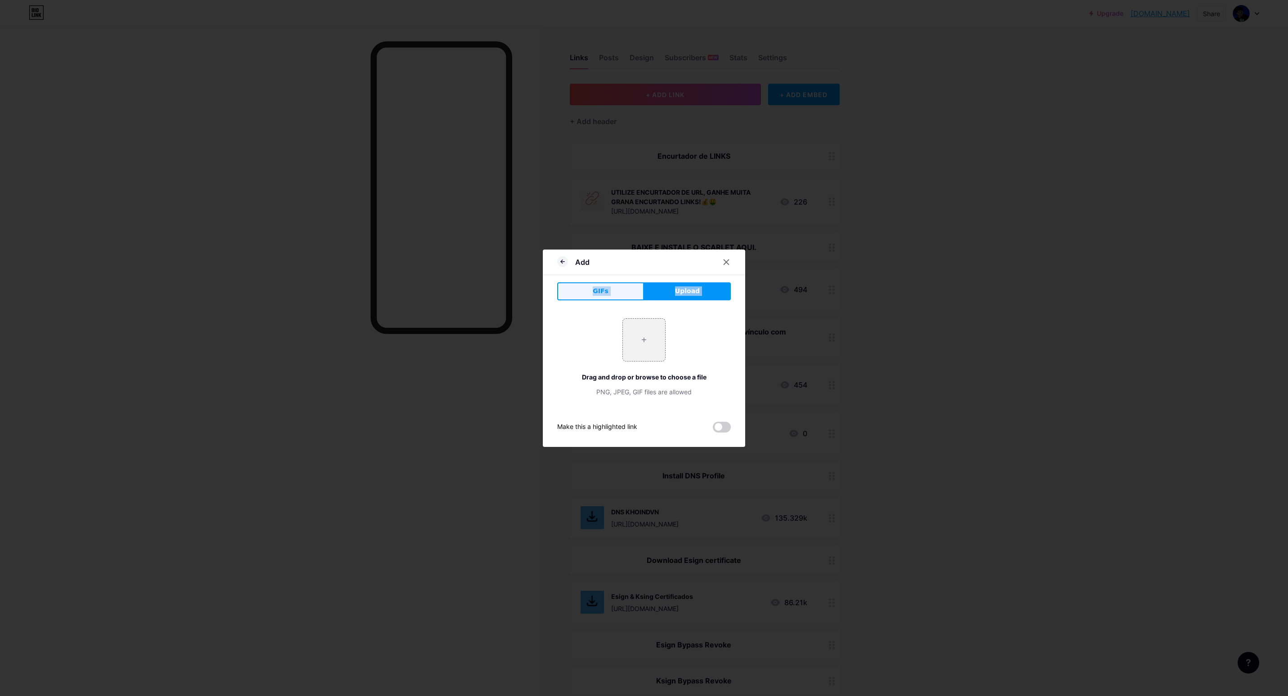
click at [580, 290] on div "GIFs Upload Content YouTube Play YouTube video without leaving your page. ADD V…" at bounding box center [644, 357] width 174 height 150
drag, startPoint x: 580, startPoint y: 290, endPoint x: 632, endPoint y: 340, distance: 72.5
click at [632, 340] on input "file" at bounding box center [644, 340] width 42 height 42
type input "C:\fakepath\gsklw9y0BHYxyoxSFUx9AwBRH3pP6i5L.png"
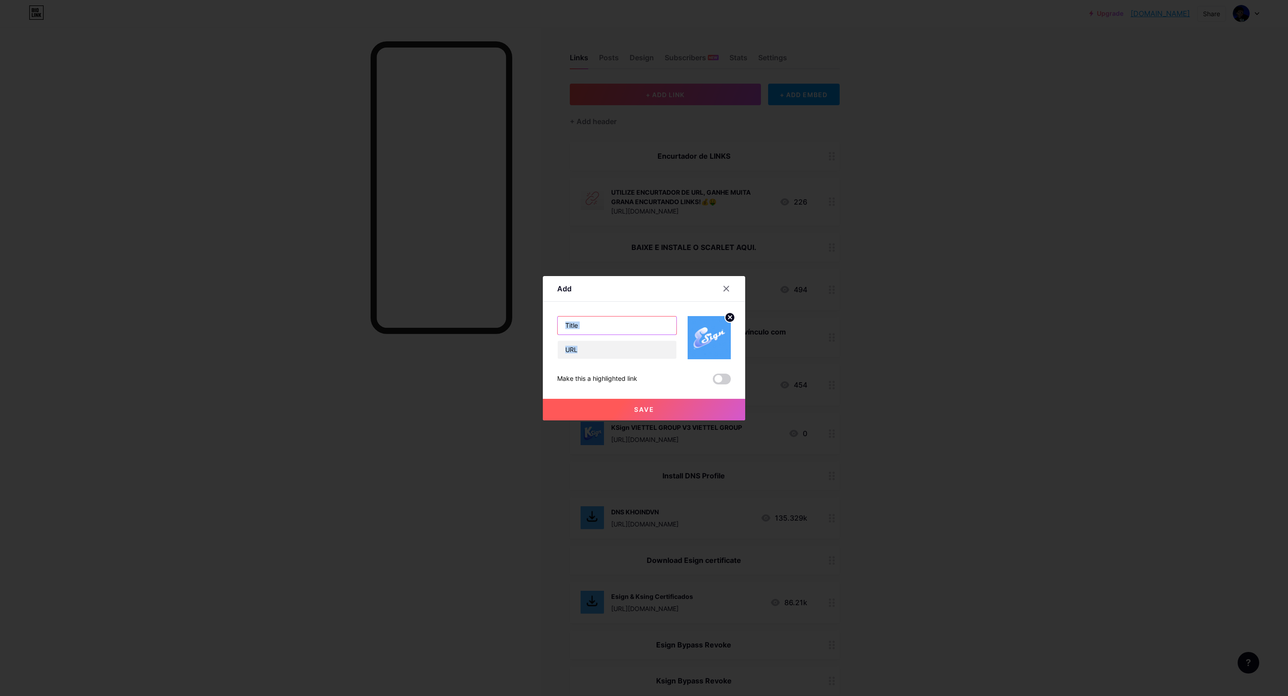
click at [602, 332] on input "text" at bounding box center [617, 326] width 119 height 18
paste input "ESign ✅ GLOBAL TAKEOFF, INC"
type input "ESign ✅ GLOBAL TAKEOFF, INC"
click at [623, 351] on input "text" at bounding box center [617, 350] width 119 height 18
paste input "[URL][DOMAIN_NAME]"
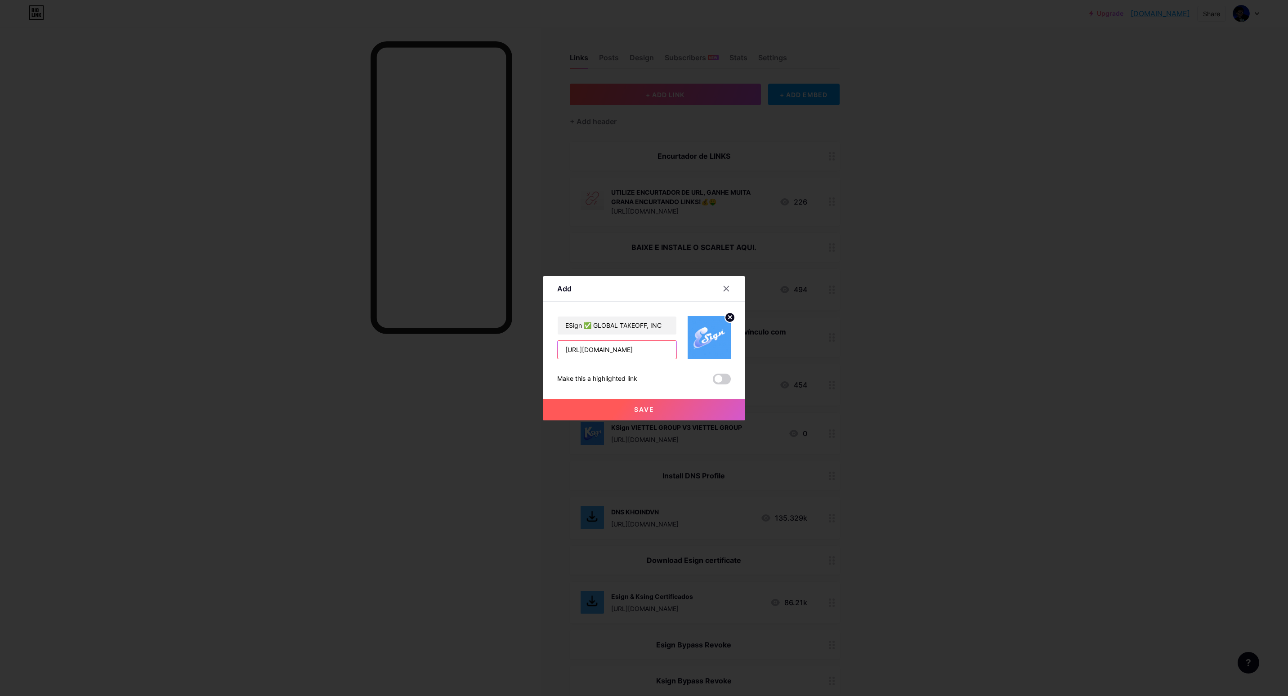
type input "[URL][DOMAIN_NAME]"
click at [640, 406] on span "Save" at bounding box center [644, 410] width 20 height 8
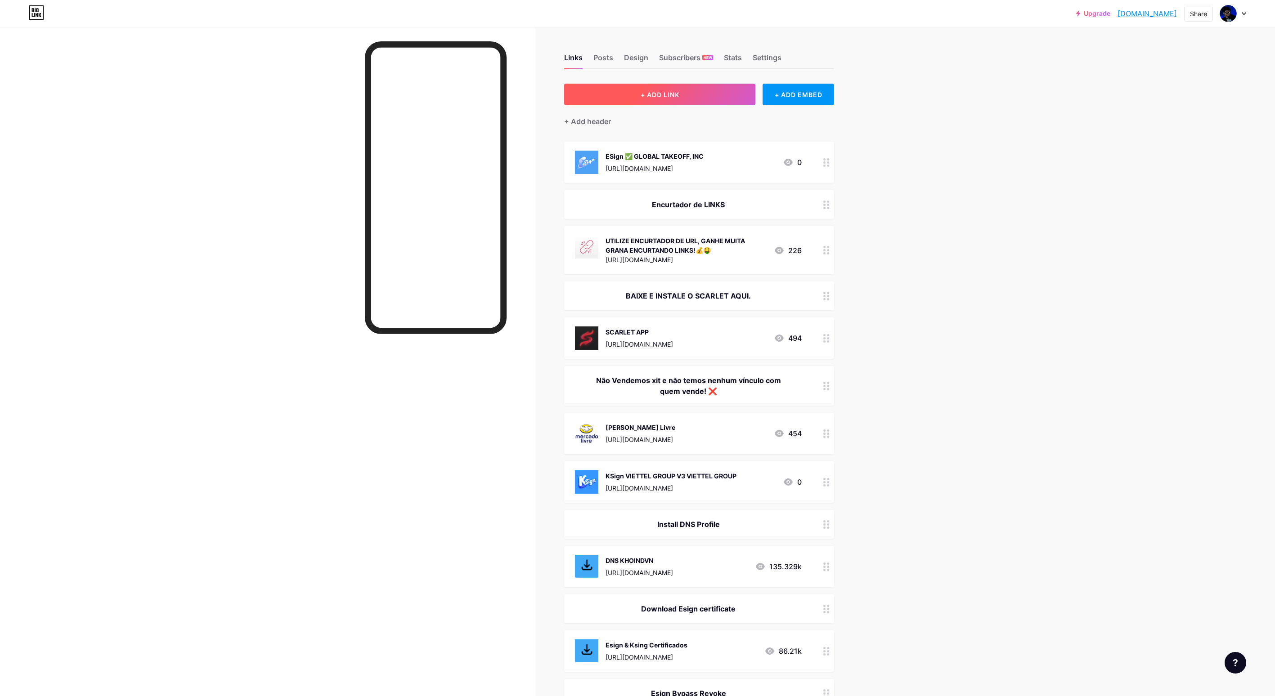
click at [635, 98] on button "+ ADD LINK" at bounding box center [659, 95] width 191 height 22
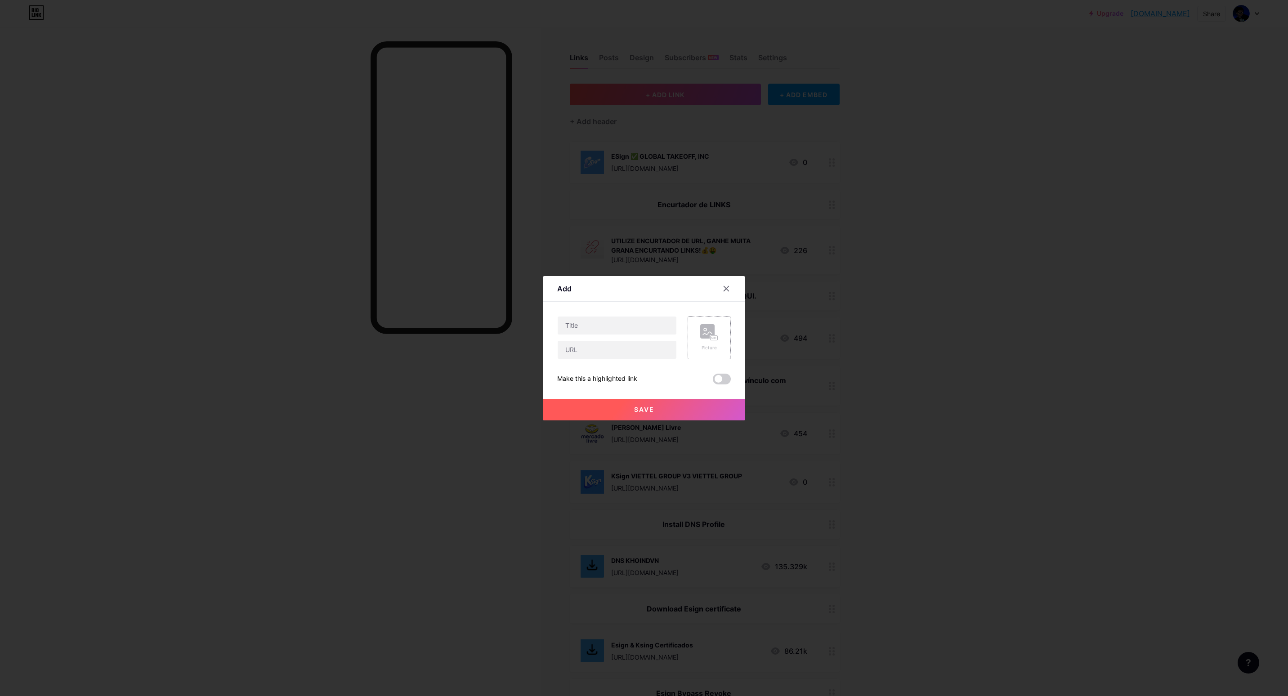
click at [718, 350] on div "Picture" at bounding box center [709, 337] width 43 height 43
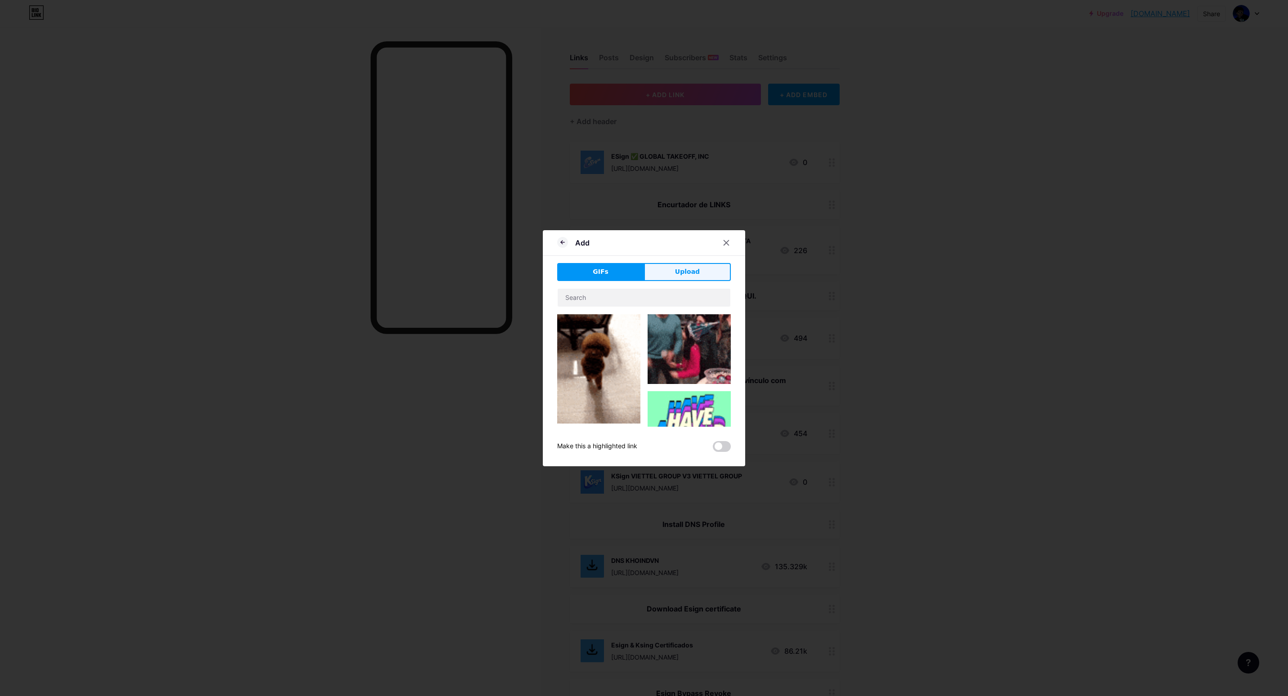
drag, startPoint x: 679, startPoint y: 255, endPoint x: 679, endPoint y: 268, distance: 12.6
click at [679, 265] on div "Add GIFs Upload Content YouTube Play YouTube video without leaving your page. A…" at bounding box center [644, 348] width 202 height 236
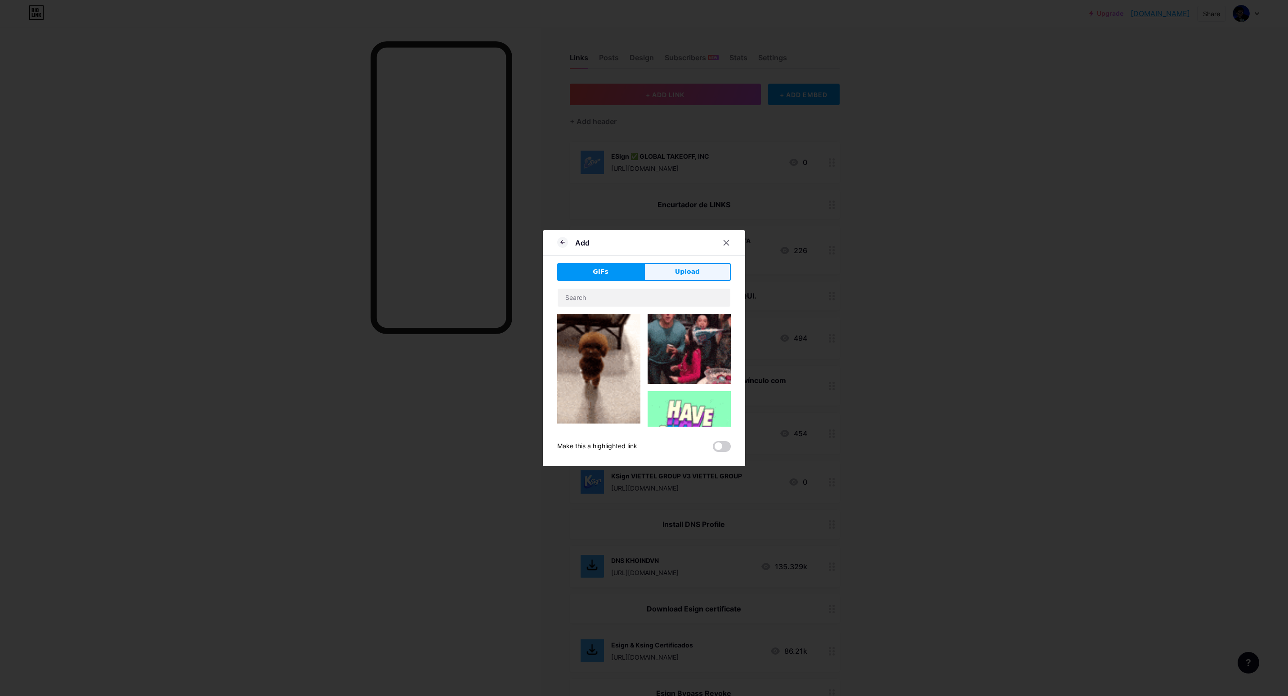
click at [679, 268] on span "Upload" at bounding box center [687, 271] width 25 height 9
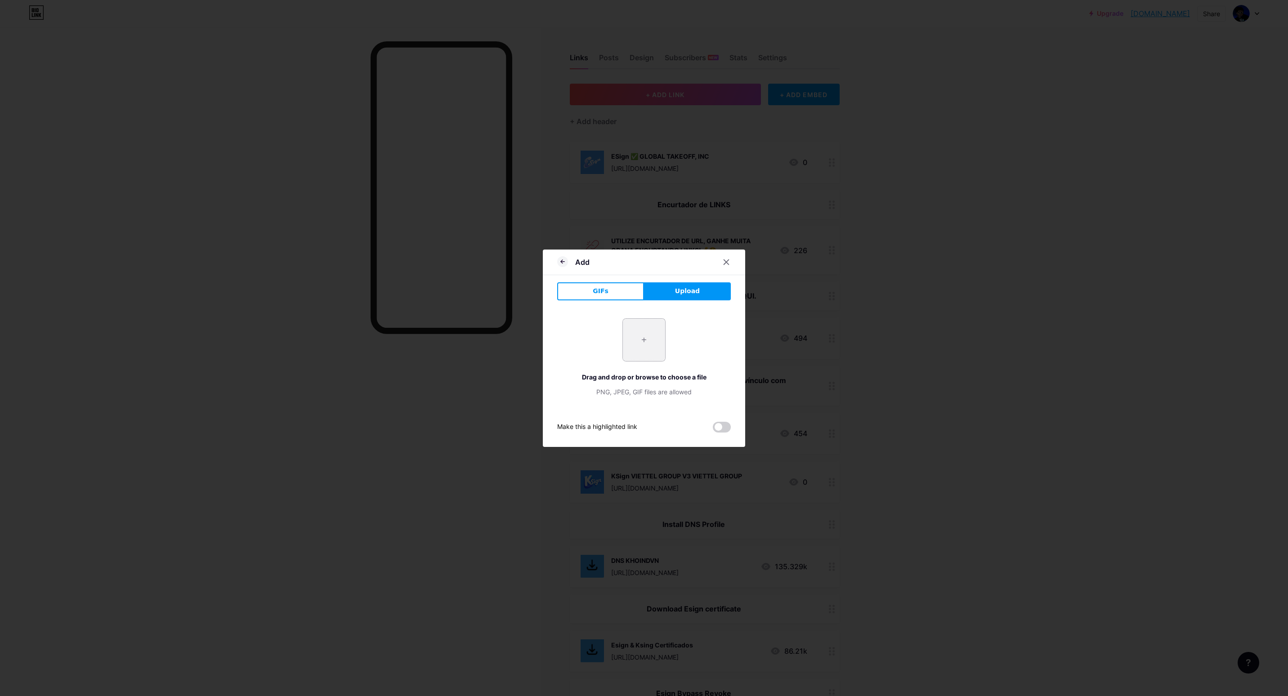
click at [640, 339] on input "file" at bounding box center [644, 340] width 42 height 42
type input "C:\fakepath\gsklw9y0BHYxyoxSFUx9AwBRH3pP6i5L.png"
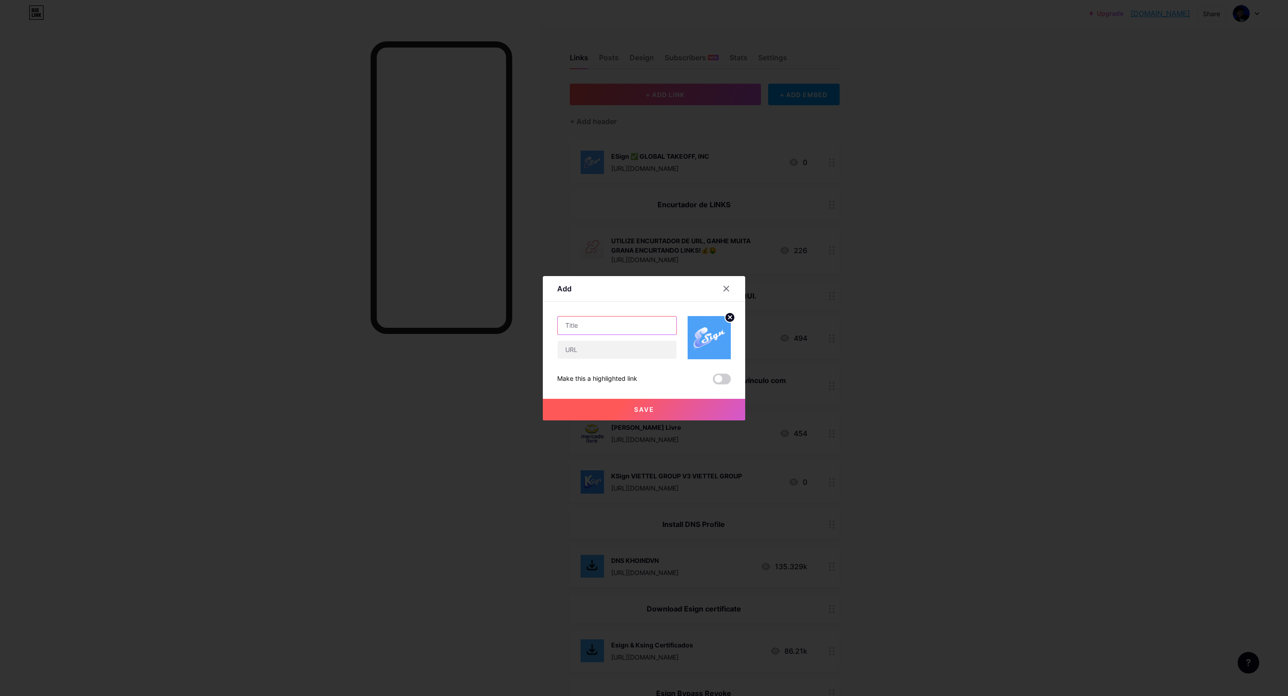
click at [591, 329] on input "text" at bounding box center [617, 326] width 119 height 18
paste input "ESign [GEOGRAPHIC_DATA]"
type input "ESign [GEOGRAPHIC_DATA]"
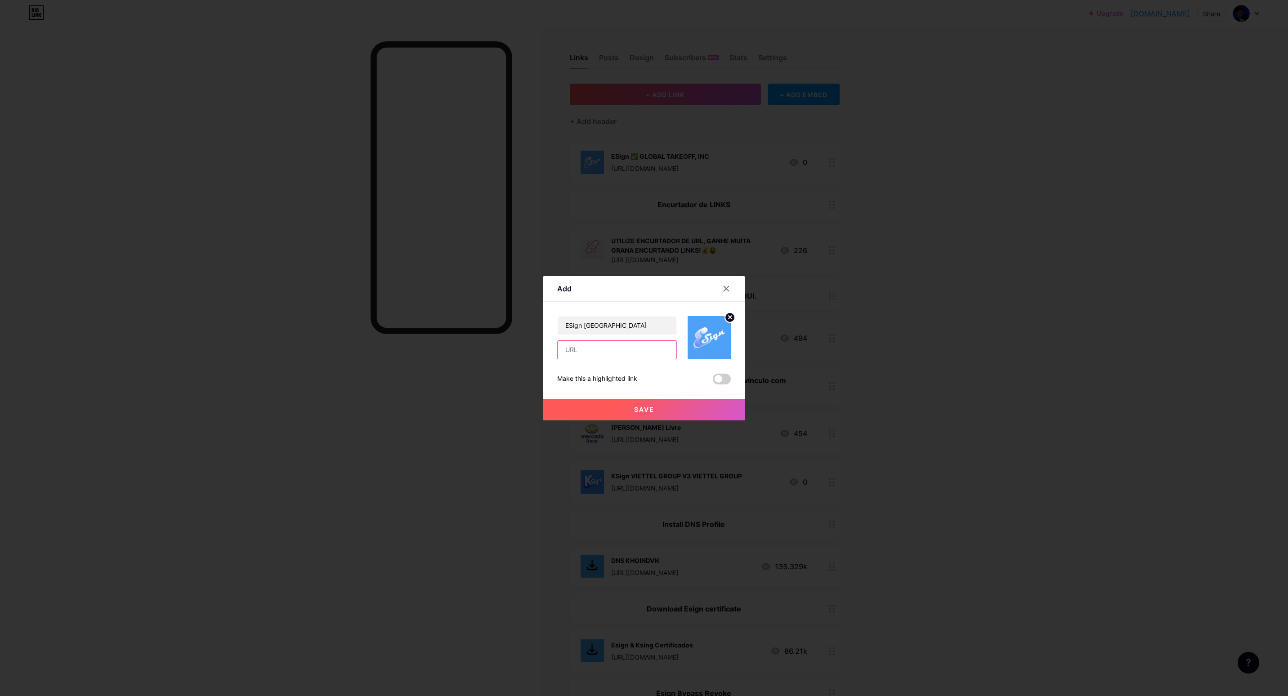
click at [612, 358] on input "text" at bounding box center [617, 350] width 119 height 18
paste input "[URL][DOMAIN_NAME]"
type input "[URL][DOMAIN_NAME]"
click at [668, 406] on button "Save" at bounding box center [644, 410] width 202 height 22
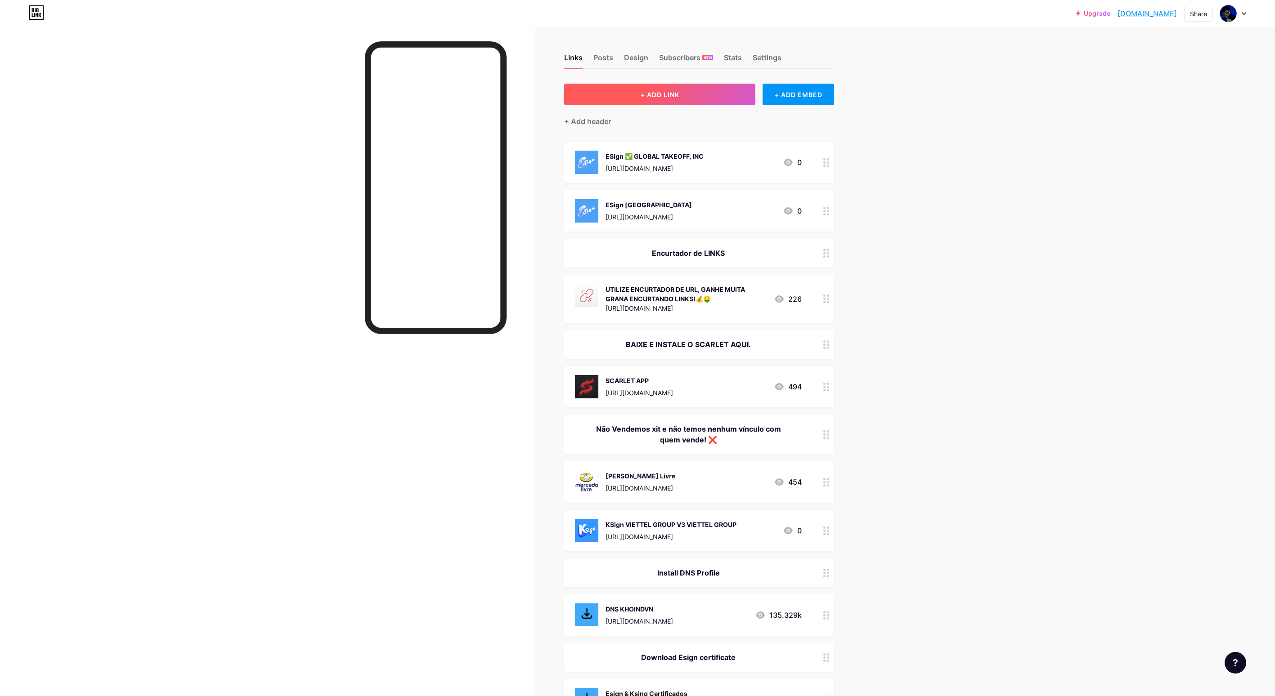
click at [652, 96] on span "+ ADD LINK" at bounding box center [659, 95] width 39 height 8
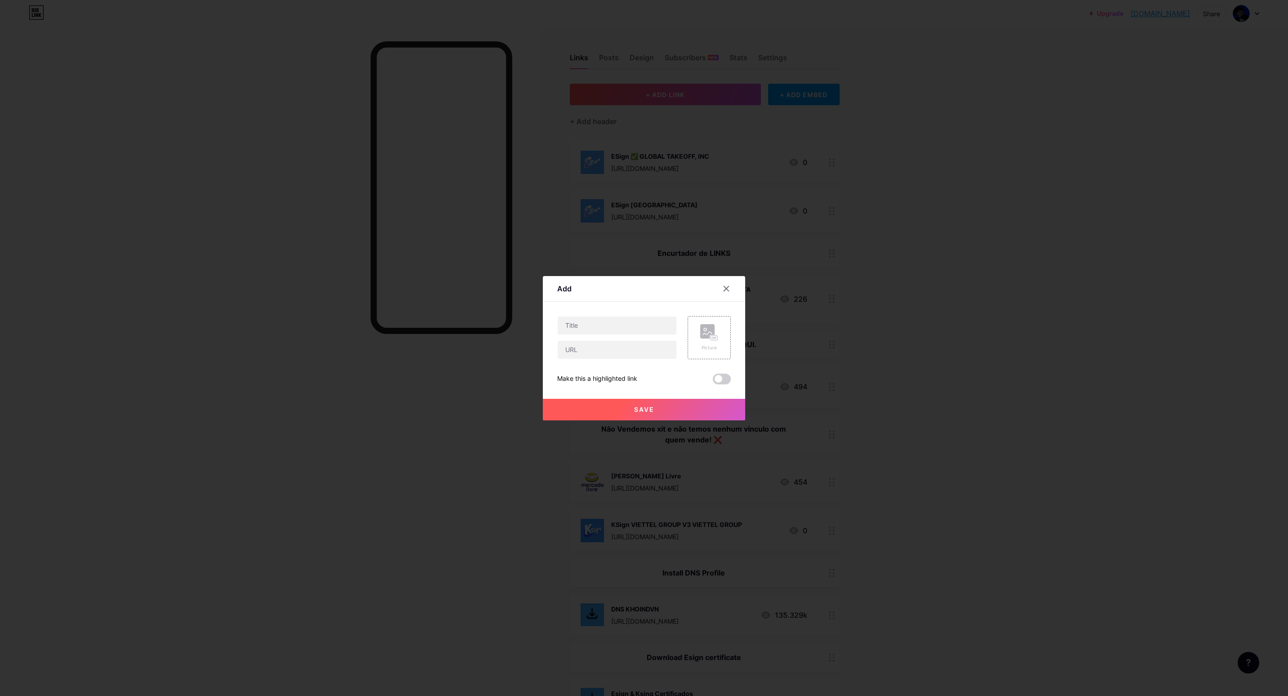
click at [605, 337] on div at bounding box center [617, 337] width 120 height 43
click at [605, 324] on input "text" at bounding box center [617, 326] width 119 height 18
paste input "ESign BMW Brilliance Automotive Ltd"
type input "ESign BMW Brilliance Automotive Ltd"
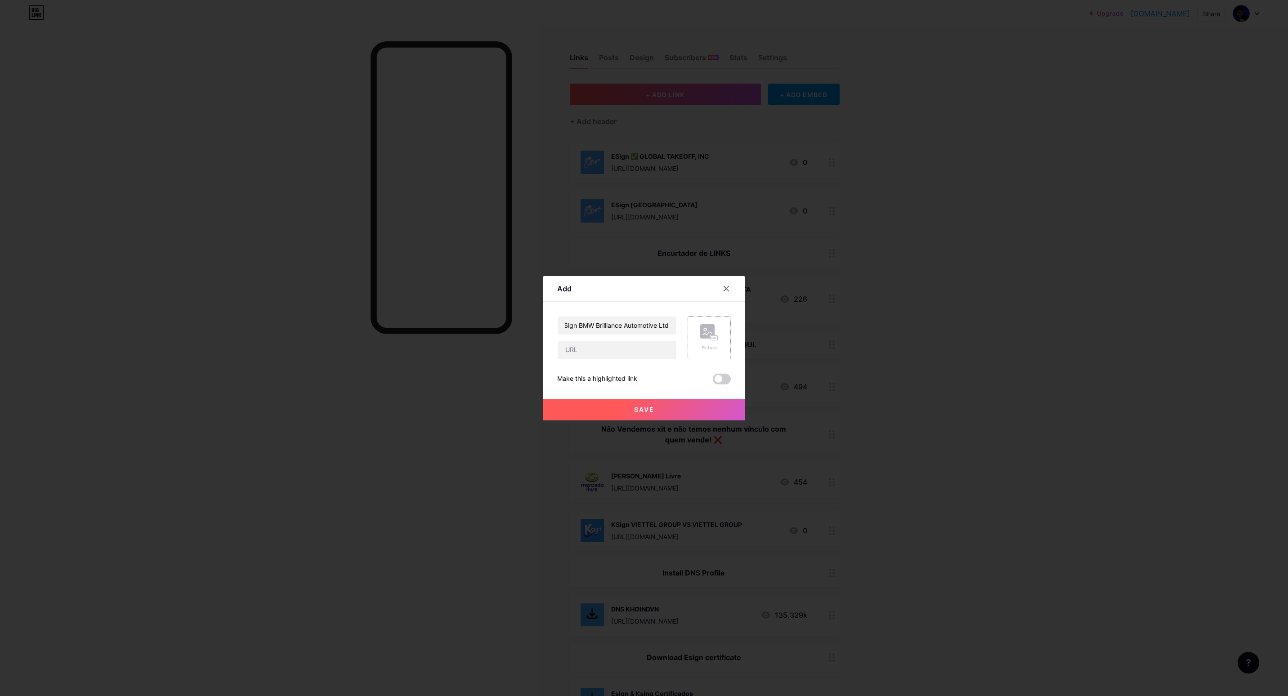
click at [723, 338] on div "Picture" at bounding box center [709, 337] width 43 height 43
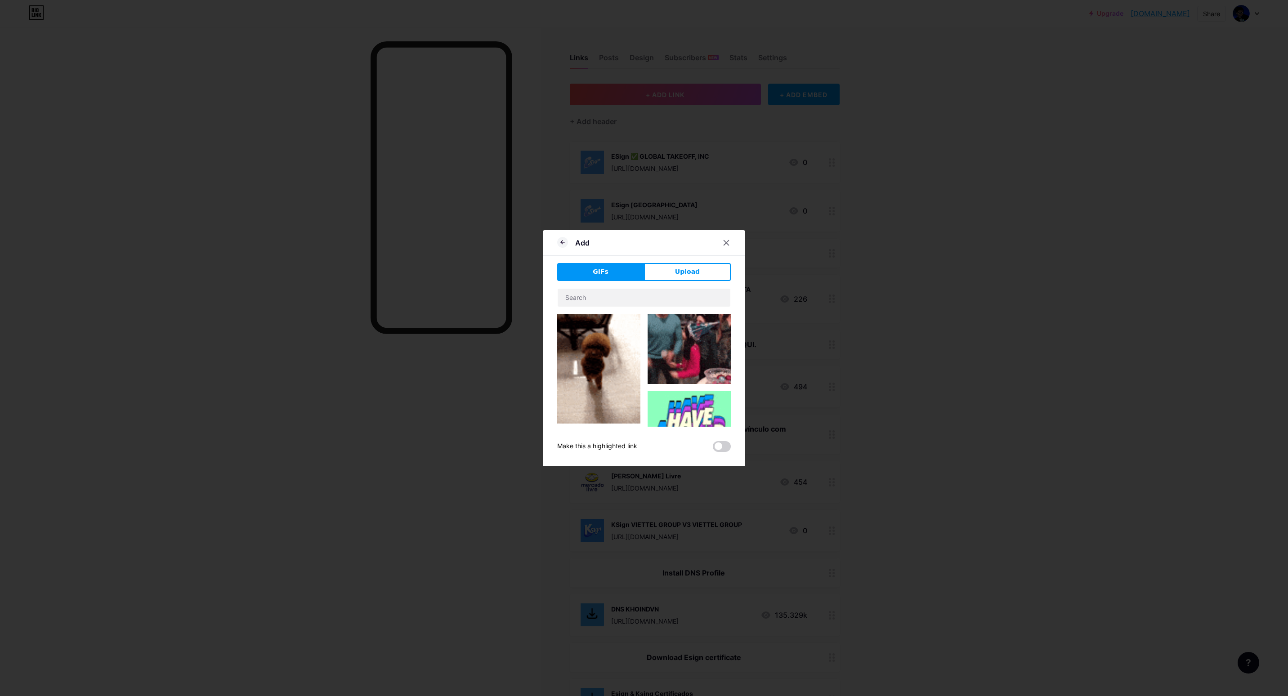
click at [666, 273] on button "Upload" at bounding box center [687, 272] width 87 height 18
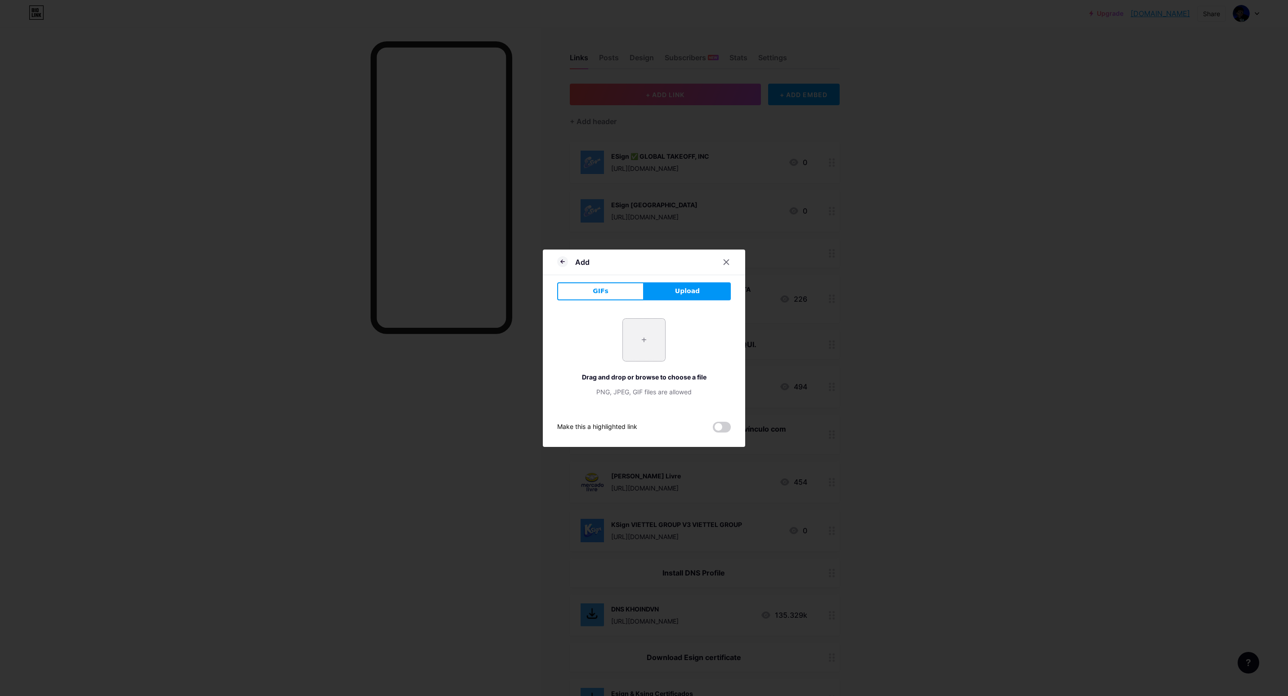
click at [634, 328] on input "file" at bounding box center [644, 340] width 42 height 42
type input "C:\fakepath\gsklw9y0BHYxyoxSFUx9AwBRH3pP6i5L.png"
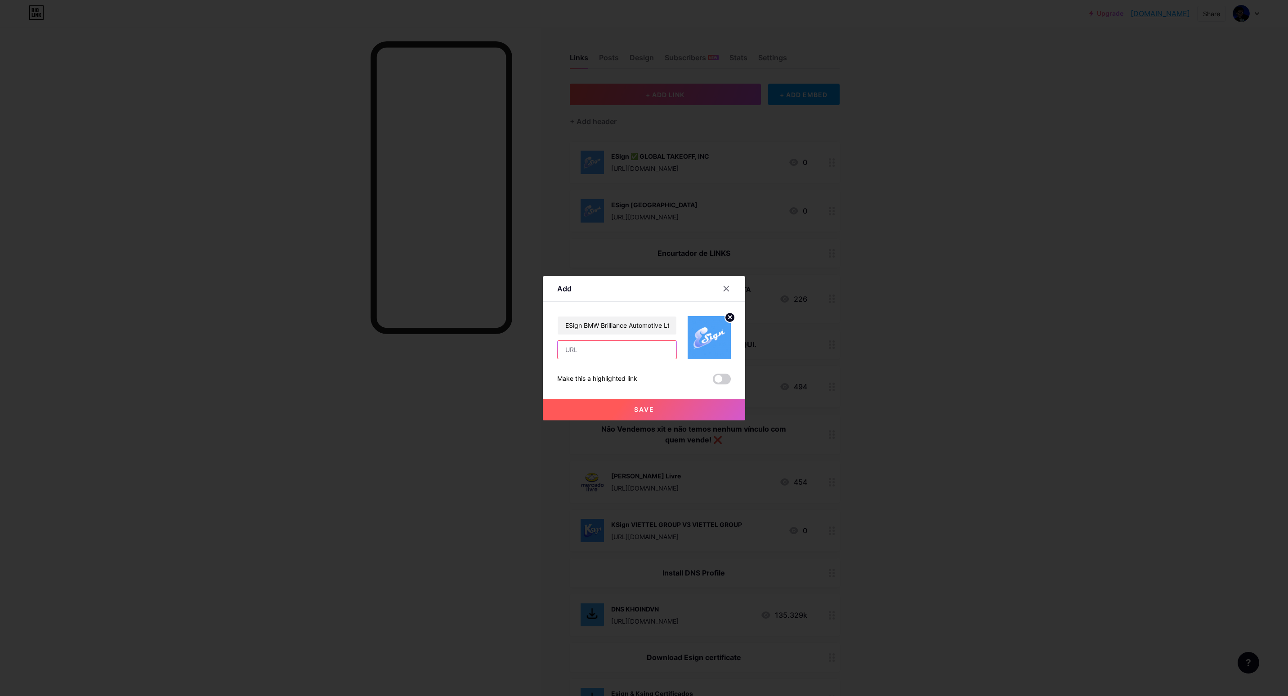
click at [585, 353] on input "text" at bounding box center [617, 350] width 119 height 18
paste input "[URL][DOMAIN_NAME]"
type input "[URL][DOMAIN_NAME]"
click at [615, 410] on button "Save" at bounding box center [644, 410] width 202 height 22
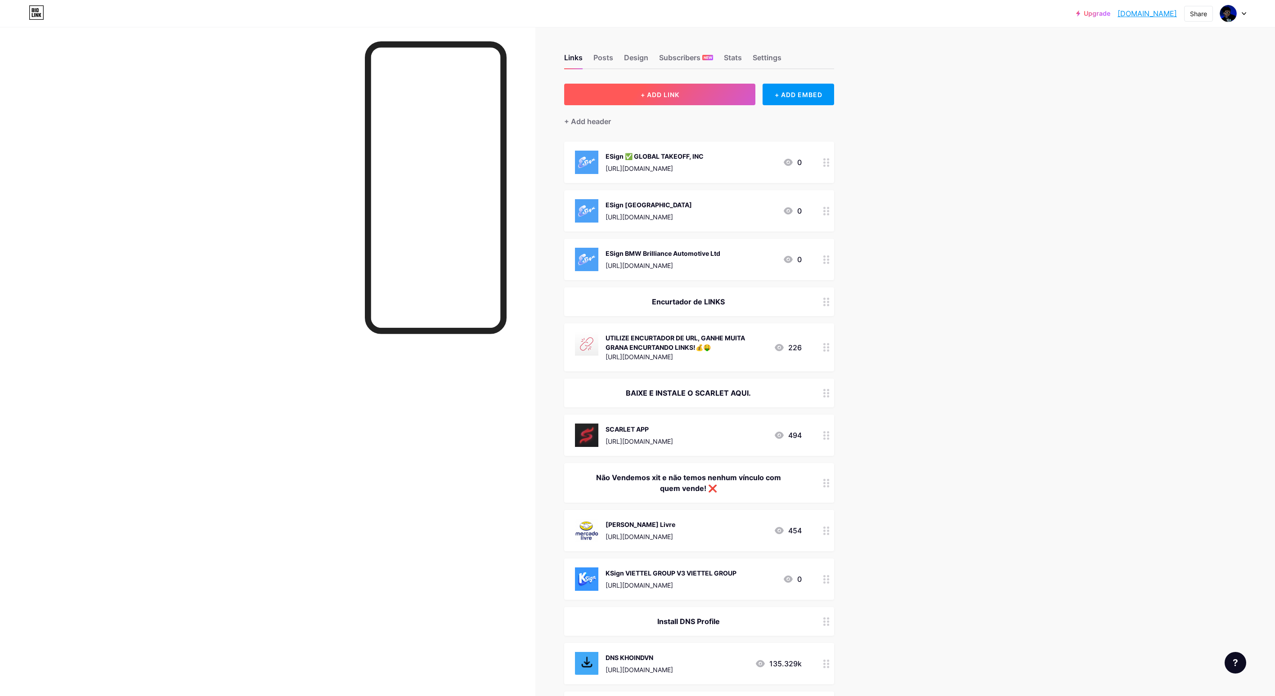
click at [669, 88] on button "+ ADD LINK" at bounding box center [659, 95] width 191 height 22
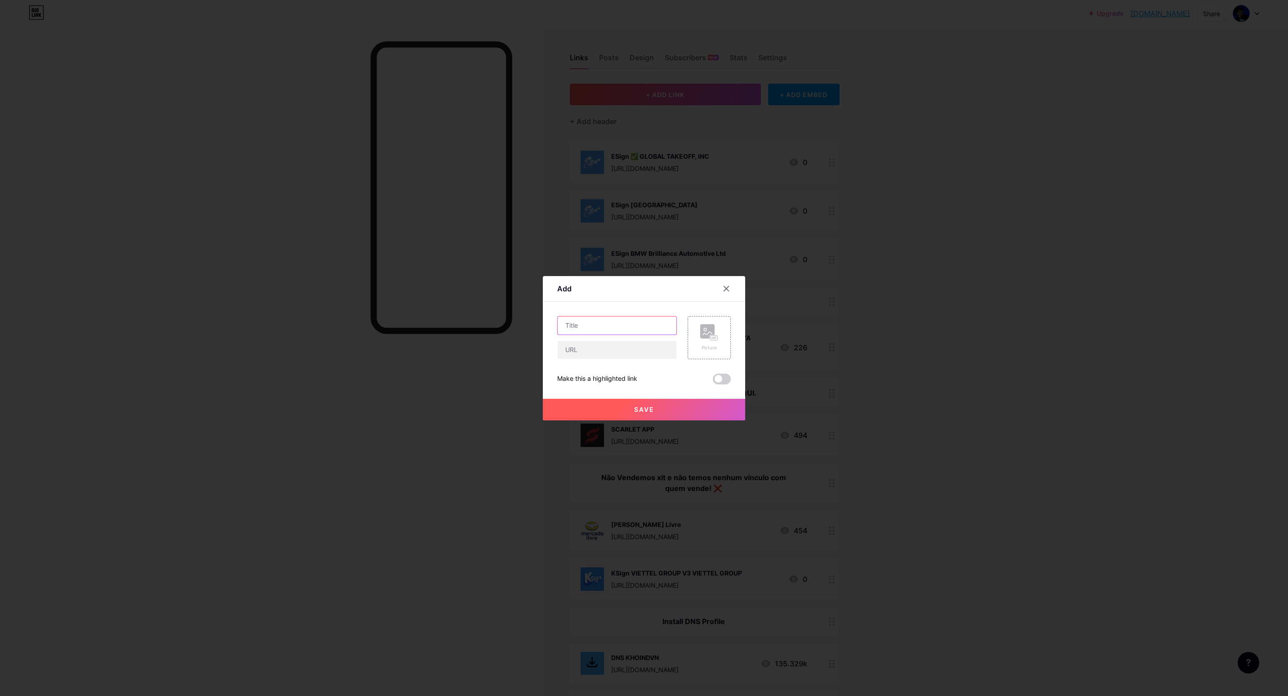
drag, startPoint x: 613, startPoint y: 326, endPoint x: 761, endPoint y: 369, distance: 153.7
click at [618, 326] on input "text" at bounding box center [617, 326] width 119 height 18
paste input "ESign VIETNAM JOINT STOCK COMMERCIAL BANK FOR INDUSTRY AND TRADE"
type input "ESign VIETNAM JOINT STOCK COMMERCIAL BANK FOR INDUSTRY AND TRADE"
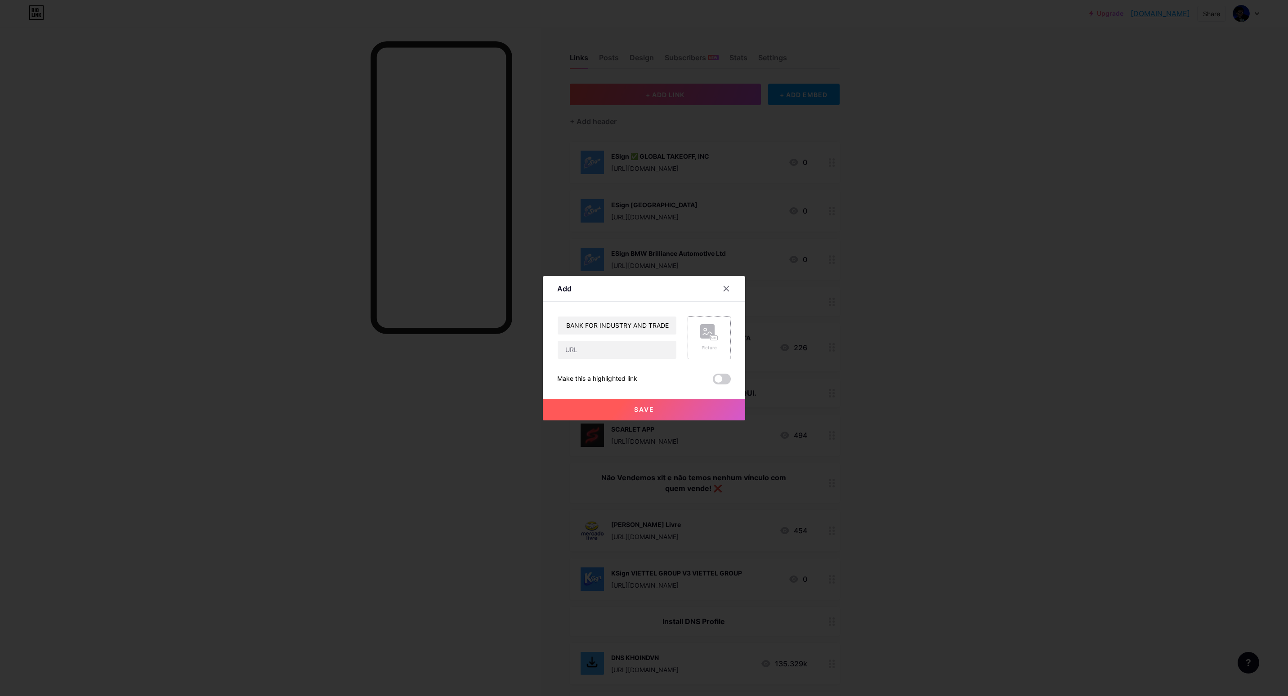
click at [702, 339] on icon at bounding box center [709, 332] width 18 height 17
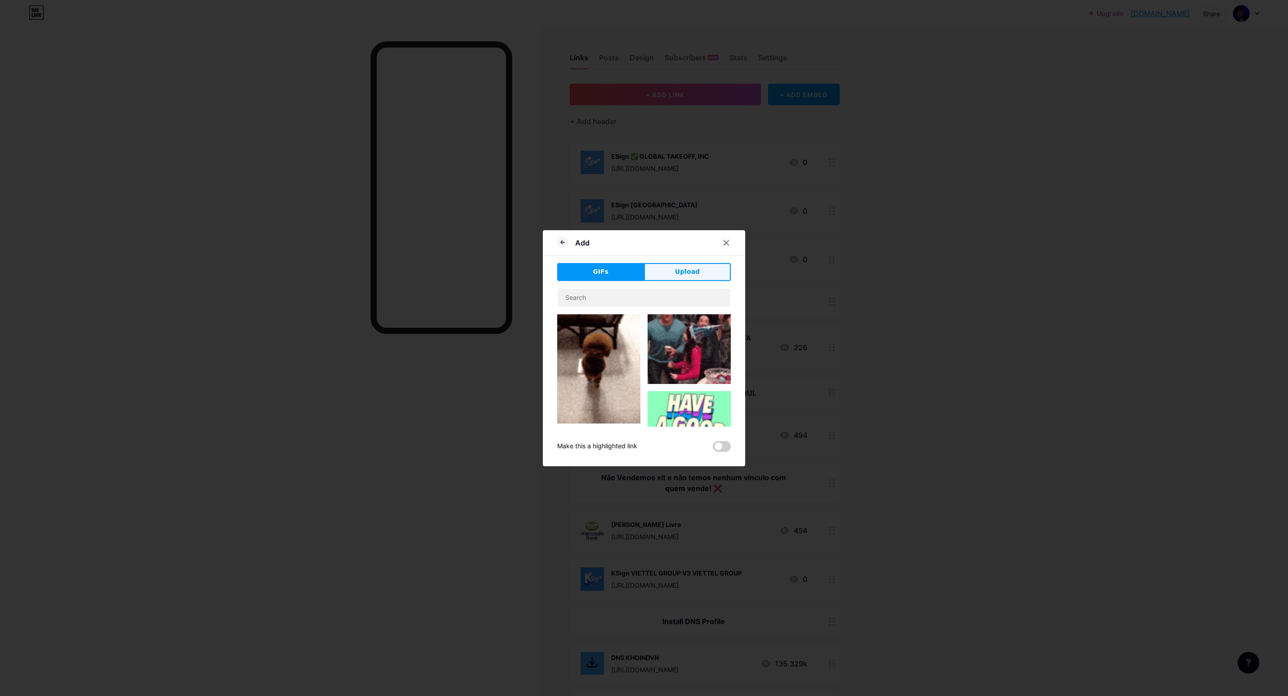
click at [668, 269] on button "Upload" at bounding box center [687, 272] width 87 height 18
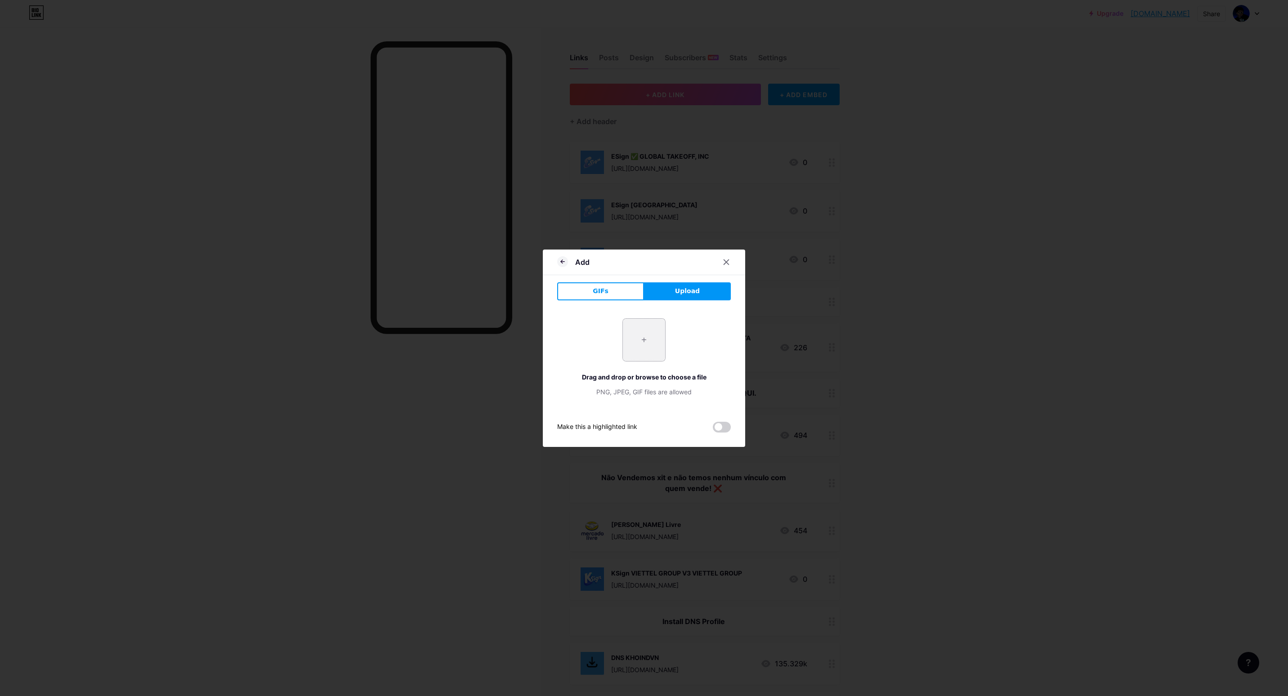
click at [623, 345] on input "file" at bounding box center [644, 340] width 42 height 42
type input "C:\fakepath\gsklw9y0BHYxyoxSFUx9AwBRH3pP6i5L.png"
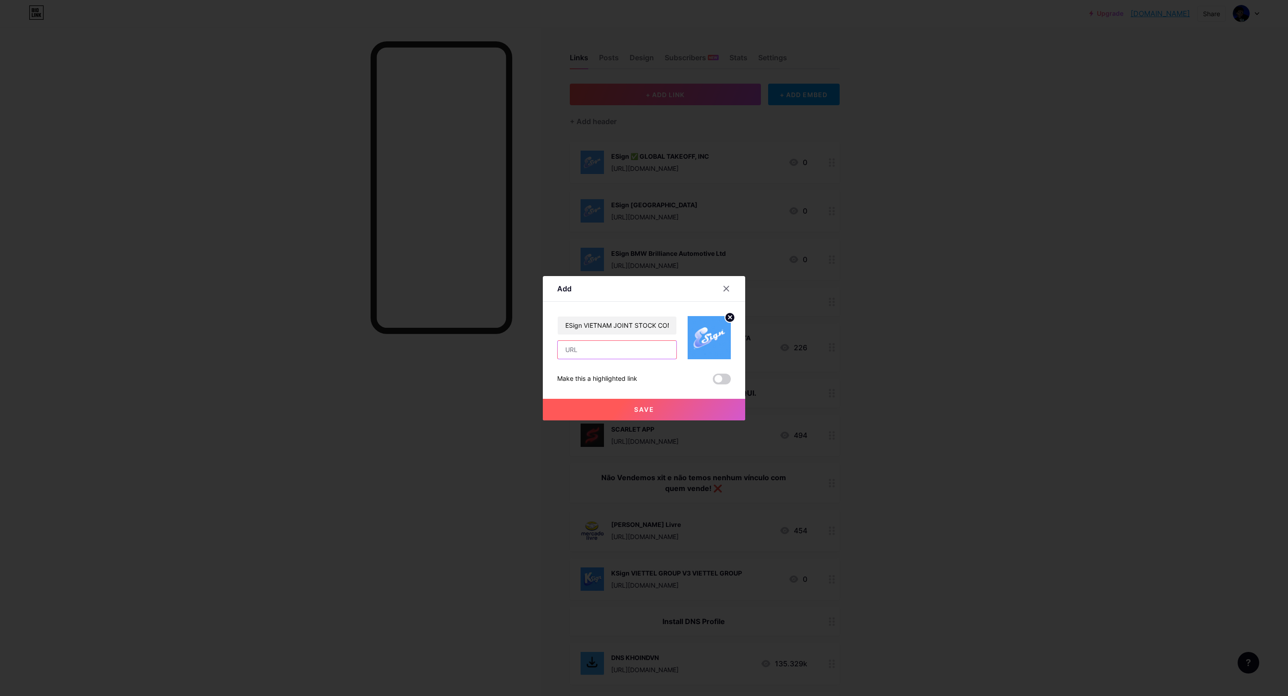
click at [595, 357] on input "text" at bounding box center [617, 350] width 119 height 18
paste input "[URL][DOMAIN_NAME]"
type input "[URL][DOMAIN_NAME]"
click at [644, 415] on button "Save" at bounding box center [644, 410] width 202 height 22
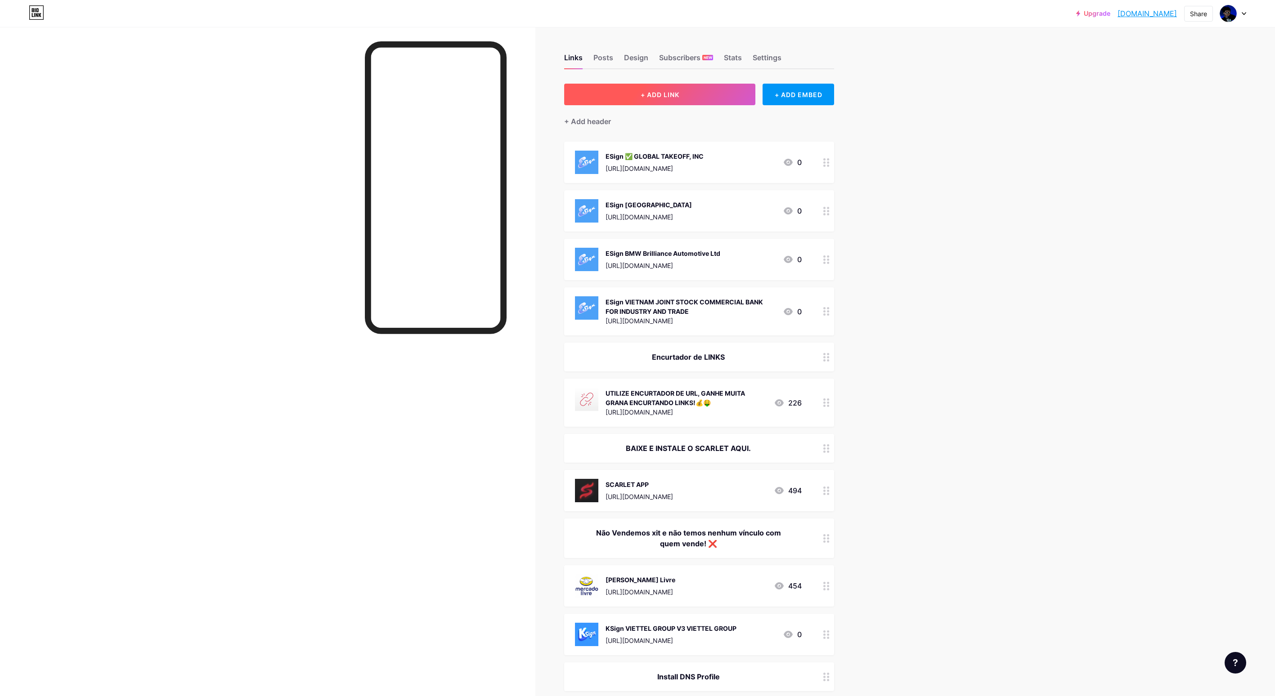
click at [675, 95] on span "+ ADD LINK" at bounding box center [659, 95] width 39 height 8
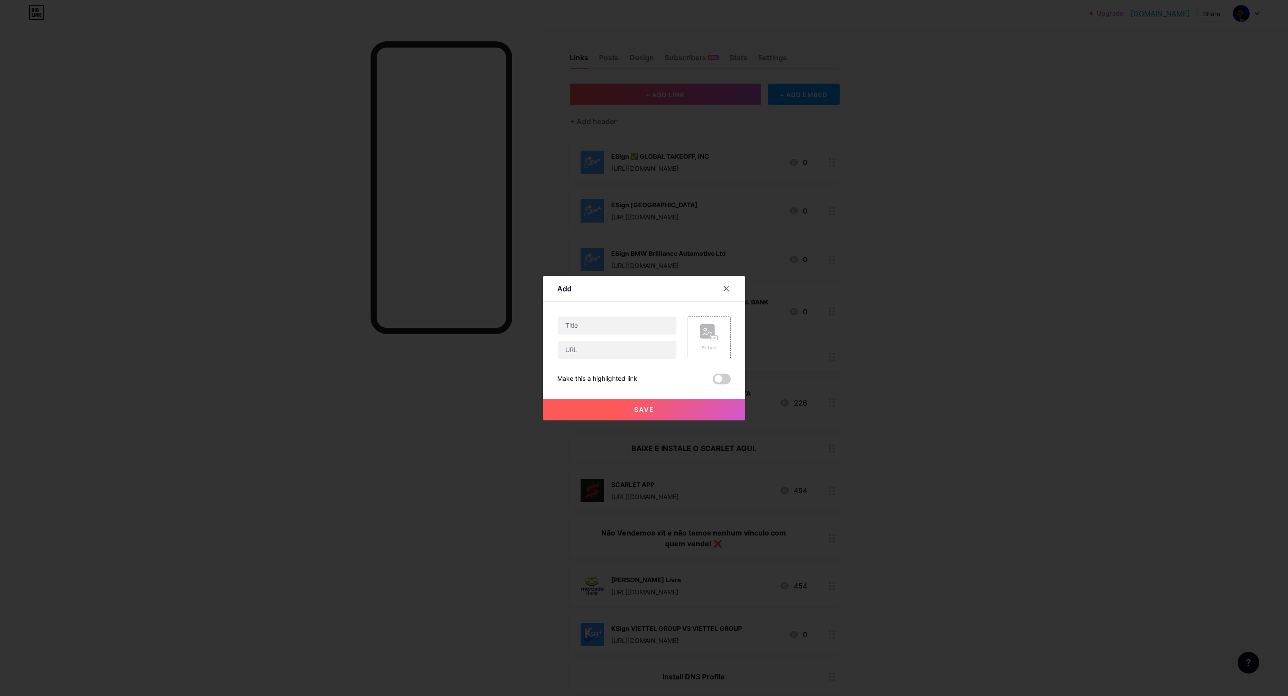
click at [584, 336] on div at bounding box center [617, 337] width 120 height 43
click at [585, 334] on input "text" at bounding box center [617, 326] width 119 height 18
paste input "ESign VIETTEL GROUP"
type input "ESign VIETTEL GROUP"
click at [700, 337] on rect at bounding box center [707, 331] width 14 height 14
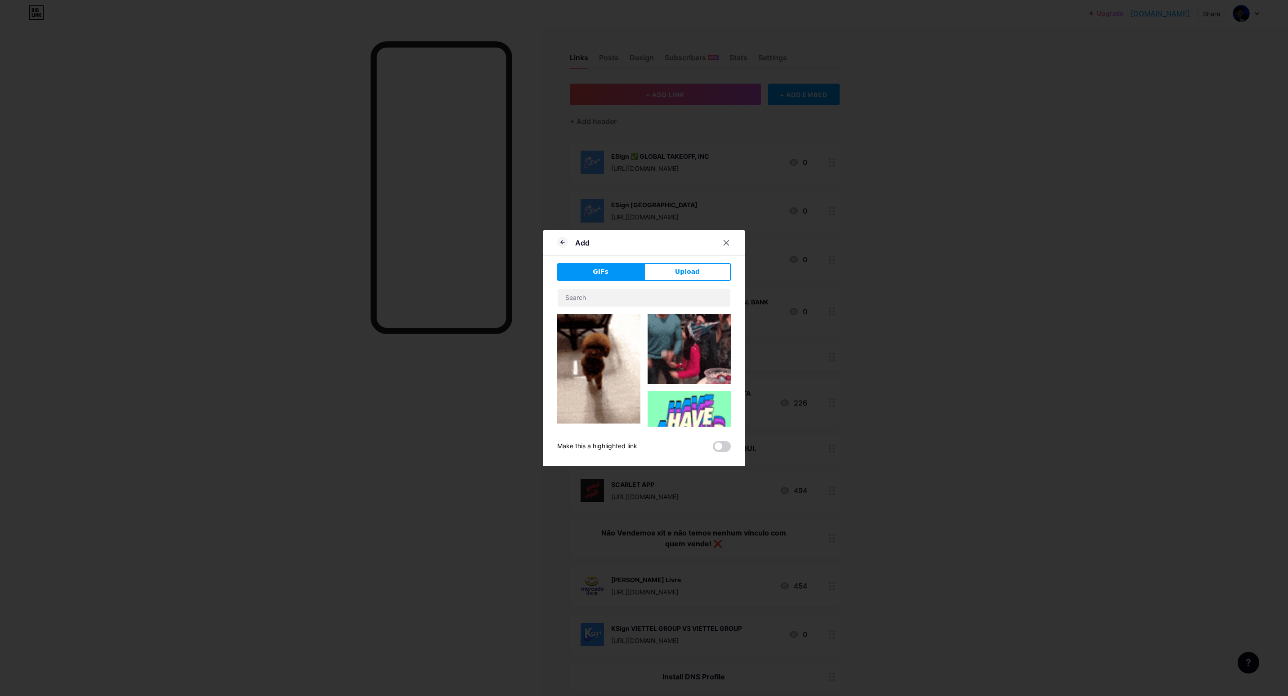
click at [675, 275] on span "Upload" at bounding box center [687, 271] width 25 height 9
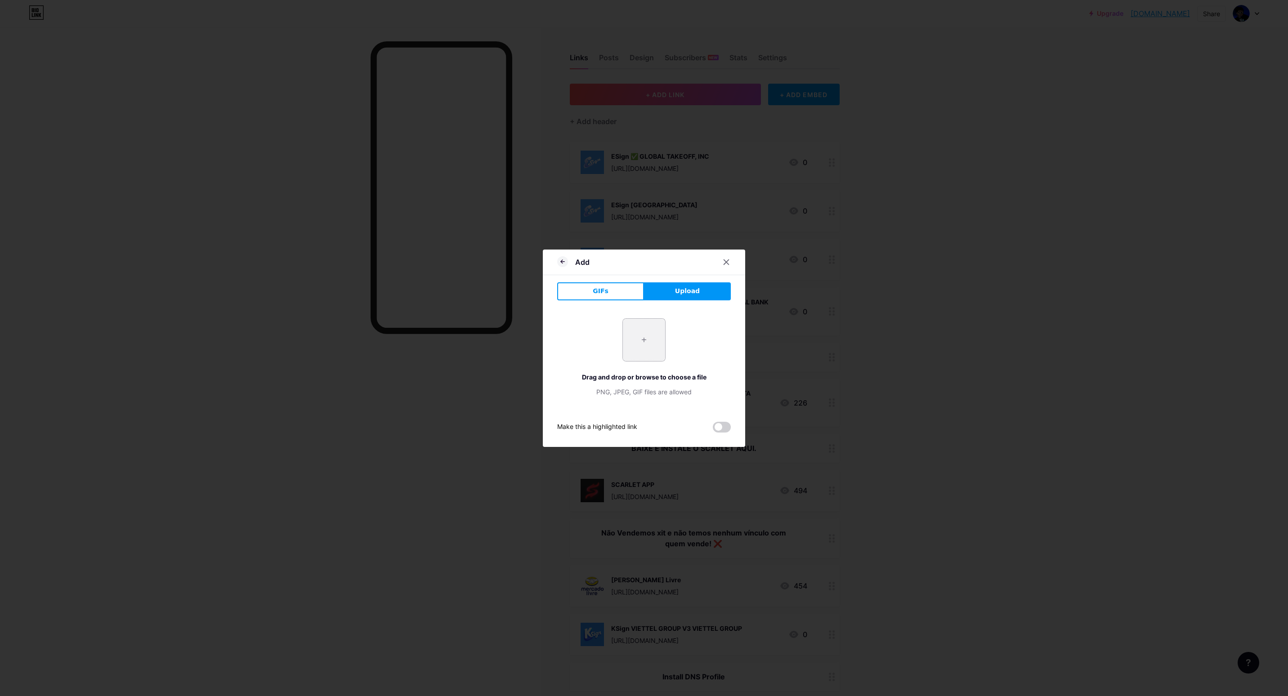
click at [637, 337] on input "file" at bounding box center [644, 340] width 42 height 42
type input "C:\fakepath\gsklw9y0BHYxyoxSFUx9AwBRH3pP6i5L.png"
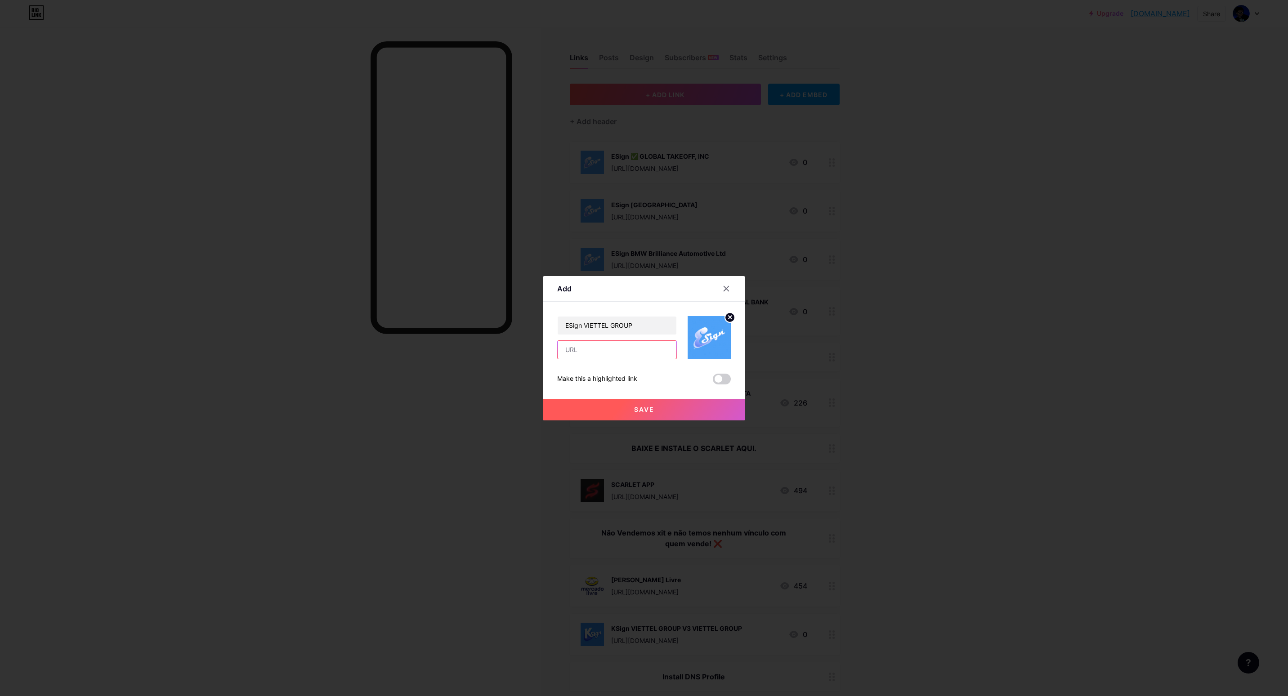
click at [595, 357] on input "text" at bounding box center [617, 350] width 119 height 18
paste input "[URL][DOMAIN_NAME]"
type input "[URL][DOMAIN_NAME]"
click at [623, 416] on button "Save" at bounding box center [644, 410] width 202 height 22
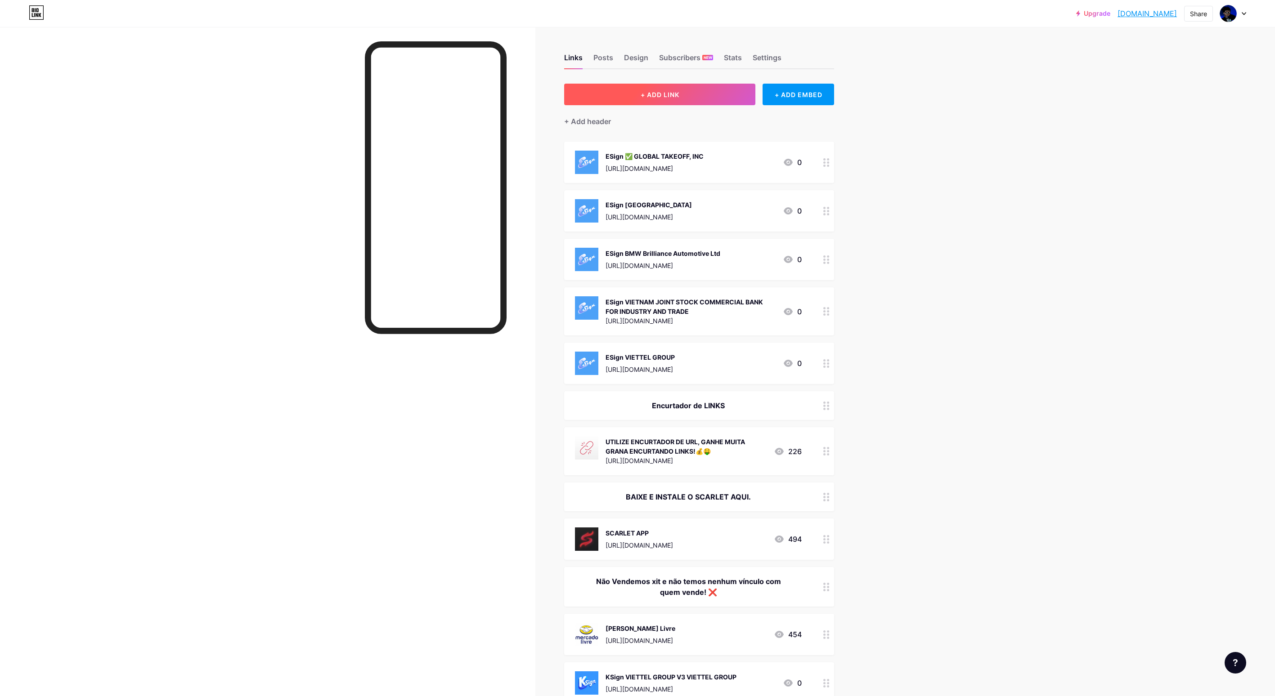
click at [687, 85] on button "+ ADD LINK" at bounding box center [659, 95] width 191 height 22
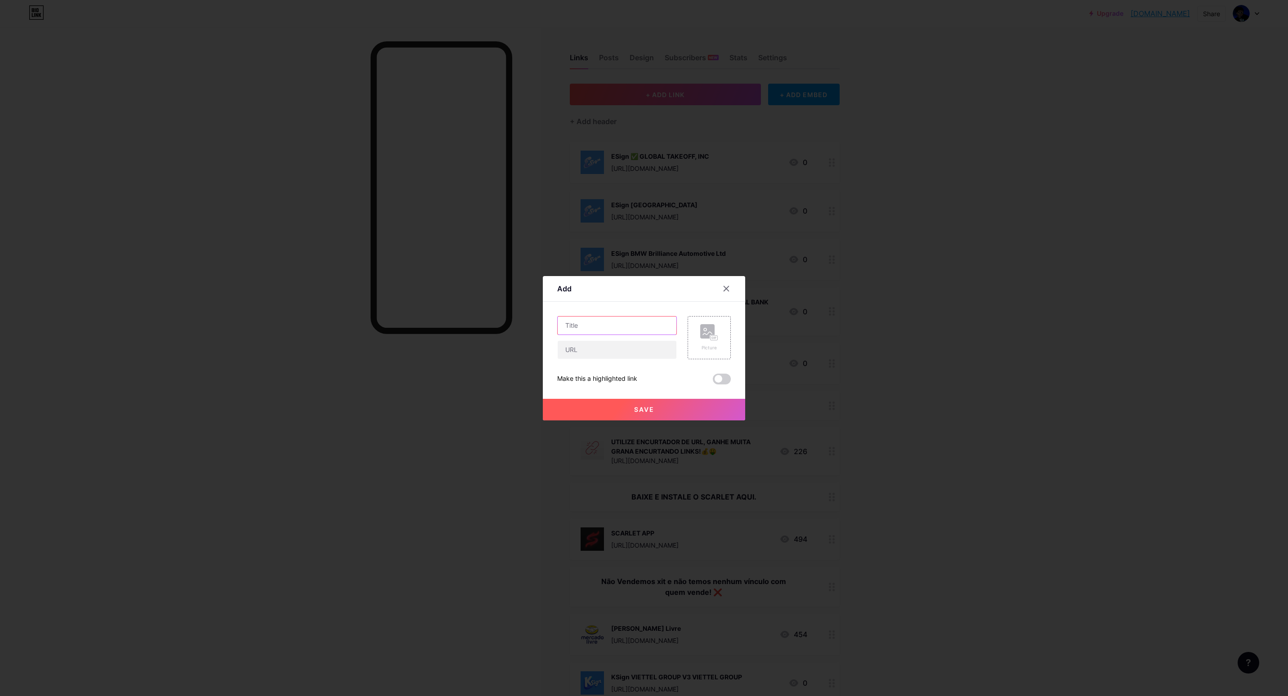
drag, startPoint x: 593, startPoint y: 322, endPoint x: 680, endPoint y: 333, distance: 87.9
click at [594, 322] on input "text" at bounding box center [617, 326] width 119 height 18
paste input "ESign CHIBA INSTITUTE OF TECHNOLOGY"
type input "ESign CHIBA INSTITUTE OF TECHNOLOGY"
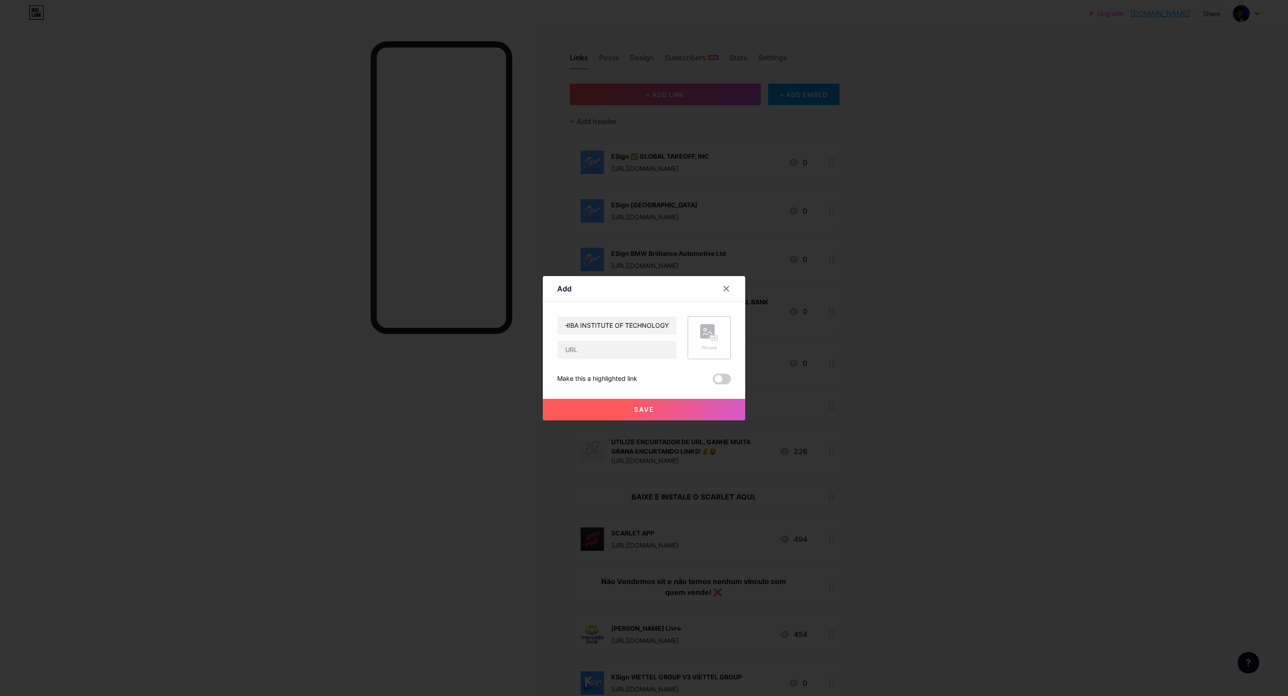
click at [688, 332] on div "Picture" at bounding box center [709, 337] width 43 height 43
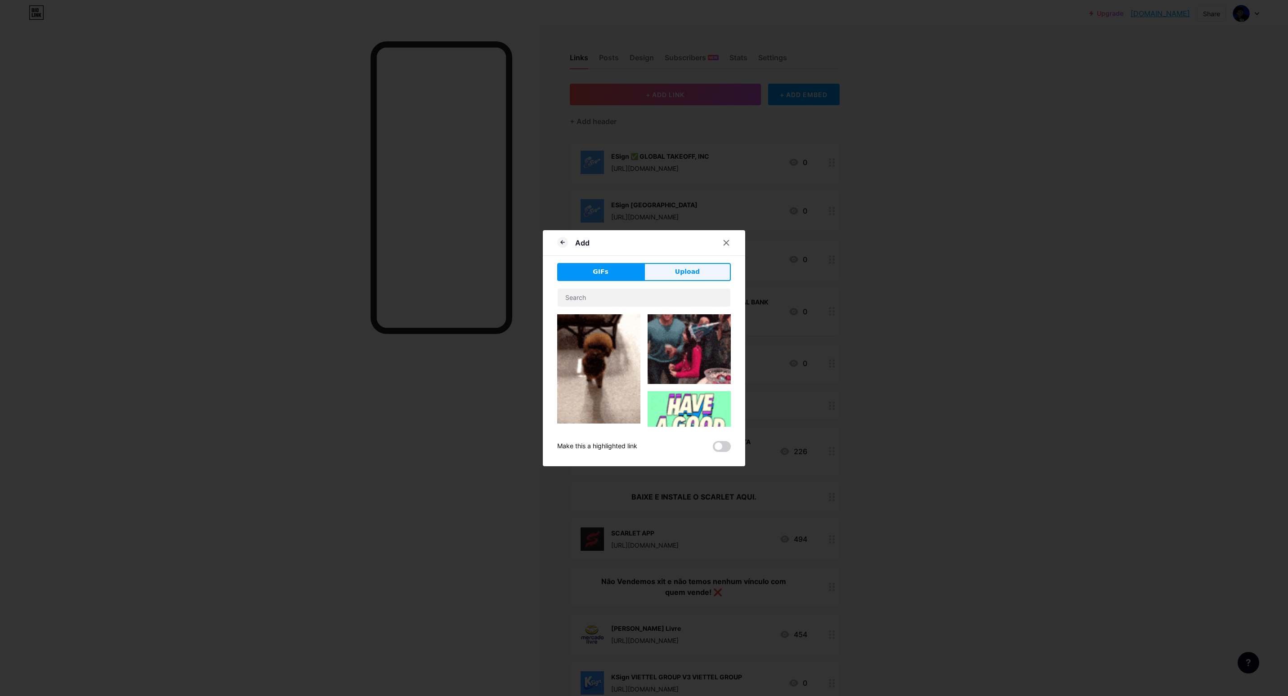
drag, startPoint x: 666, startPoint y: 268, endPoint x: 647, endPoint y: 295, distance: 33.5
click at [669, 268] on button "Upload" at bounding box center [687, 272] width 87 height 18
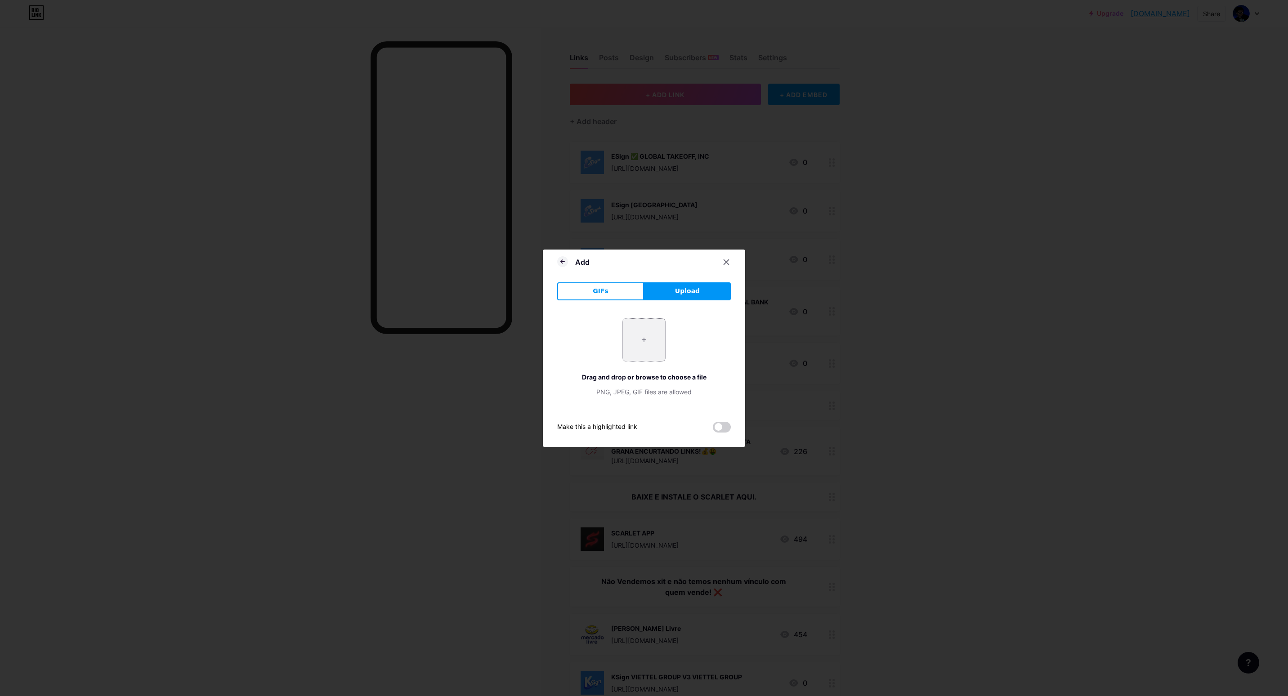
click at [641, 322] on input "file" at bounding box center [644, 340] width 42 height 42
type input "C:\fakepath\gsklw9y0BHYxyoxSFUx9AwBRH3pP6i5L.png"
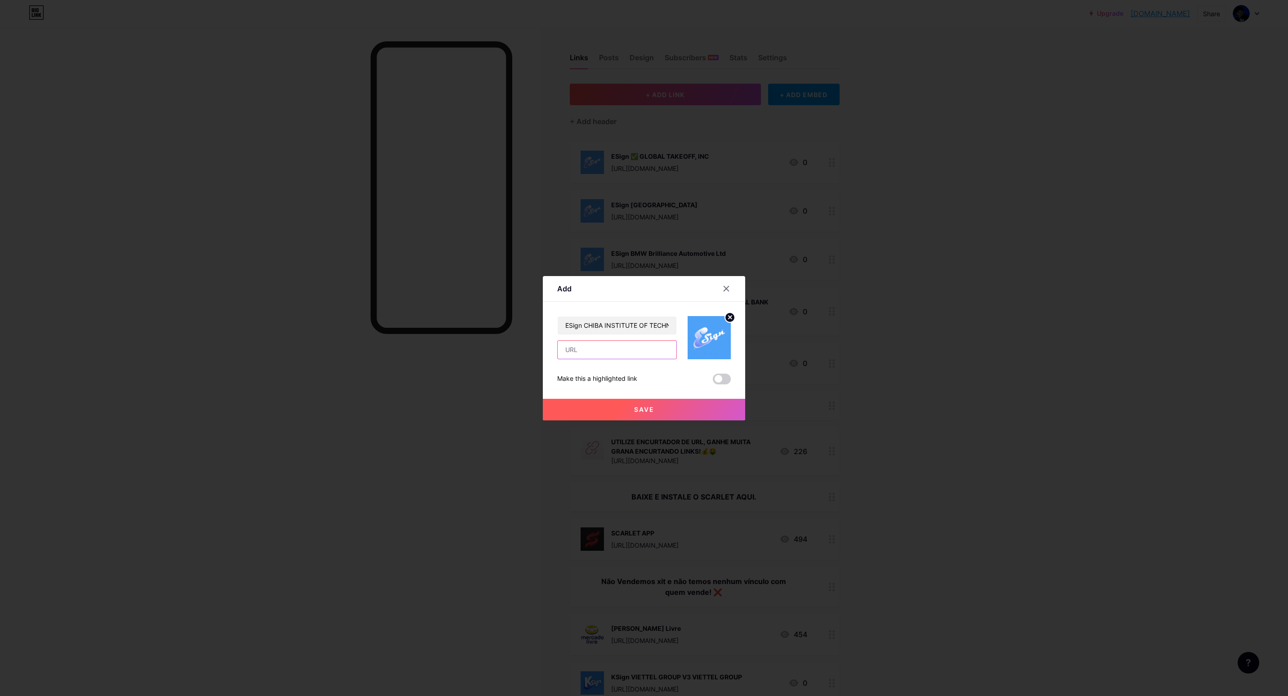
click at [633, 354] on input "text" at bounding box center [617, 350] width 119 height 18
paste input "[URL][DOMAIN_NAME]"
type input "[URL][DOMAIN_NAME]"
click at [653, 408] on button "Save" at bounding box center [644, 410] width 202 height 22
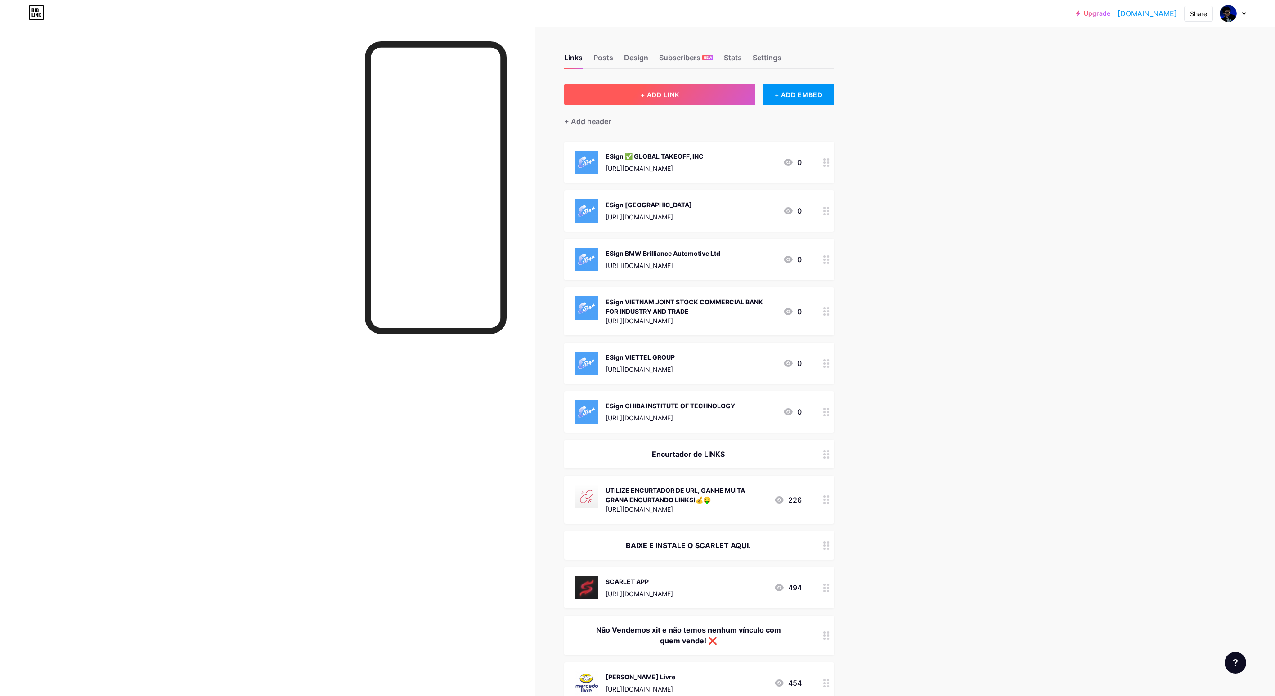
click at [668, 87] on button "+ ADD LINK" at bounding box center [659, 95] width 191 height 22
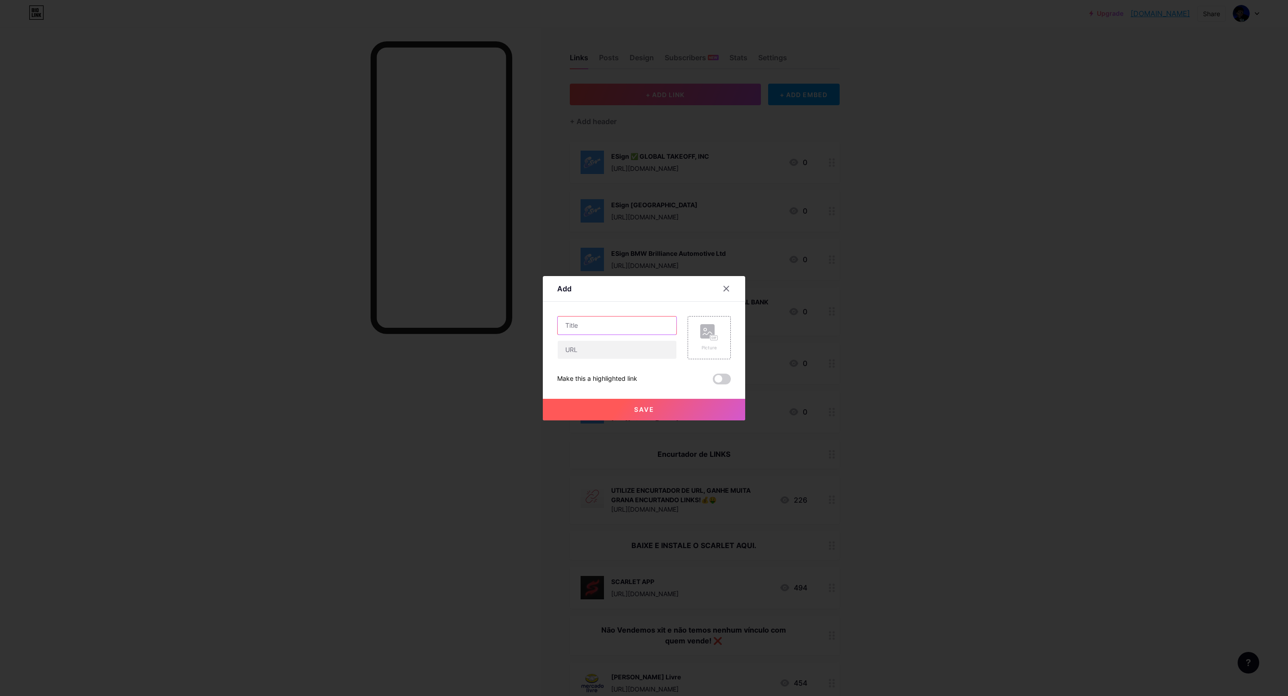
drag, startPoint x: 624, startPoint y: 317, endPoint x: 623, endPoint y: 326, distance: 9.9
click at [624, 320] on input "text" at bounding box center [617, 326] width 119 height 18
paste input "ESign Beijing Esensoft Co., Ltd"
type input "ESign Beijing Esensoft Co., Ltd"
click at [711, 335] on rect at bounding box center [714, 337] width 7 height 4
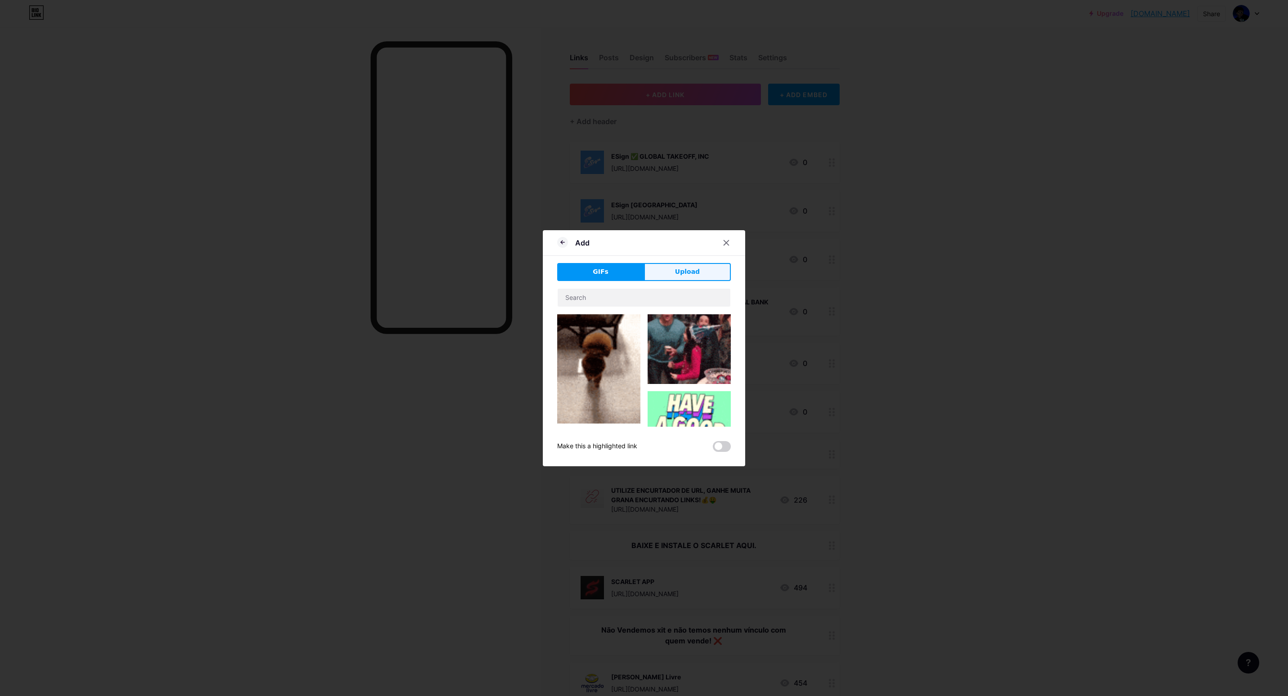
click at [681, 269] on span "Upload" at bounding box center [687, 271] width 25 height 9
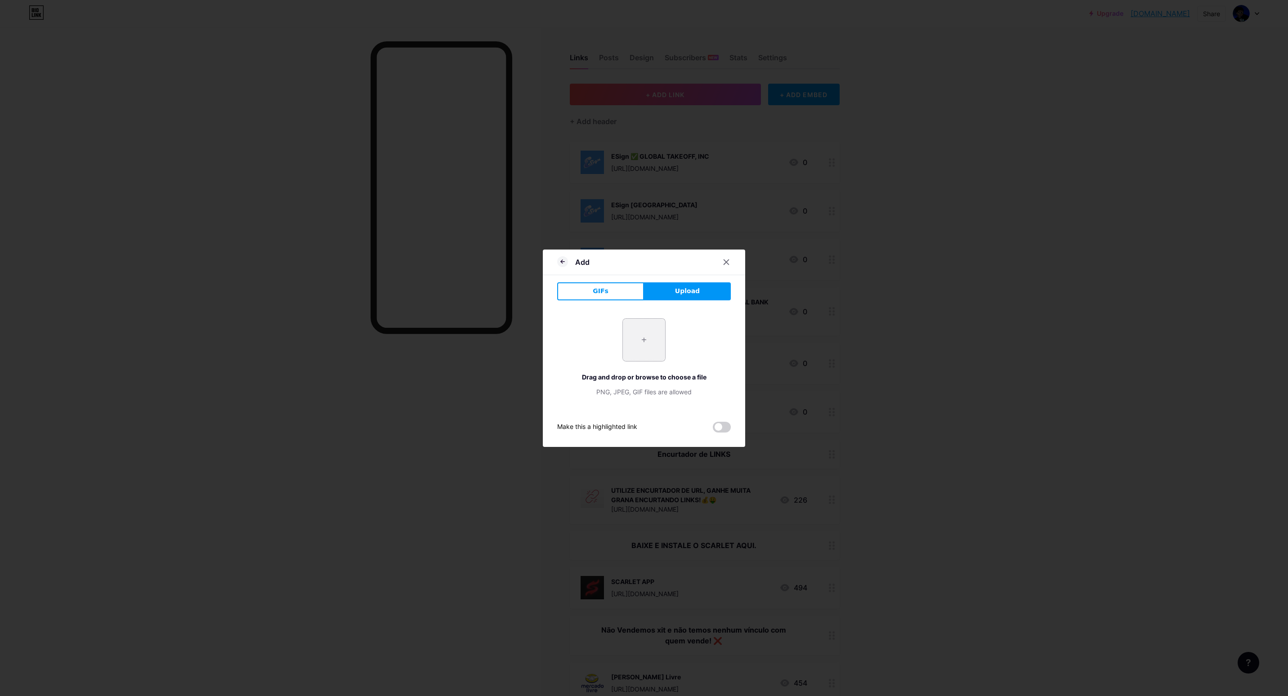
click at [636, 334] on input "file" at bounding box center [644, 340] width 42 height 42
type input "C:\fakepath\gsklw9y0BHYxyoxSFUx9AwBRH3pP6i5L.png"
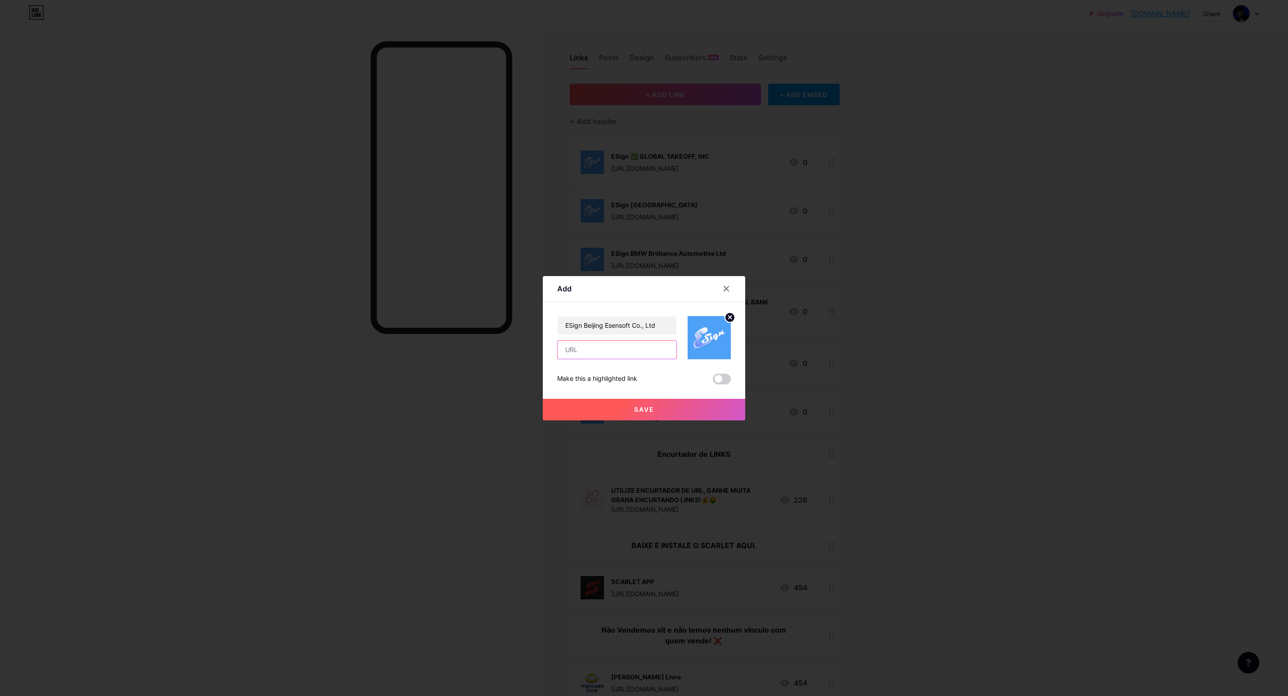
click at [627, 344] on input "text" at bounding box center [617, 350] width 119 height 18
paste input "[URL][DOMAIN_NAME]"
type input "[URL][DOMAIN_NAME]"
click at [622, 407] on button "Save" at bounding box center [644, 410] width 202 height 22
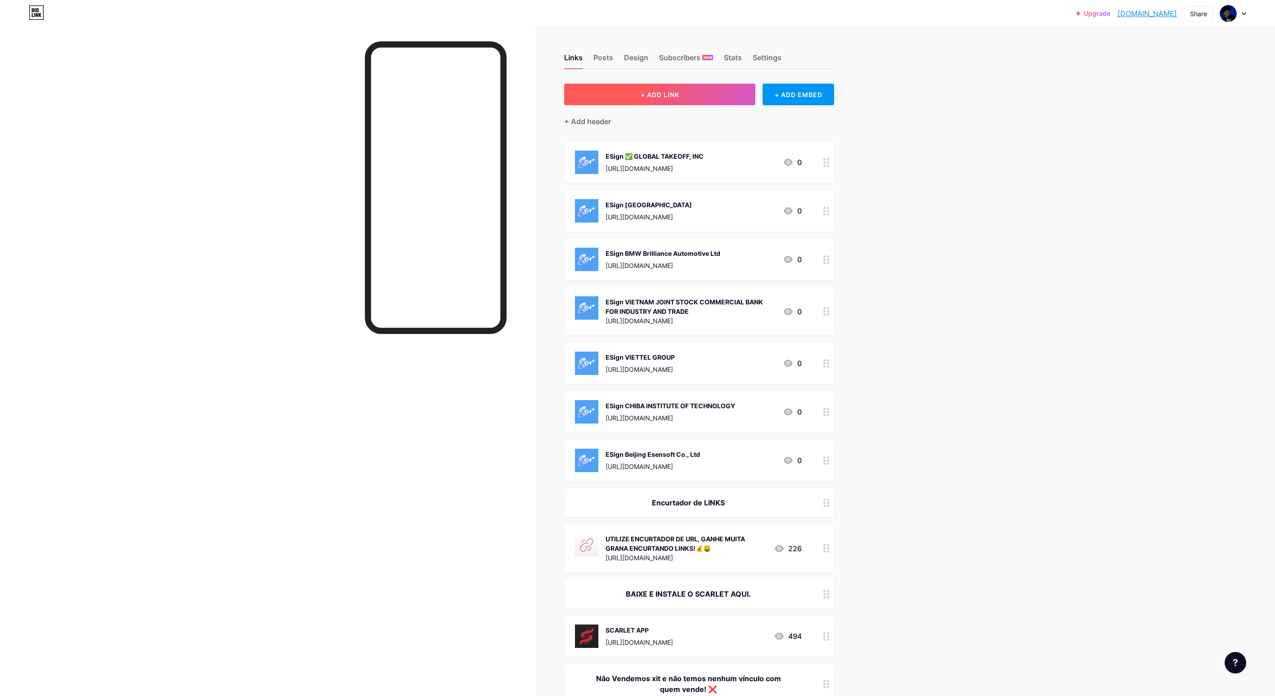
click at [666, 92] on span "+ ADD LINK" at bounding box center [659, 95] width 39 height 8
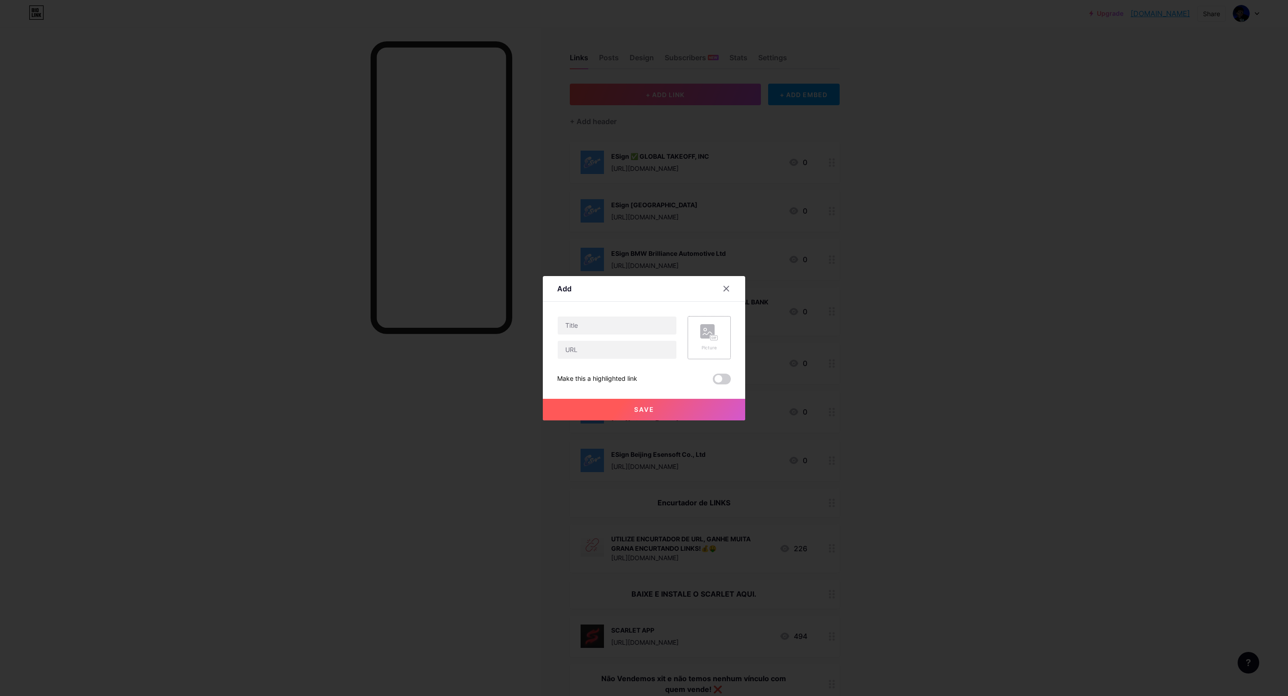
click at [688, 333] on div "Picture" at bounding box center [709, 337] width 43 height 43
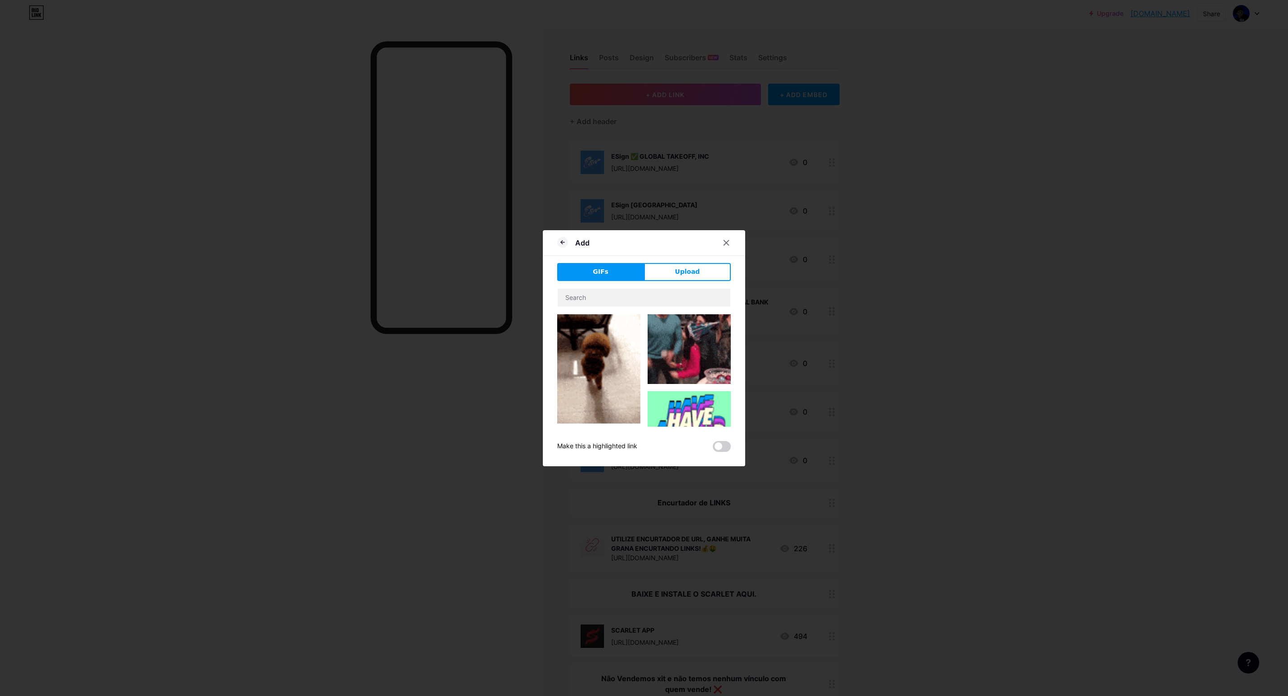
click at [587, 276] on button "GIFs" at bounding box center [600, 272] width 87 height 18
click at [664, 272] on button "Upload" at bounding box center [687, 272] width 87 height 18
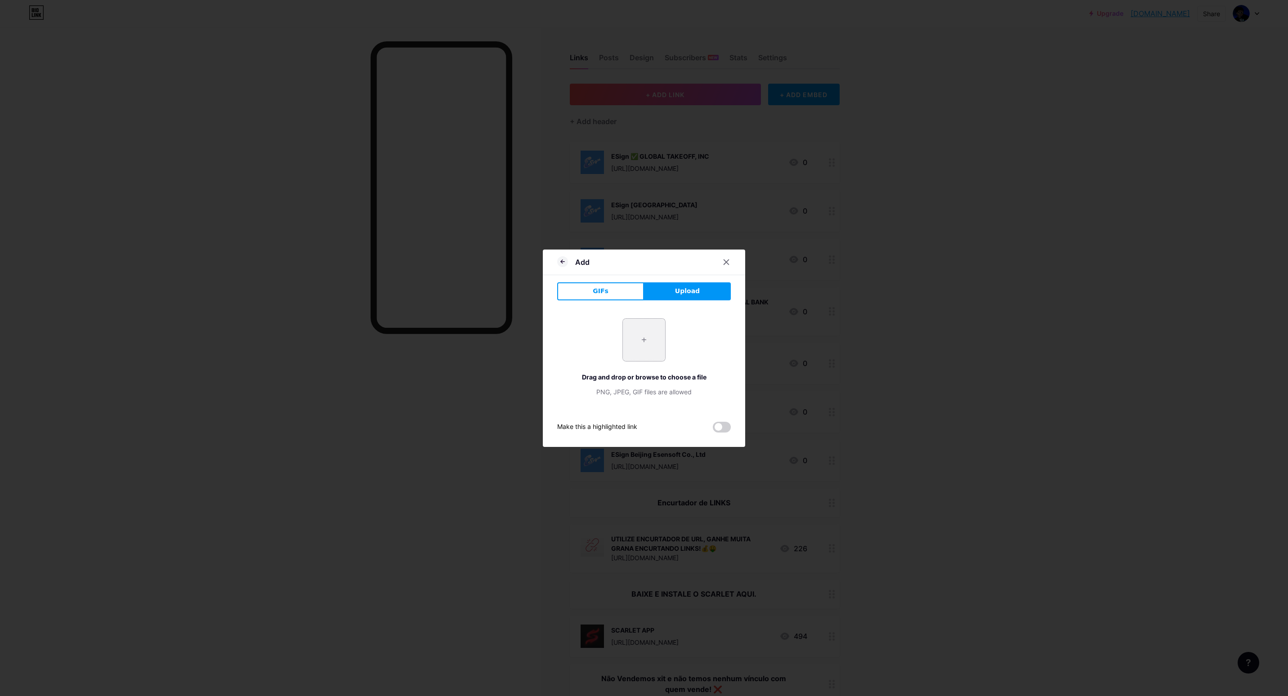
click at [629, 336] on input "file" at bounding box center [644, 340] width 42 height 42
type input "C:\fakepath\gsklw9y0BHYxyoxSFUx9AwBRH3pP6i5L.png"
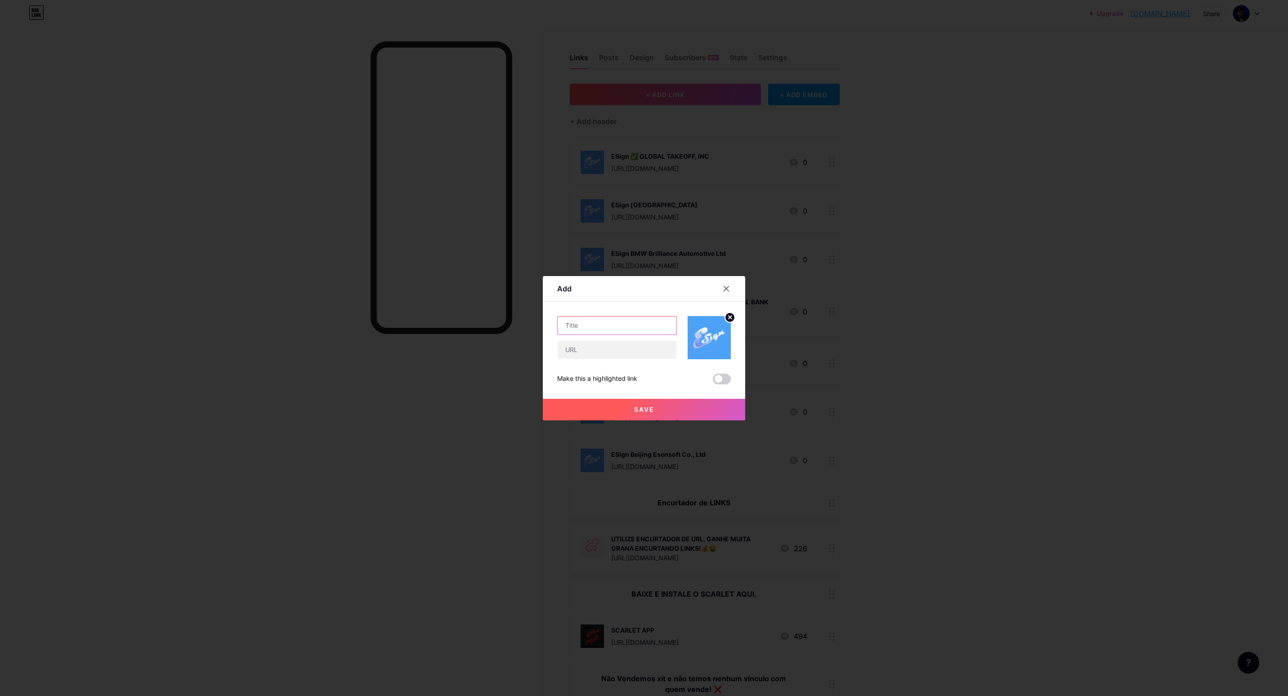
drag, startPoint x: 585, startPoint y: 328, endPoint x: 600, endPoint y: 338, distance: 18.2
click at [585, 327] on input "text" at bounding box center [617, 326] width 119 height 18
paste input "ESign NREH ESTATE INFORMATION TECHNOLOGY CO.,LTD"
type input "ESign NREH ESTATE INFORMATION TECHNOLOGY CO.,LTD"
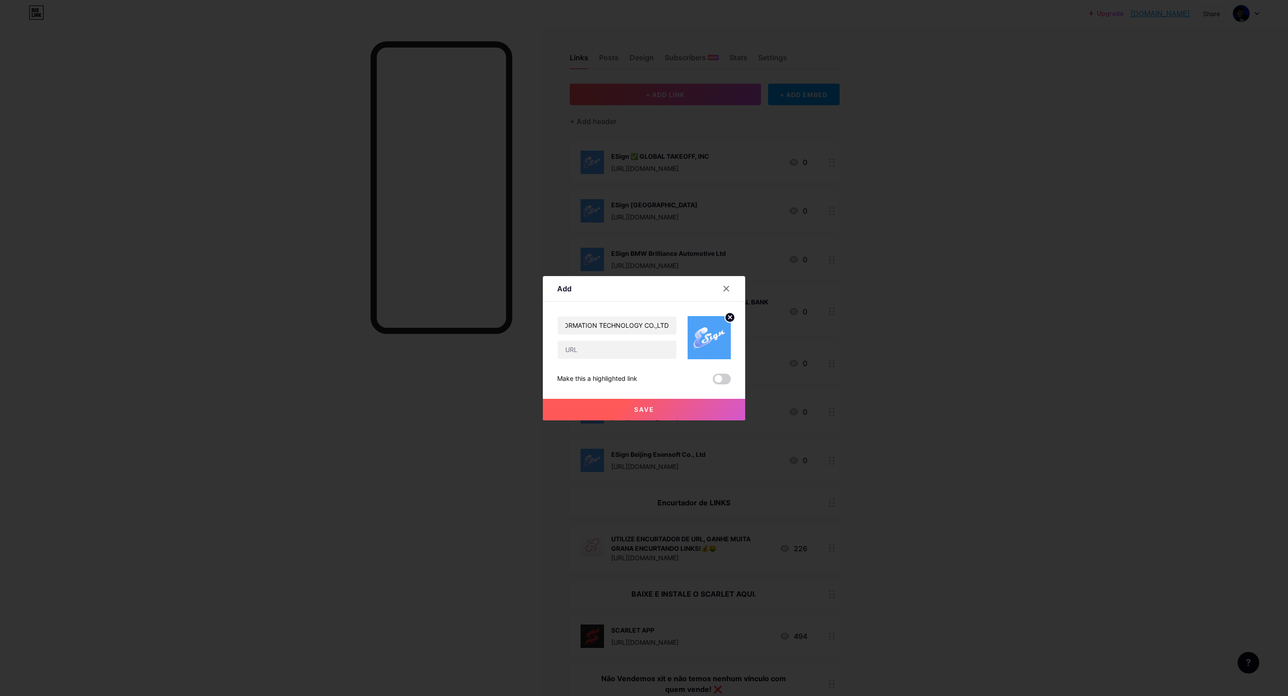
scroll to position [0, 0]
click at [611, 344] on input "text" at bounding box center [617, 350] width 119 height 18
paste input "[URL][DOMAIN_NAME]"
type input "[URL][DOMAIN_NAME]"
click at [656, 415] on button "Save" at bounding box center [644, 410] width 202 height 22
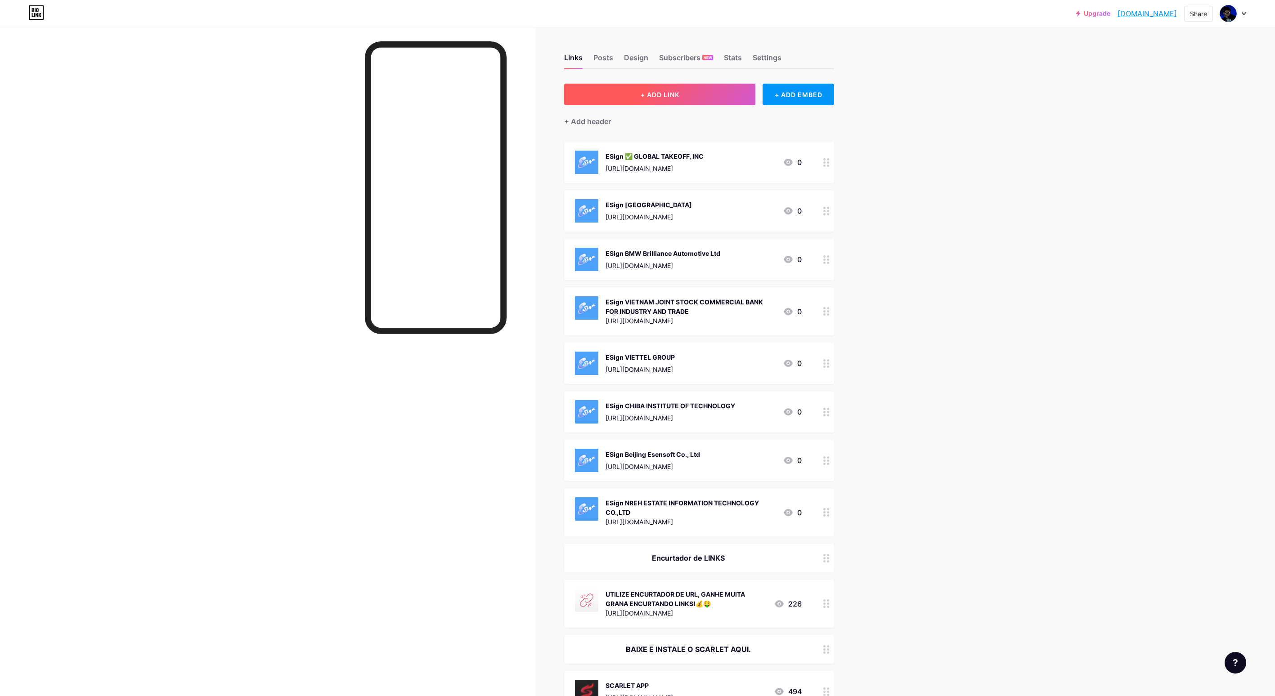
click at [650, 89] on button "+ ADD LINK" at bounding box center [659, 95] width 191 height 22
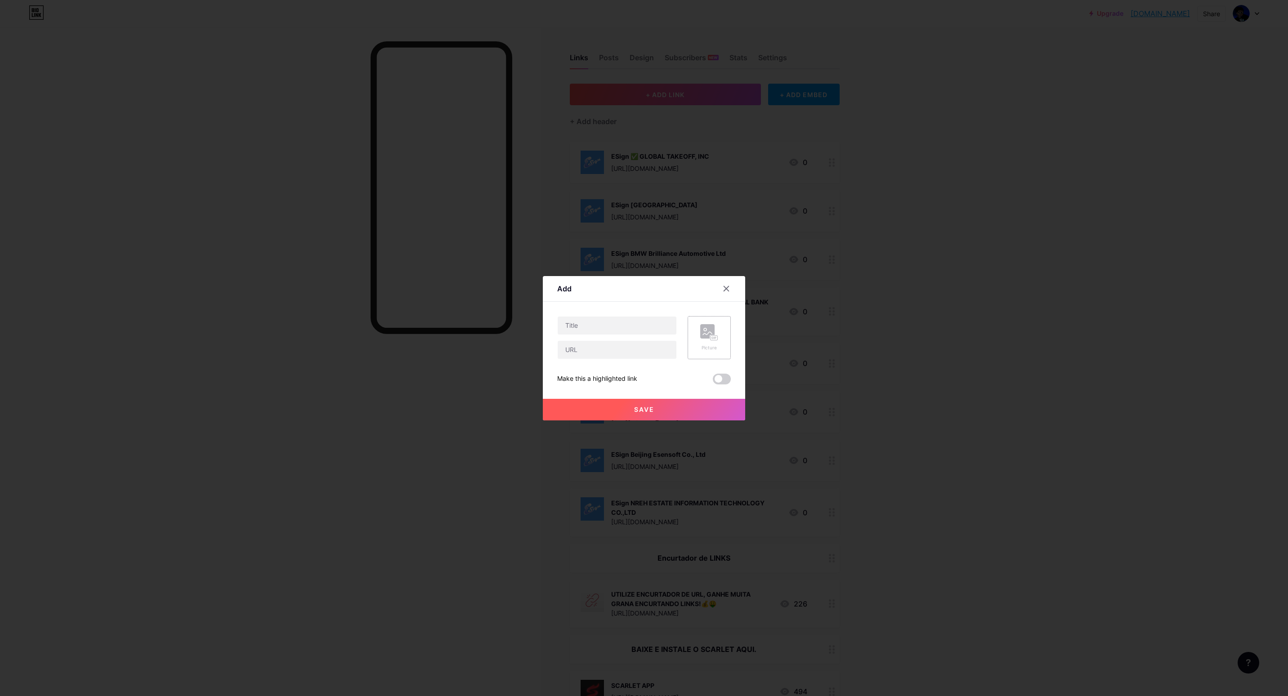
drag, startPoint x: 681, startPoint y: 344, endPoint x: 687, endPoint y: 344, distance: 6.3
click at [683, 344] on div "Picture" at bounding box center [704, 337] width 54 height 43
click at [700, 334] on icon at bounding box center [709, 332] width 18 height 17
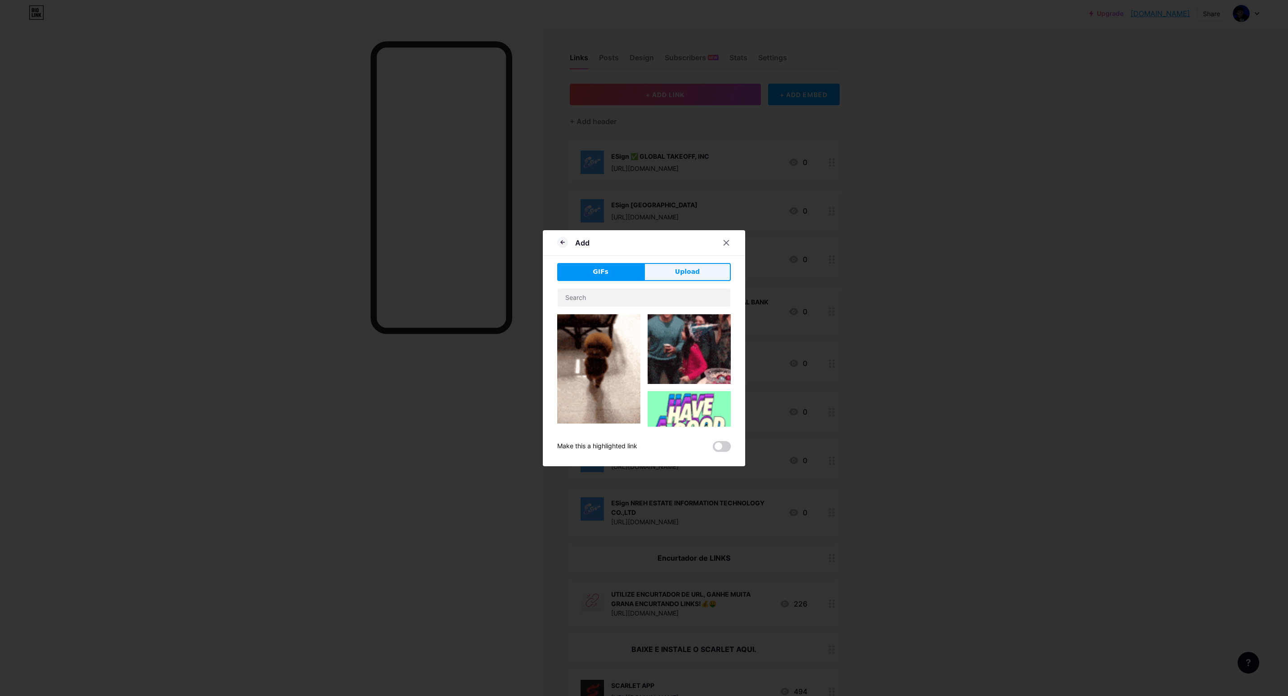
click at [670, 264] on button "Upload" at bounding box center [687, 272] width 87 height 18
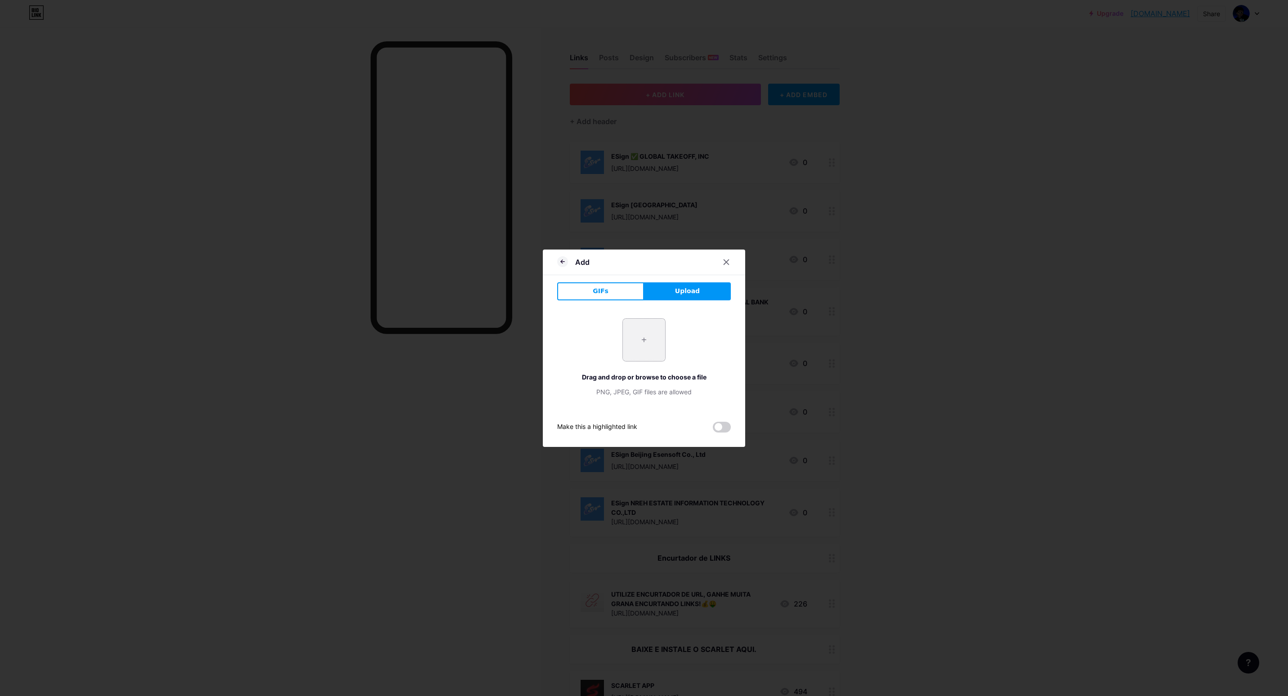
click at [632, 339] on input "file" at bounding box center [644, 340] width 42 height 42
type input "C:\fakepath\gsklw9y0BHYxyoxSFUx9AwBRH3pP6i5L.png"
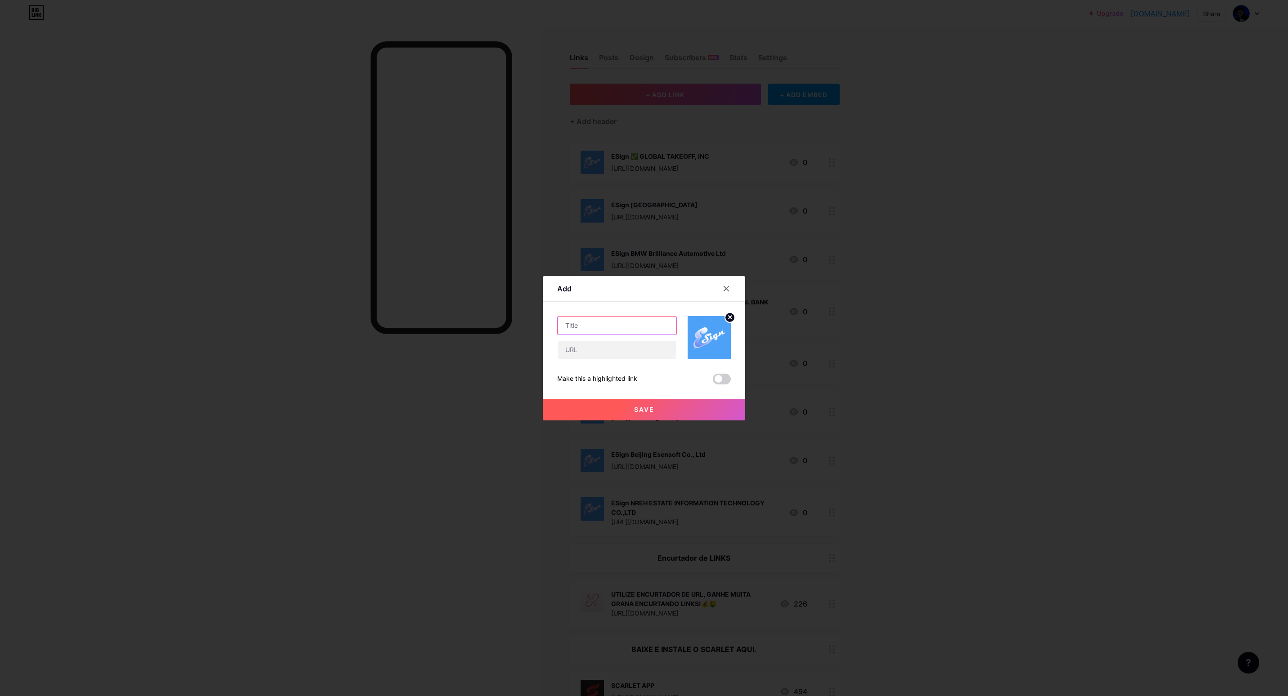
click at [599, 320] on input "text" at bounding box center [617, 326] width 119 height 18
paste input "ESign China Railway Eryuan Engineering Group Co., Ltd."
type input "ESign China Railway Eryuan Engineering Group Co., Ltd."
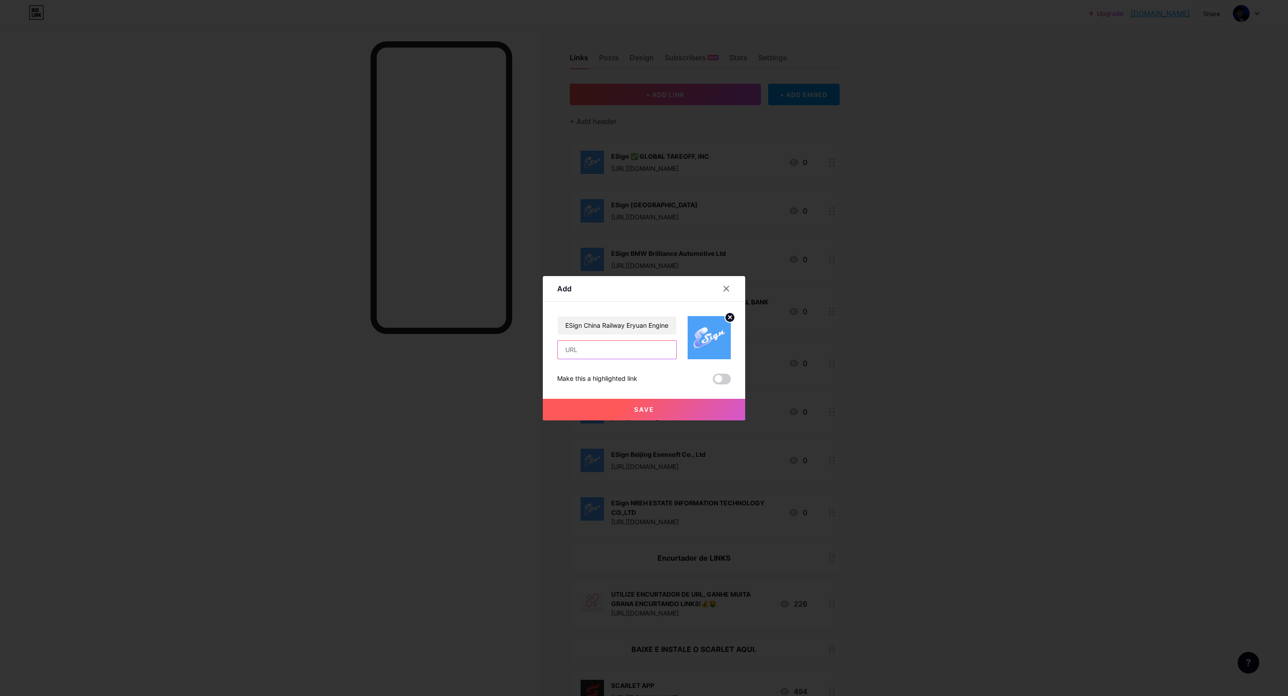
click at [590, 348] on input "text" at bounding box center [617, 350] width 119 height 18
paste input "[URL][DOMAIN_NAME]"
type input "[URL][DOMAIN_NAME]"
click at [634, 409] on span "Save" at bounding box center [644, 410] width 20 height 8
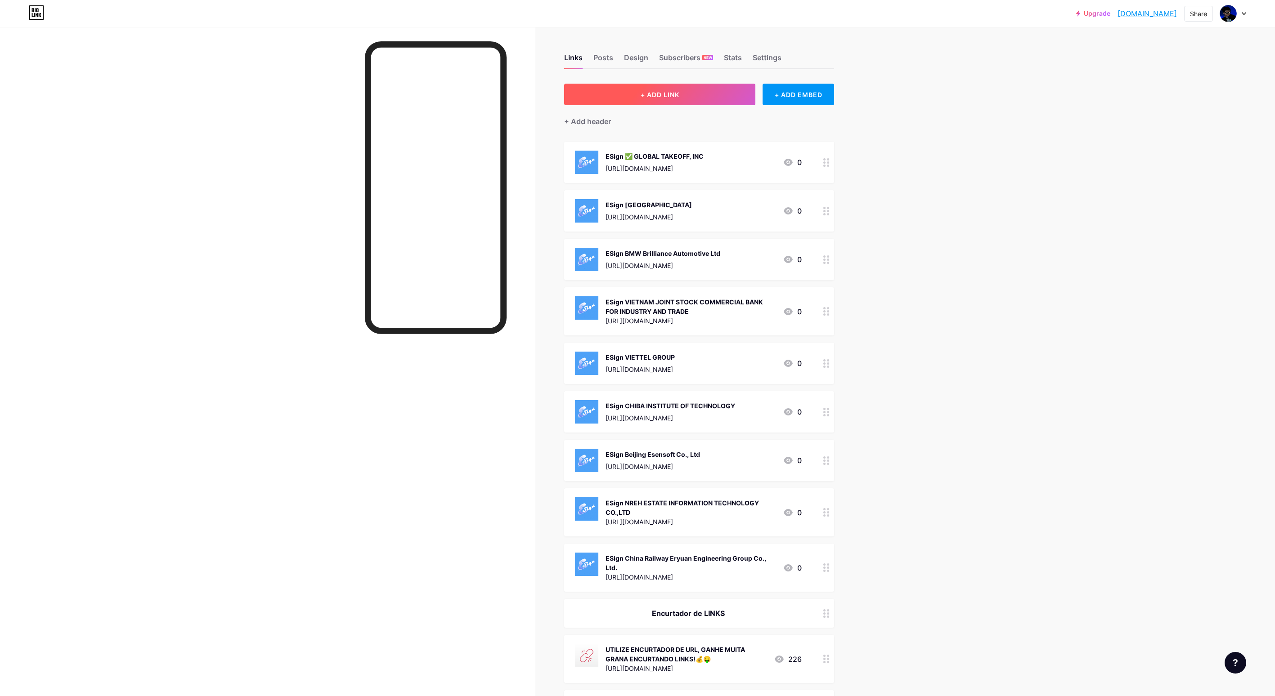
click at [679, 97] on span "+ ADD LINK" at bounding box center [659, 95] width 39 height 8
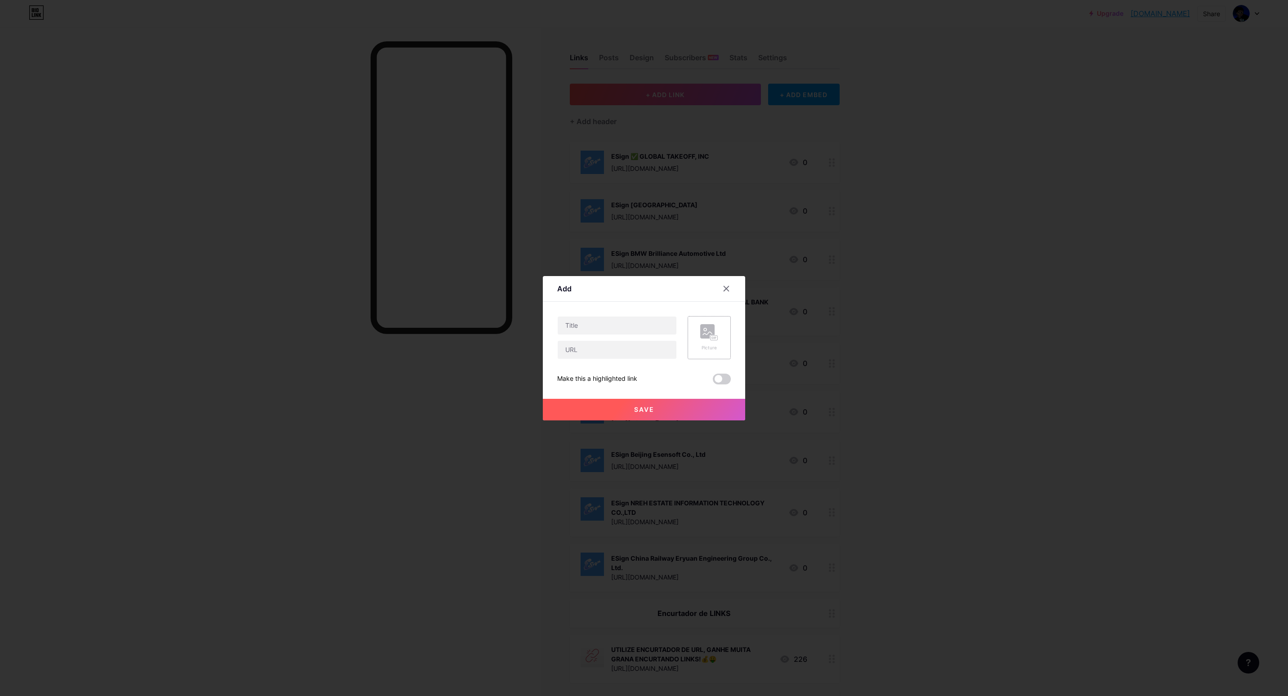
click at [690, 330] on div "Picture" at bounding box center [709, 337] width 43 height 43
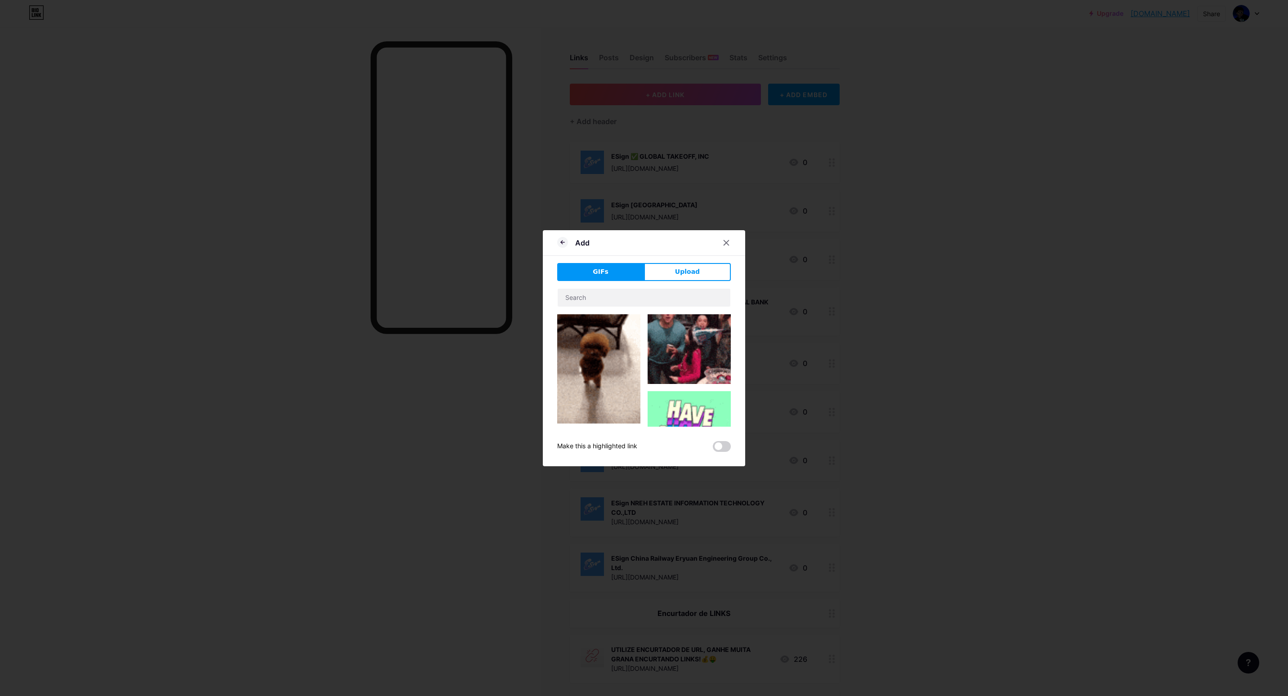
click at [679, 269] on span "Upload" at bounding box center [687, 271] width 25 height 9
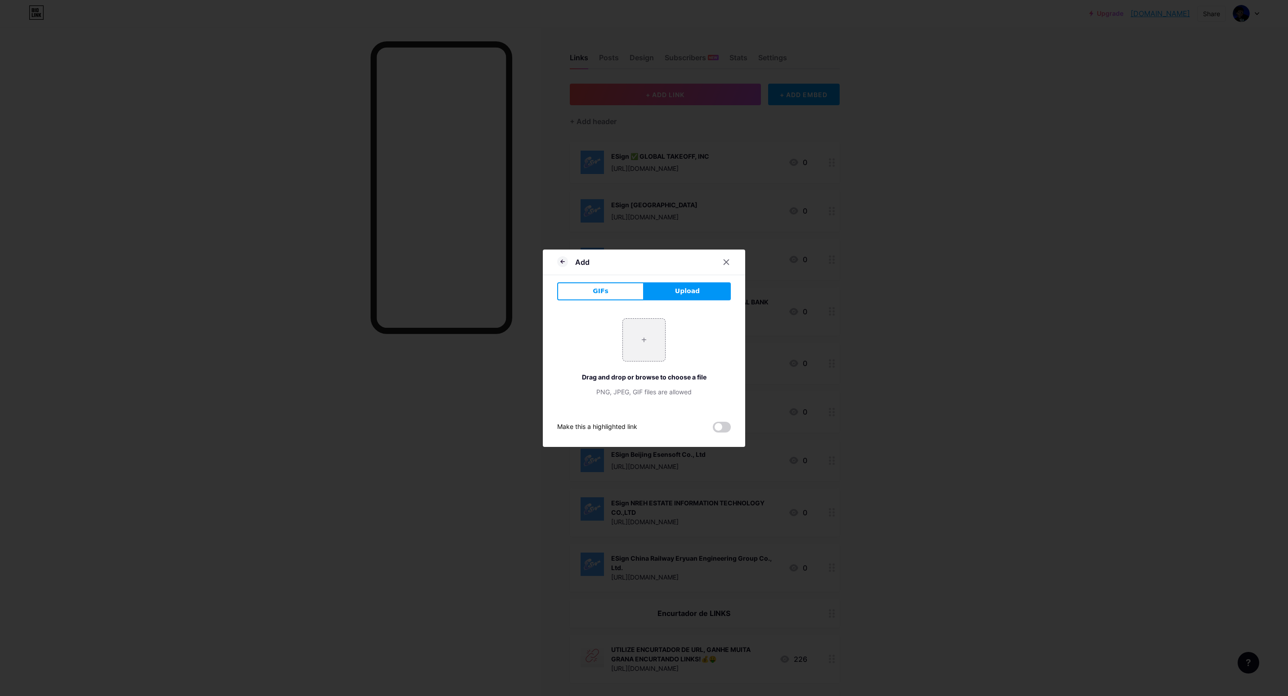
click at [687, 291] on span "Upload" at bounding box center [687, 290] width 25 height 9
click at [646, 356] on input "file" at bounding box center [644, 340] width 42 height 42
type input "C:\fakepath\gsklw9y0BHYxyoxSFUx9AwBRH3pP6i5L.png"
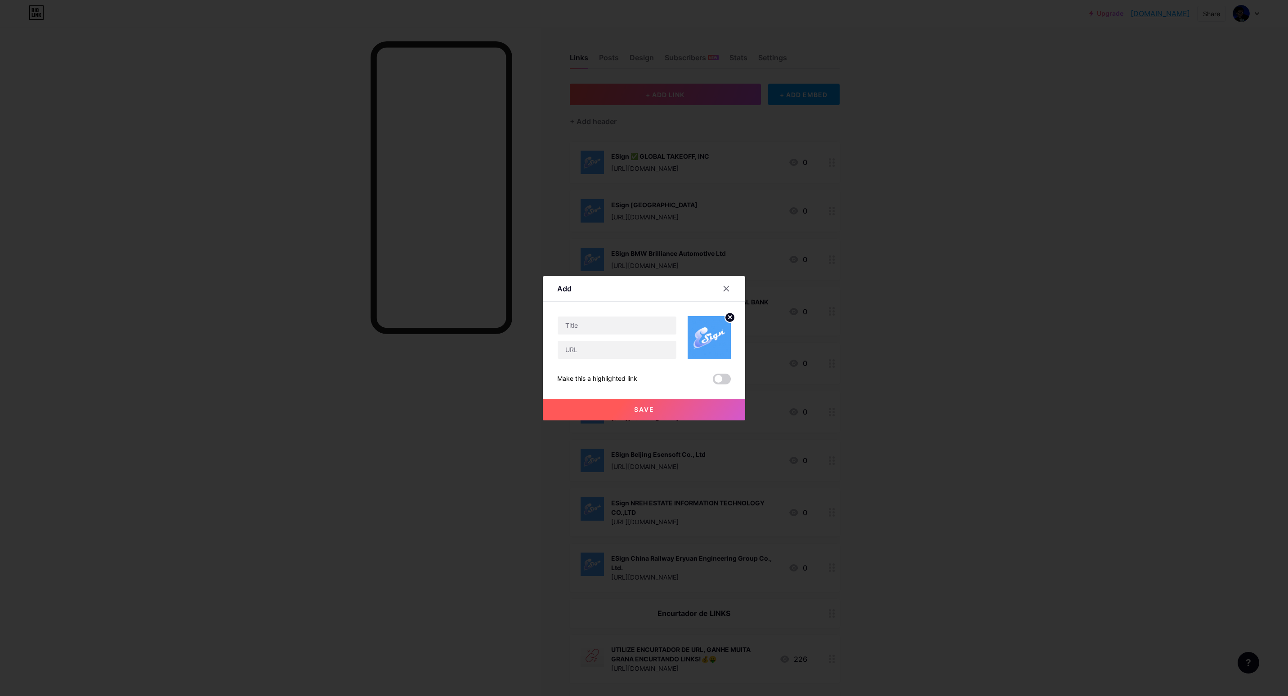
click at [586, 338] on div at bounding box center [617, 337] width 120 height 43
click at [590, 326] on input "text" at bounding box center [617, 326] width 119 height 18
paste input "ESign EEO Education ltd"
type input "ESign EEO Education ltd"
click at [625, 348] on input "text" at bounding box center [617, 350] width 119 height 18
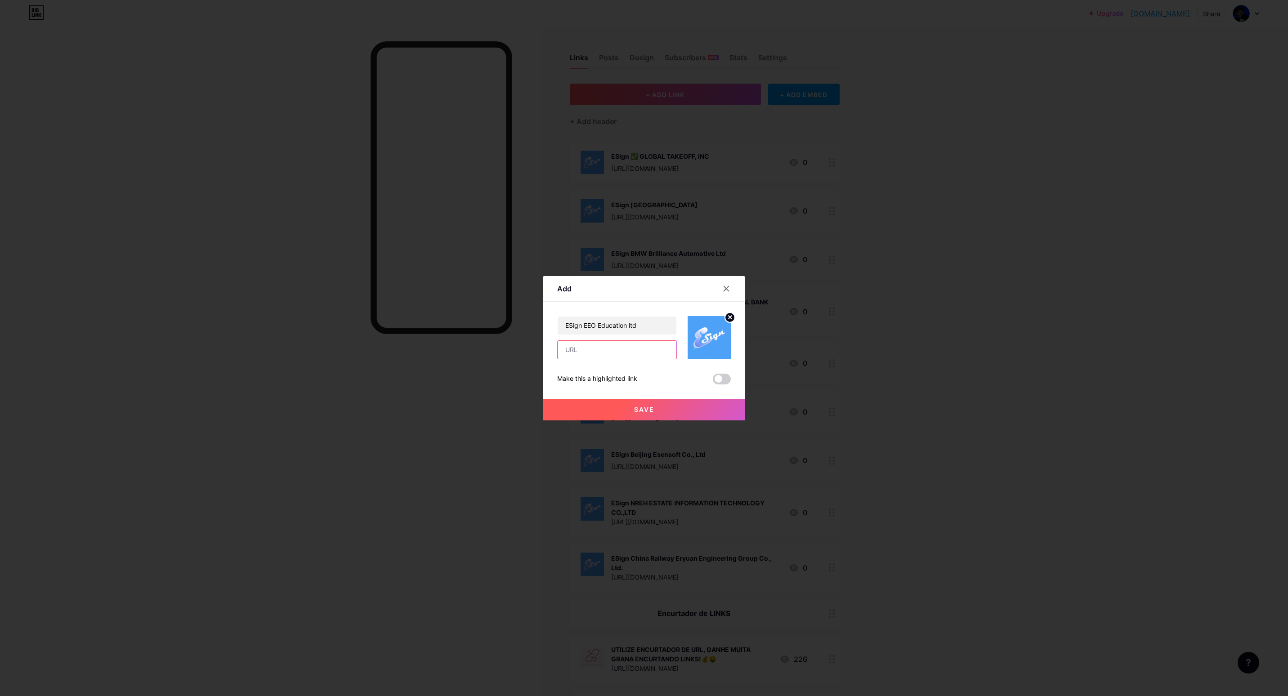
paste input "[URL][DOMAIN_NAME]"
type input "[URL][DOMAIN_NAME]"
click at [634, 411] on span "Save" at bounding box center [644, 410] width 20 height 8
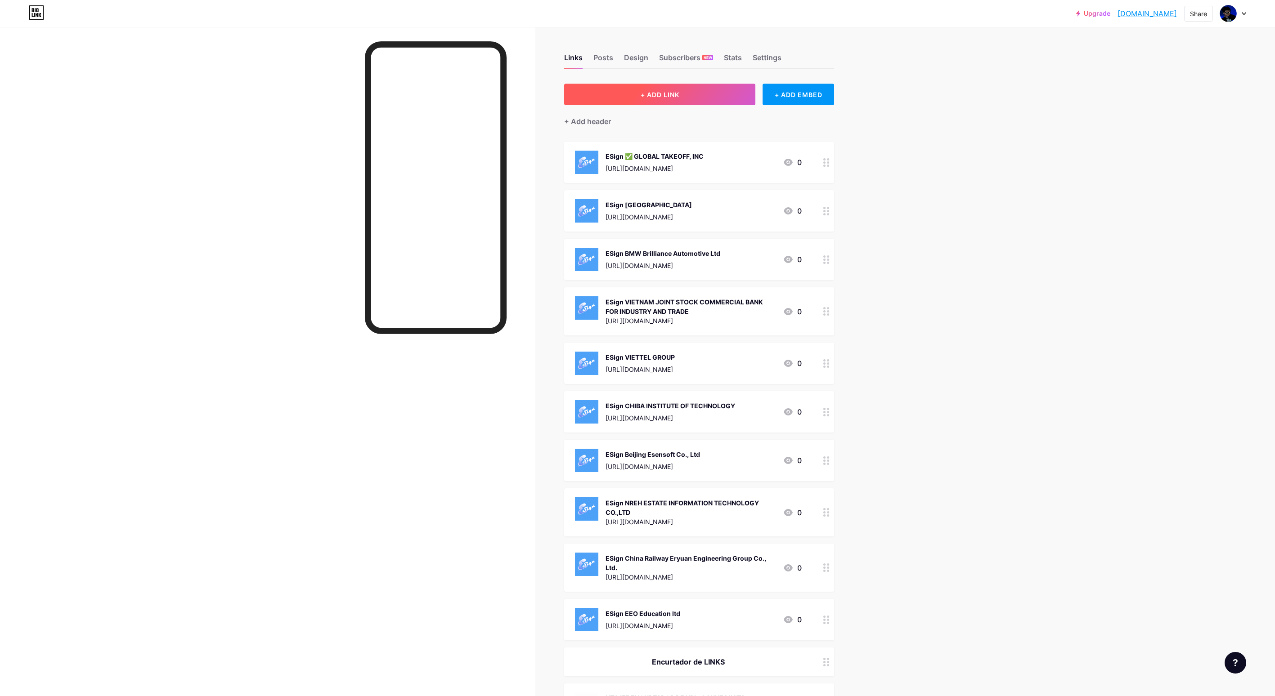
click at [697, 101] on button "+ ADD LINK" at bounding box center [659, 95] width 191 height 22
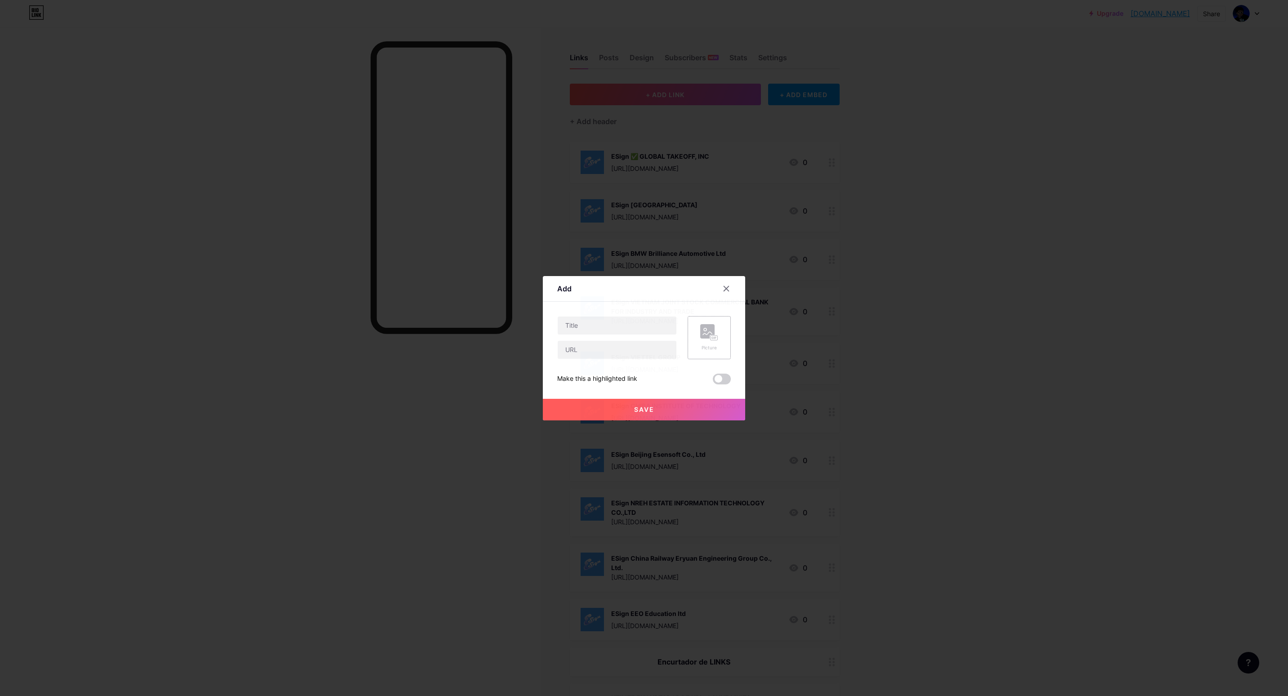
click at [711, 338] on rect at bounding box center [714, 337] width 7 height 4
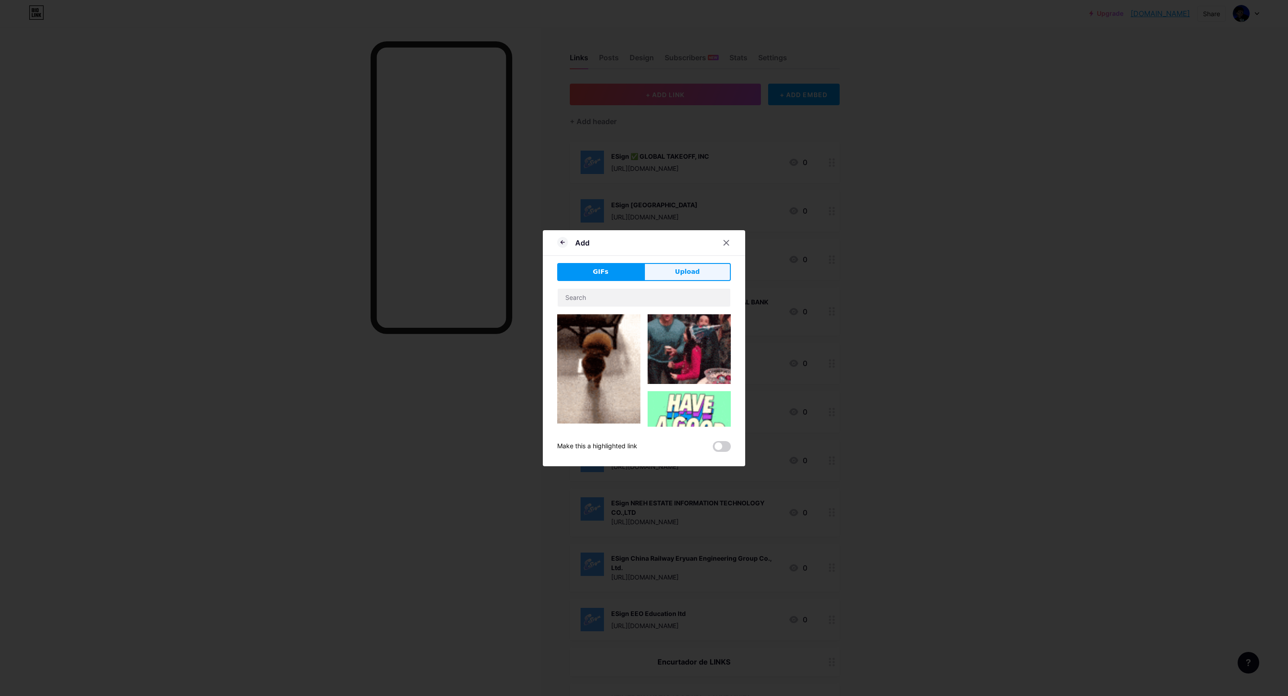
click at [688, 267] on span "Upload" at bounding box center [687, 271] width 25 height 9
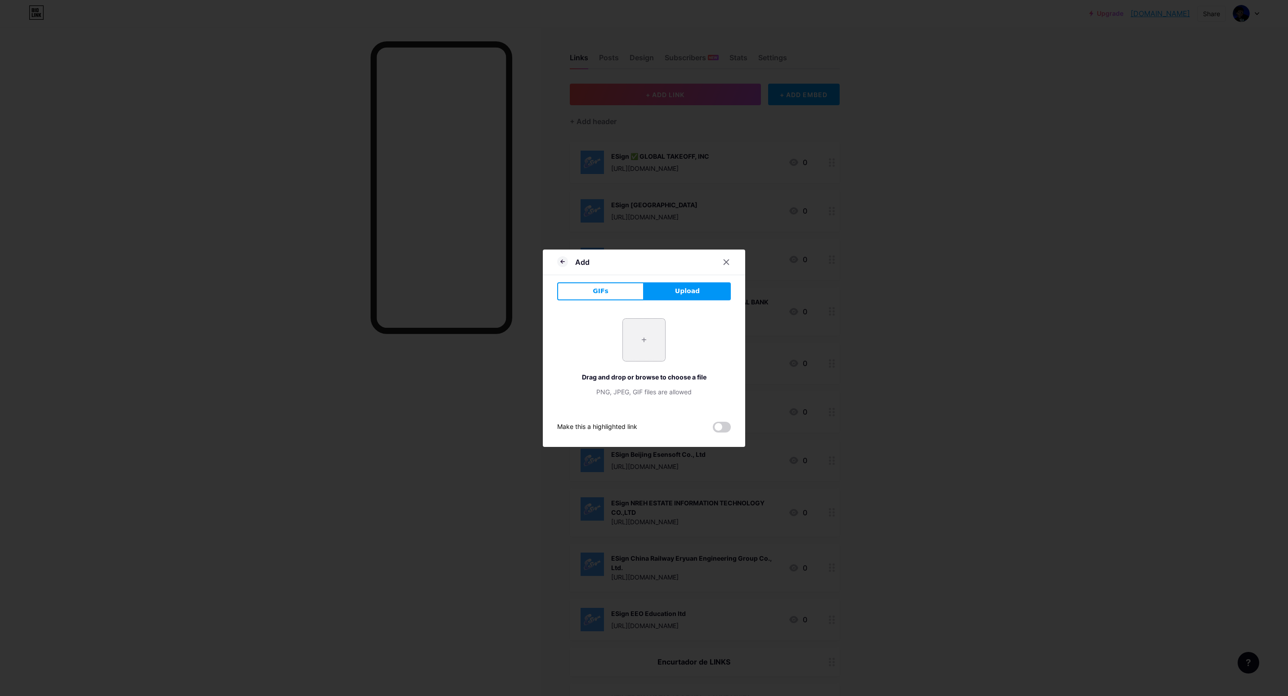
click at [623, 345] on input "file" at bounding box center [644, 340] width 42 height 42
type input "C:\fakepath\gsklw9y0BHYxyoxSFUx9AwBRH3pP6i5L.png"
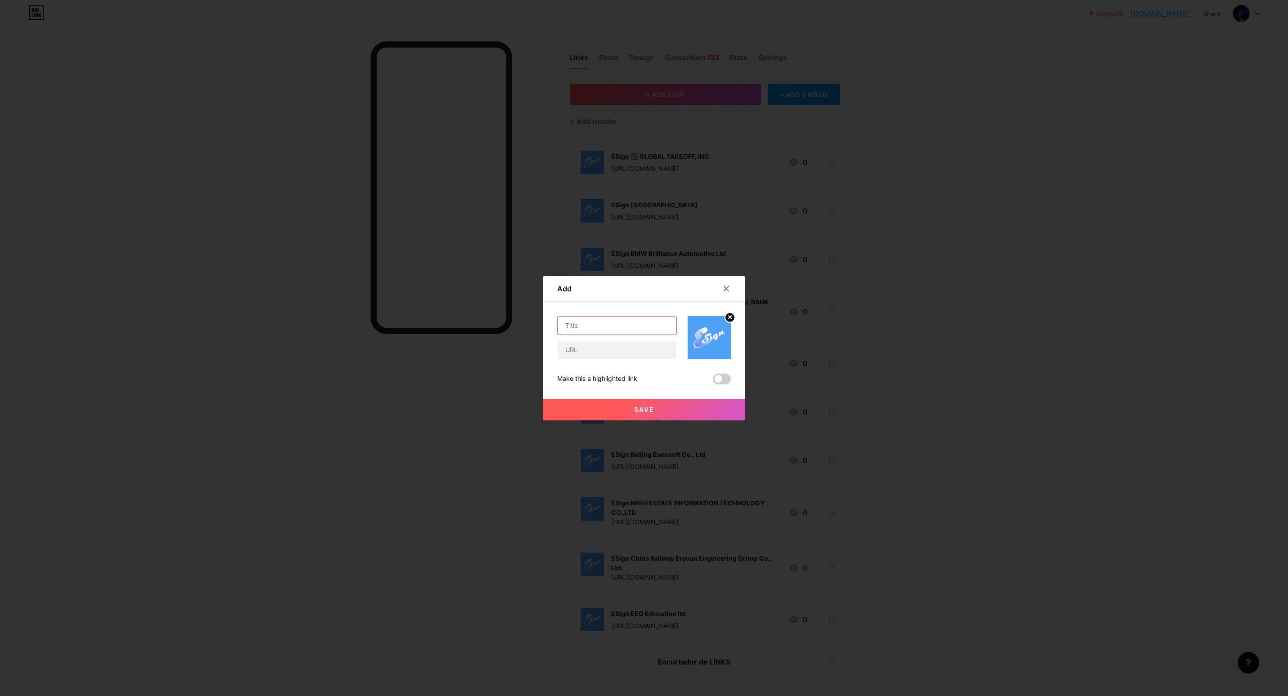
click at [602, 326] on input "text" at bounding box center [617, 326] width 119 height 18
paste input "Sign TCL household Appliance Marketing Co., LTD"
type input "Sign TCL household Appliance Marketing Co., LTD"
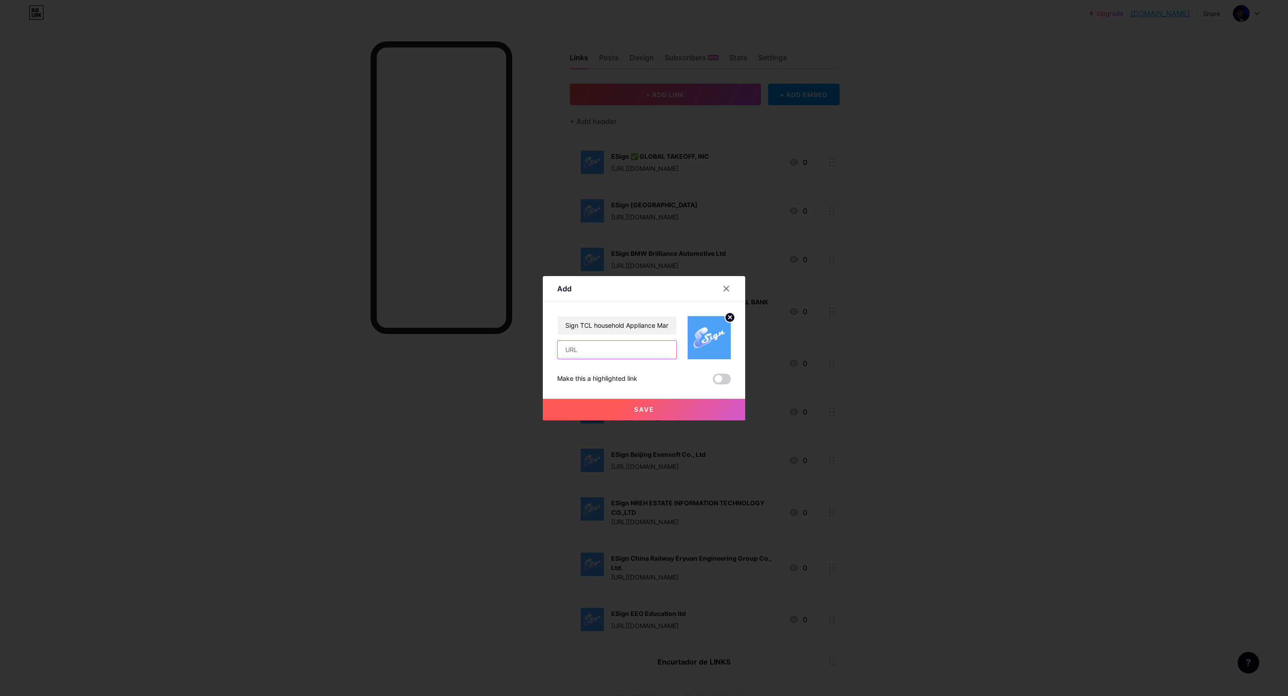
click at [611, 353] on input "text" at bounding box center [617, 350] width 119 height 18
paste input "[URL][DOMAIN_NAME]"
type input "[URL][DOMAIN_NAME]"
click at [616, 412] on button "Save" at bounding box center [644, 410] width 202 height 22
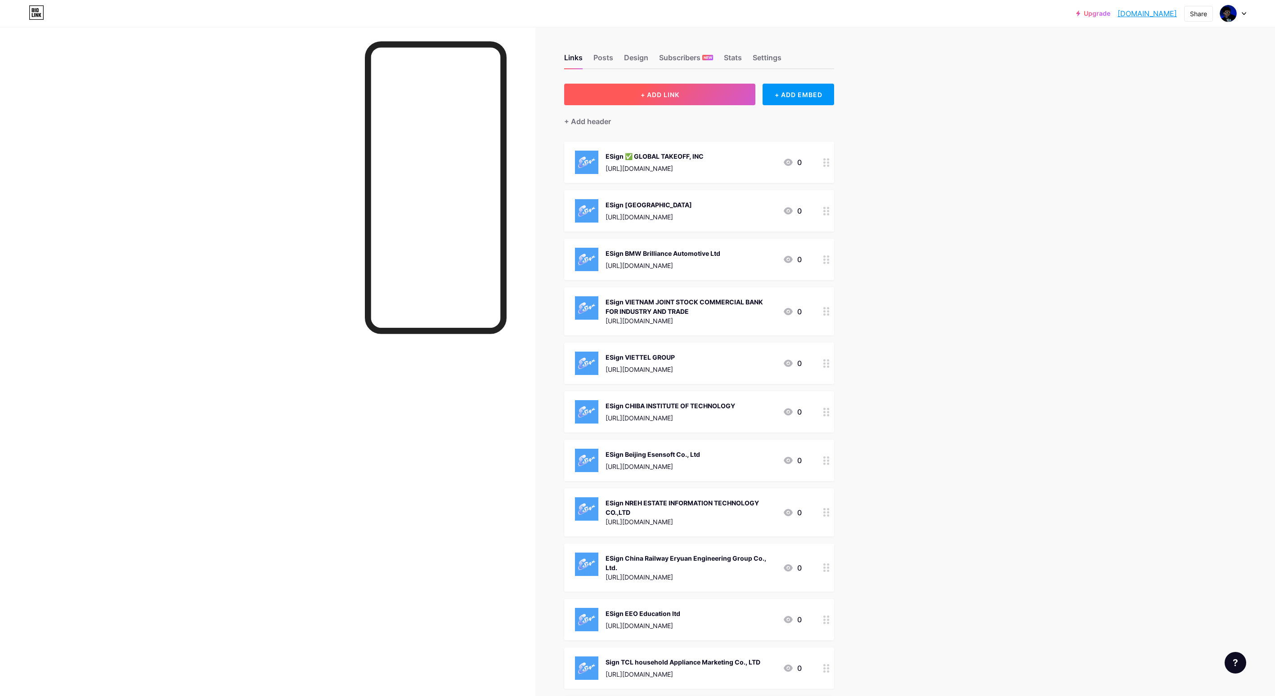
click at [646, 91] on span "+ ADD LINK" at bounding box center [659, 95] width 39 height 8
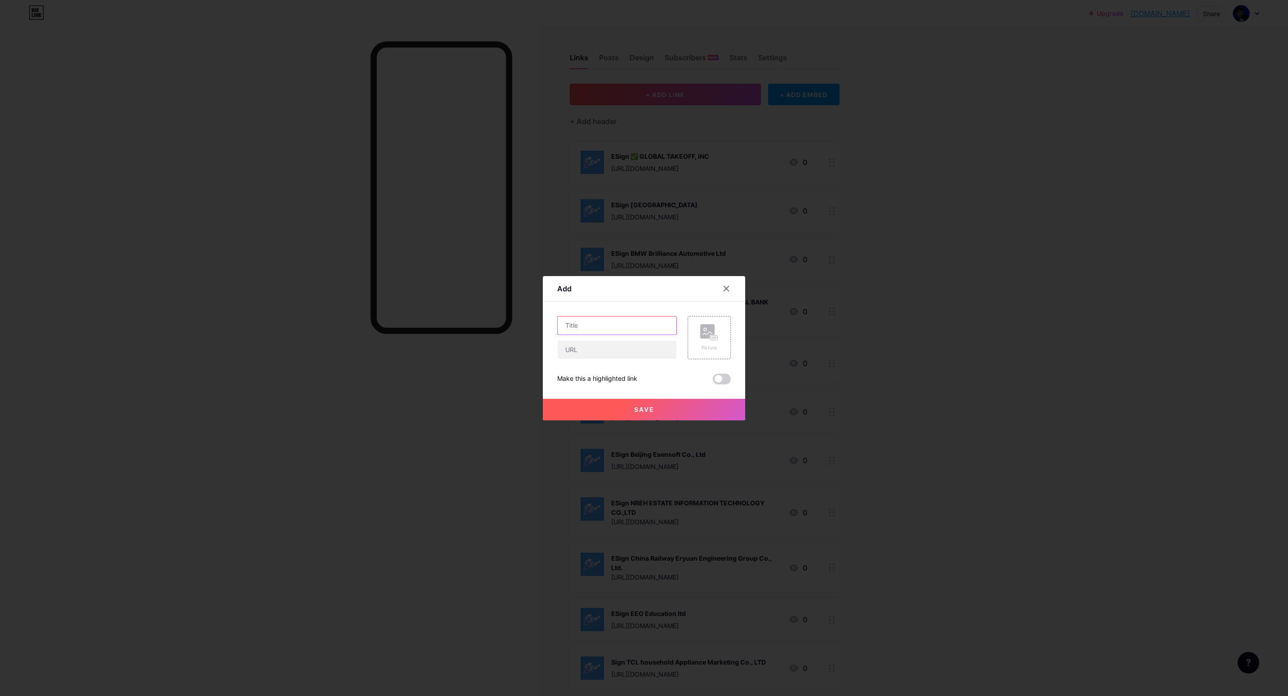
click at [617, 331] on input "text" at bounding box center [617, 326] width 119 height 18
paste input "ESign Wuling Power Corporation"
type input "ESign Wuling Power Corporation"
click at [680, 323] on div "Picture" at bounding box center [704, 337] width 54 height 43
click at [700, 340] on icon at bounding box center [709, 332] width 18 height 17
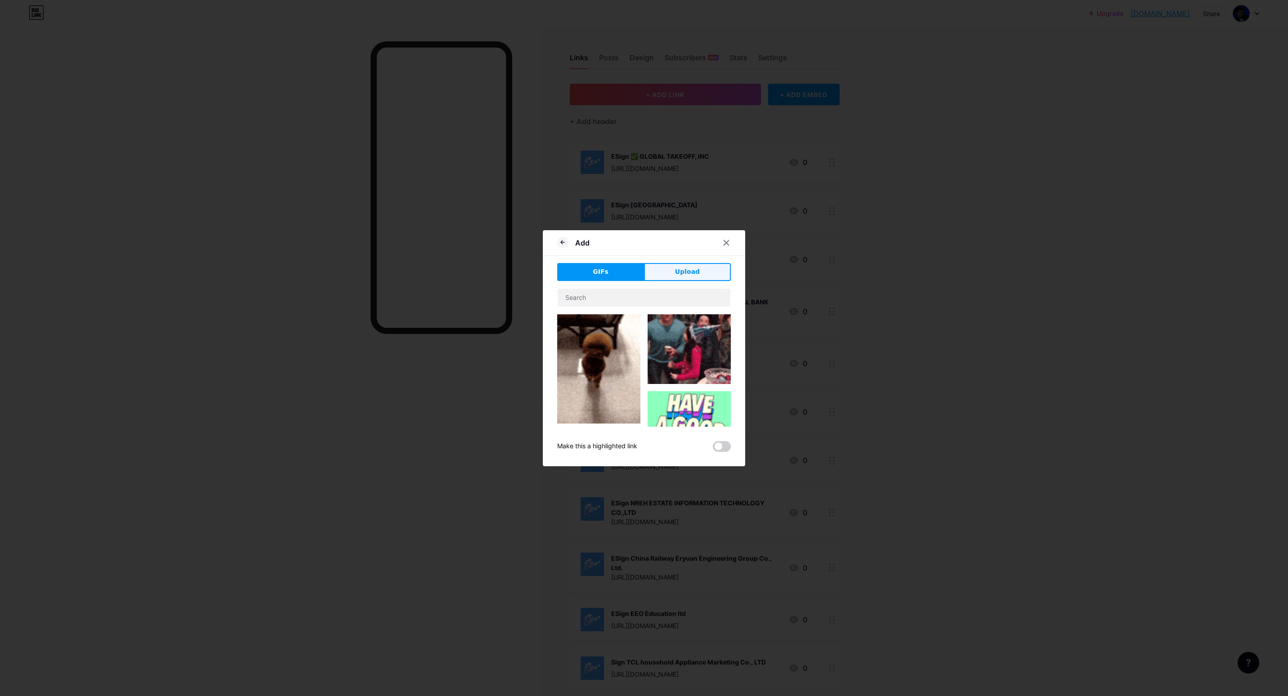
click at [675, 274] on span "Upload" at bounding box center [687, 271] width 25 height 9
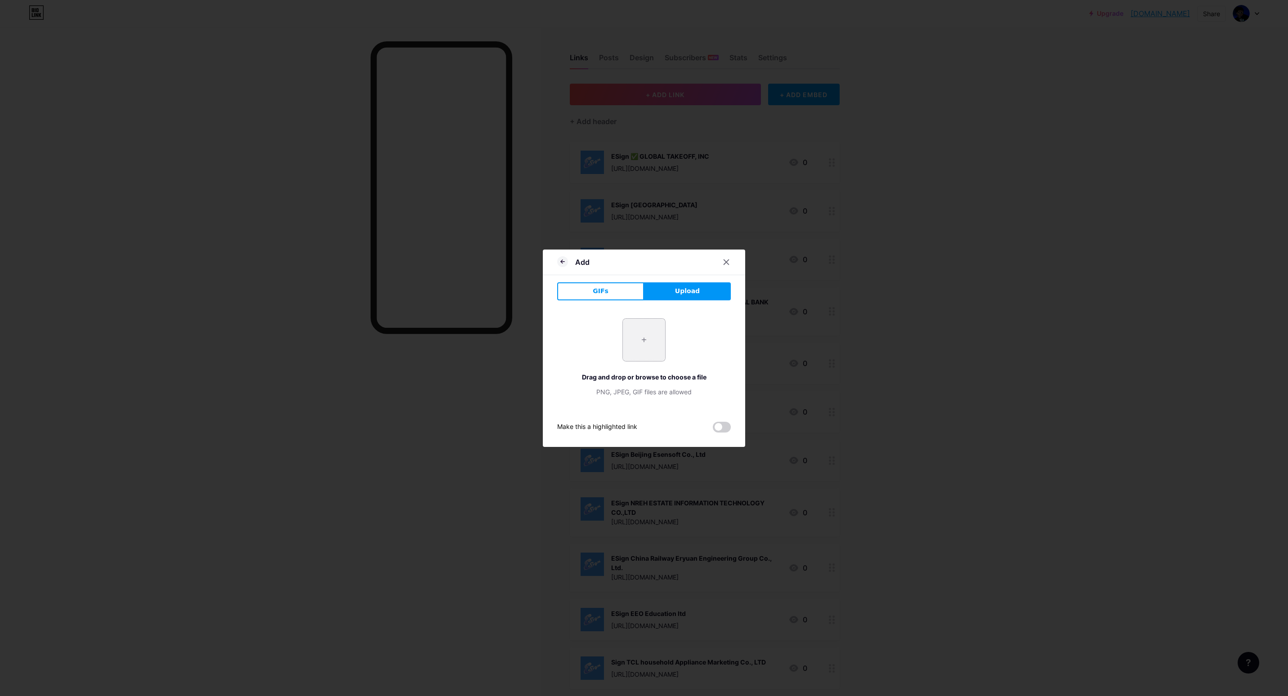
click at [631, 348] on input "file" at bounding box center [644, 340] width 42 height 42
type input "C:\fakepath\gsklw9y0BHYxyoxSFUx9AwBRH3pP6i5L.png"
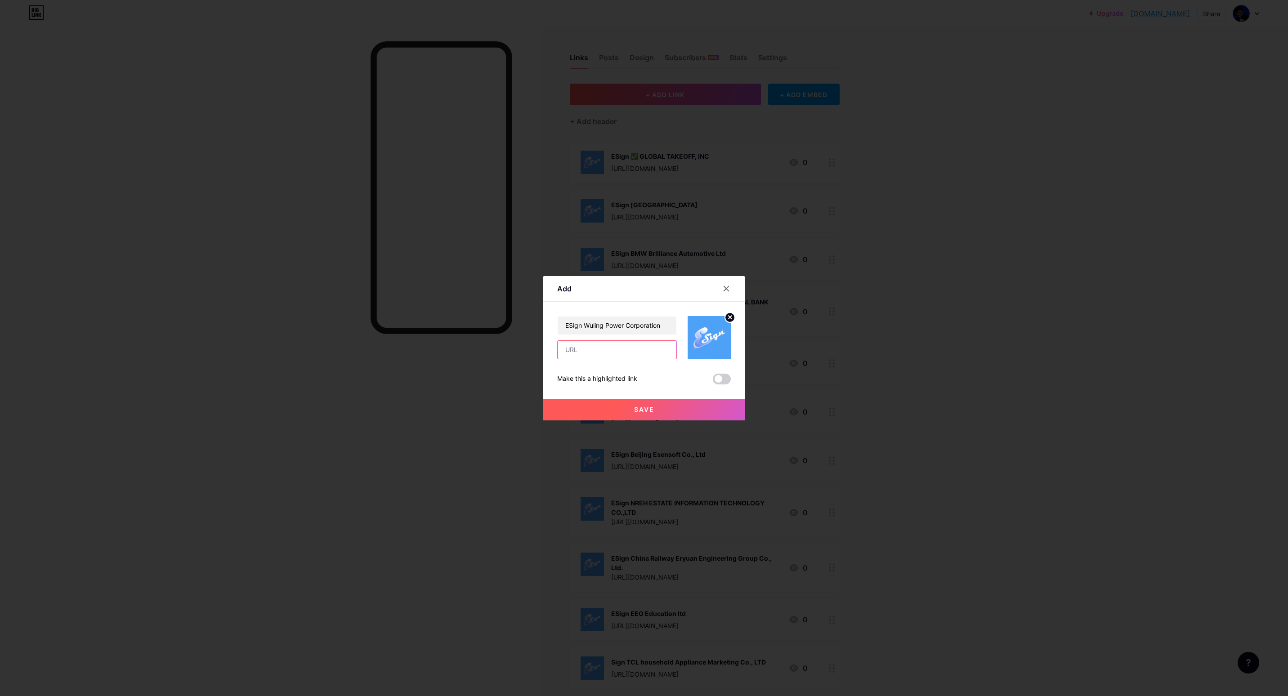
drag, startPoint x: 593, startPoint y: 357, endPoint x: 601, endPoint y: 372, distance: 17.3
click at [593, 356] on input "text" at bounding box center [617, 350] width 119 height 18
paste input "[URL][DOMAIN_NAME]"
type input "[URL][DOMAIN_NAME]"
click at [626, 413] on button "Save" at bounding box center [644, 410] width 202 height 22
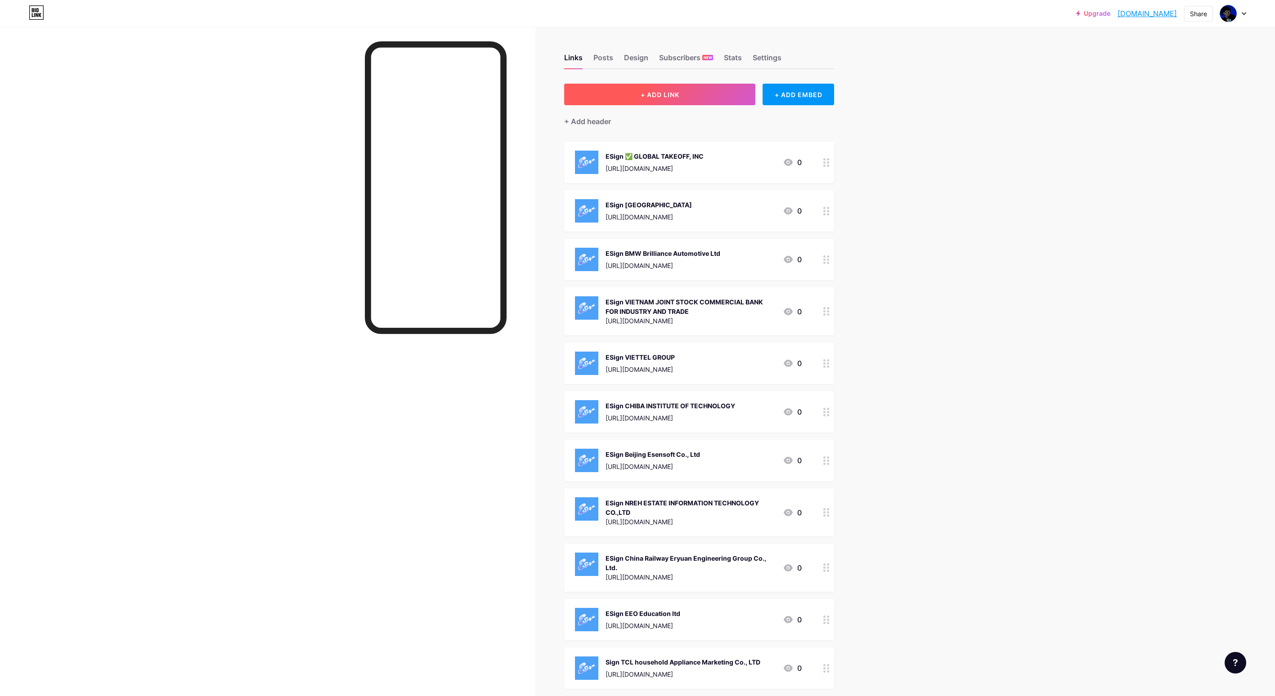
click at [695, 95] on button "+ ADD LINK" at bounding box center [659, 95] width 191 height 22
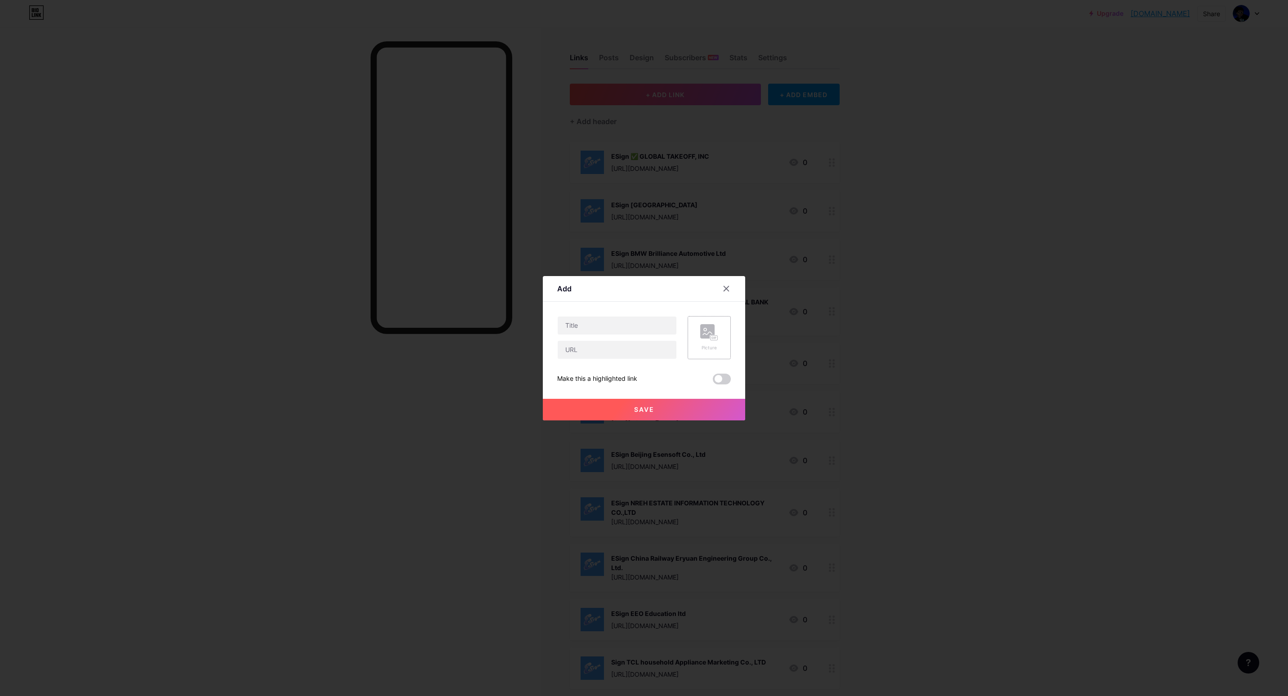
click at [715, 346] on div "Picture" at bounding box center [709, 337] width 43 height 43
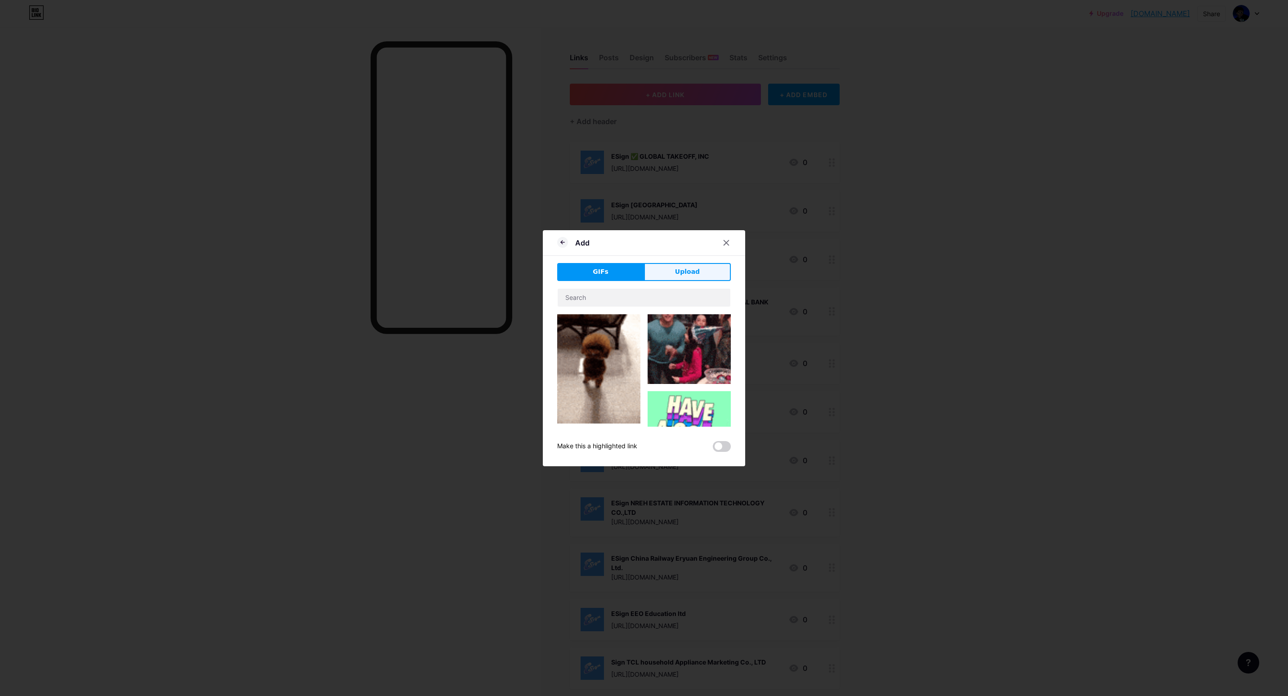
click at [690, 280] on button "Upload" at bounding box center [687, 272] width 87 height 18
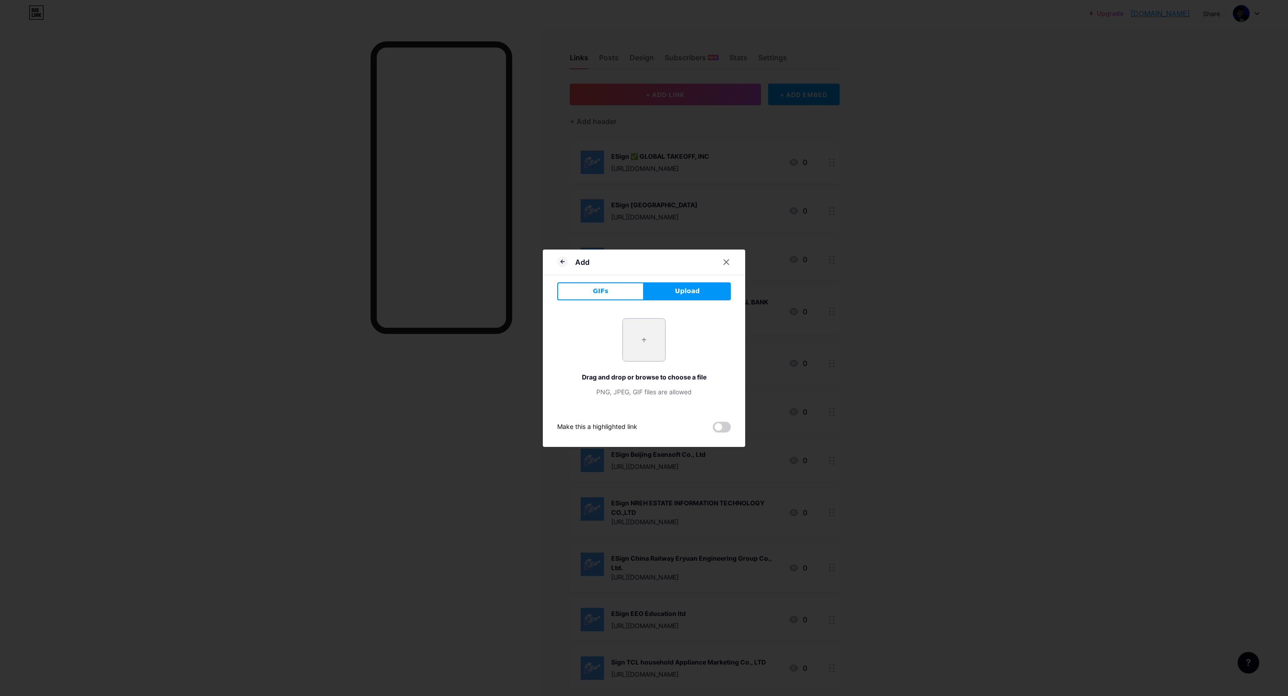
click at [640, 336] on input "file" at bounding box center [644, 340] width 42 height 42
type input "C:\fakepath\gsklw9y0BHYxyoxSFUx9AwBRH3pP6i5L.png"
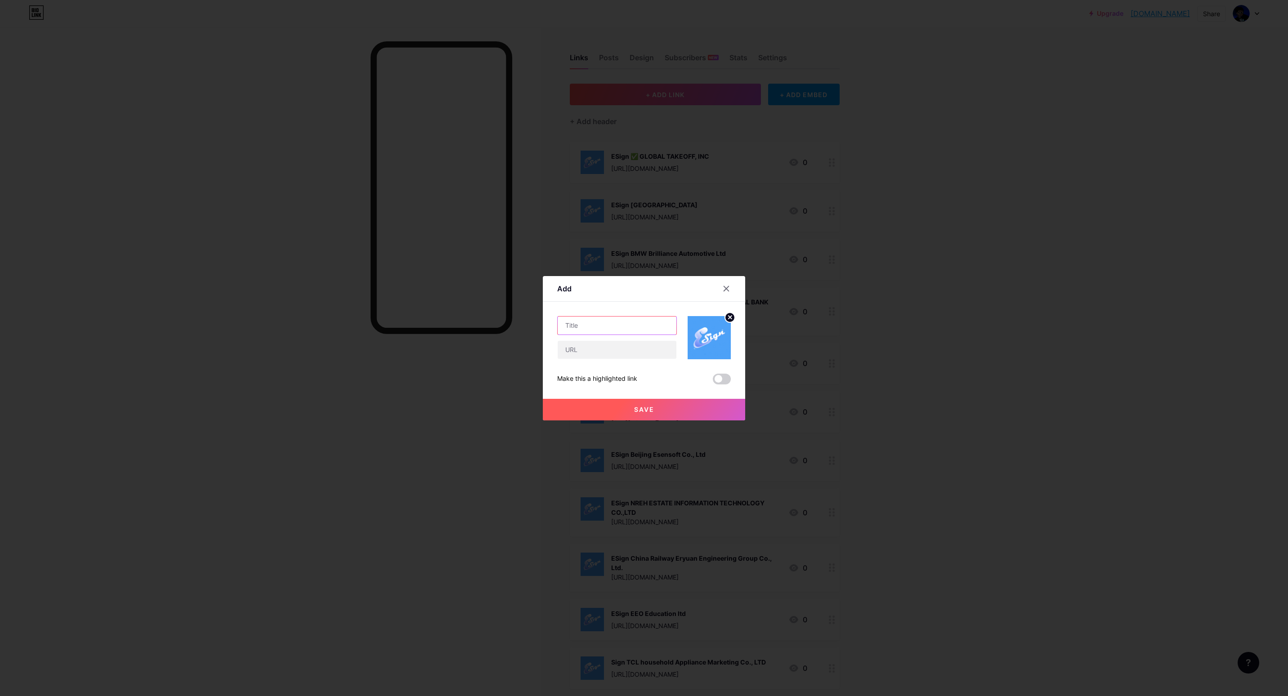
click at [595, 331] on input "text" at bounding box center [617, 326] width 119 height 18
paste input "ESign GAC TOYOTA MOTOR CO.,LTD"
type input "ESign GAC TOYOTA MOTOR CO.,LTD"
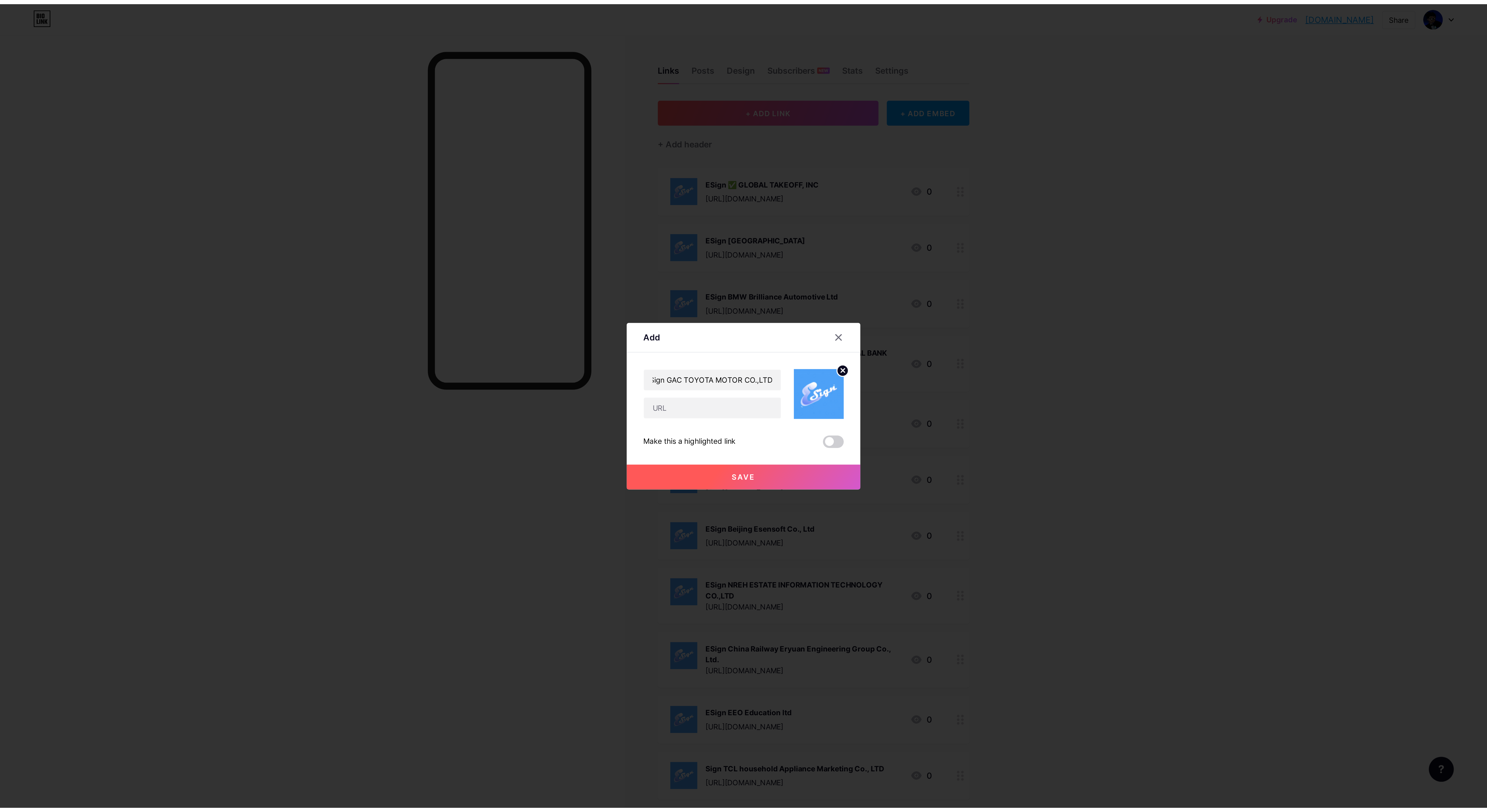
scroll to position [0, 0]
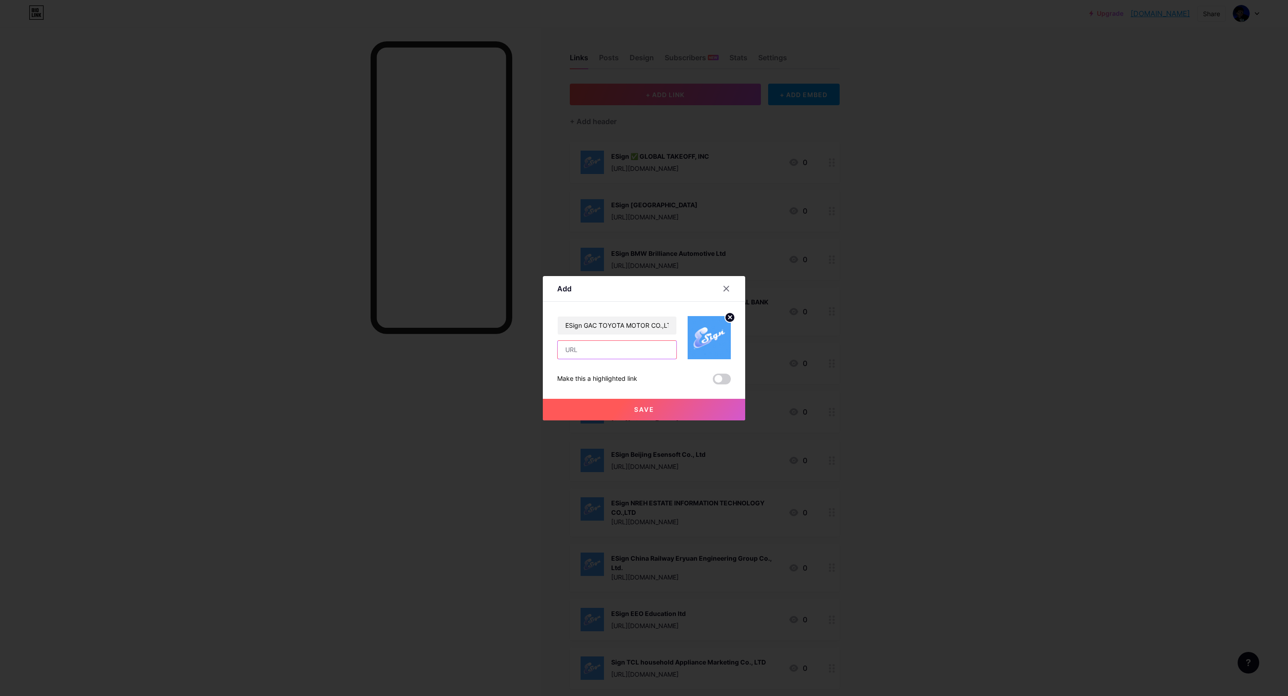
click at [571, 351] on input "text" at bounding box center [617, 350] width 119 height 18
paste input "[URL][DOMAIN_NAME]"
type input "[URL][DOMAIN_NAME]"
click at [624, 410] on button "Save" at bounding box center [644, 410] width 202 height 22
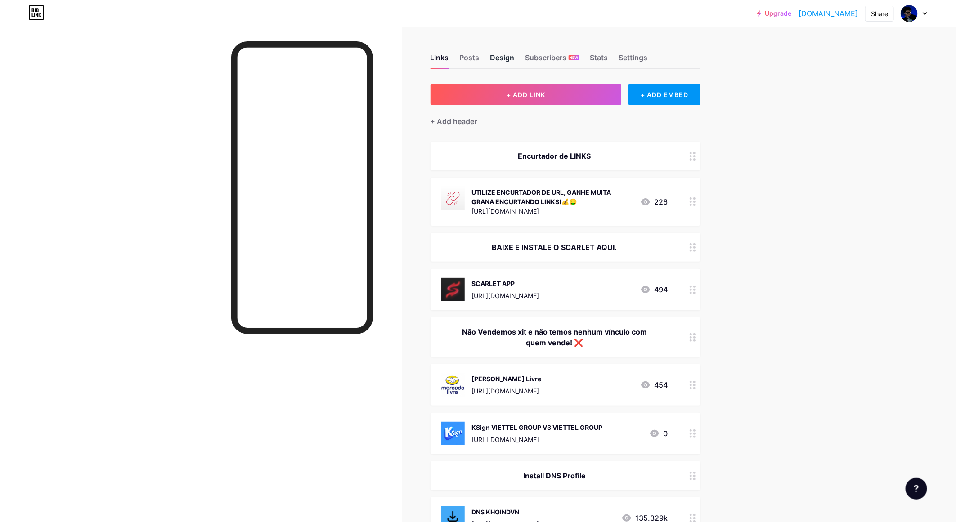
click at [511, 54] on div "Design" at bounding box center [502, 60] width 24 height 16
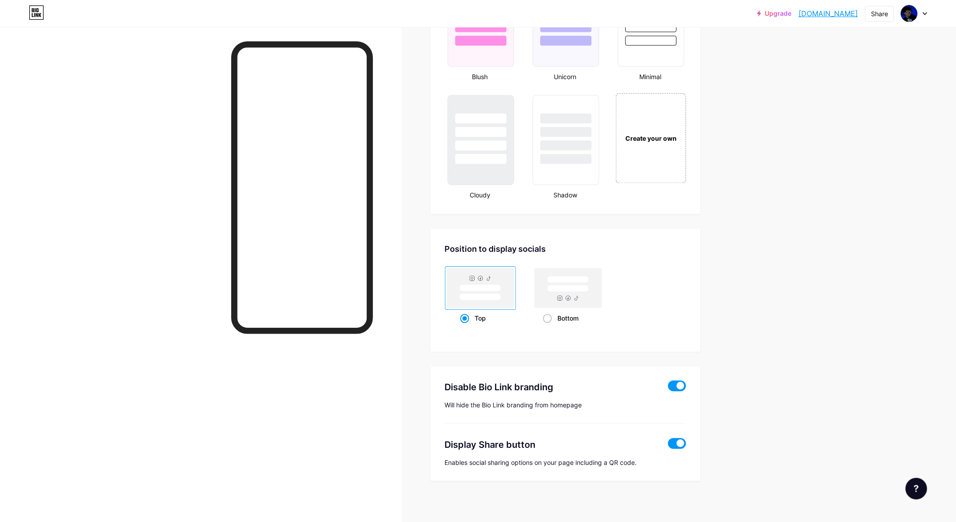
scroll to position [799, 0]
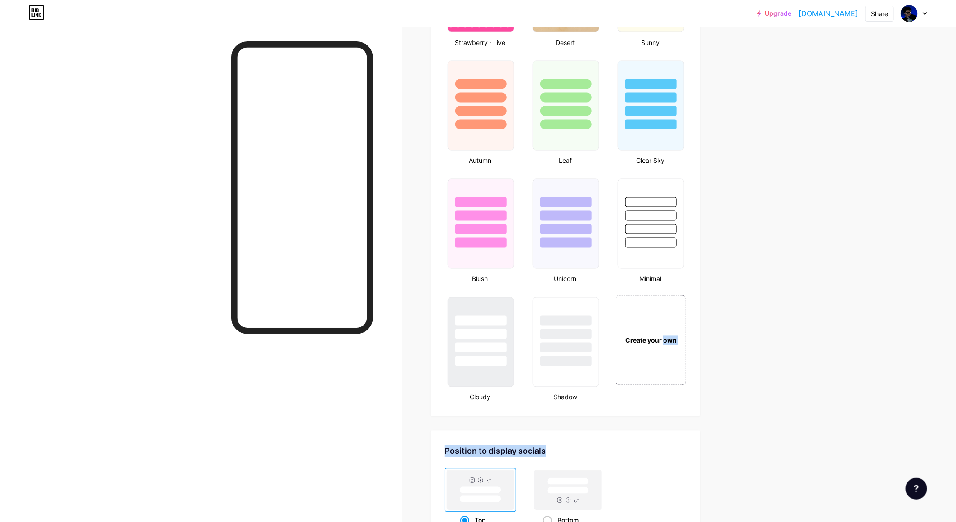
drag, startPoint x: 668, startPoint y: 358, endPoint x: 762, endPoint y: 430, distance: 119.3
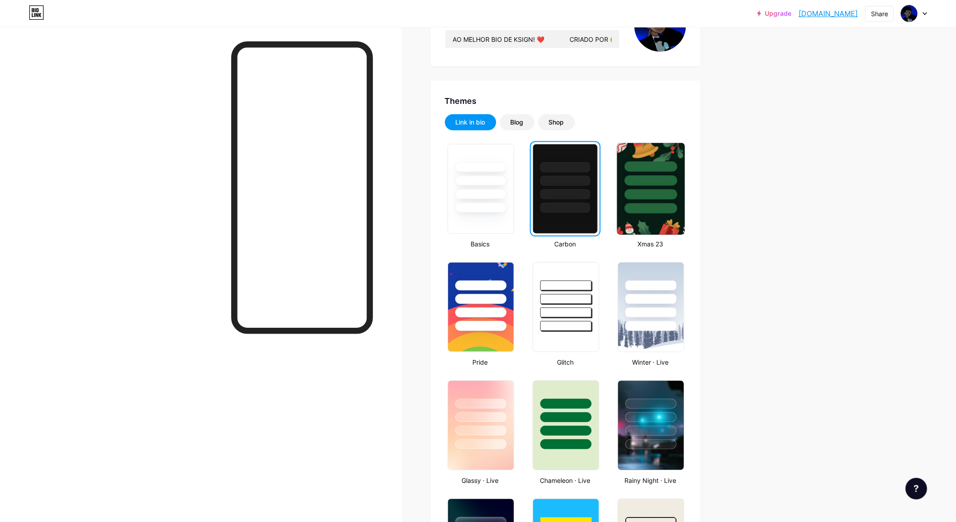
scroll to position [0, 0]
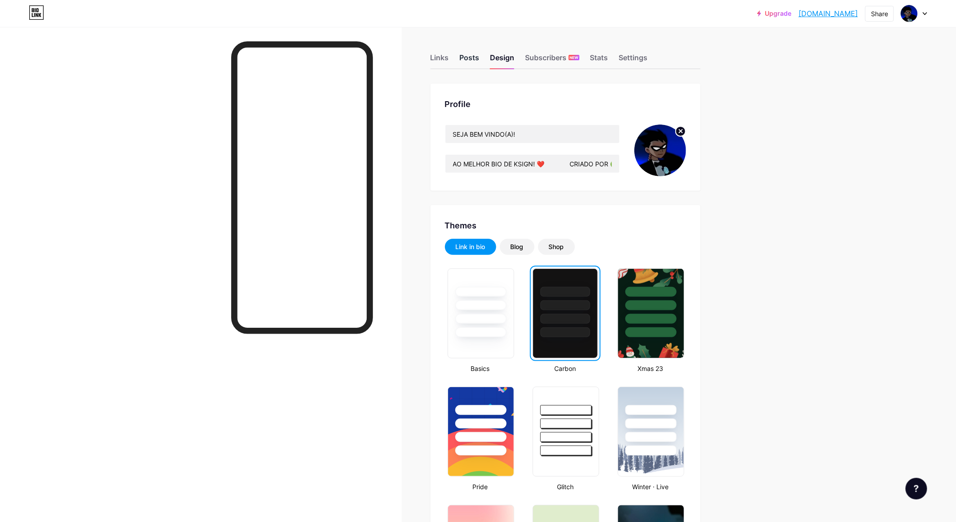
click at [474, 57] on div "Posts" at bounding box center [470, 60] width 20 height 16
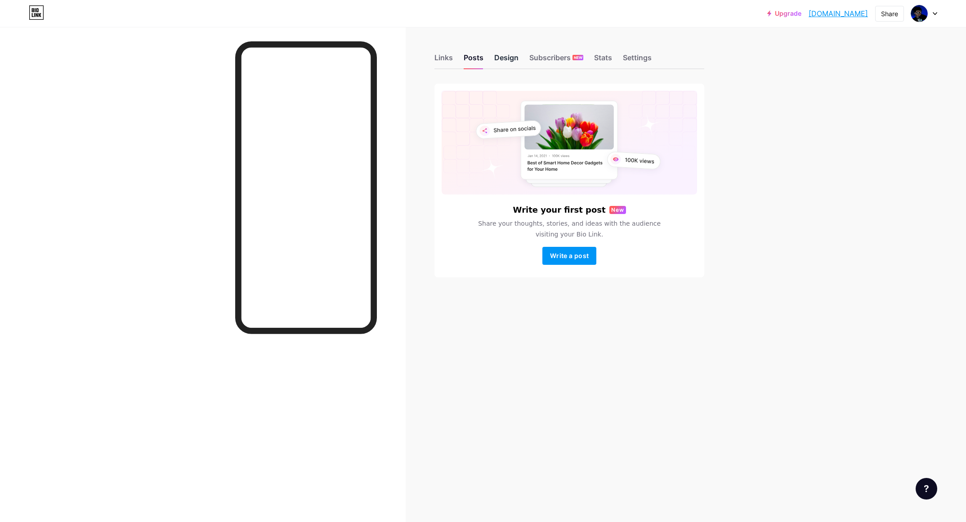
click at [506, 60] on div "Design" at bounding box center [506, 60] width 24 height 16
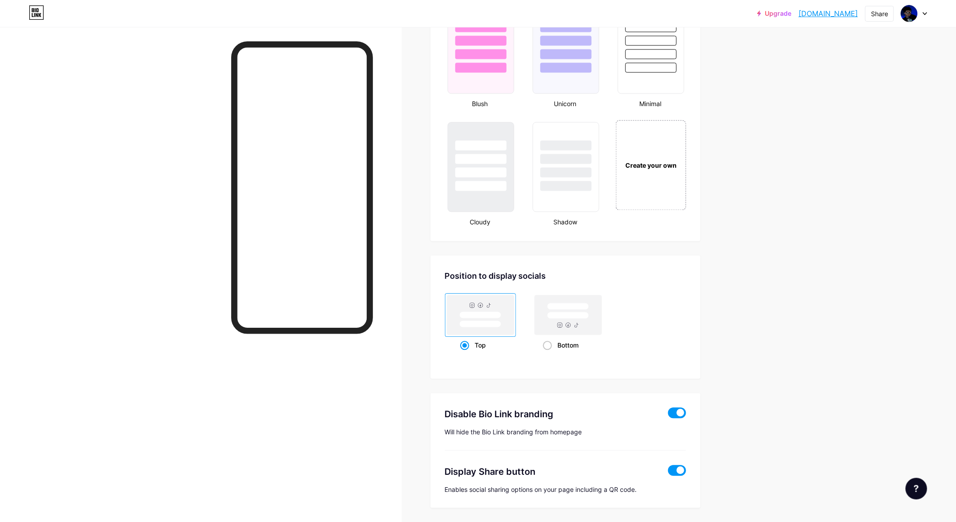
scroll to position [1002, 0]
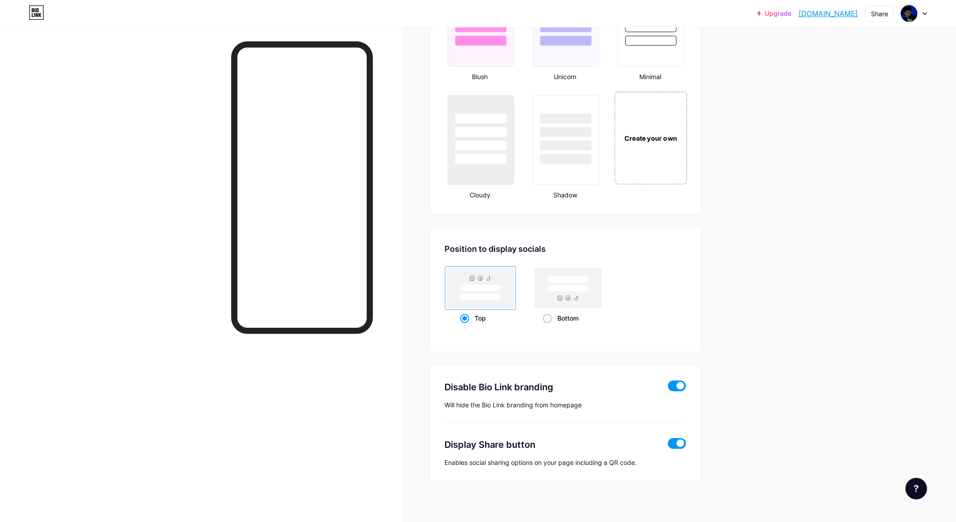
click at [671, 133] on div "Create your own" at bounding box center [650, 138] width 67 height 10
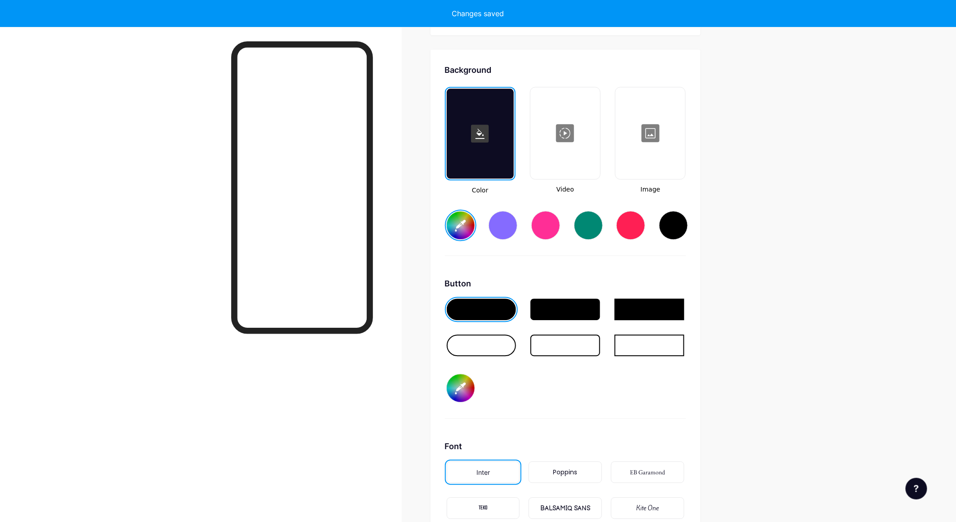
type input "#ffffff"
type input "#000000"
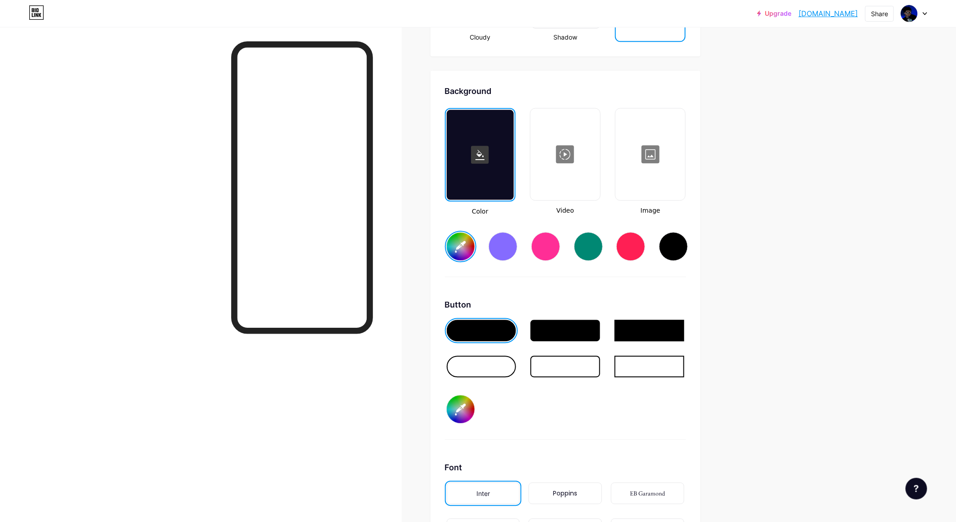
scroll to position [988, 0]
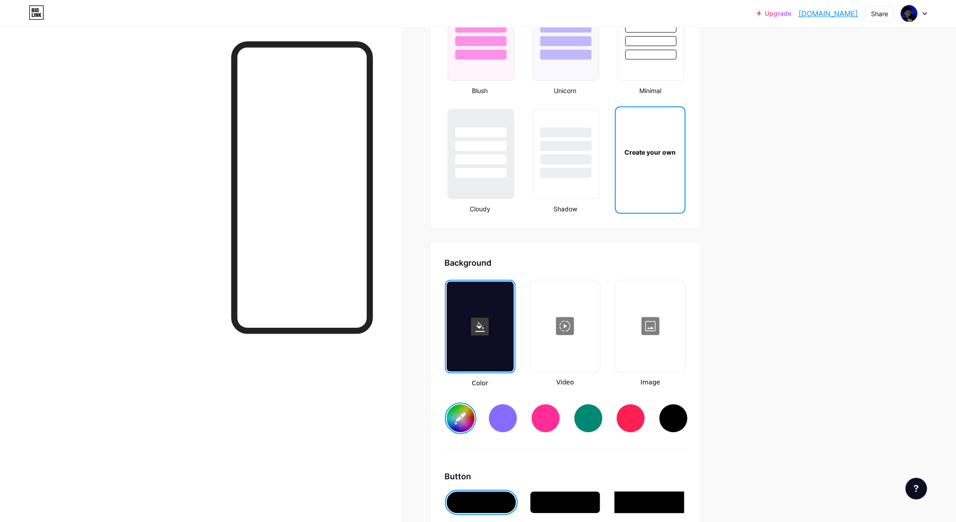
click at [488, 318] on rect at bounding box center [480, 327] width 18 height 18
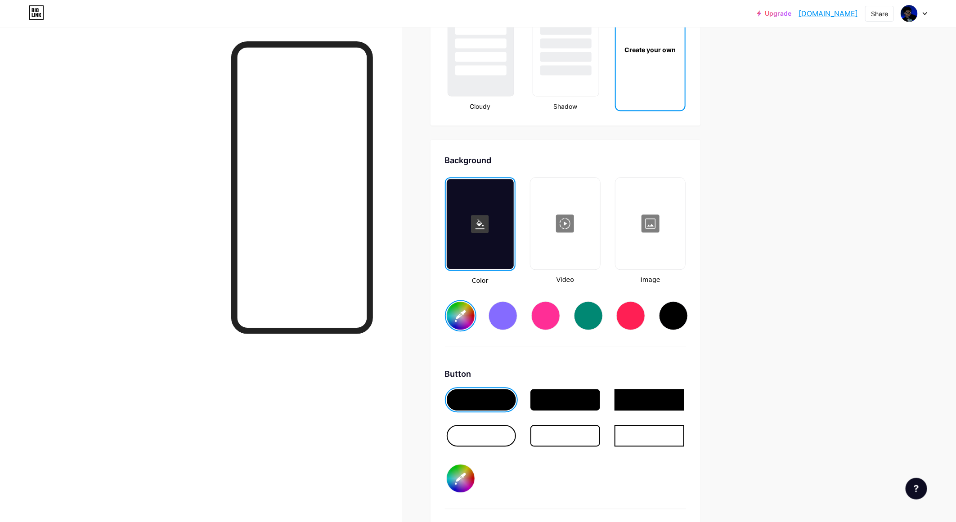
scroll to position [1257, 0]
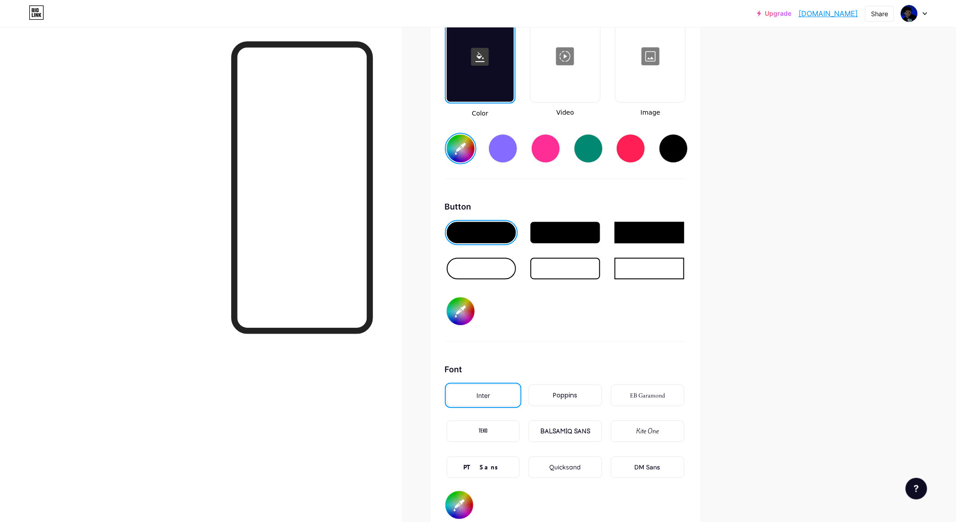
click at [575, 229] on div at bounding box center [565, 233] width 70 height 22
click at [514, 144] on div at bounding box center [502, 148] width 29 height 29
click at [684, 150] on div at bounding box center [673, 148] width 29 height 29
click at [459, 138] on input "#000000" at bounding box center [461, 148] width 28 height 28
click at [636, 305] on div "Button #000000" at bounding box center [565, 271] width 241 height 141
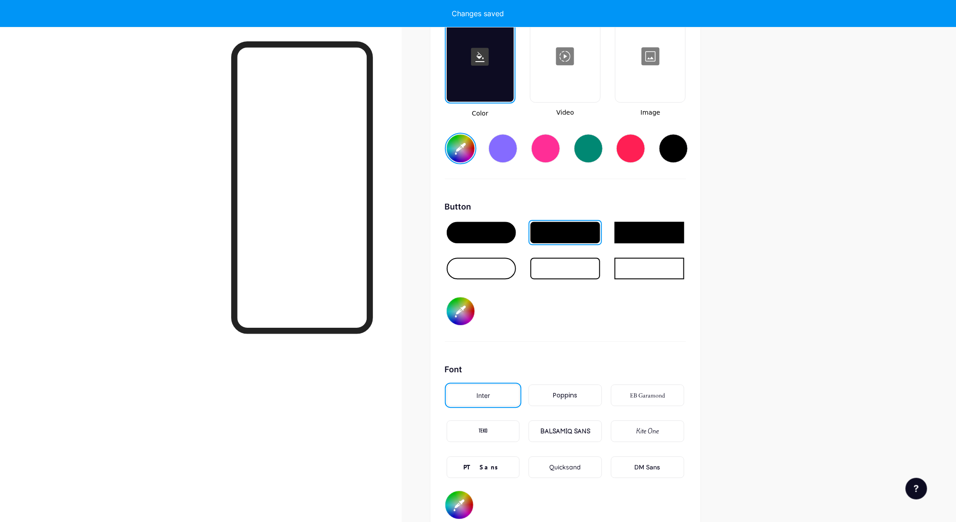
click at [465, 310] on input "#000000" at bounding box center [461, 311] width 28 height 28
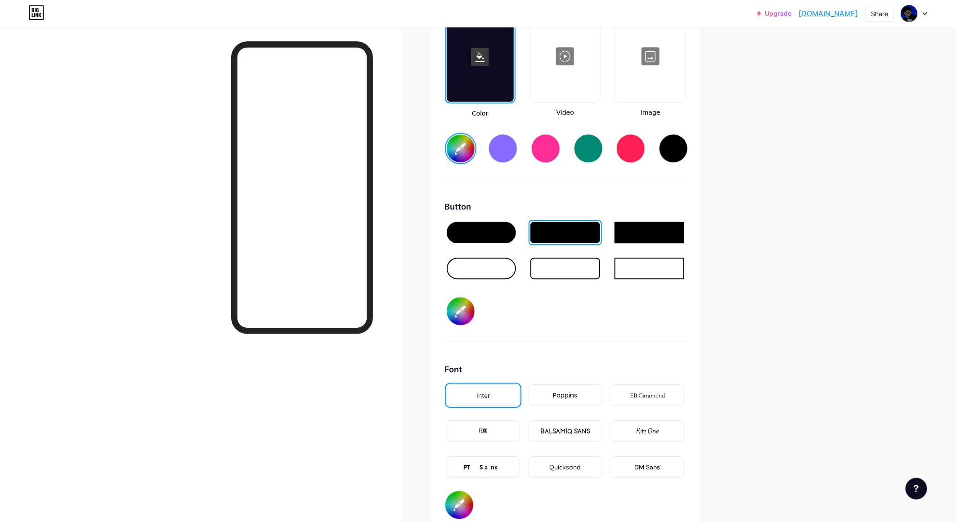
type input "#ffffff"
type input "#592c2c"
type input "#ffffff"
type input "#552a2a"
type input "#ffffff"
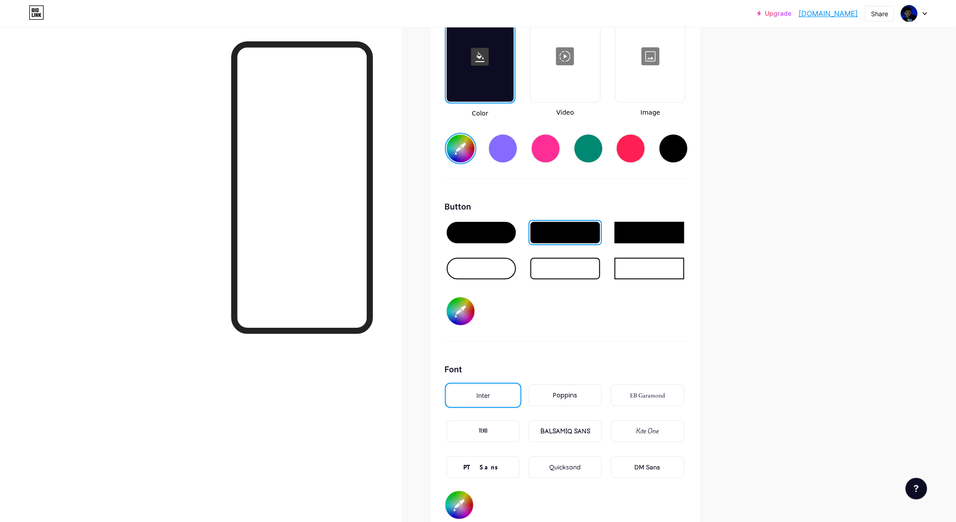
type input "#502626"
type input "#ffffff"
type input "#4d2323"
type input "#ffffff"
type input "#4e2222"
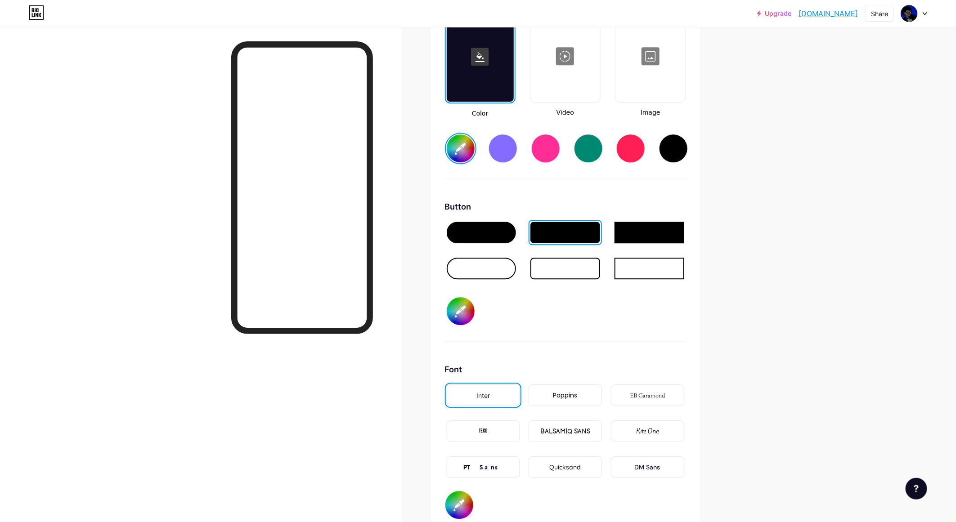
type input "#ffffff"
type input "#451c1c"
type input "#ffffff"
type input "#421a1a"
type input "#ffffff"
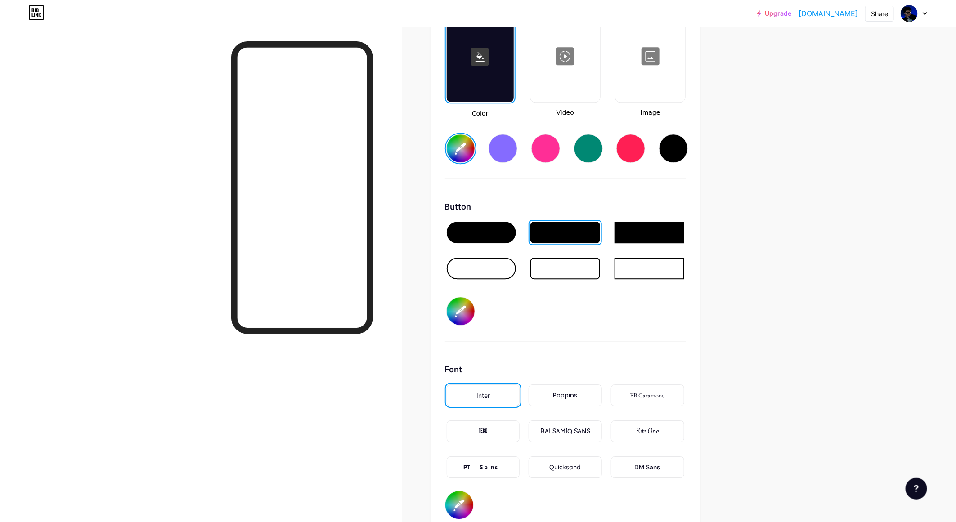
type input "#381515"
type input "#ffffff"
type input "#351212"
type input "#ffffff"
type input "#2e1010"
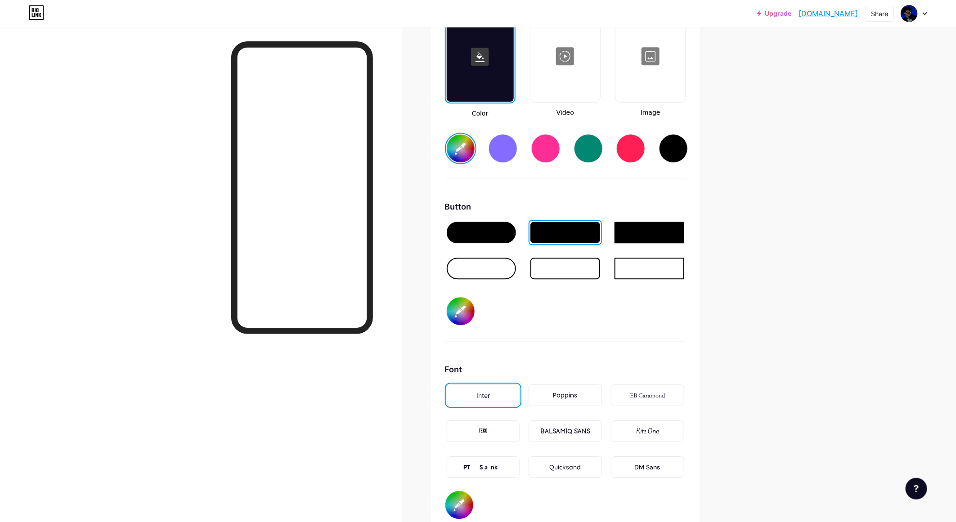
type input "#ffffff"
type input "#270c0c"
type input "#ffffff"
type input "#1f0a0a"
type input "#ffffff"
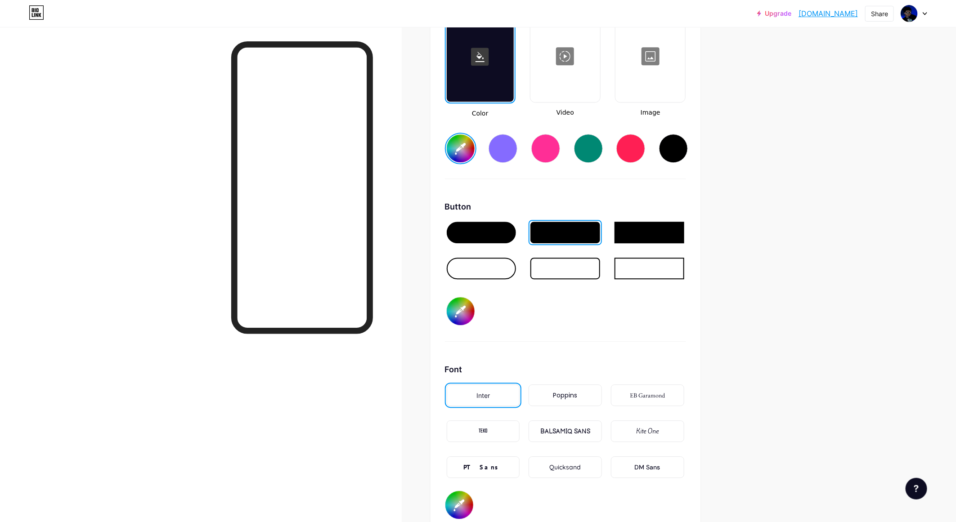
type input "#200909"
type input "#ffffff"
type input "#1c0808"
type input "#ffffff"
type input "#1c0707"
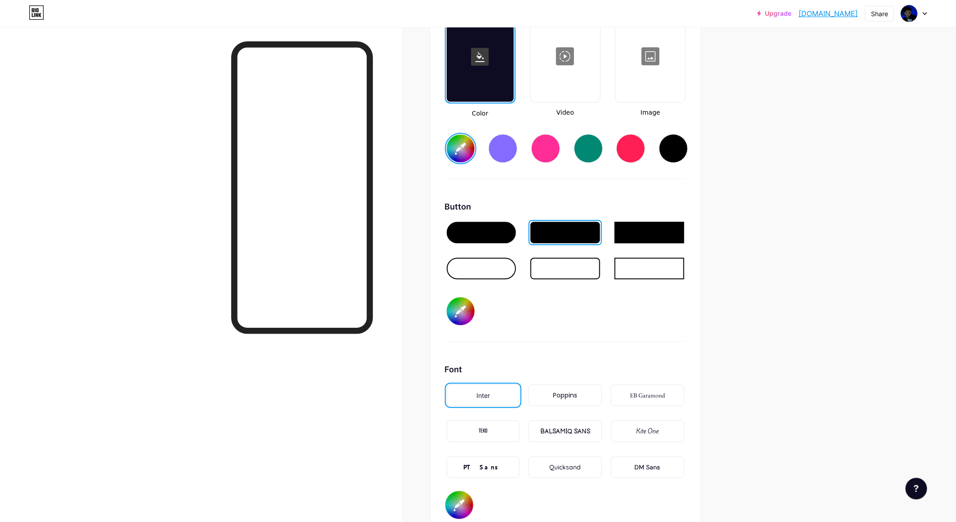
type input "#ffffff"
type input "#180606"
type input "#ffffff"
type input "#140606"
type input "#ffffff"
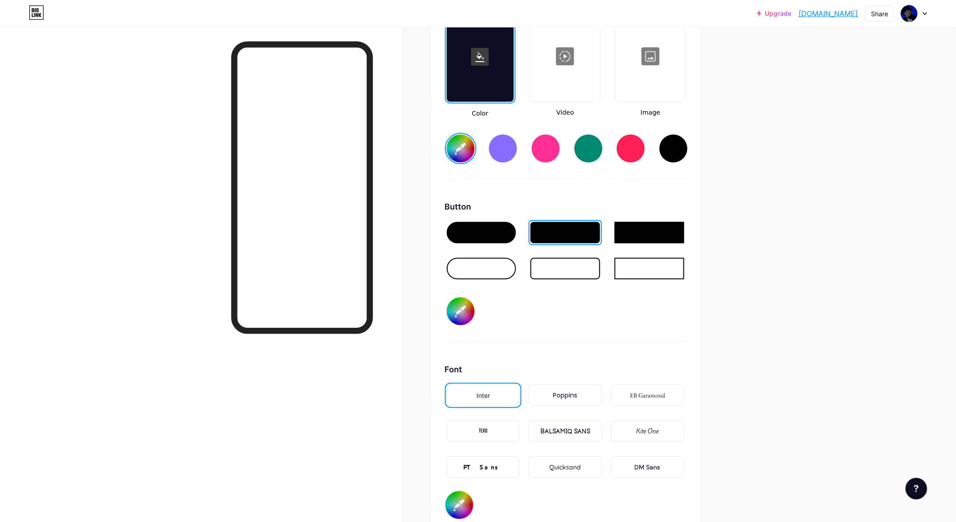
type input "#100505"
type input "#ffffff"
type input "#100404"
type input "#ffffff"
type input "#0c0404"
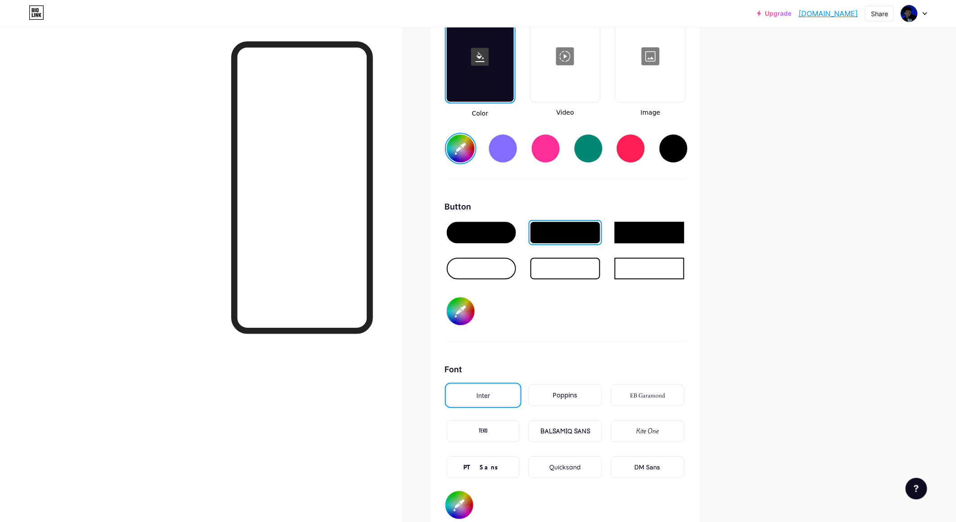
type input "#ffffff"
type input "#080303"
type input "#ffffff"
type input "#030808"
type input "#ffffff"
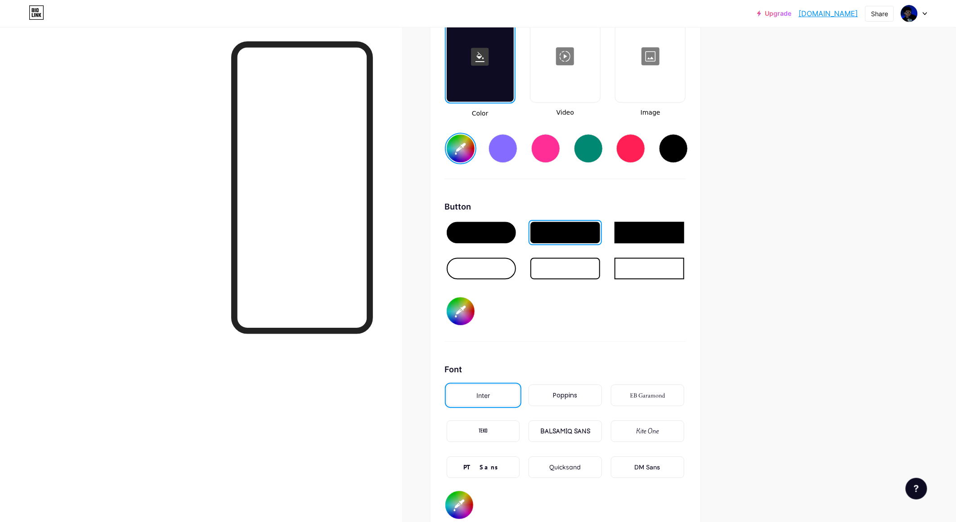
type input "#030807"
type input "#ffffff"
type input "#030806"
type input "#ffffff"
type input "#030805"
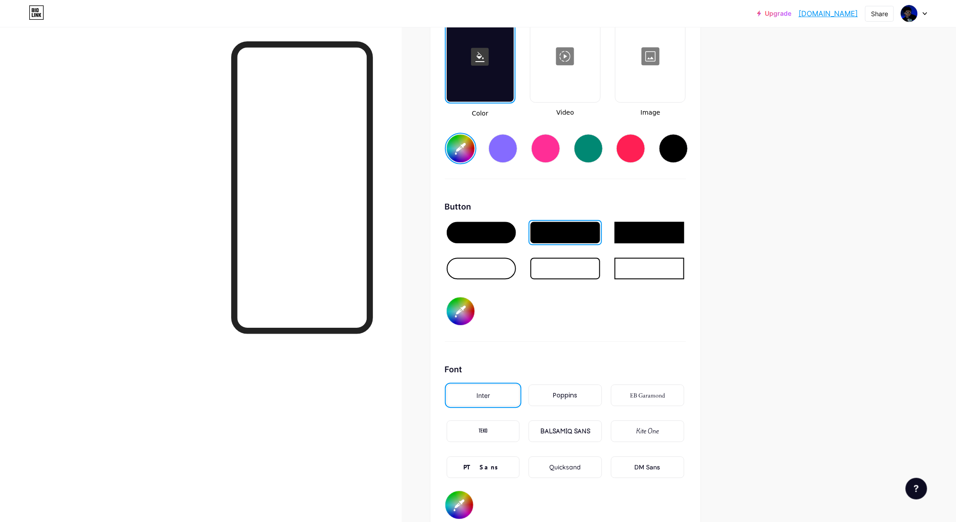
type input "#ffffff"
type input "#030804"
type input "#ffffff"
type input "#030803"
type input "#ffffff"
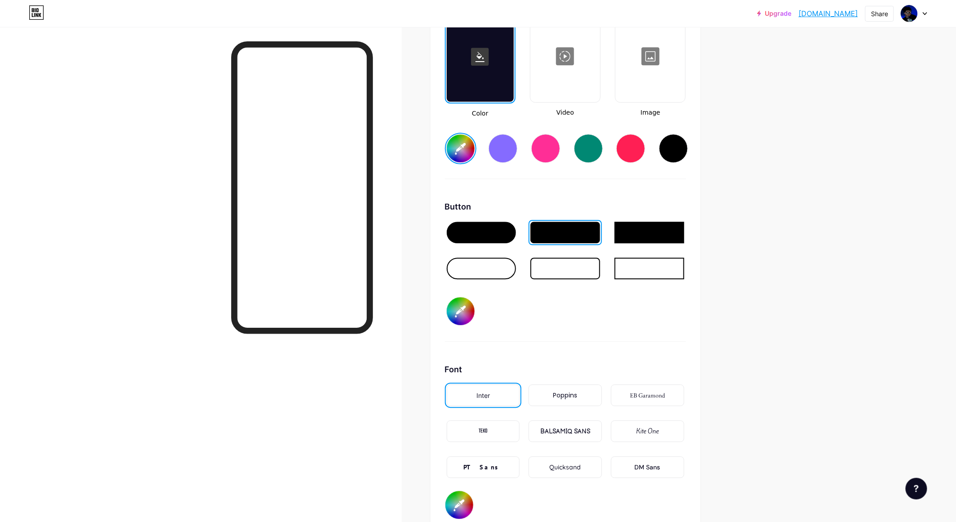
type input "#040803"
type input "#ffffff"
type input "#050803"
type input "#ffffff"
type input "#060803"
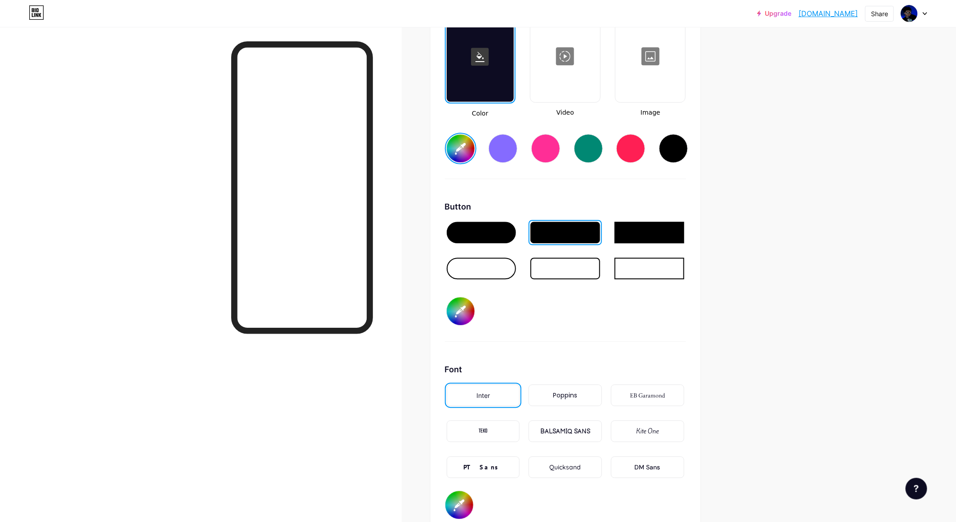
type input "#ffffff"
type input "#070803"
type input "#ffffff"
type input "#080803"
type input "#ffffff"
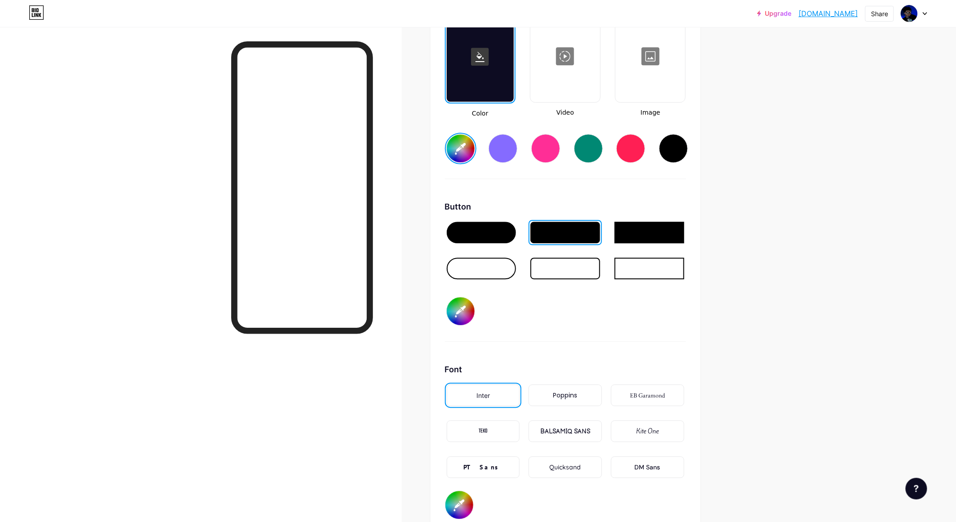
type input "#070803"
type input "#ffffff"
type input "#060803"
type input "#ffffff"
type input "#050803"
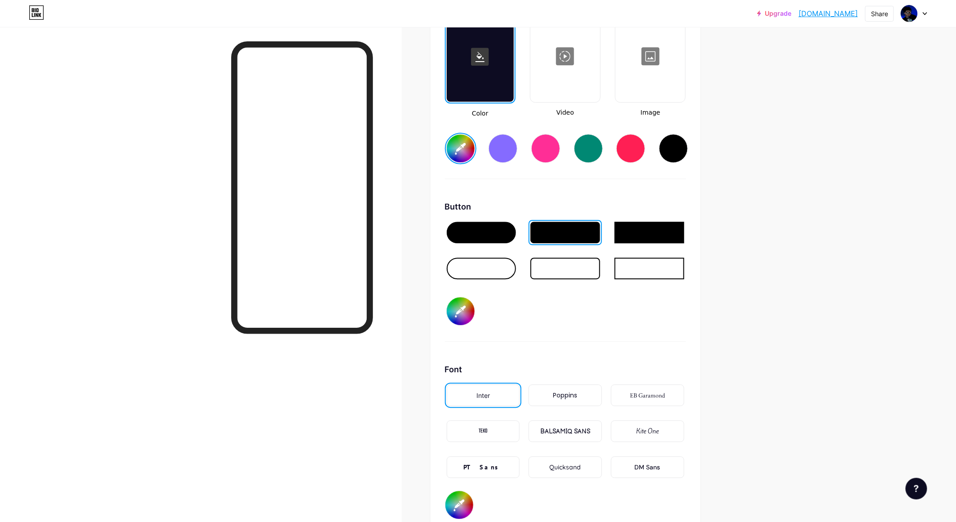
type input "#ffffff"
type input "#040803"
type input "#ffffff"
type input "#030803"
type input "#ffffff"
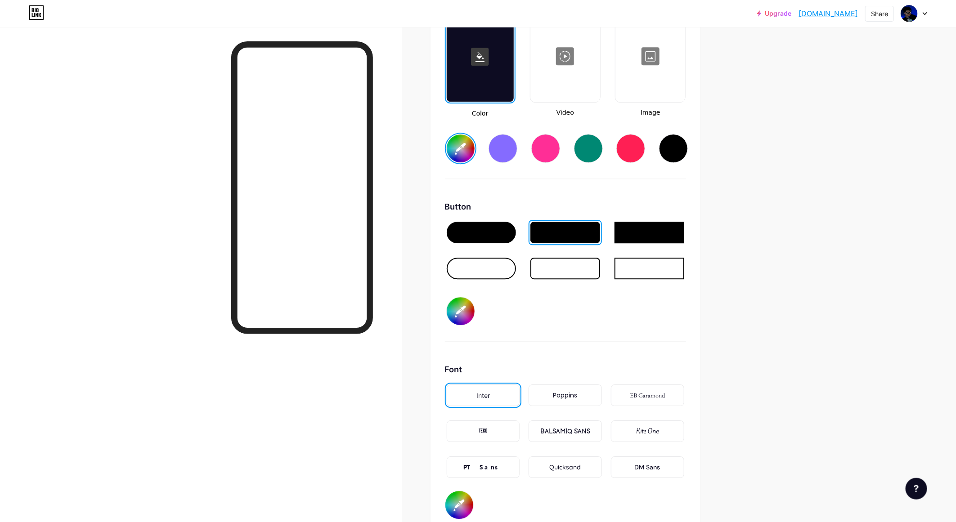
type input "#030804"
type input "#ffffff"
type input "#030805"
type input "#ffffff"
type input "#030804"
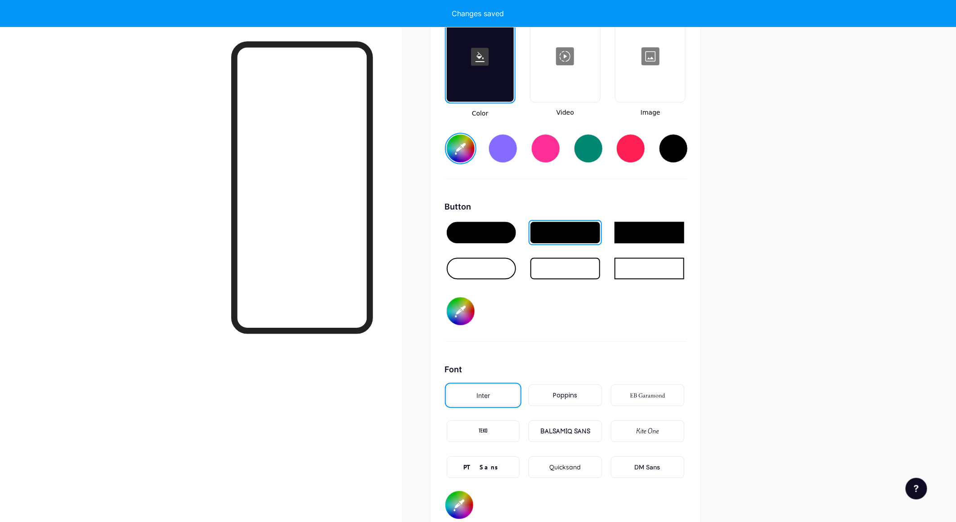
type input "#ffffff"
type input "#0c5524"
type input "#ffffff"
type input "#0c5a26"
type input "#ffffff"
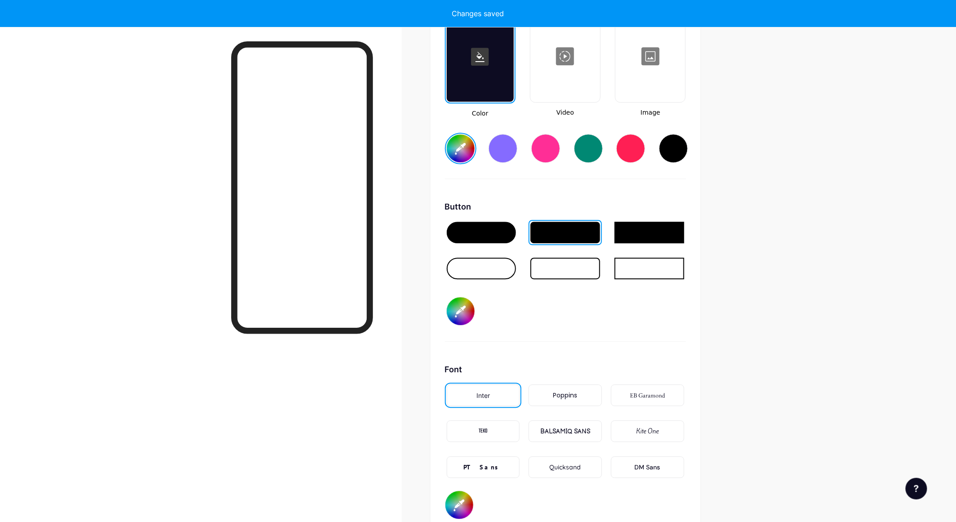
type input "#0d5e28"
type input "#ffffff"
type input "#0d632a"
type input "#ffffff"
type input "#0e6c2d"
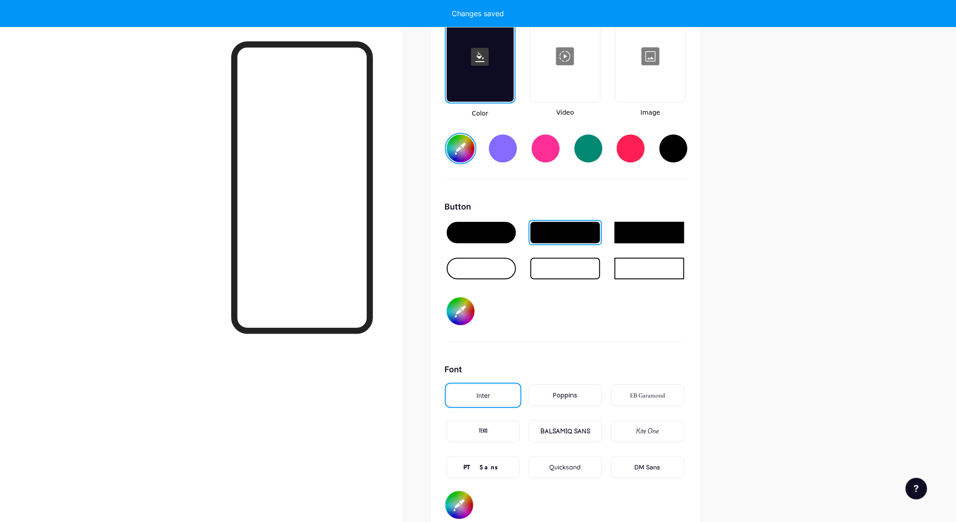
type input "#ffffff"
type input "#0f712f"
type input "#ffffff"
type input "#117e35"
type input "#ffffff"
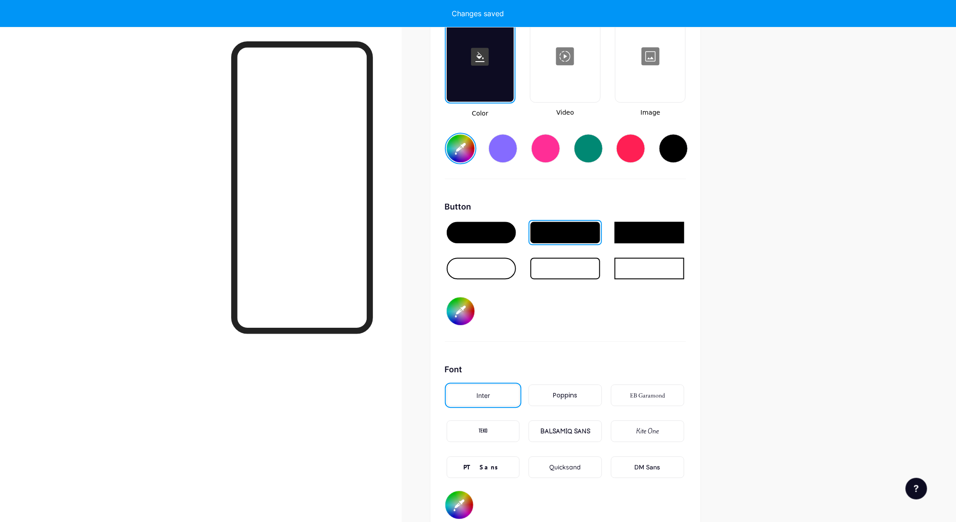
type input "#14903d"
type input "#ffffff"
type input "#14a946"
type input "#ffffff"
type input "#15c14f"
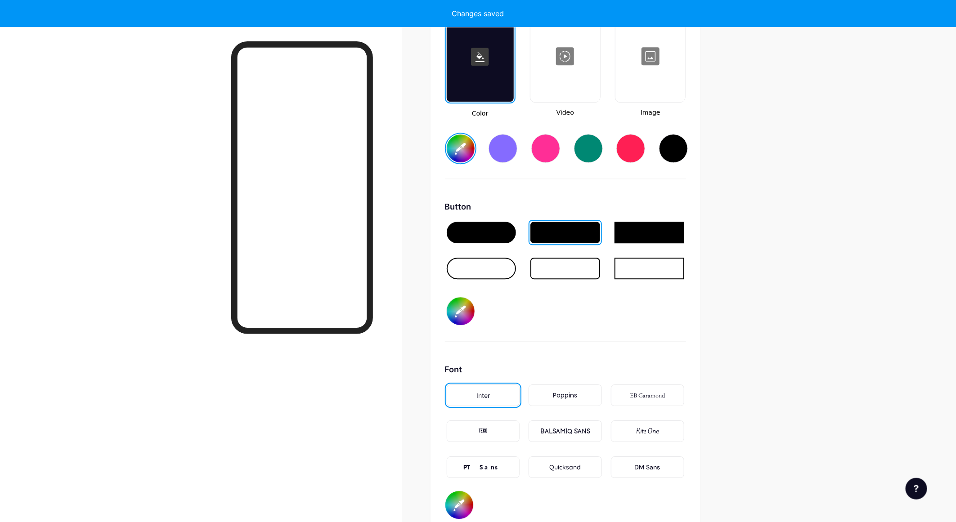
type input "#ffffff"
type input "#11d452"
type input "#ffffff"
type input "#11df55"
type input "#ffffff"
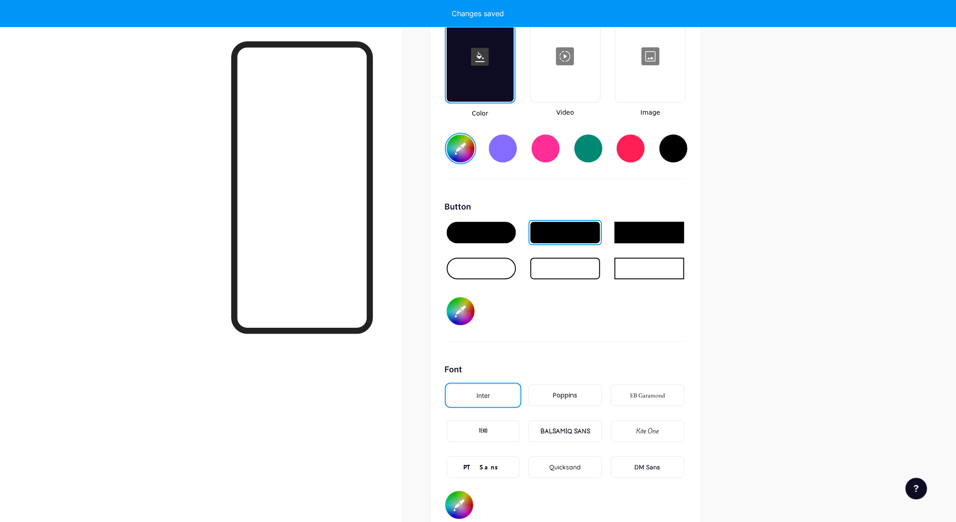
type input "#10ea59"
type input "#ffffff"
type input "#0bf459"
type input "#ffffff"
type input "#0fff5f"
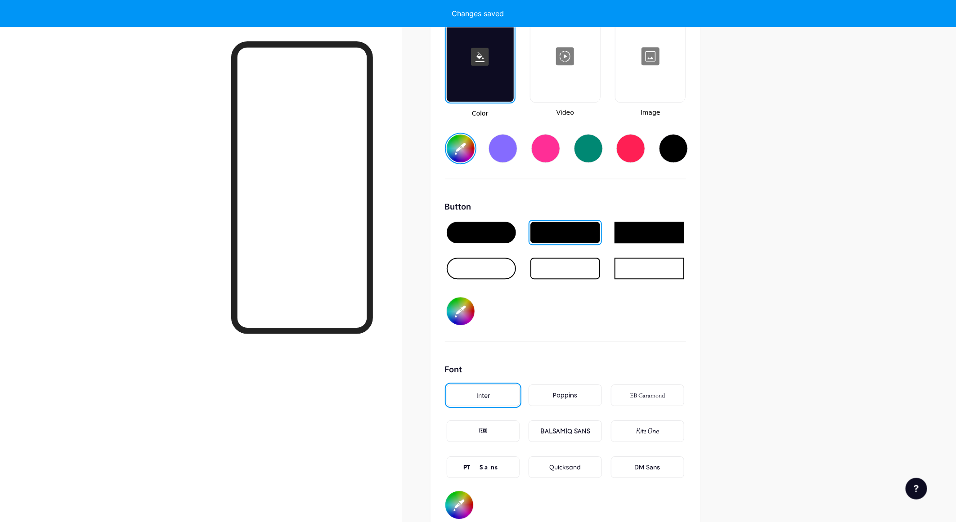
type input "#ffffff"
type input "#0aff5c"
type input "#ffffff"
type input "#05ff58"
type input "#ffffff"
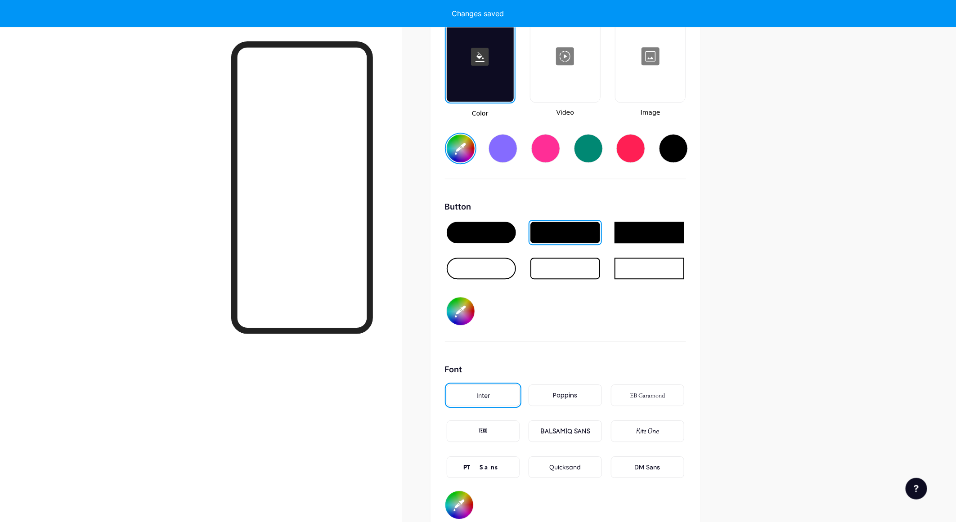
type input "#00ff55"
type input "#ffffff"
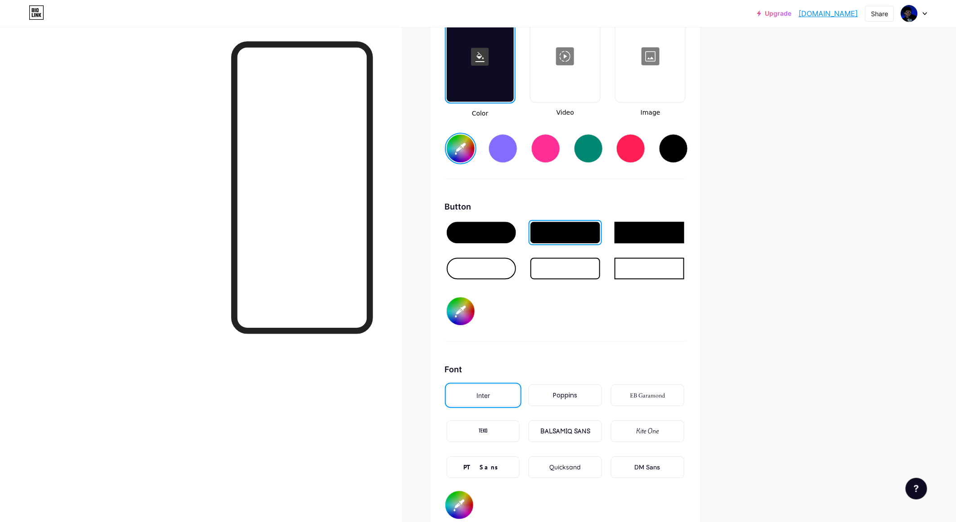
type input "#00ff55"
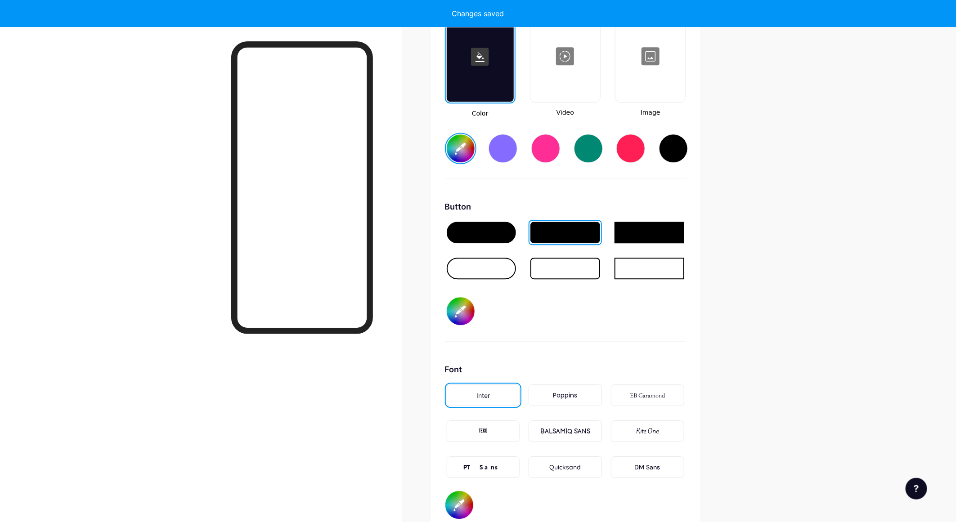
click at [466, 305] on input "#00ff55" at bounding box center [461, 311] width 28 height 28
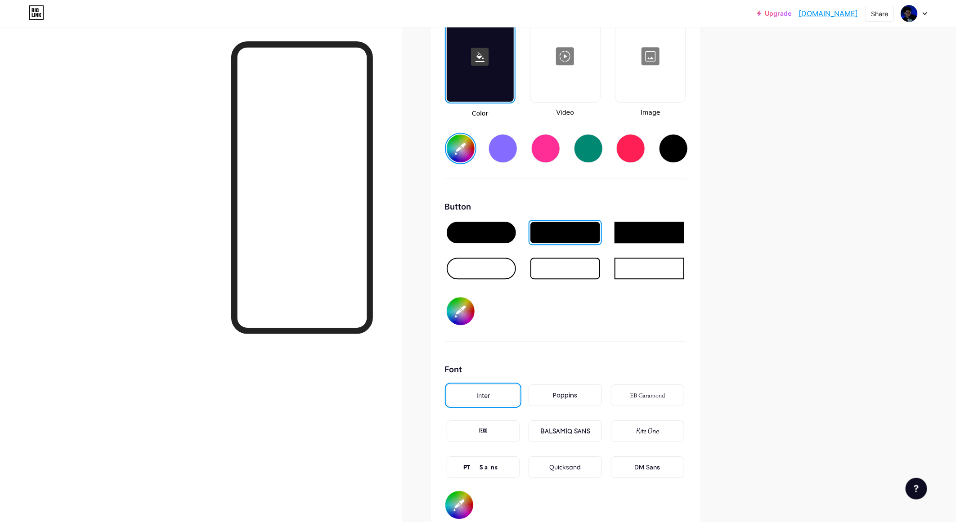
type input "#ffffff"
type input "#299df7"
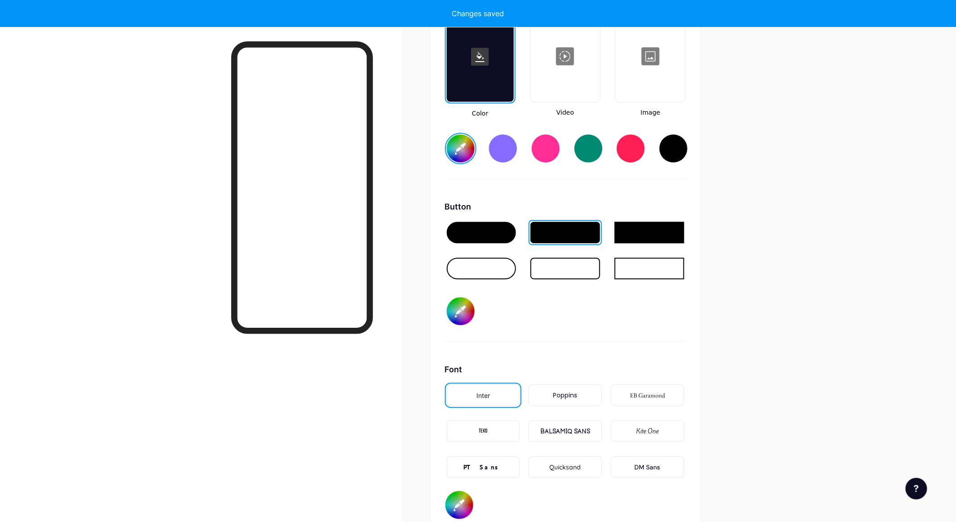
type input "#ffffff"
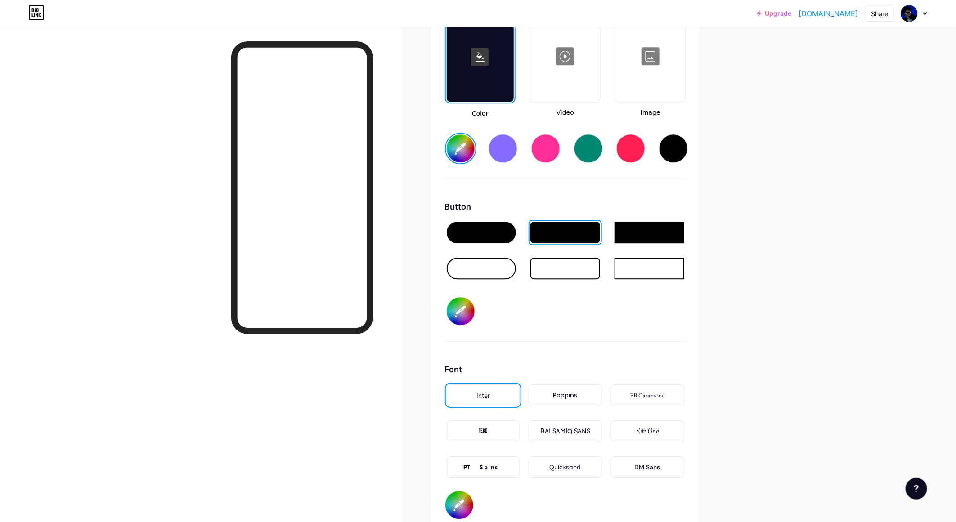
type input "#299df7"
click at [574, 392] on div "Poppins" at bounding box center [565, 395] width 24 height 9
click at [484, 457] on div "PT Sans" at bounding box center [483, 467] width 73 height 22
click at [468, 311] on input "#299df7" at bounding box center [461, 311] width 28 height 28
type input "#ffffff"
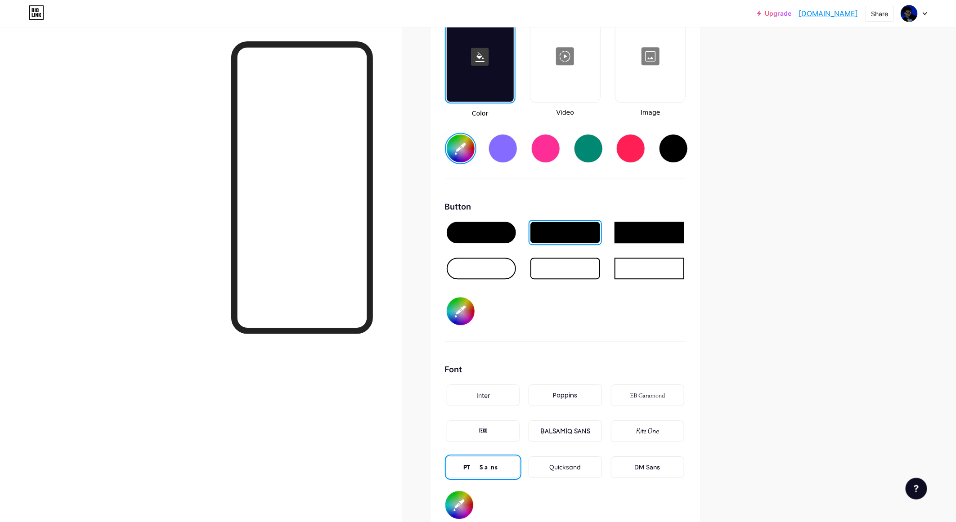
type input "#268bf7"
type input "#ffffff"
type input "#269df7"
type input "#ffffff"
type input "#26a7f7"
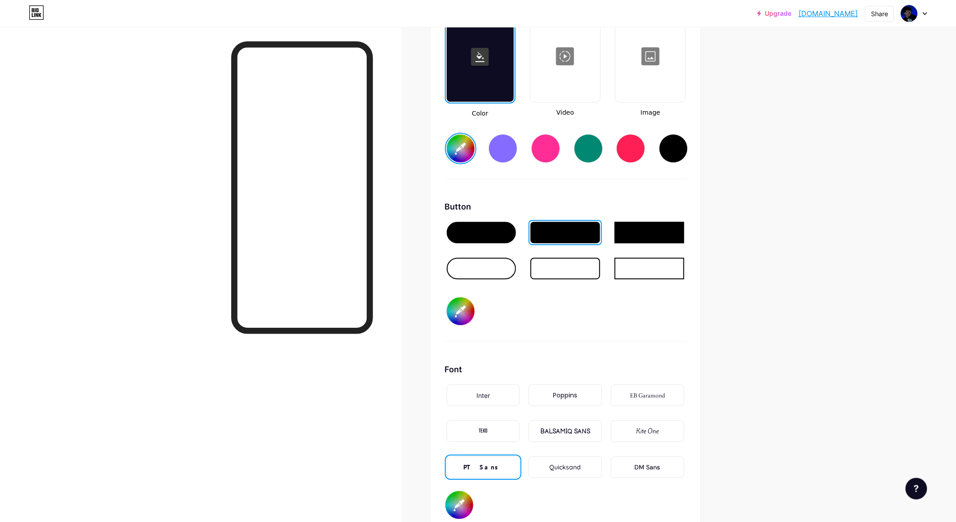
type input "#ffffff"
type input "#26b9f7"
type input "#ffffff"
type input "#26d4f7"
type input "#ffffff"
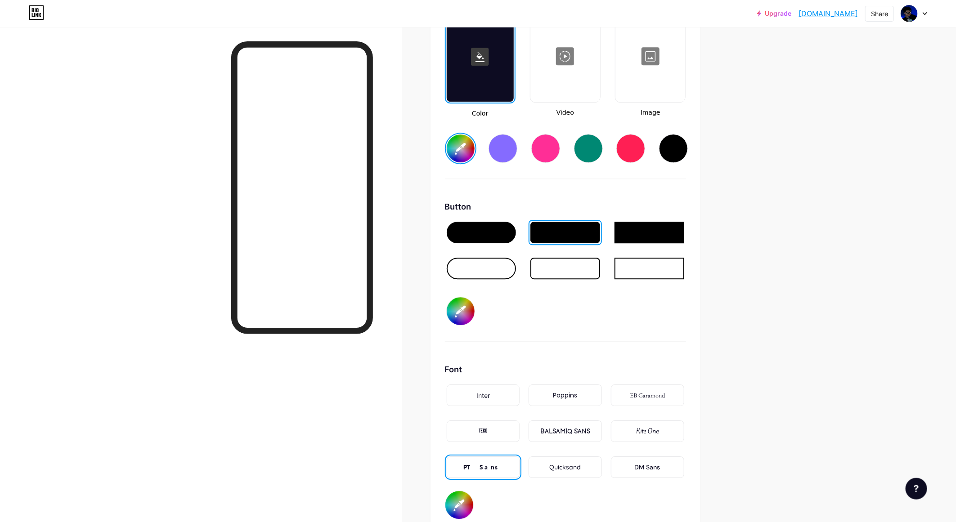
type input "#26dff7"
type input "#ffffff"
type input "#26f4f7"
type input "#ffffff"
type input "#26f7f4"
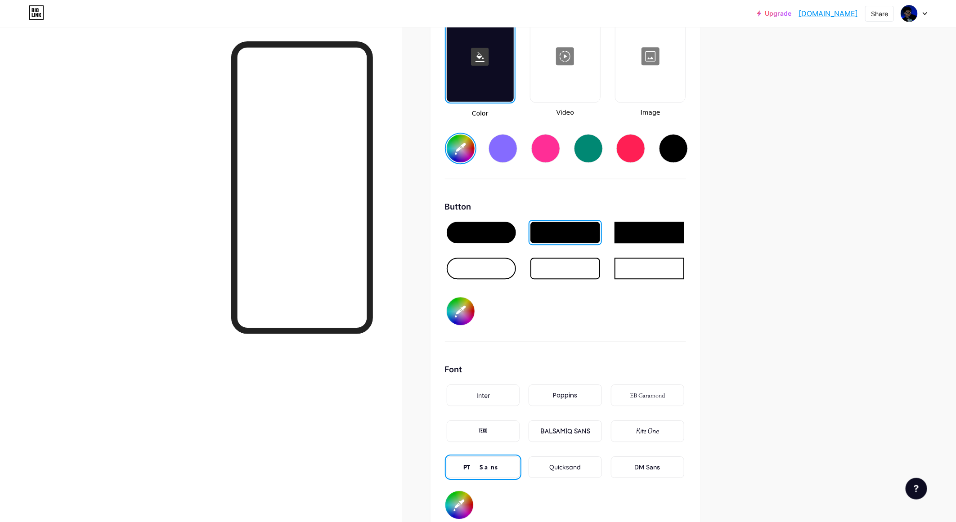
type input "#ffffff"
type input "#26f7df"
type input "#ffffff"
type input "#26f7d4"
type input "#ffffff"
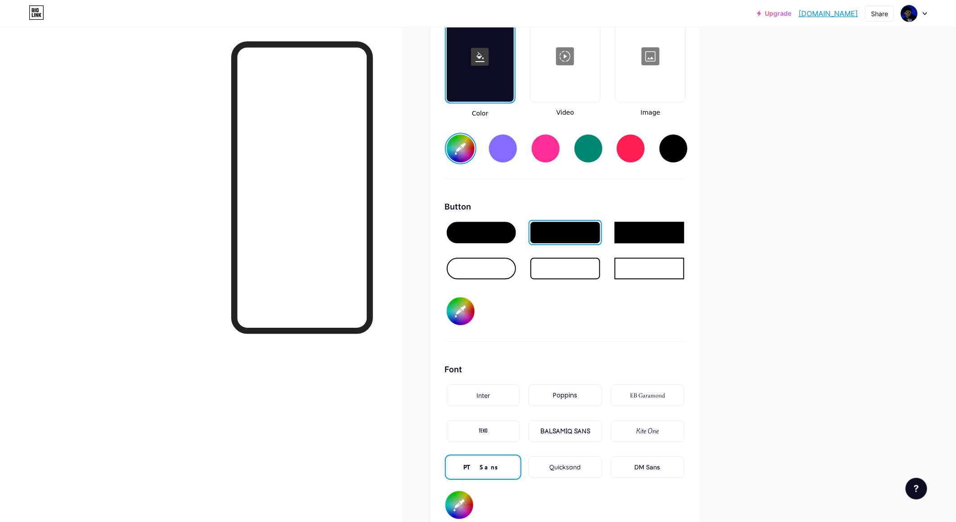
type input "#26f7c3"
type input "#ffffff"
type input "#26f7a7"
type input "#ffffff"
type input "#26f79d"
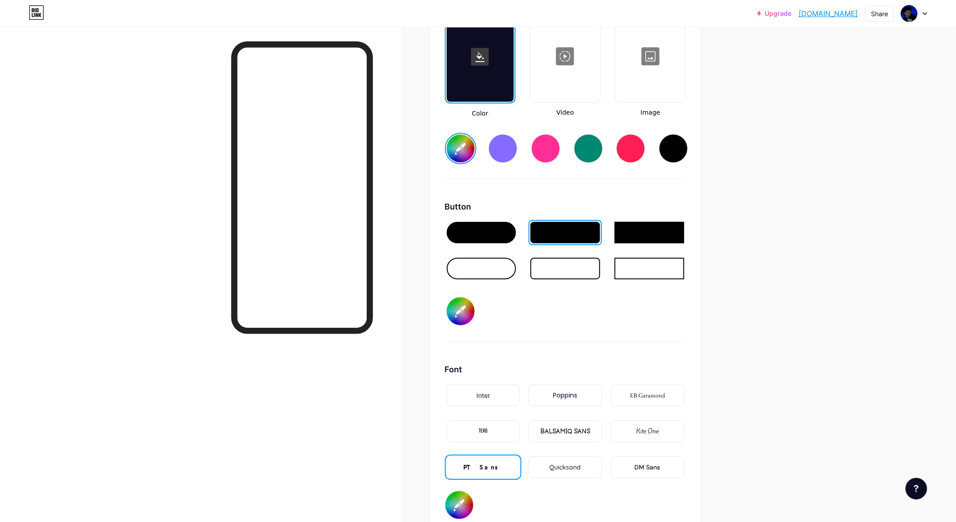
type input "#ffffff"
type input "#26f78b"
type input "#ffffff"
type input "#26f76c"
type input "#ffffff"
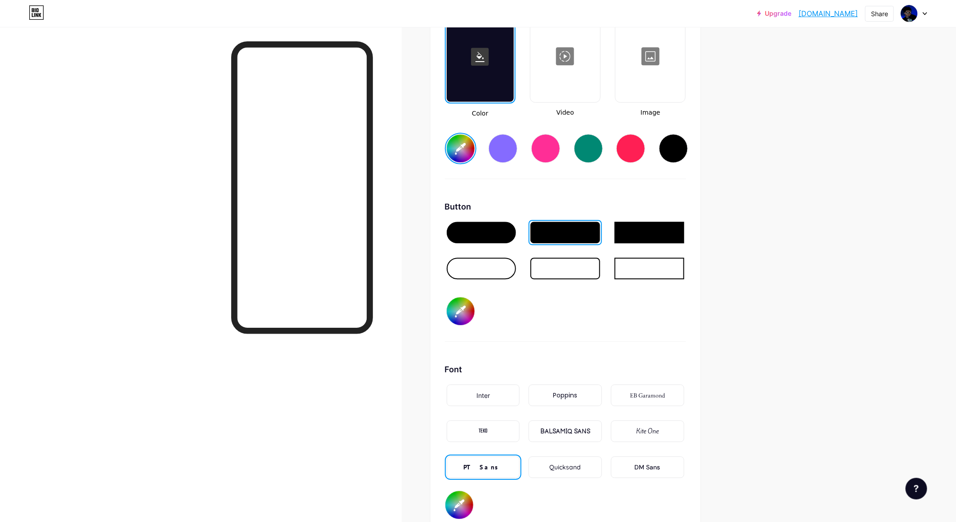
type input "#26f765"
type input "#ffffff"
type input "#26f750"
type input "#ffffff"
click at [633, 145] on div at bounding box center [630, 148] width 29 height 29
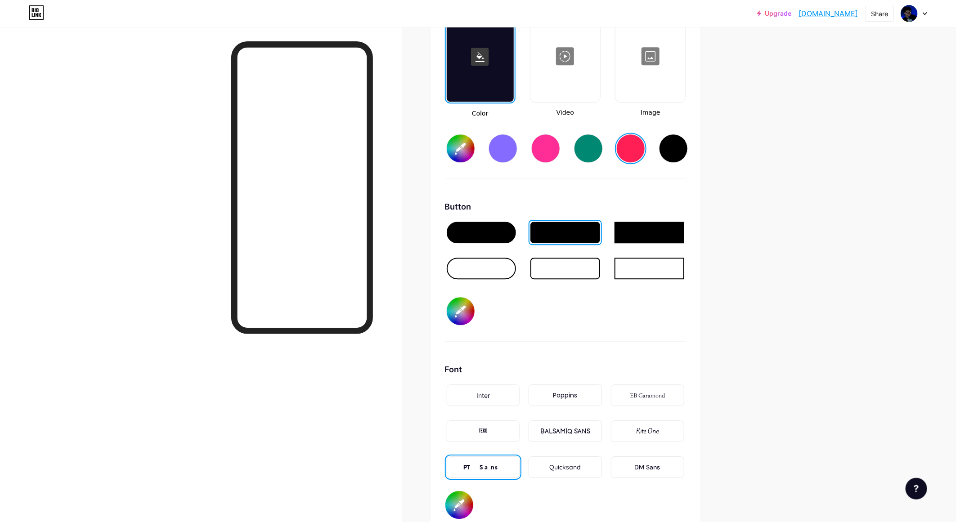
click at [680, 146] on div at bounding box center [673, 148] width 29 height 29
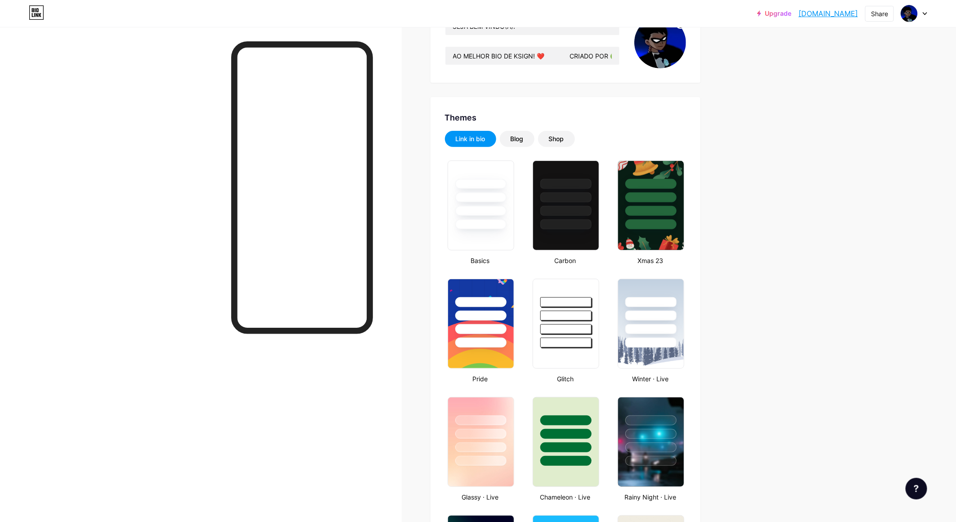
scroll to position [0, 0]
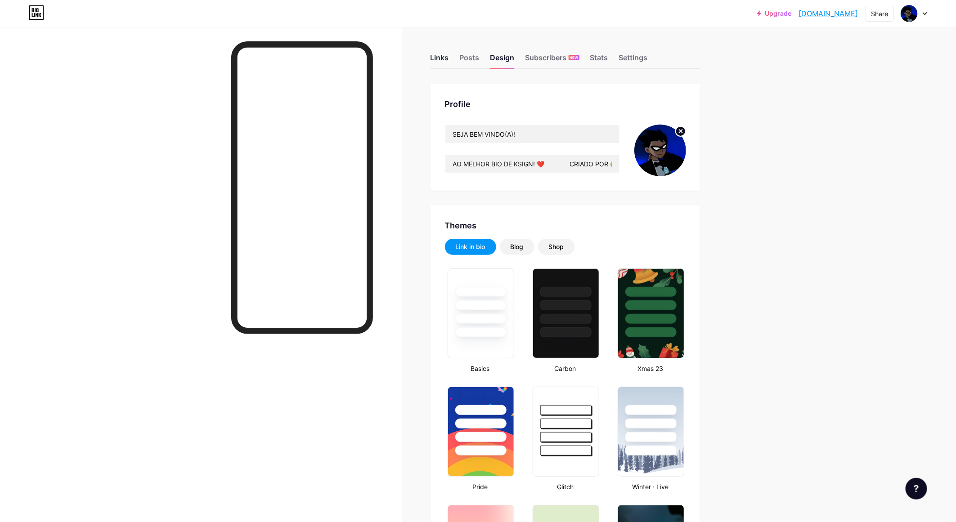
click at [443, 55] on div "Links" at bounding box center [439, 60] width 18 height 16
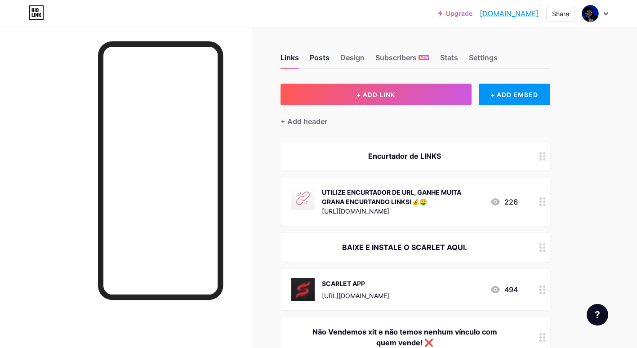
click at [320, 55] on div "Posts" at bounding box center [320, 60] width 20 height 16
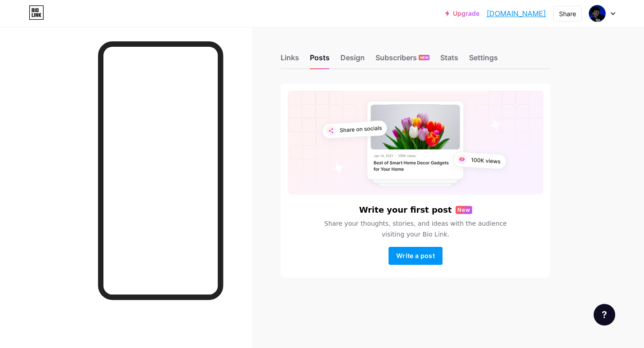
click at [353, 51] on div "Links Posts Design Subscribers NEW Stats Settings" at bounding box center [416, 53] width 270 height 31
click at [357, 60] on div "Design" at bounding box center [352, 60] width 24 height 16
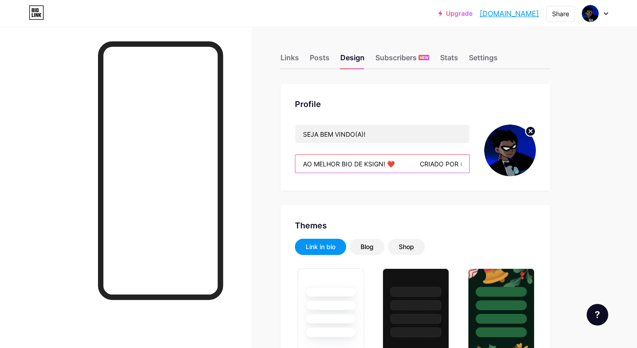
click at [364, 165] on input "AO MELHOR BIO DE KSIGN! ❤️ CRIADO POR 🟢 [PERSON_NAME]" at bounding box center [382, 164] width 174 height 18
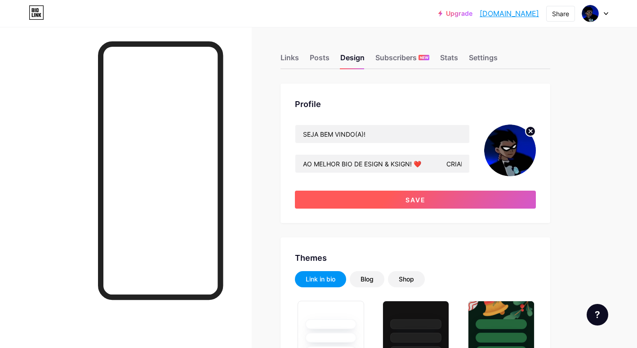
click at [429, 199] on button "Save" at bounding box center [415, 200] width 241 height 18
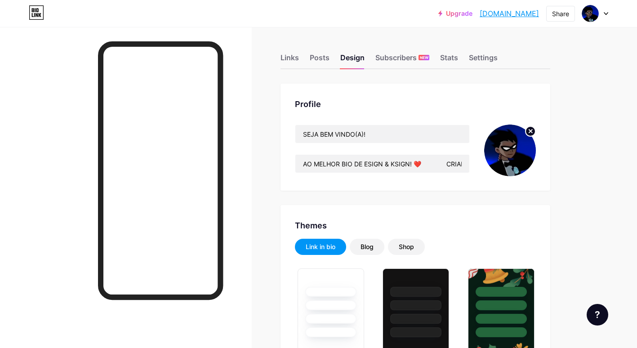
click at [521, 13] on link "[DOMAIN_NAME]" at bounding box center [509, 13] width 59 height 11
click at [315, 56] on div "Posts" at bounding box center [320, 60] width 20 height 16
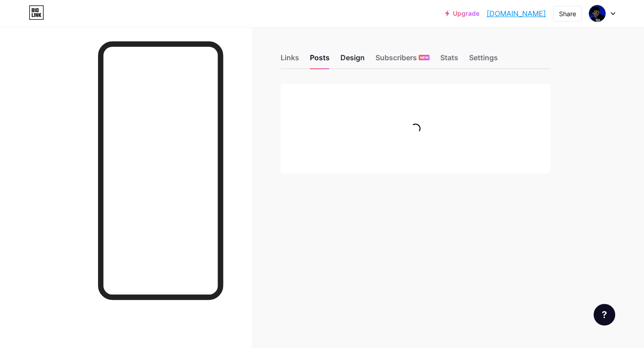
click at [352, 58] on div "Design" at bounding box center [352, 60] width 24 height 16
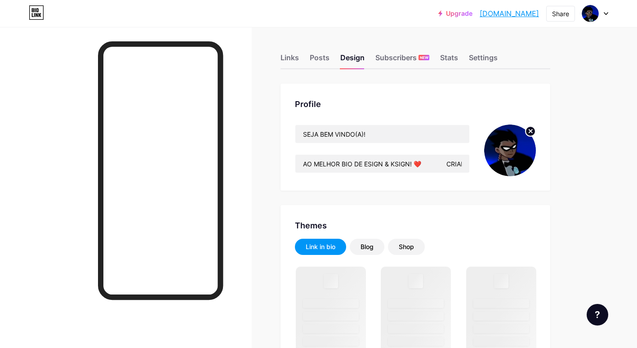
click at [530, 132] on icon at bounding box center [530, 131] width 3 height 3
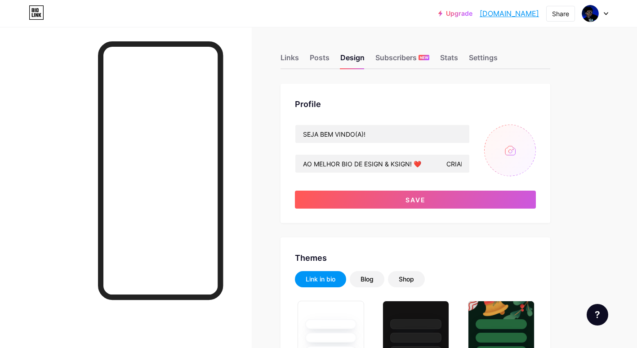
click at [514, 151] on input "file" at bounding box center [510, 151] width 52 height 52
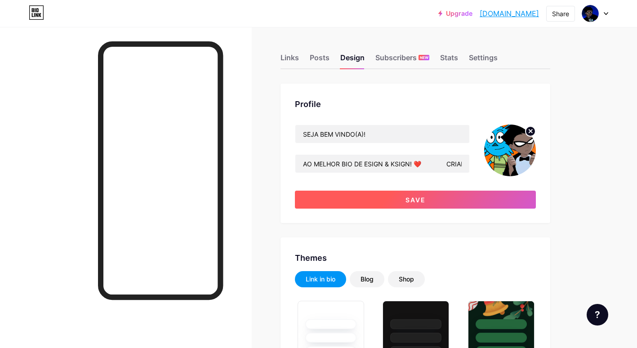
click at [458, 195] on button "Save" at bounding box center [415, 200] width 241 height 18
